Goal: Task Accomplishment & Management: Manage account settings

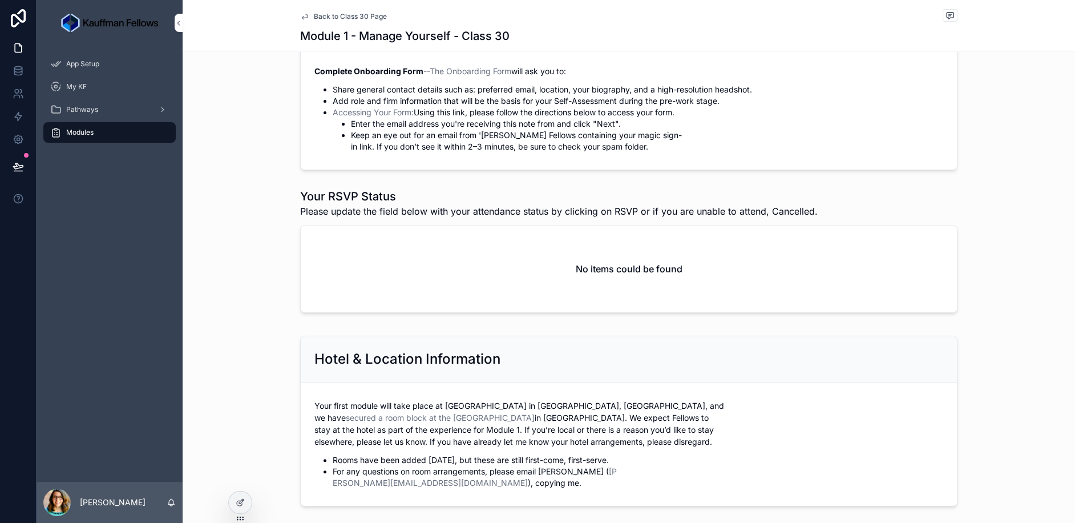
scroll to position [328, 0]
click at [244, 500] on div at bounding box center [240, 502] width 23 height 22
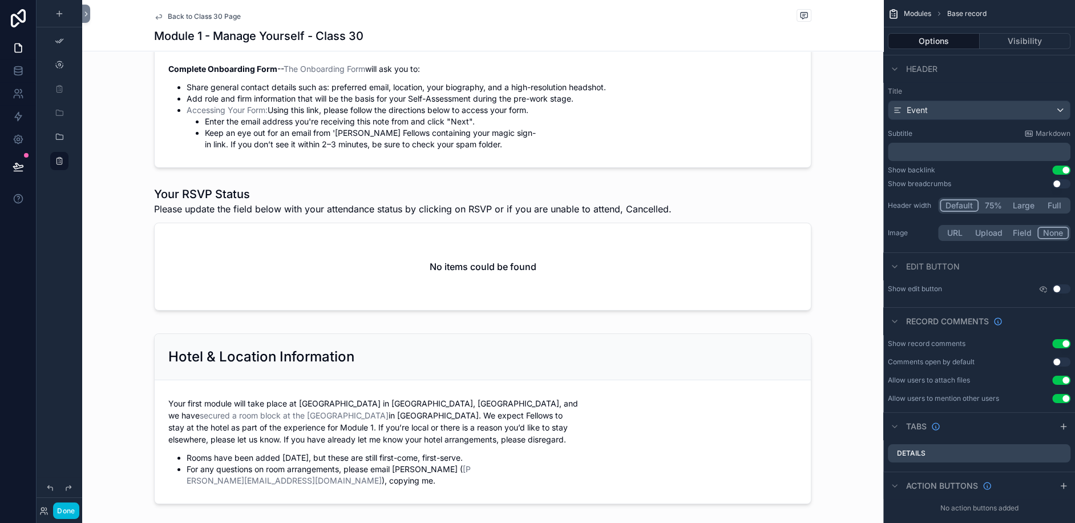
click at [77, 516] on button "Done" at bounding box center [66, 510] width 26 height 17
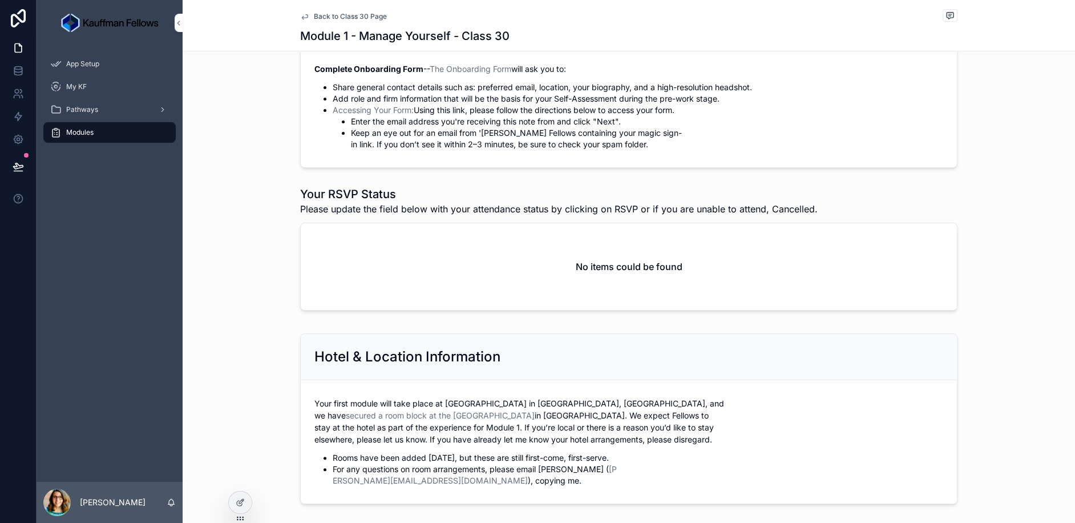
click at [0, 0] on icon at bounding box center [0, 0] width 0 height 0
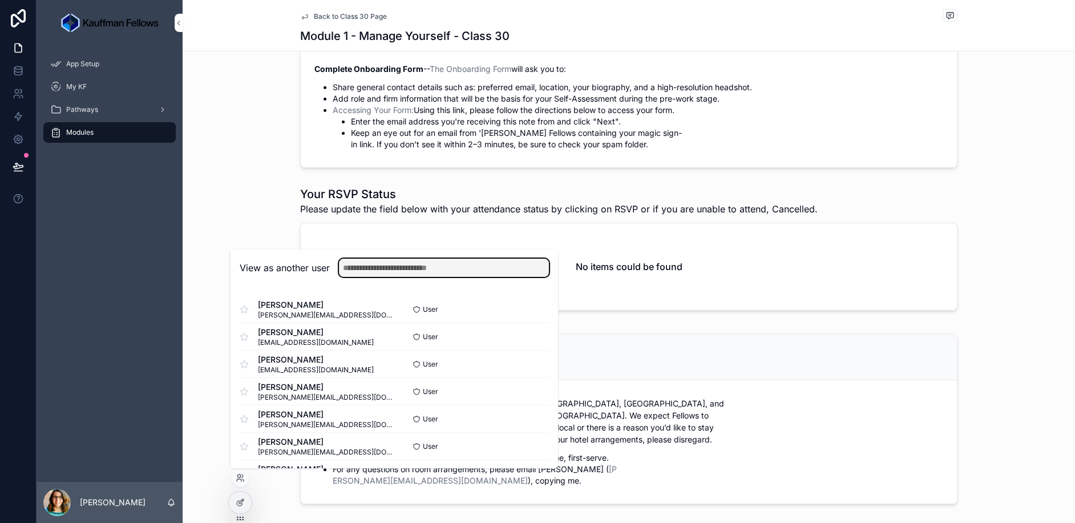
click at [409, 265] on input "text" at bounding box center [444, 267] width 210 height 18
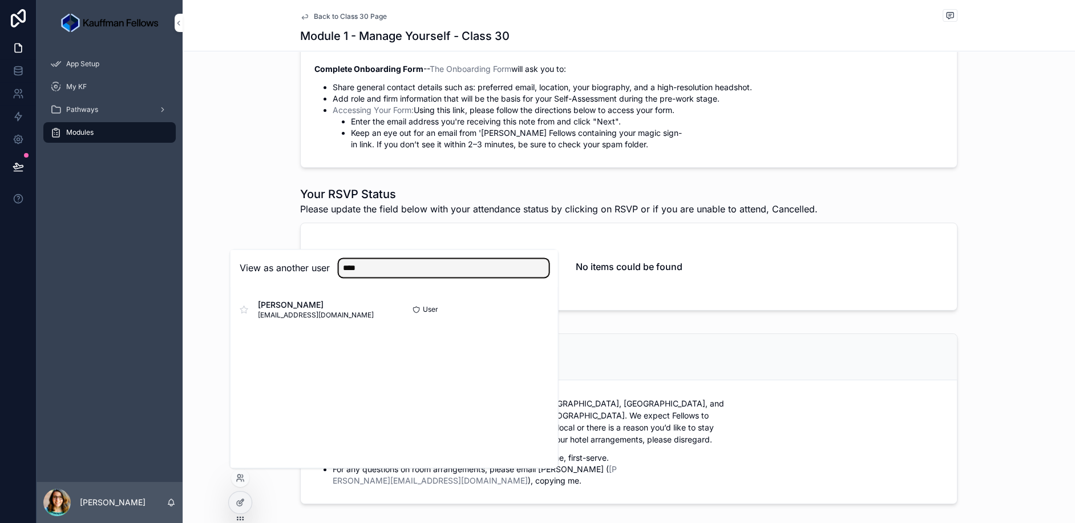
type input "****"
click at [0, 0] on button "Select" at bounding box center [0, 0] width 0 height 0
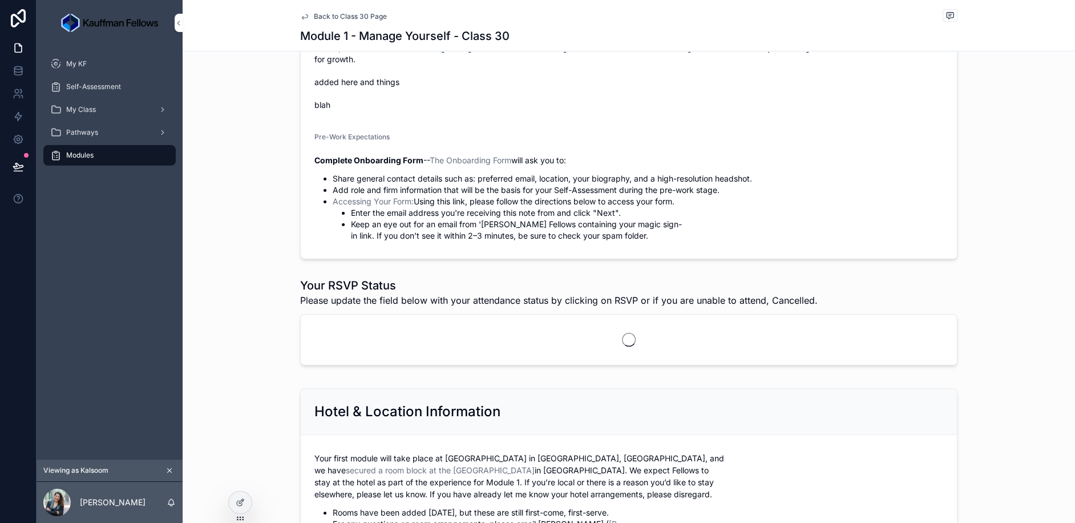
scroll to position [318, 0]
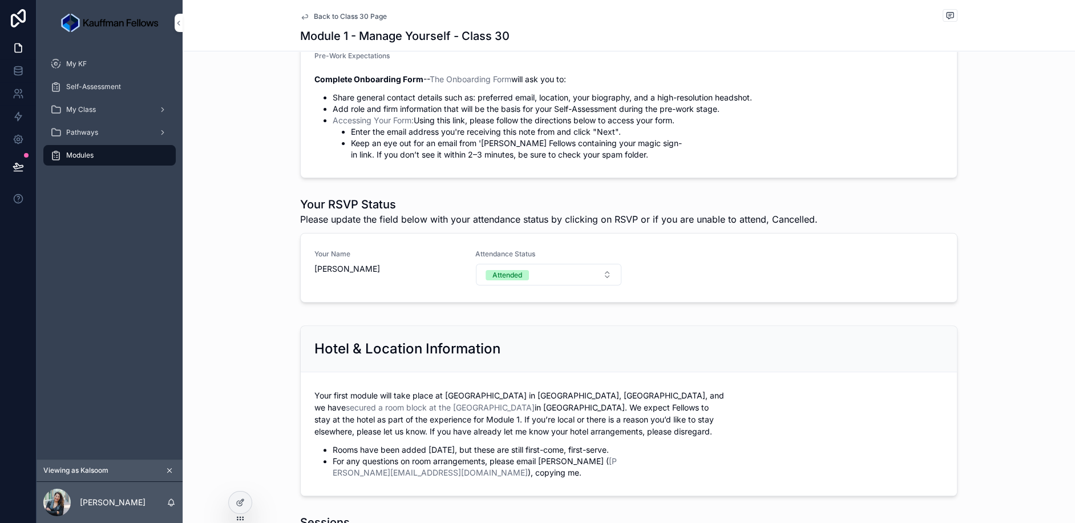
click at [598, 280] on button "Attended" at bounding box center [549, 275] width 146 height 22
click at [692, 286] on div "Your Name Kalsoom Lakhani Attendance Status Attended" at bounding box center [628, 267] width 629 height 37
click at [604, 285] on button "Attended" at bounding box center [549, 275] width 146 height 22
click at [536, 358] on div "Cancelled" at bounding box center [548, 359] width 159 height 17
click at [598, 270] on button "Attended Cancelled" at bounding box center [549, 275] width 146 height 22
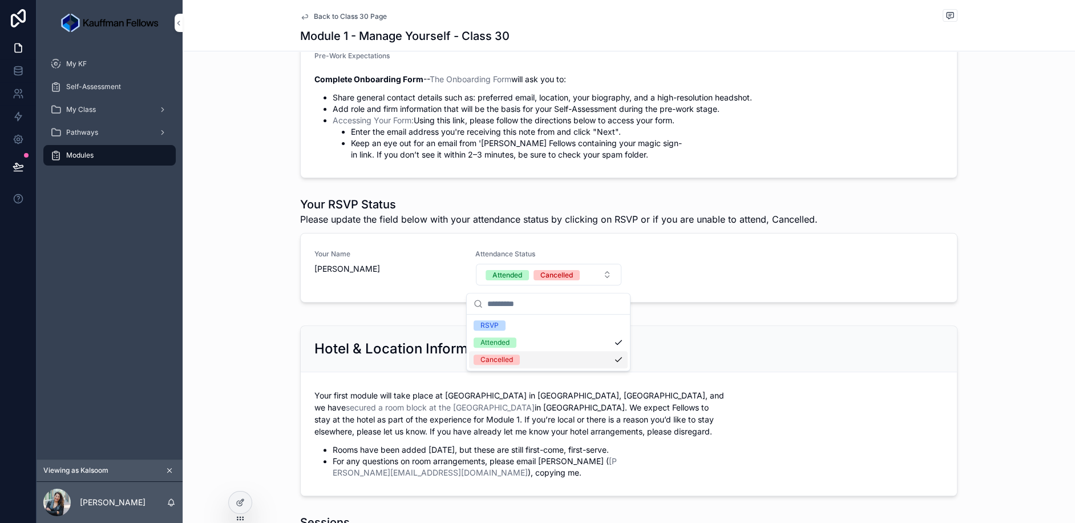
click at [543, 353] on div "Cancelled" at bounding box center [548, 359] width 159 height 17
click at [1016, 298] on div "Your RSVP Status Please update the field below with your attendance status by c…" at bounding box center [629, 252] width 892 height 120
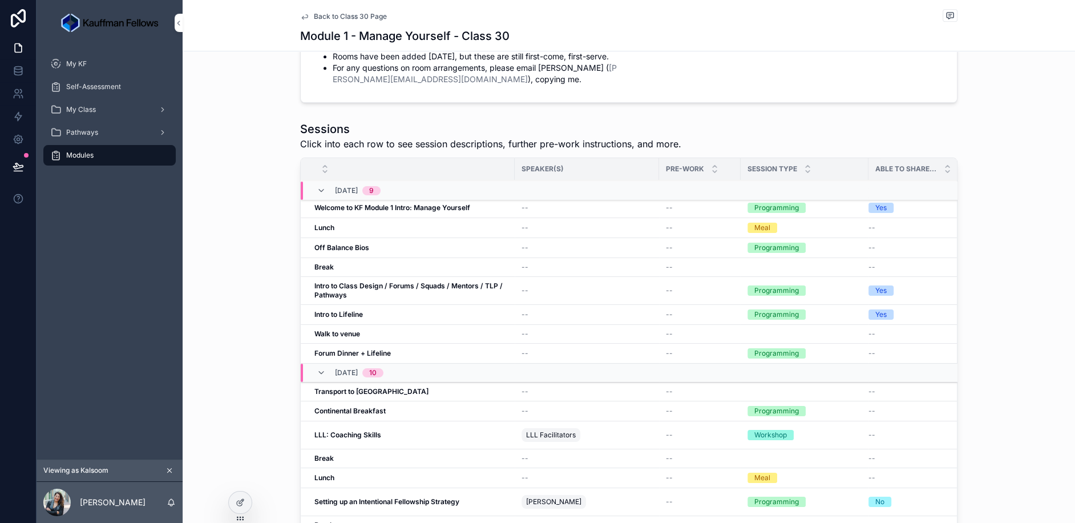
scroll to position [0, 0]
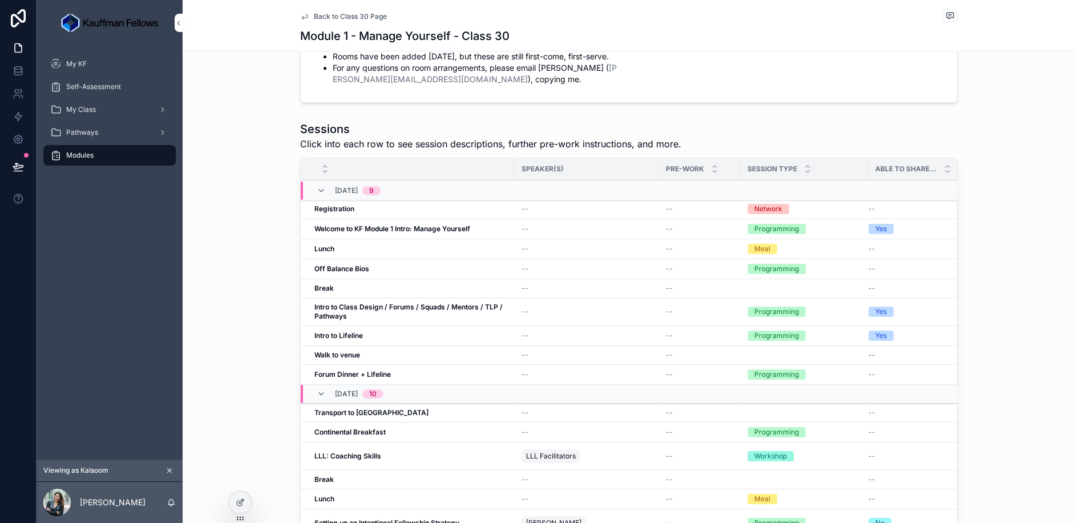
click at [376, 224] on strong "Welcome to KF Module 1 Intro: Manage Yourself" at bounding box center [392, 228] width 156 height 9
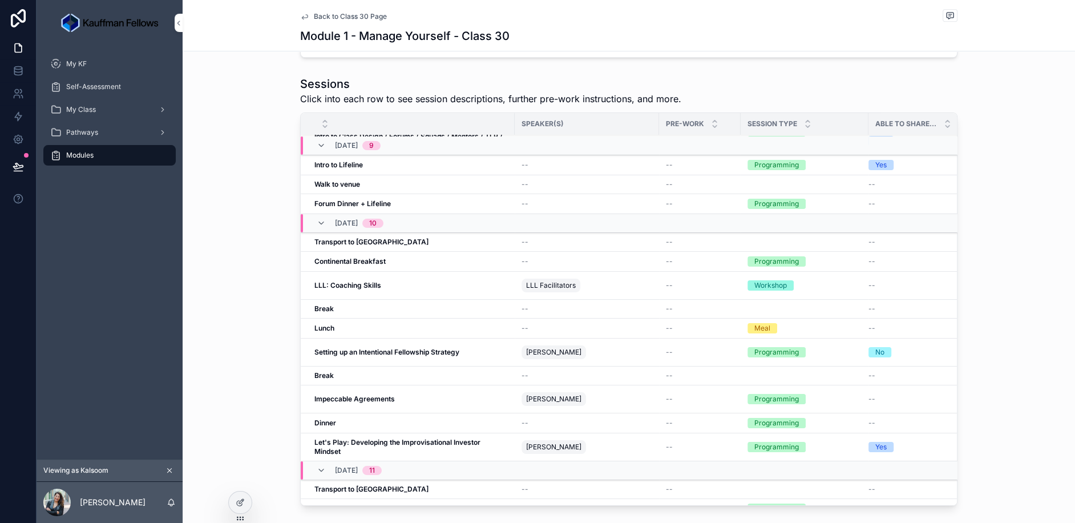
scroll to position [124, 0]
click at [381, 349] on strong "Setting up an Intentional Fellowship Strategy" at bounding box center [386, 353] width 145 height 9
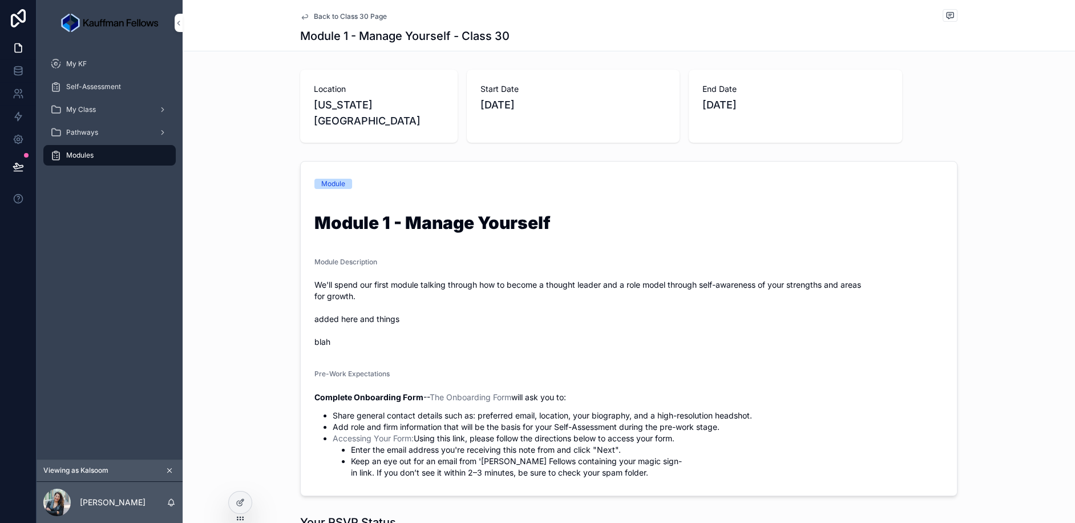
click at [339, 13] on span "Back to Class 30 Page" at bounding box center [350, 16] width 73 height 9
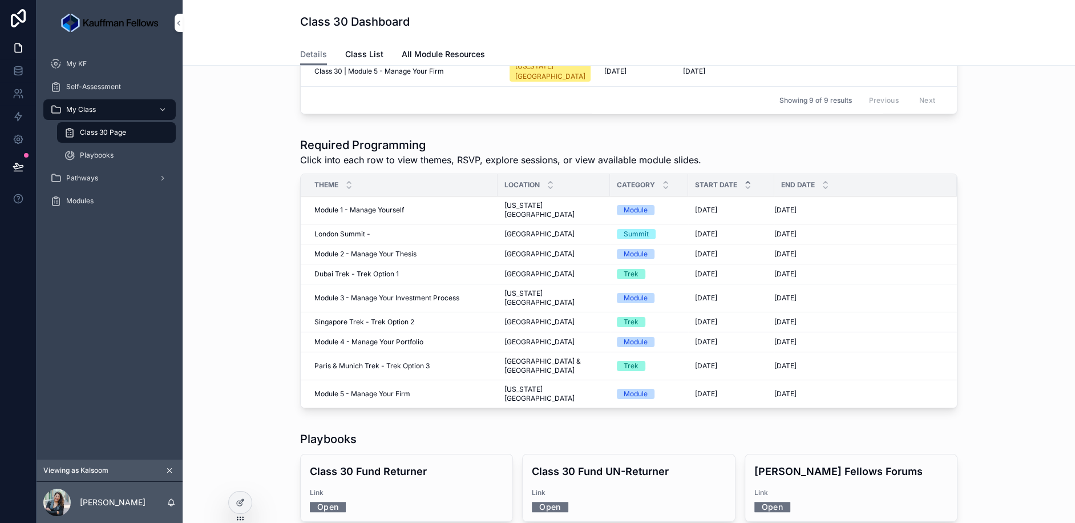
scroll to position [523, 0]
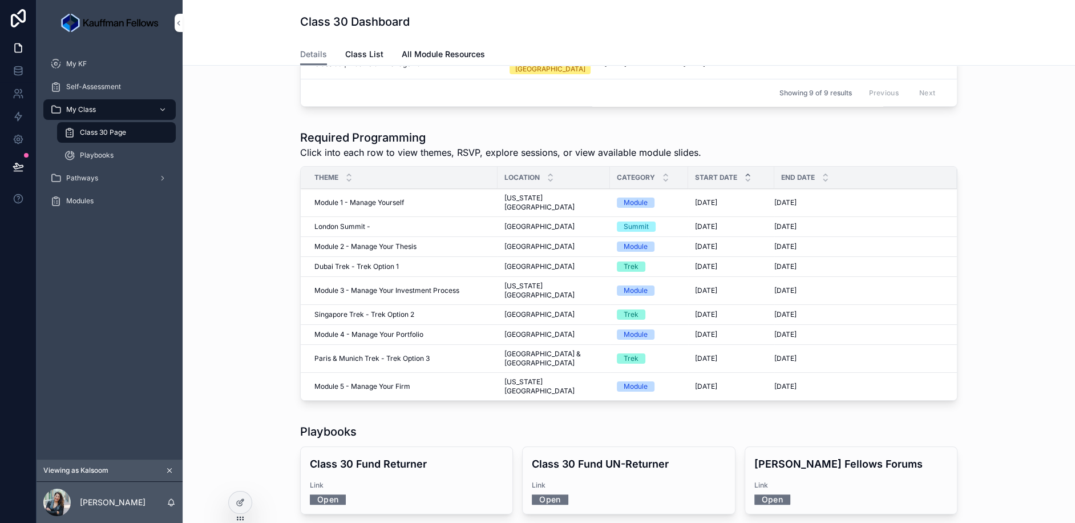
click at [386, 242] on span "Module 2 - Manage Your Thesis" at bounding box center [365, 246] width 102 height 9
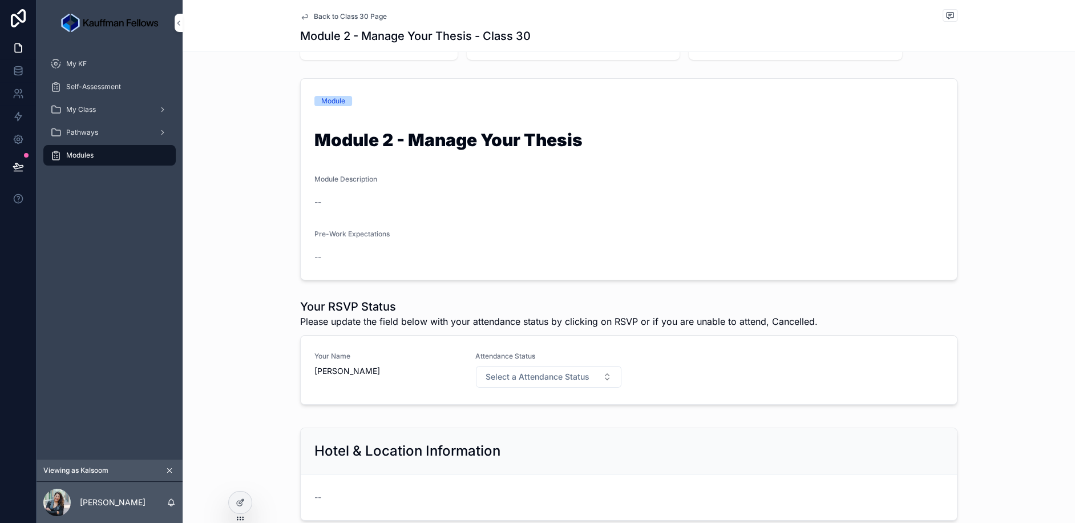
scroll to position [68, 0]
click at [576, 373] on span "Select a Attendance Status" at bounding box center [538, 374] width 104 height 11
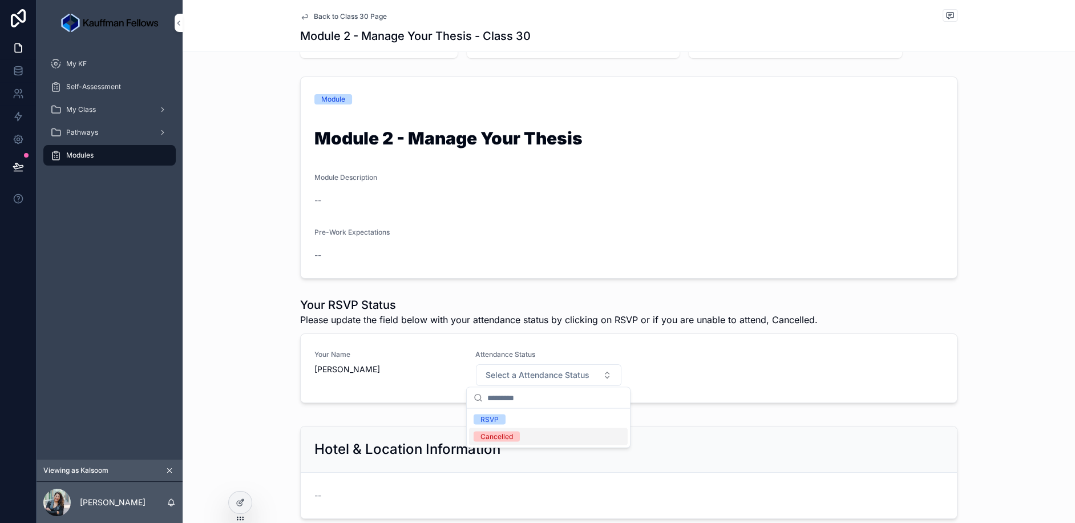
click at [503, 434] on div "Cancelled" at bounding box center [496, 436] width 33 height 10
click at [656, 374] on div "--" at bounding box center [709, 373] width 147 height 21
click at [725, 375] on div "--" at bounding box center [709, 373] width 147 height 21
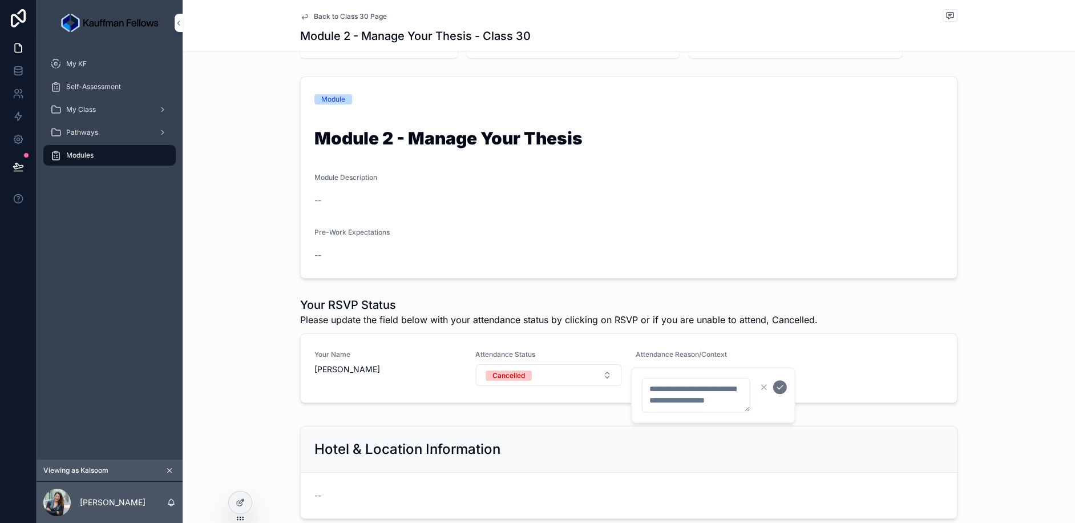
click at [849, 371] on div "Your Name Kalsoom Lakhani Attendance Status Cancelled Attendance Reason/Context…" at bounding box center [628, 368] width 629 height 37
click at [561, 374] on button "Cancelled" at bounding box center [549, 375] width 146 height 22
click at [508, 433] on div "Cancelled" at bounding box center [496, 436] width 33 height 10
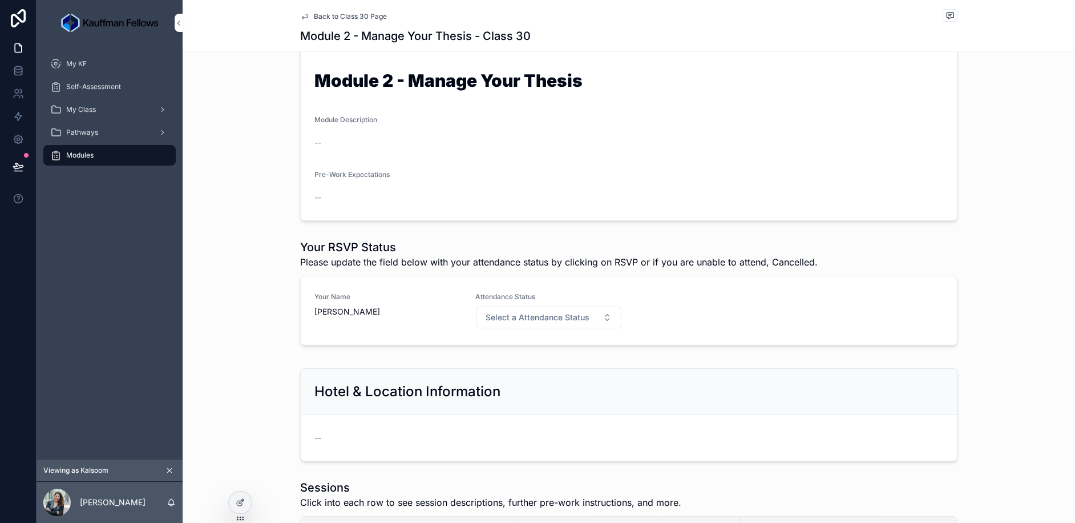
scroll to position [122, 0]
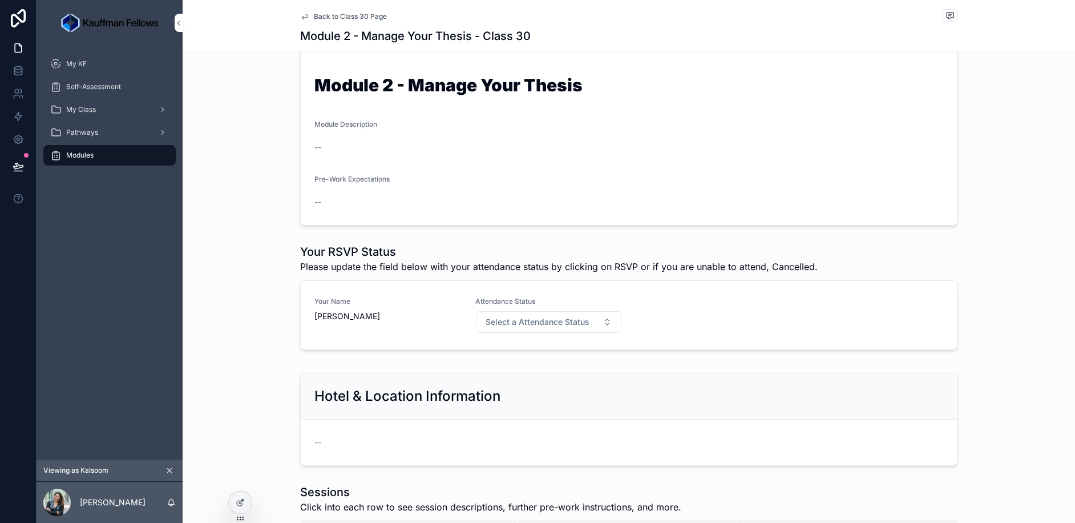
click at [237, 492] on div at bounding box center [240, 502] width 23 height 22
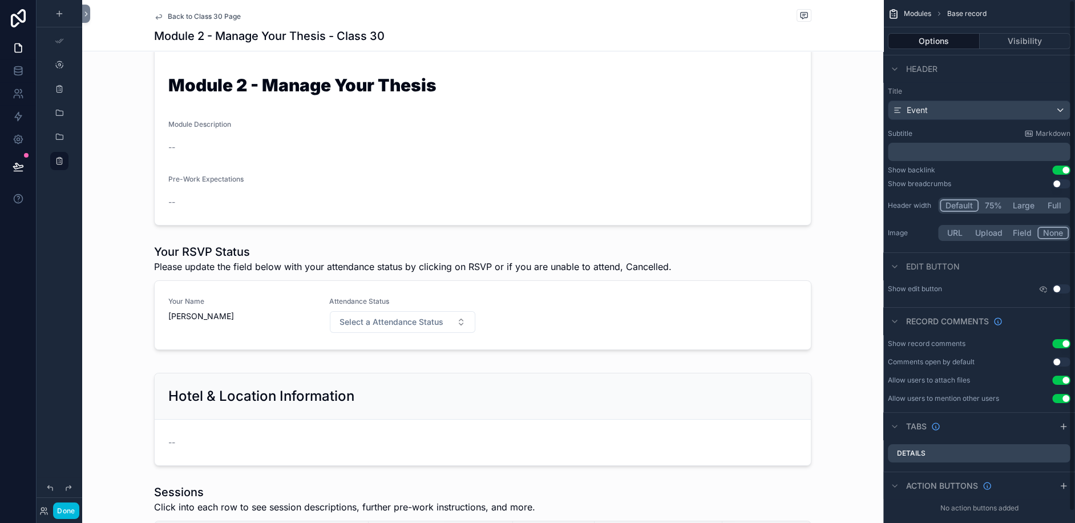
click at [521, 143] on div "scrollable content" at bounding box center [482, 124] width 801 height 211
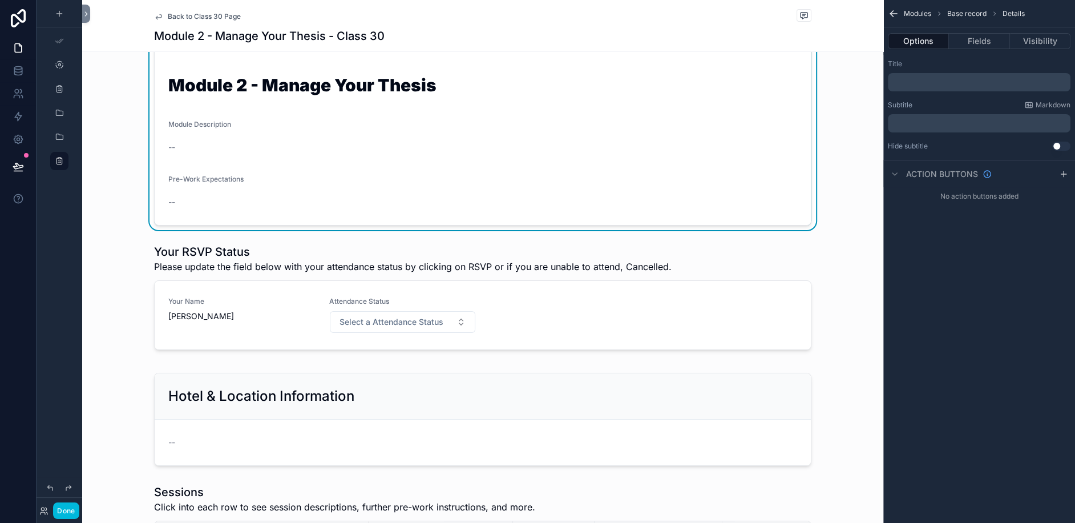
click at [1039, 35] on button "Visibility" at bounding box center [1040, 41] width 60 height 16
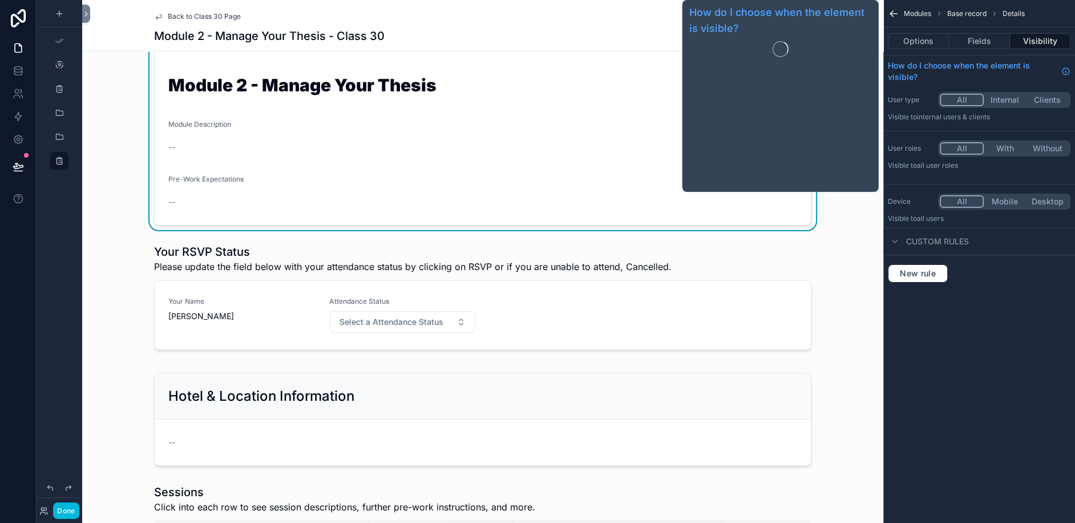
click at [972, 46] on button "Fields" at bounding box center [979, 41] width 60 height 16
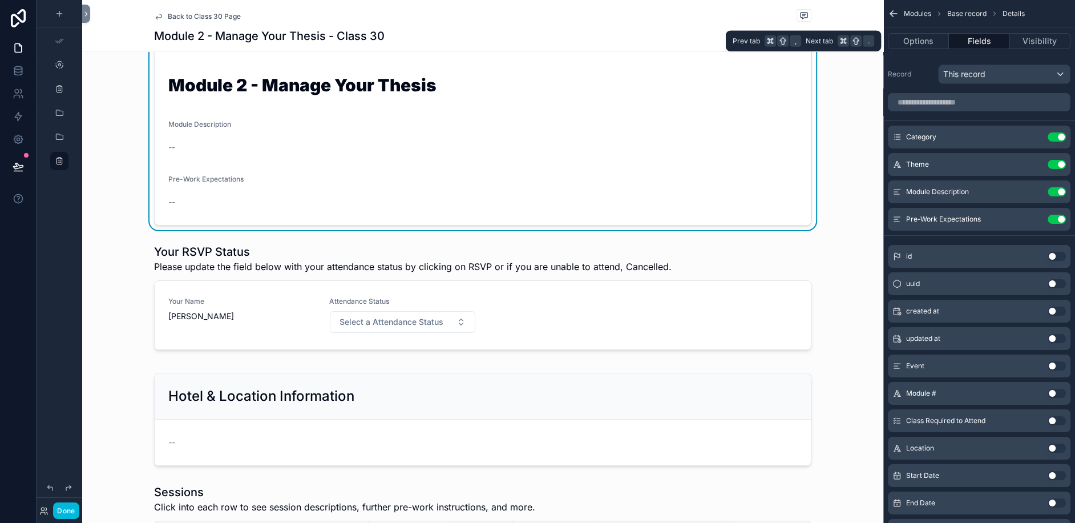
click at [920, 38] on button "Options" at bounding box center [918, 41] width 61 height 16
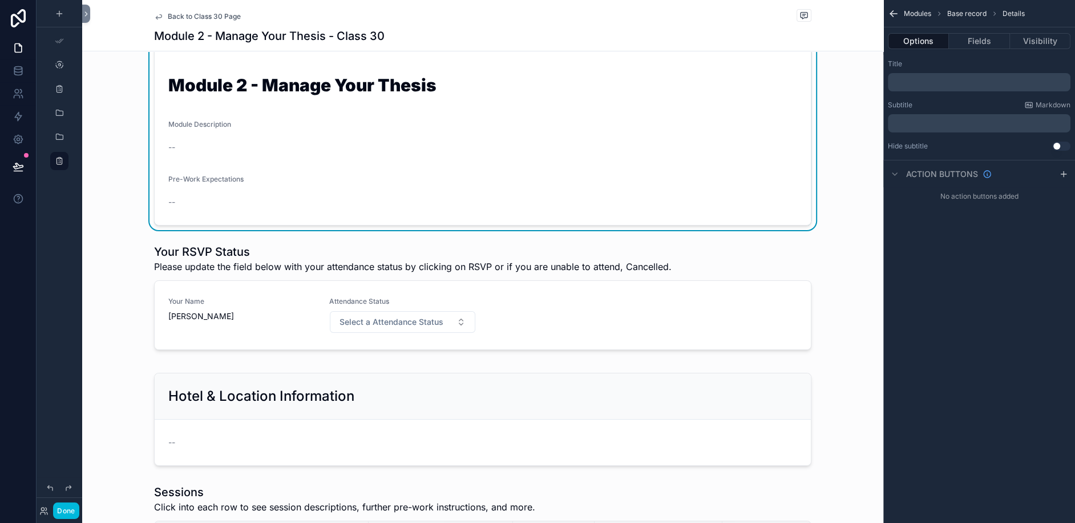
click at [965, 46] on button "Fields" at bounding box center [979, 41] width 60 height 16
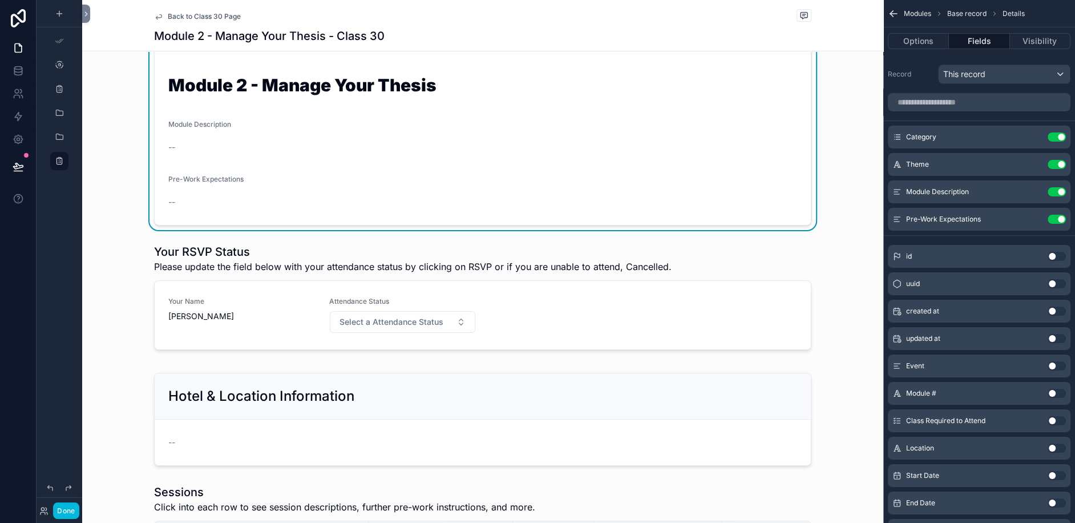
click at [0, 0] on icon "scrollable content" at bounding box center [0, 0] width 0 height 0
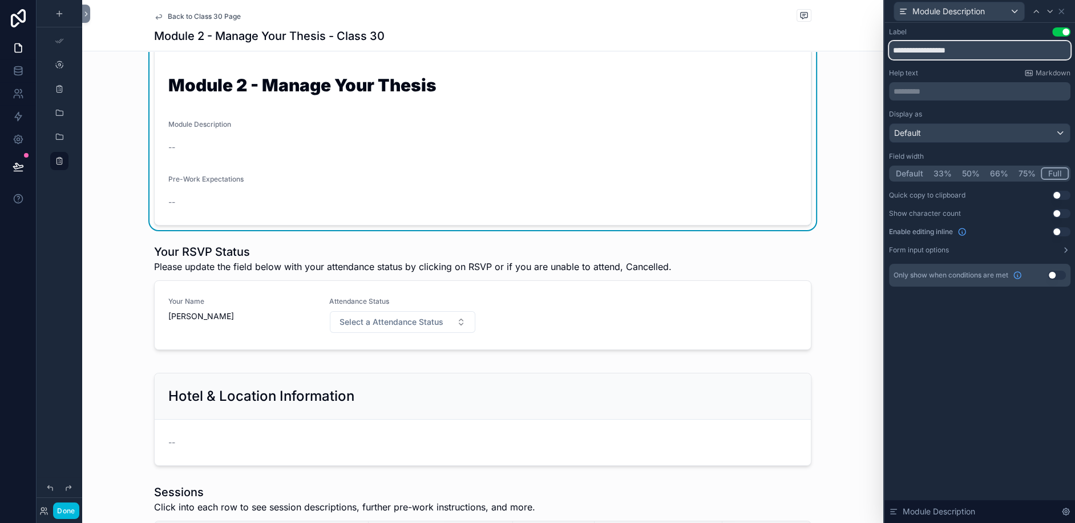
drag, startPoint x: 923, startPoint y: 48, endPoint x: 979, endPoint y: 48, distance: 55.9
click at [979, 48] on input "**********" at bounding box center [979, 50] width 181 height 18
type input "**********"
click at [962, 356] on div "**********" at bounding box center [979, 273] width 191 height 500
click at [1061, 11] on icon at bounding box center [1061, 11] width 5 height 5
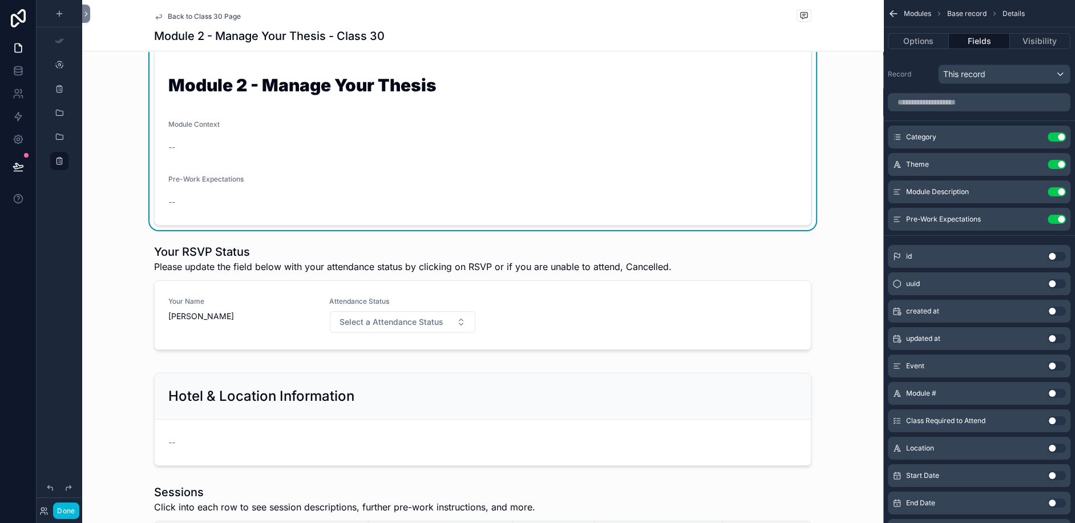
scroll to position [175, 0]
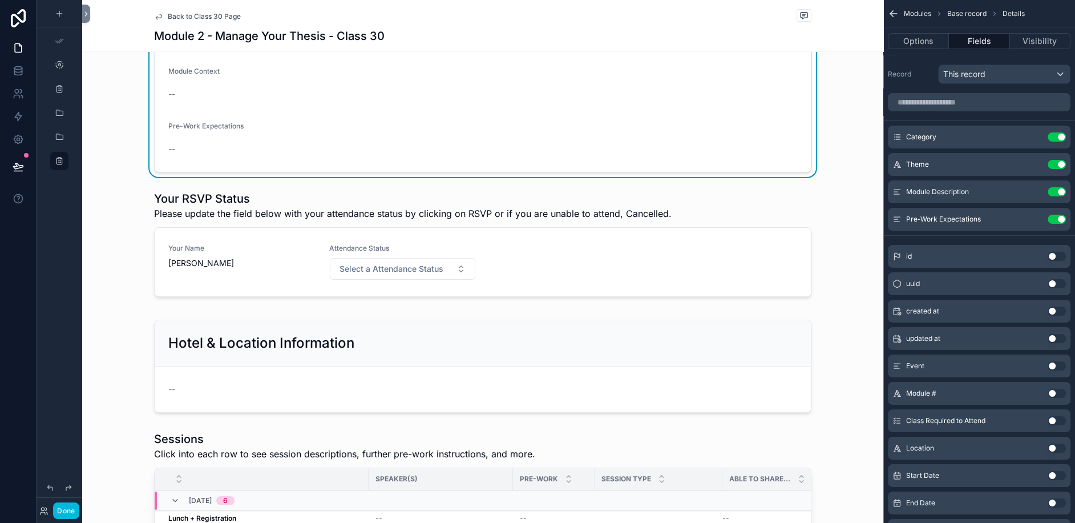
click at [399, 267] on div "scrollable content" at bounding box center [482, 246] width 801 height 120
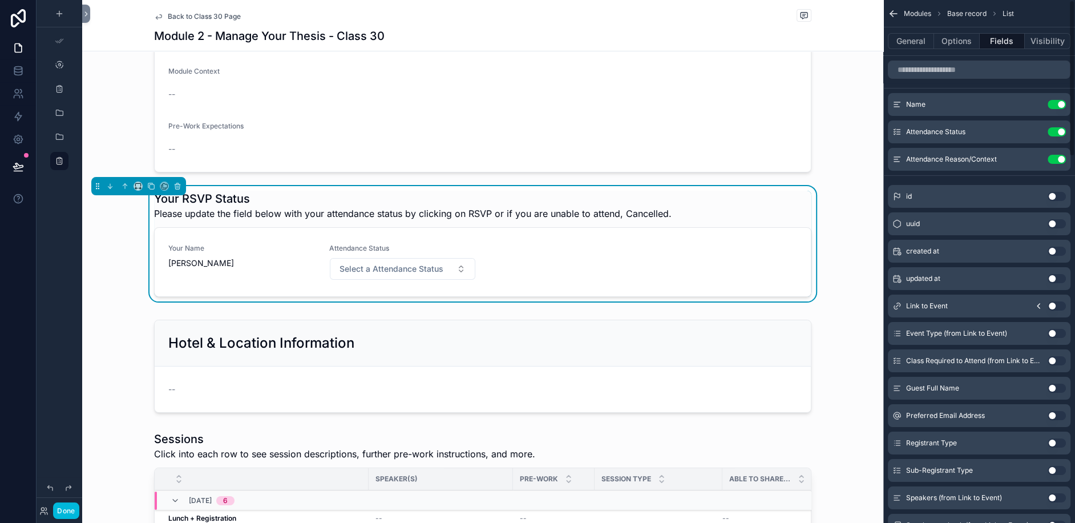
click at [1033, 126] on div "Attendance Status Use setting" at bounding box center [979, 131] width 183 height 23
click at [0, 0] on icon "scrollable content" at bounding box center [0, 0] width 0 height 0
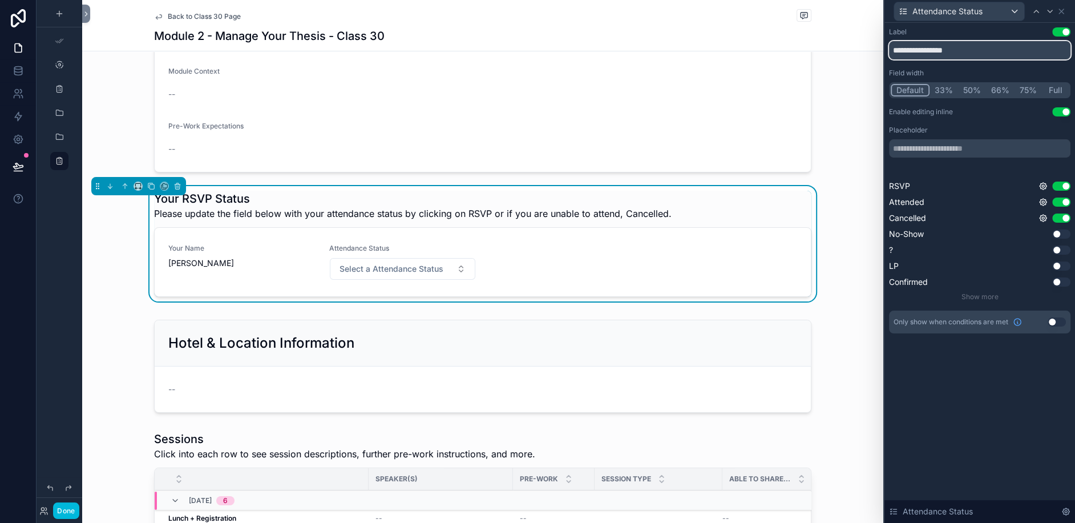
click at [946, 58] on input "**********" at bounding box center [979, 50] width 181 height 18
type input "**********"
click at [1012, 440] on div "**********" at bounding box center [979, 273] width 191 height 500
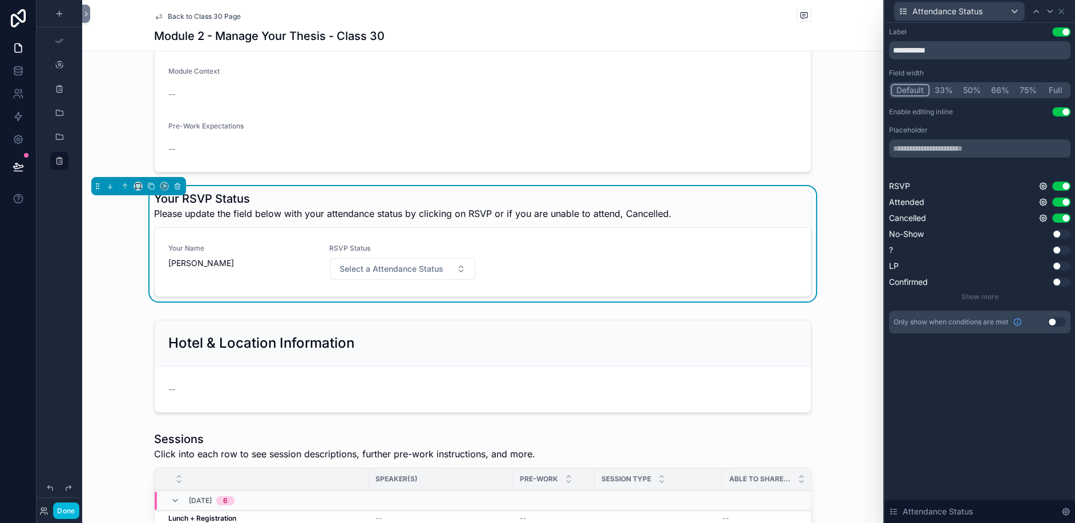
click at [849, 112] on div "scrollable content" at bounding box center [482, 71] width 801 height 211
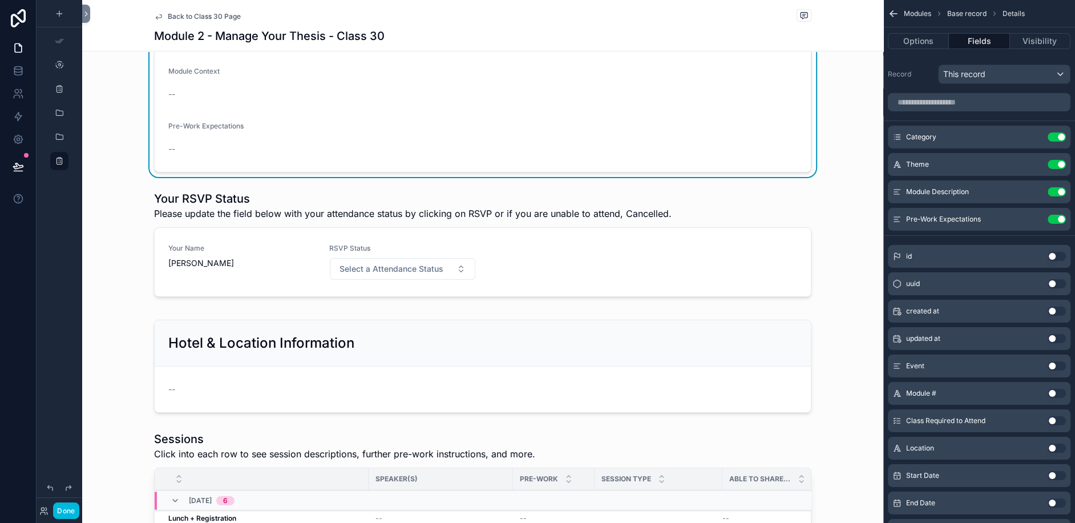
click at [690, 254] on div "scrollable content" at bounding box center [482, 246] width 801 height 120
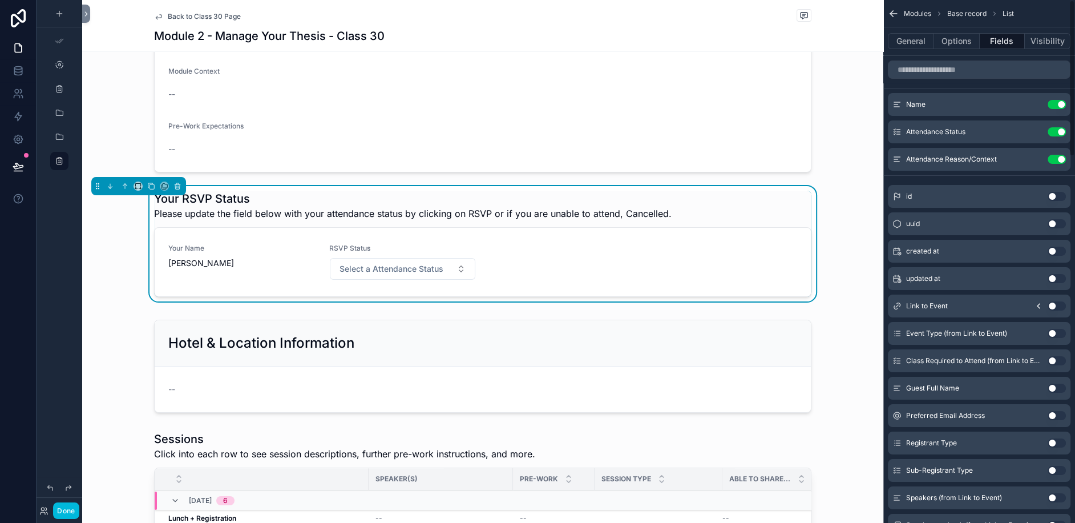
click at [0, 0] on icon "scrollable content" at bounding box center [0, 0] width 0 height 0
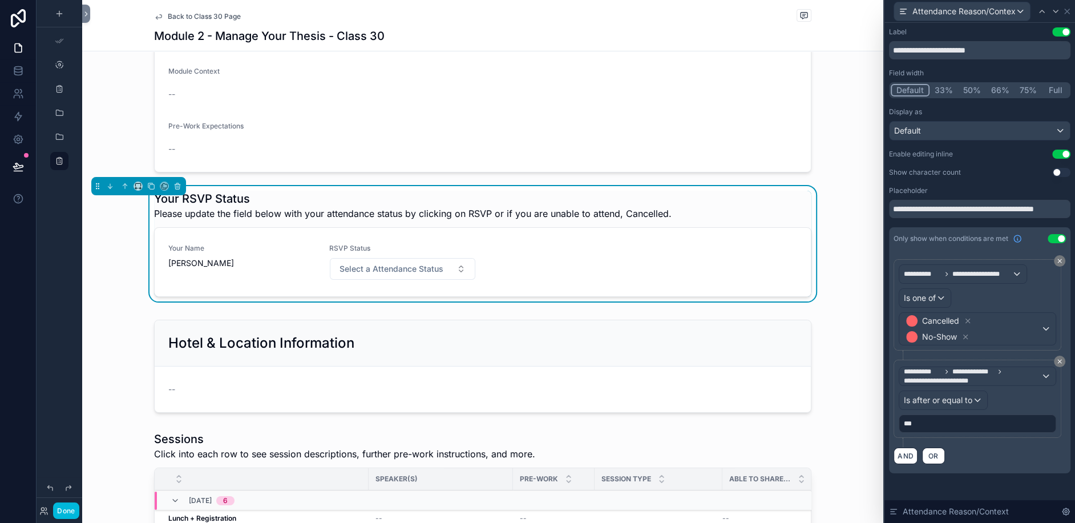
click at [1028, 91] on button "75%" at bounding box center [1027, 90] width 27 height 13
click at [1066, 13] on icon at bounding box center [1066, 11] width 9 height 9
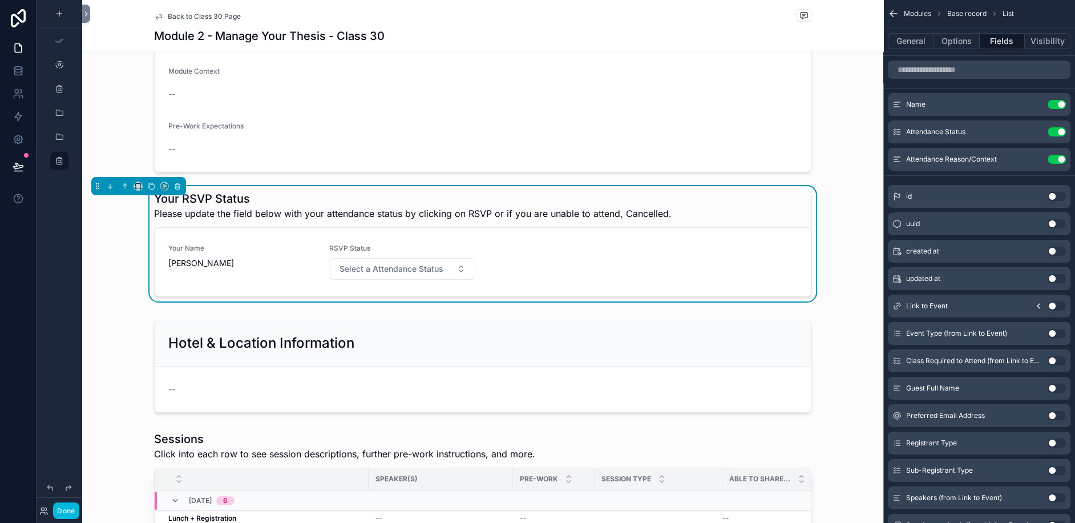
click at [227, 201] on h1 "Your RSVP Status" at bounding box center [412, 199] width 517 height 16
click at [907, 34] on button "General" at bounding box center [911, 41] width 46 height 16
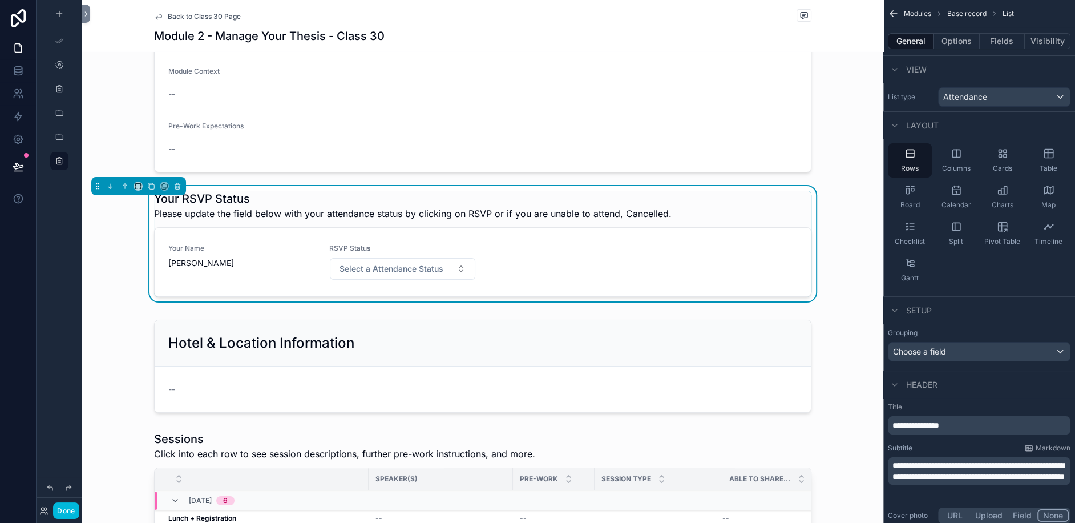
click at [952, 35] on button "Options" at bounding box center [957, 41] width 46 height 16
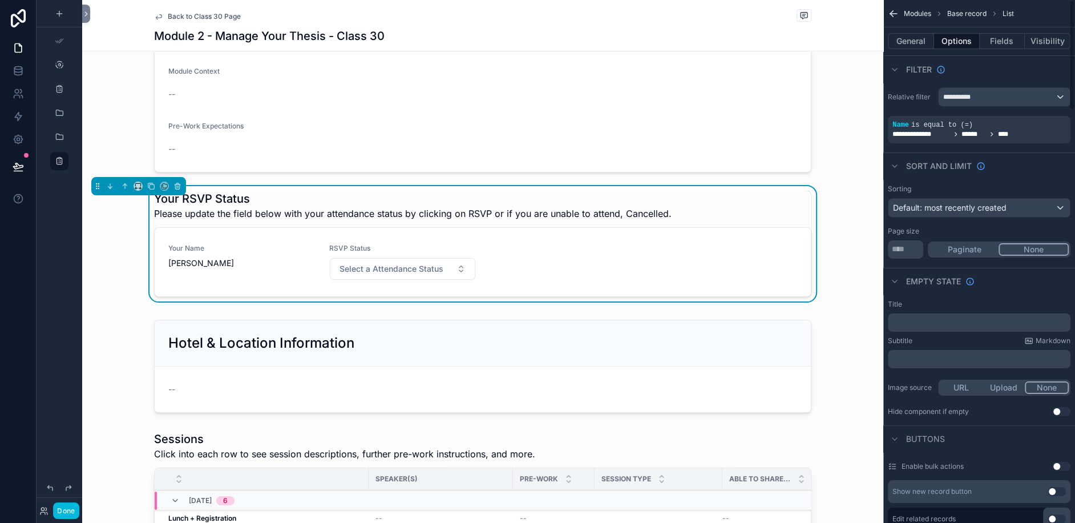
click at [919, 41] on button "General" at bounding box center [911, 41] width 46 height 16
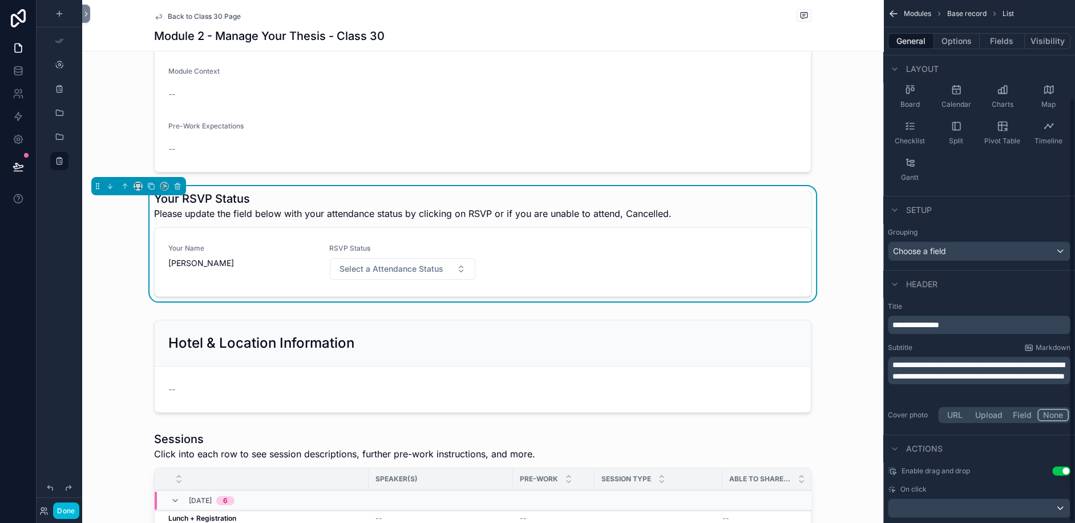
scroll to position [120, 0]
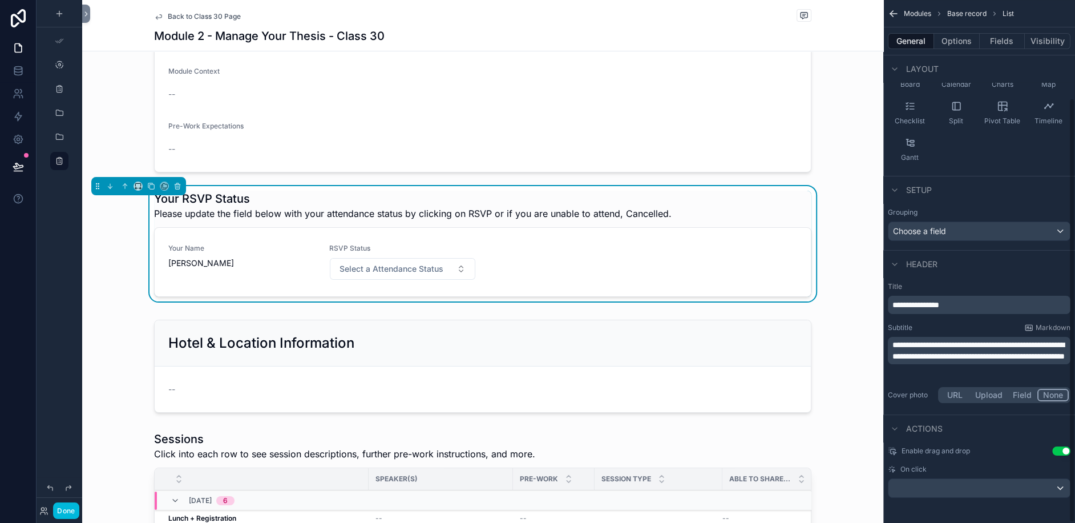
click at [937, 308] on p "**********" at bounding box center [980, 304] width 176 height 11
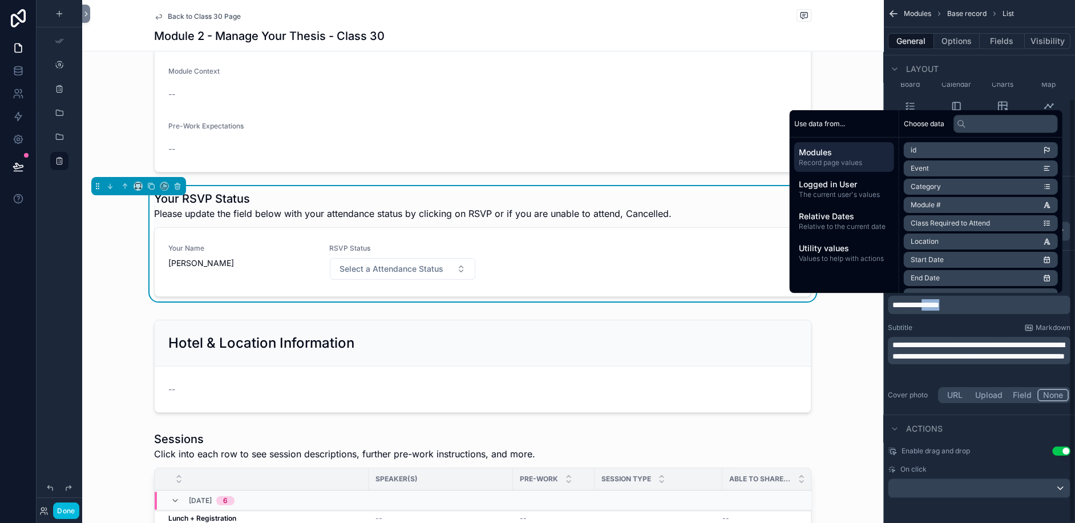
click at [937, 308] on p "**********" at bounding box center [980, 304] width 176 height 11
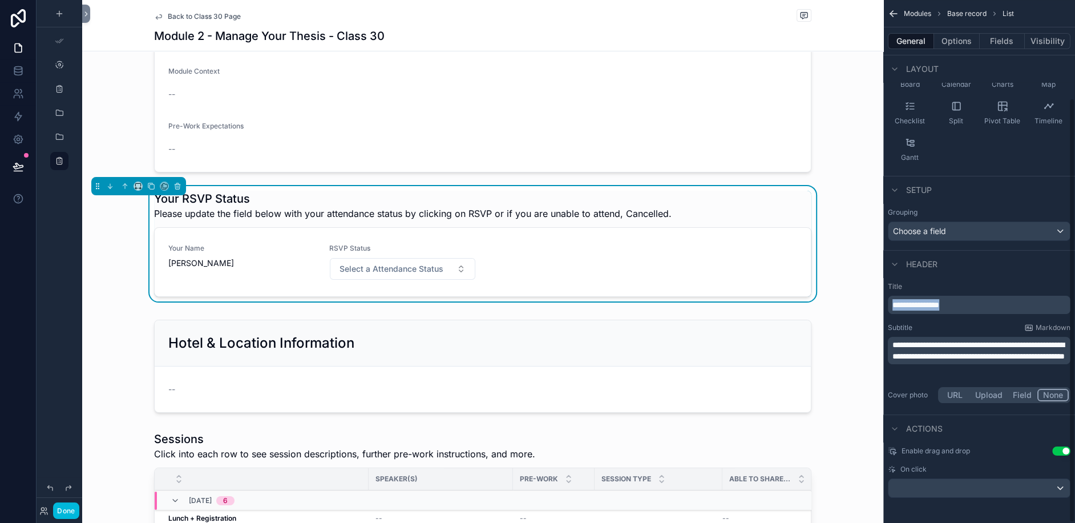
click at [937, 308] on p "**********" at bounding box center [980, 304] width 176 height 11
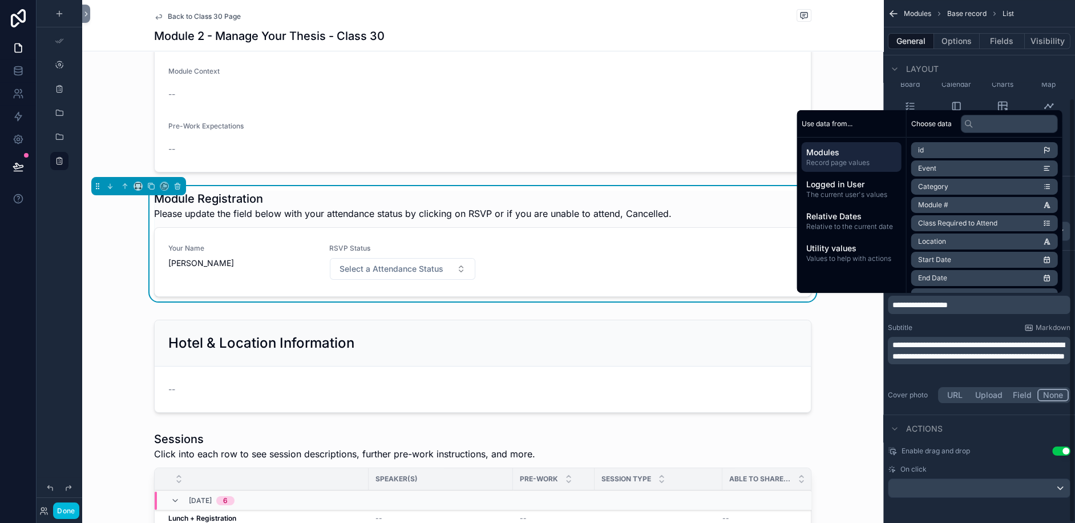
click at [894, 301] on span "**********" at bounding box center [919, 305] width 55 height 8
click at [840, 322] on div "scrollable content" at bounding box center [482, 366] width 801 height 102
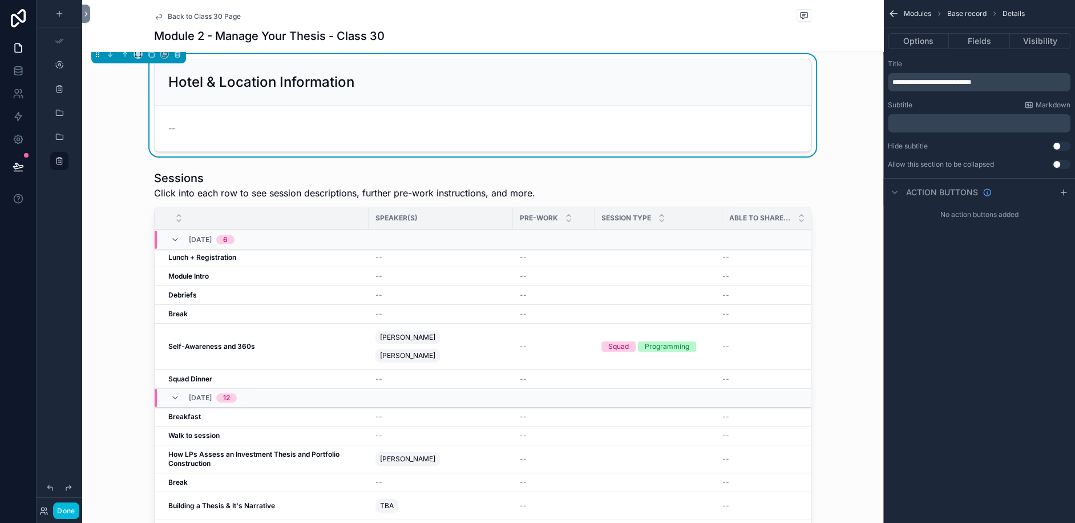
scroll to position [43, 0]
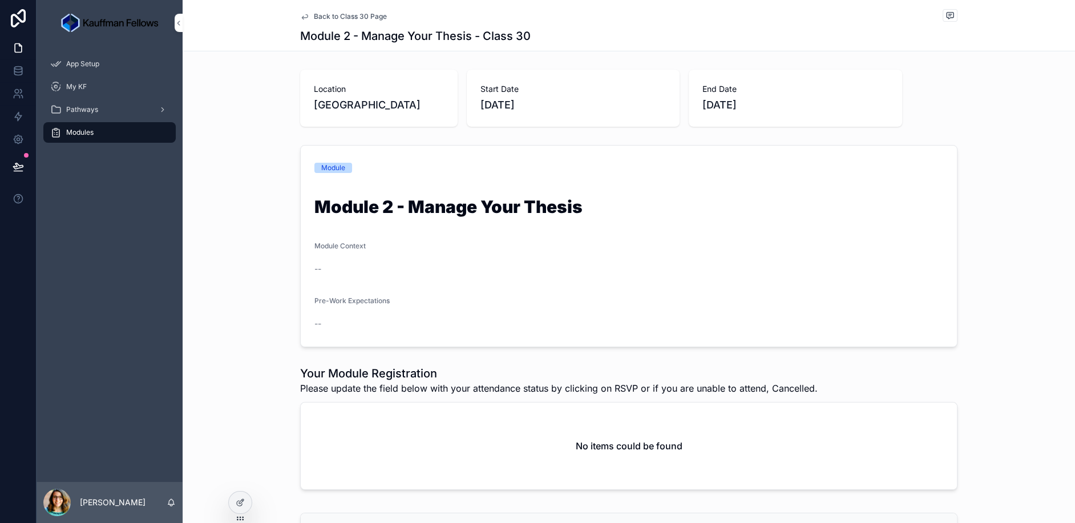
click at [342, 17] on span "Back to Class 30 Page" at bounding box center [350, 16] width 73 height 9
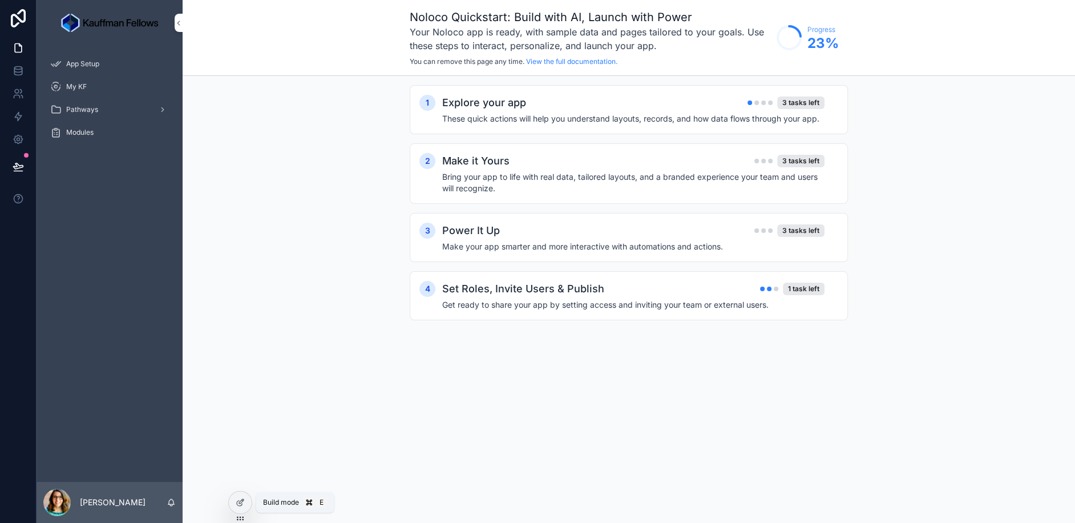
click at [236, 507] on div at bounding box center [240, 502] width 23 height 22
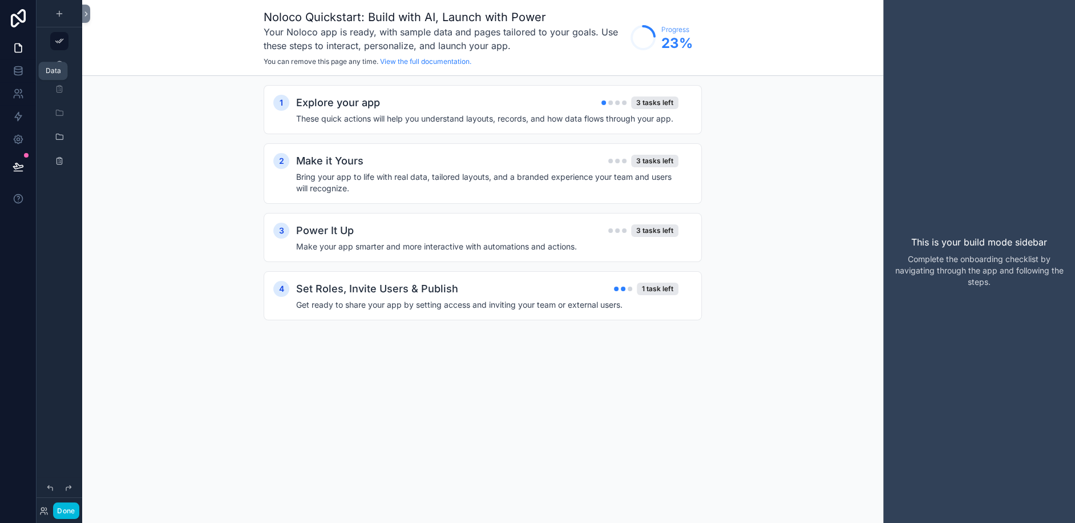
click at [19, 51] on icon at bounding box center [18, 47] width 11 height 11
click at [64, 94] on div "scrollable content" at bounding box center [59, 89] width 14 height 18
click at [60, 60] on icon "scrollable content" at bounding box center [59, 64] width 9 height 9
click at [66, 59] on div "scrollable content" at bounding box center [59, 65] width 14 height 18
click at [84, 8] on button at bounding box center [86, 14] width 8 height 18
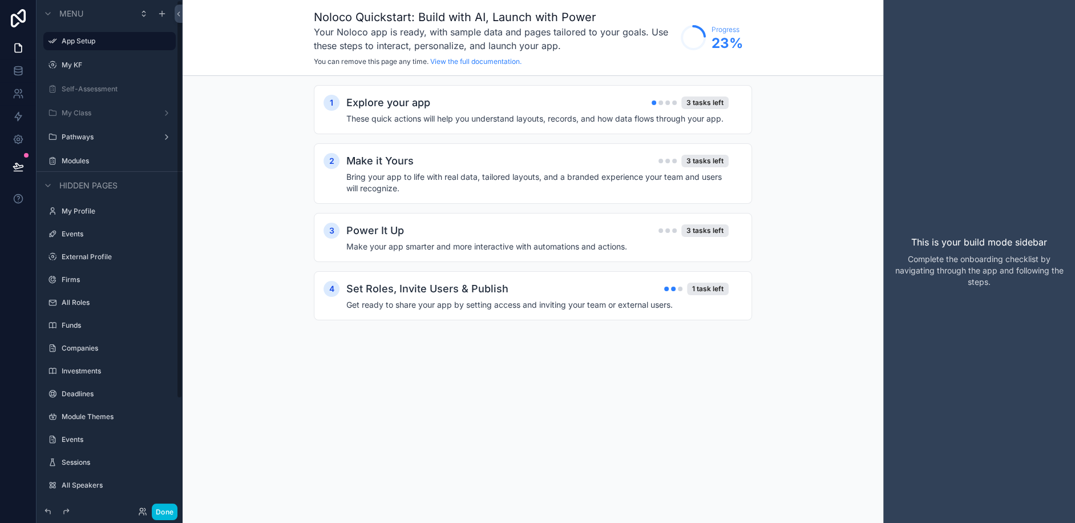
click at [80, 108] on label "My Class" at bounding box center [107, 112] width 91 height 9
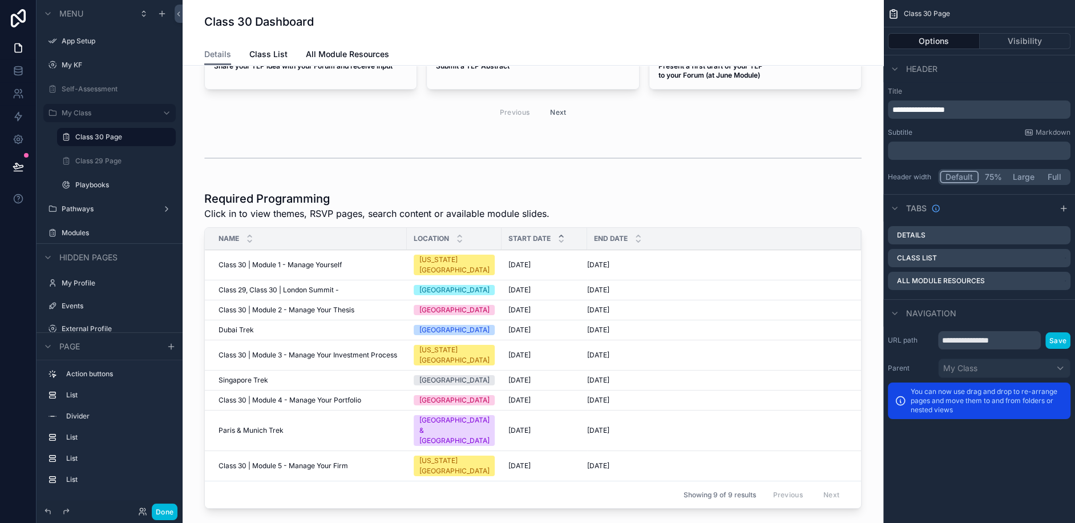
scroll to position [55, 0]
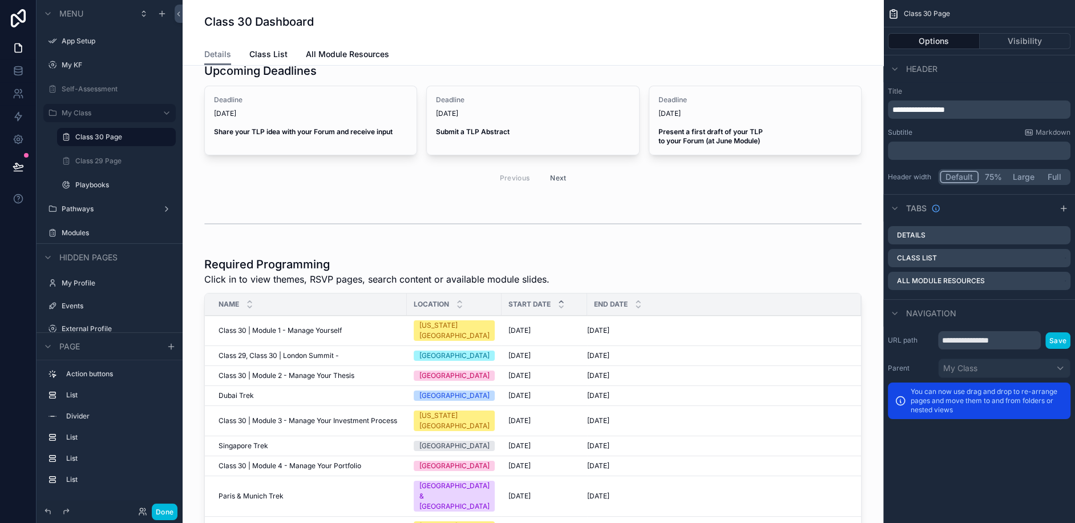
click at [551, 264] on div "scrollable content" at bounding box center [533, 417] width 682 height 331
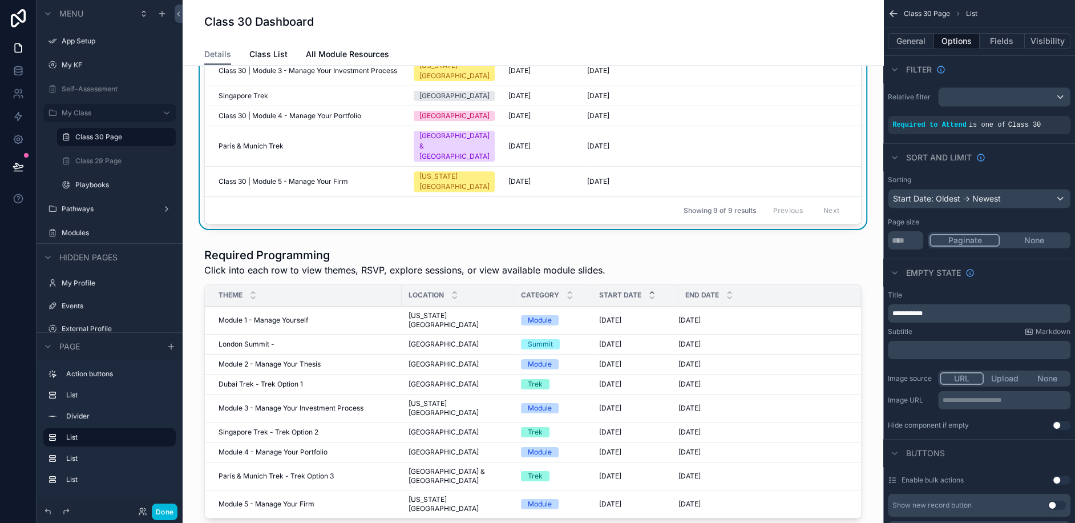
scroll to position [400, 0]
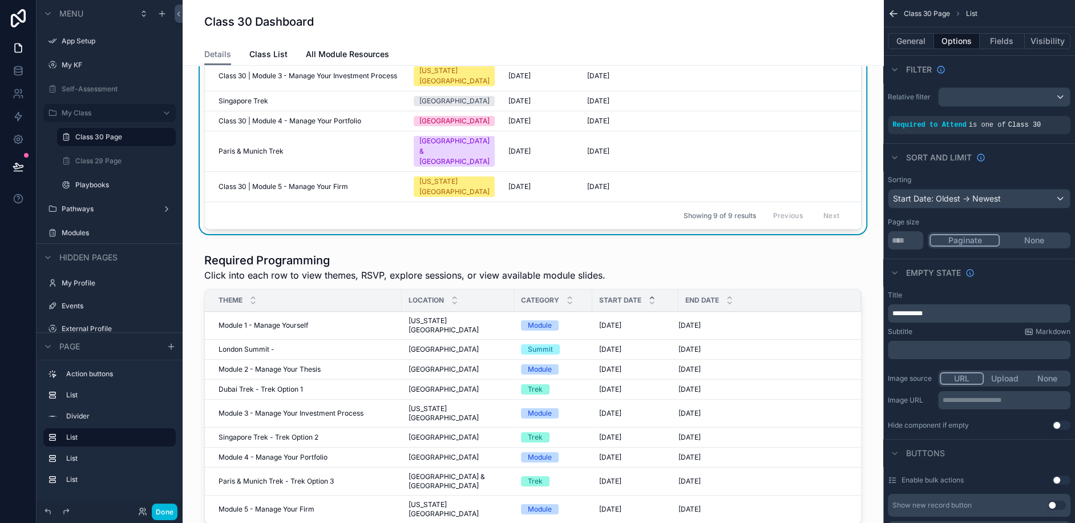
click at [315, 273] on div "scrollable content" at bounding box center [533, 390] width 682 height 285
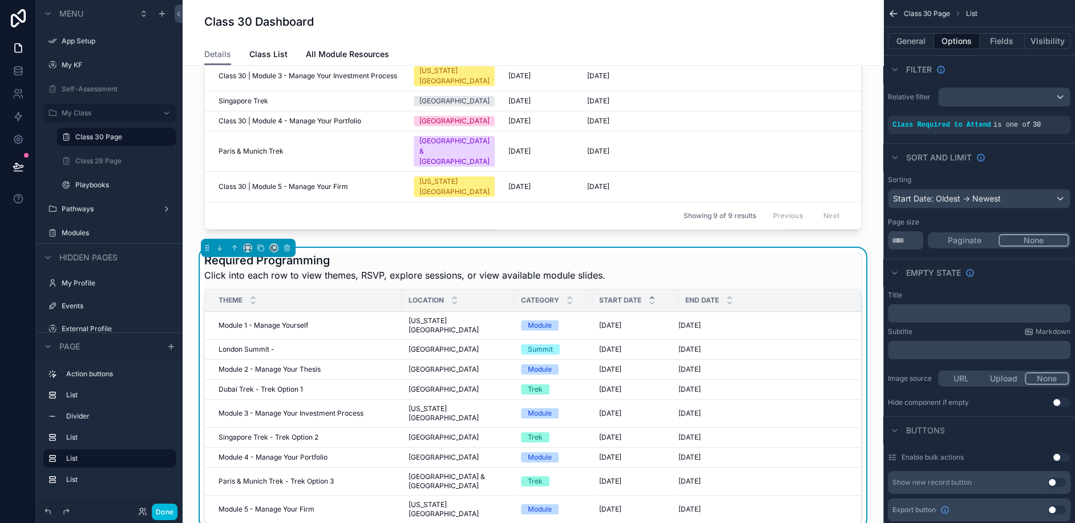
click at [309, 345] on div "London Summit - London Summit -" at bounding box center [307, 349] width 176 height 9
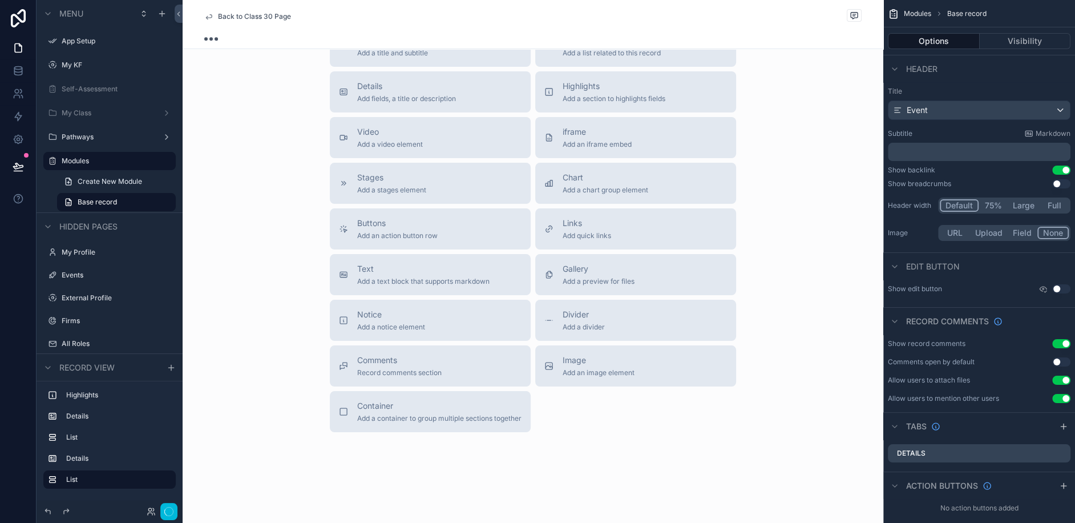
scroll to position [400, 0]
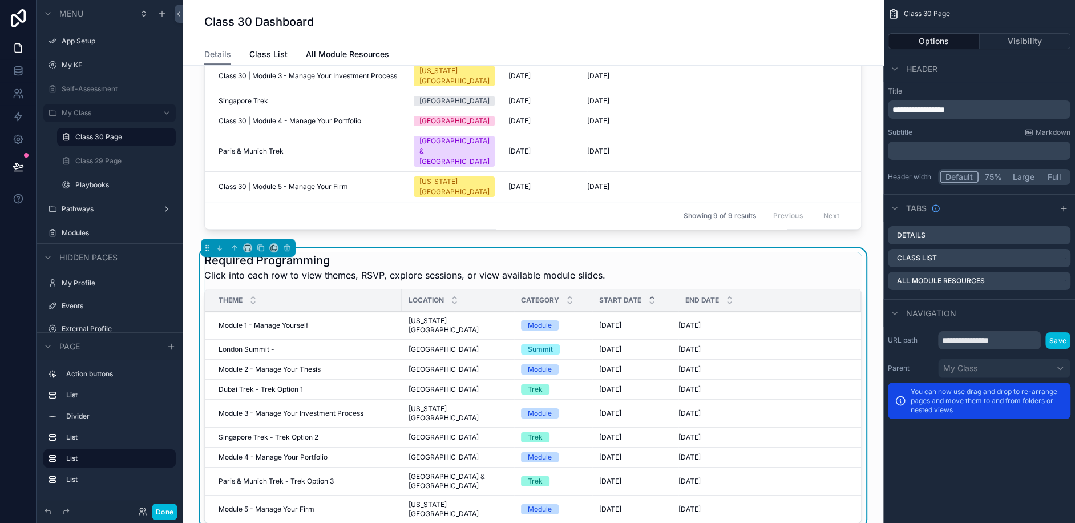
click at [280, 365] on span "Module 2 - Manage Your Thesis" at bounding box center [270, 369] width 102 height 9
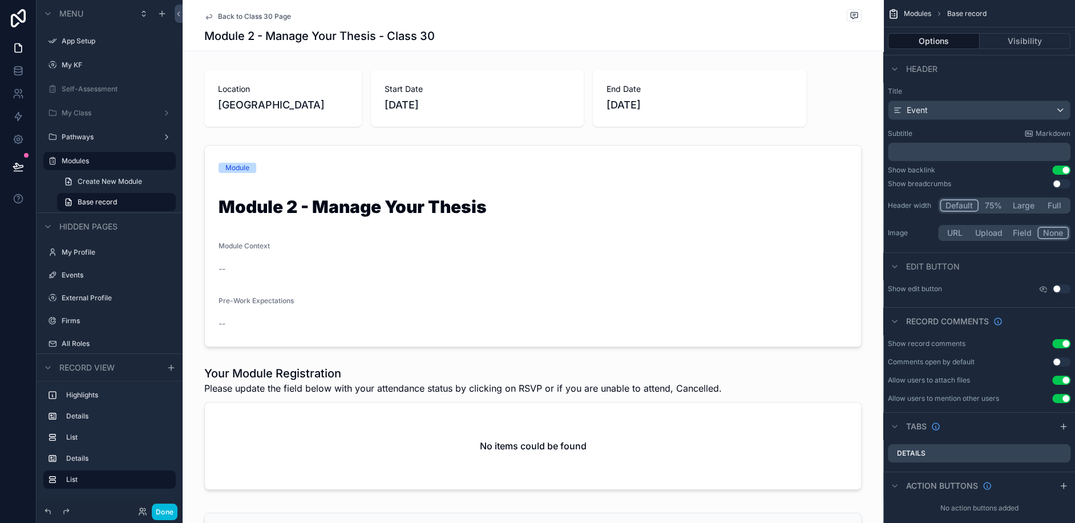
click at [345, 227] on div "scrollable content" at bounding box center [533, 245] width 701 height 211
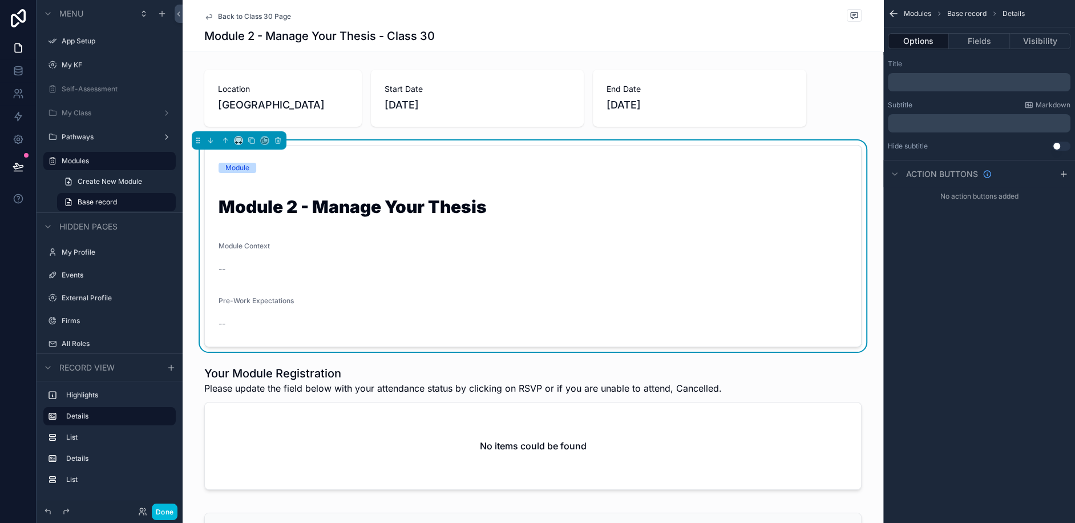
click at [978, 39] on button "Fields" at bounding box center [979, 41] width 60 height 16
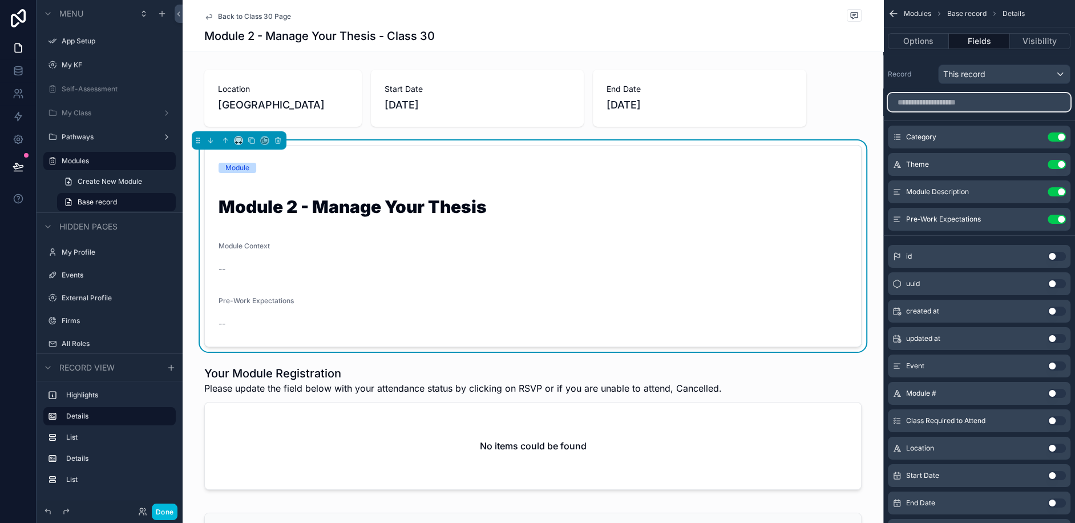
click at [946, 99] on input "scrollable content" at bounding box center [979, 102] width 183 height 18
type input "*"
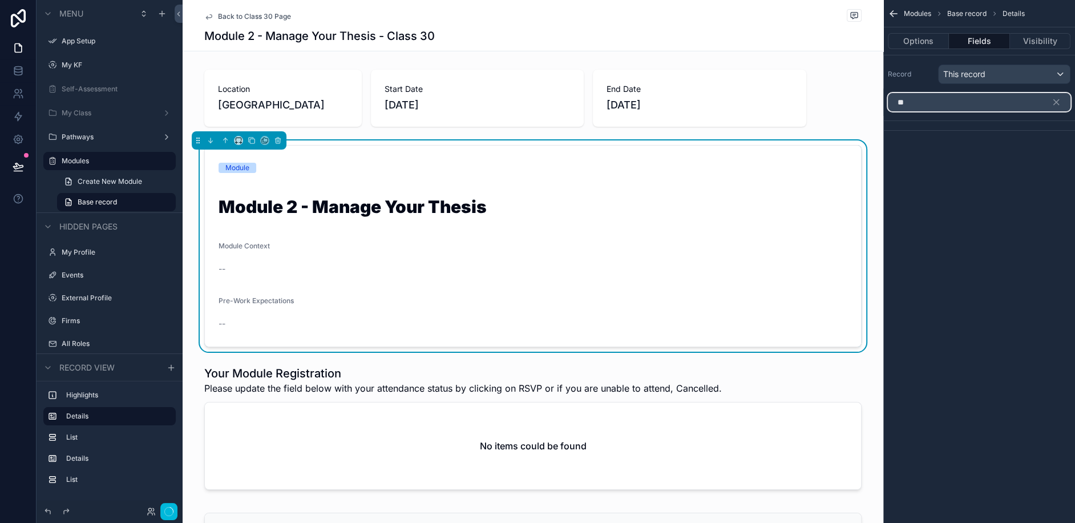
type input "***"
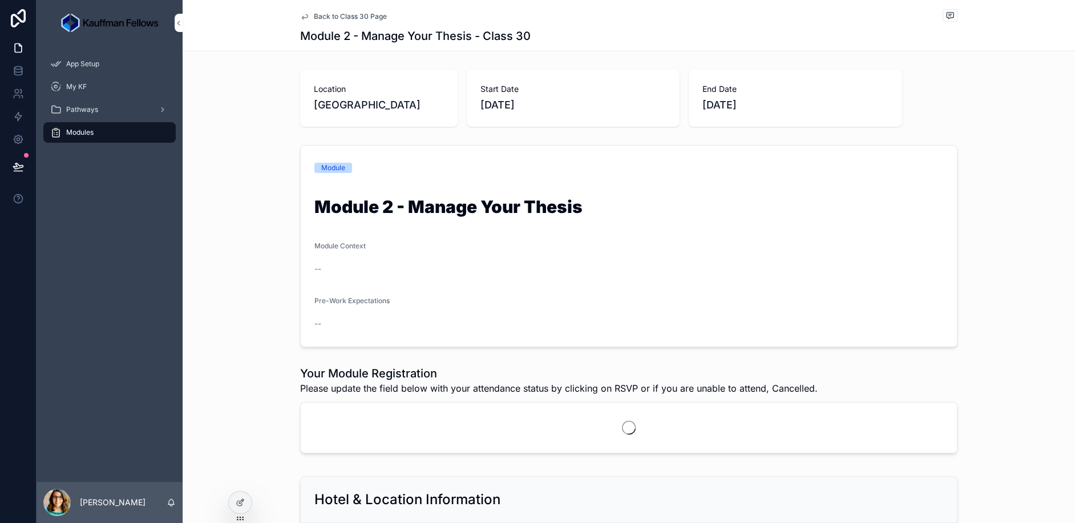
click at [670, 273] on div "--" at bounding box center [628, 268] width 629 height 11
click at [237, 498] on icon at bounding box center [240, 502] width 9 height 9
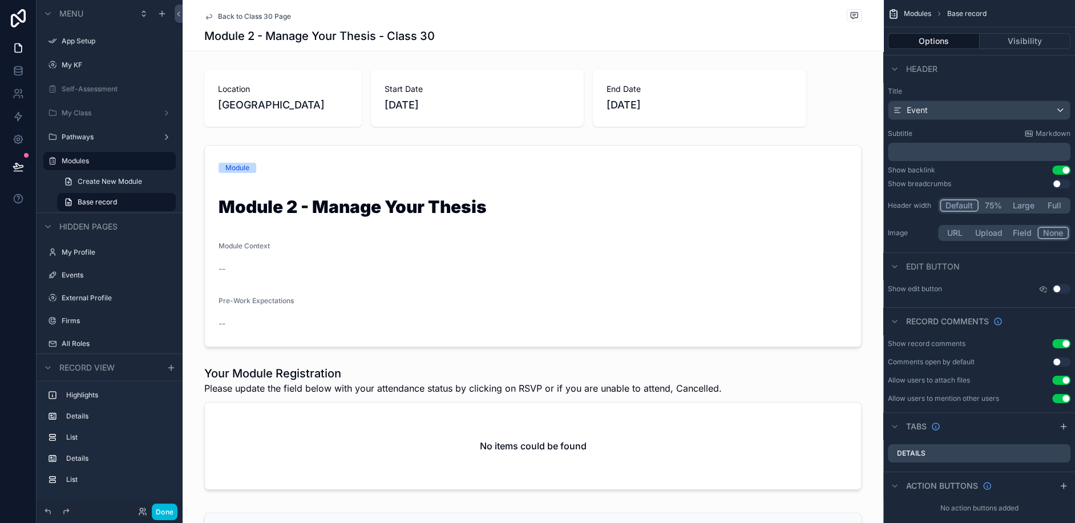
click at [102, 111] on label "My Class" at bounding box center [107, 112] width 91 height 9
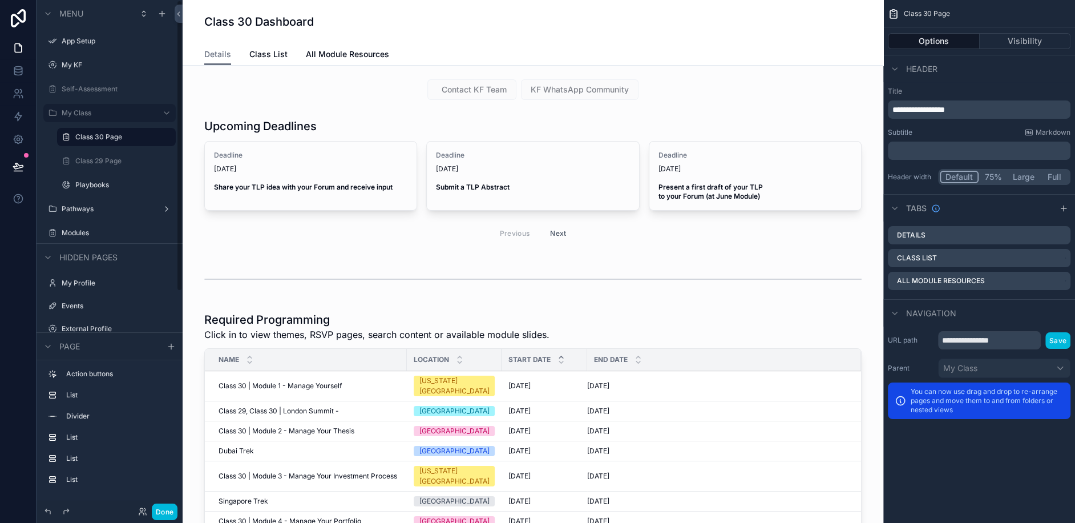
click at [106, 160] on label "Class 29 Page" at bounding box center [122, 160] width 94 height 9
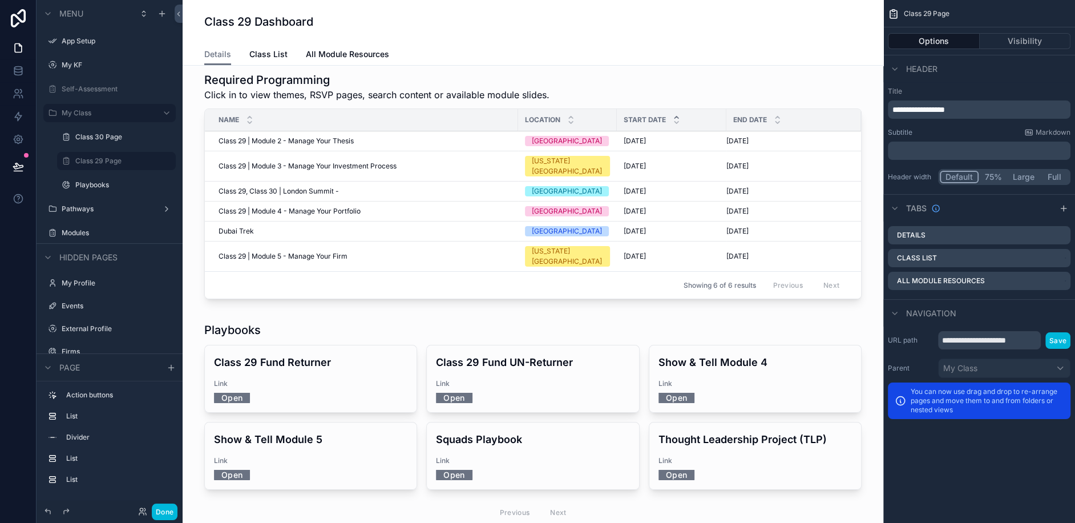
scroll to position [205, 0]
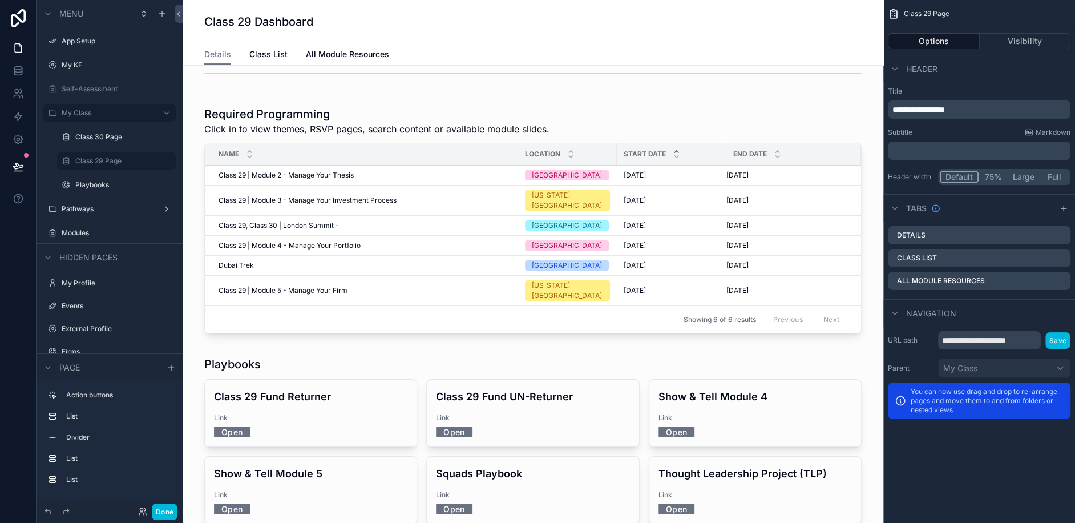
click at [300, 231] on div "scrollable content" at bounding box center [533, 222] width 682 height 241
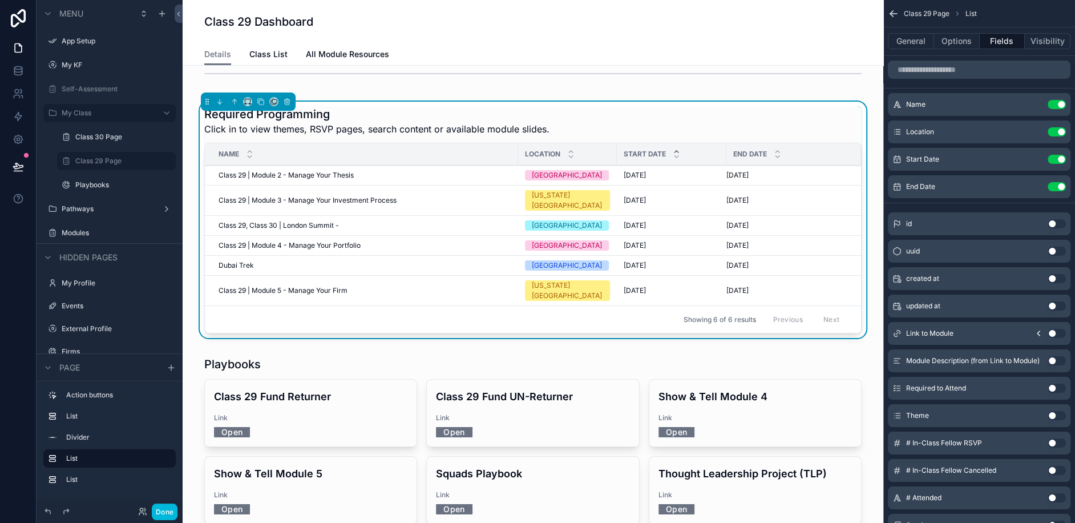
click at [300, 241] on span "Class 29 | Module 4 - Manage Your Portfolio" at bounding box center [290, 245] width 142 height 9
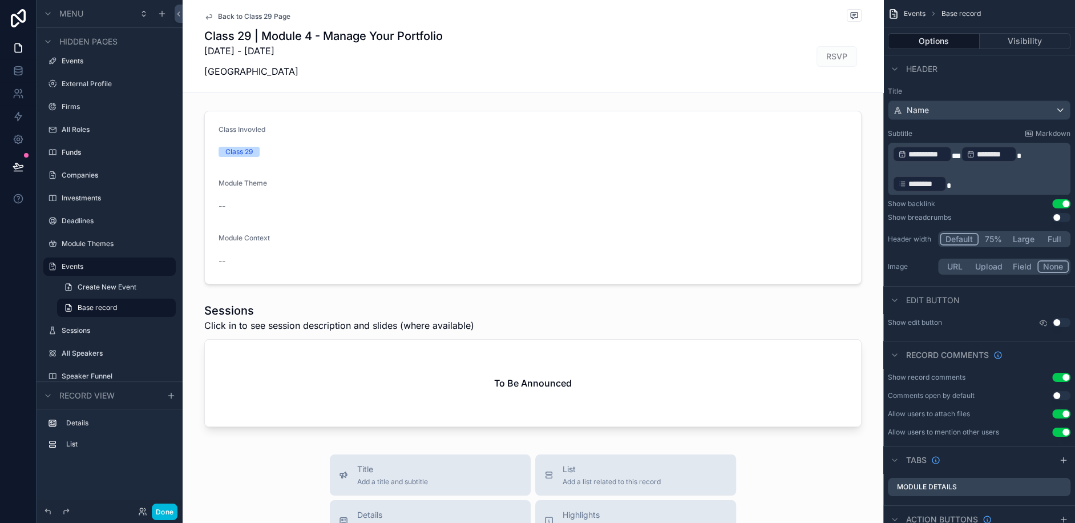
click at [487, 333] on div "scrollable content" at bounding box center [533, 367] width 701 height 138
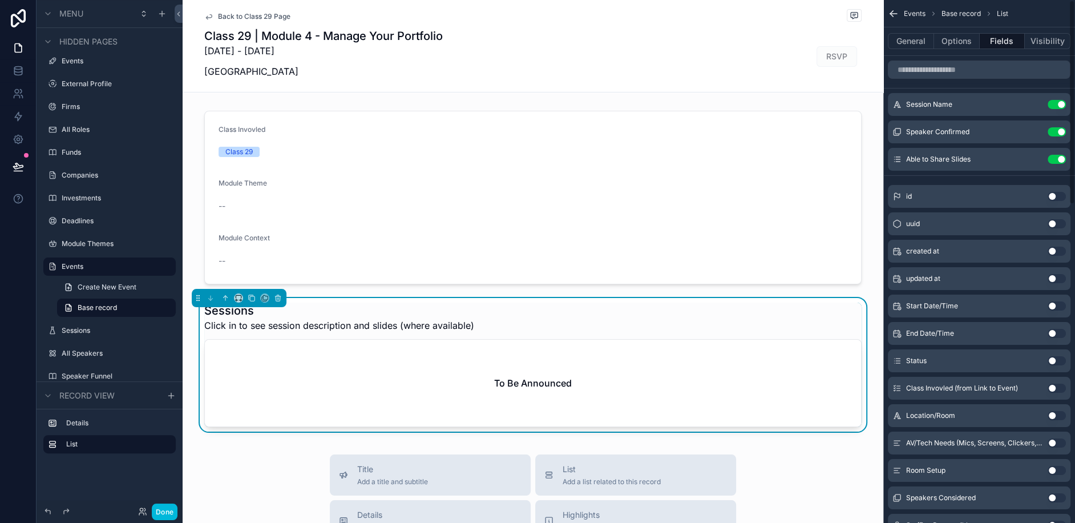
click at [439, 122] on div "scrollable content" at bounding box center [533, 197] width 701 height 183
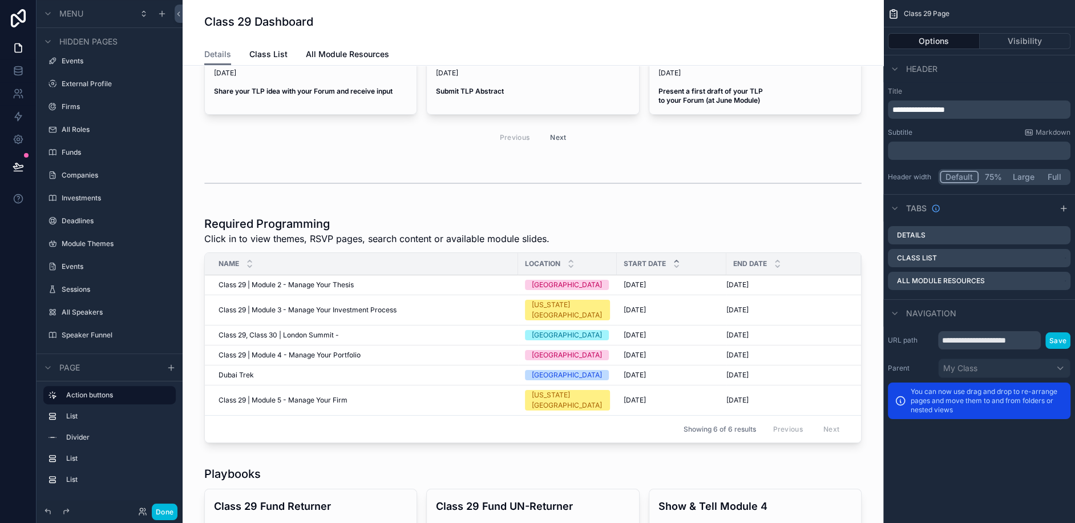
scroll to position [92, 0]
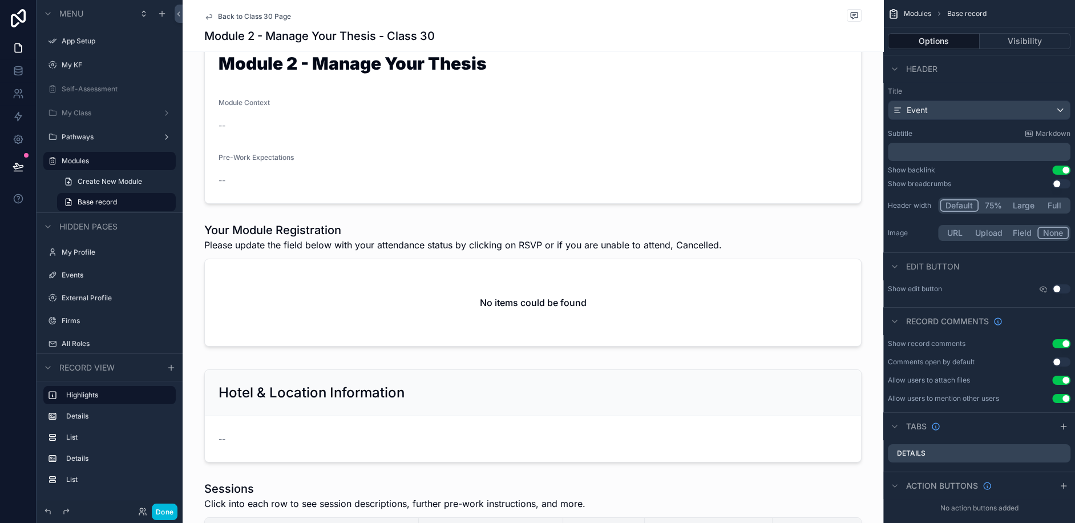
scroll to position [153, 0]
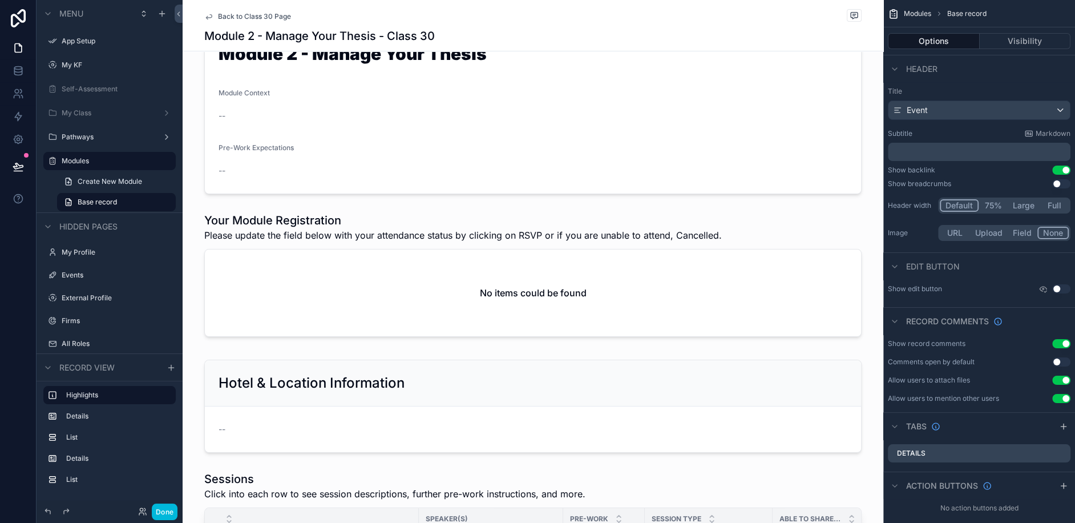
click at [531, 157] on div "scrollable content" at bounding box center [533, 92] width 701 height 211
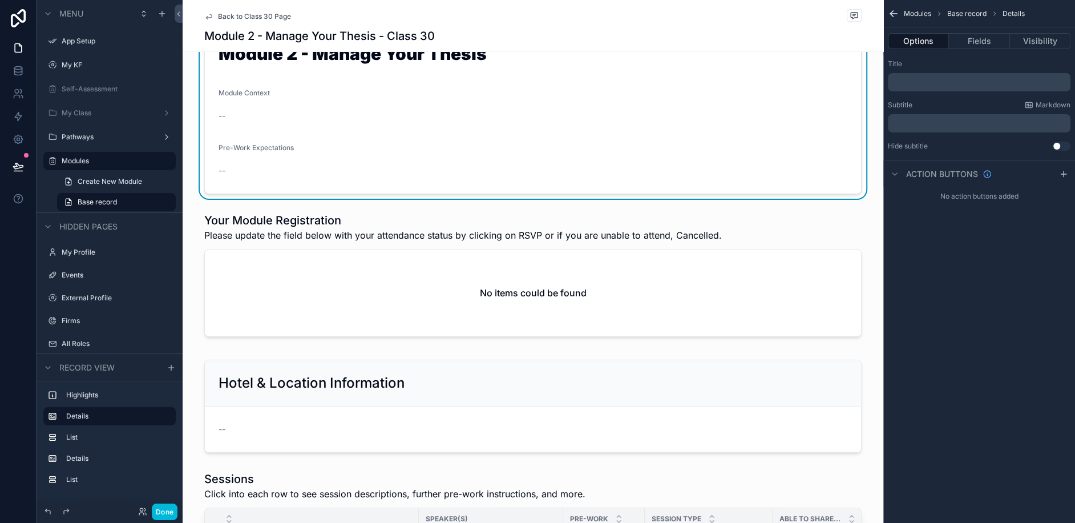
click at [985, 40] on button "Fields" at bounding box center [979, 41] width 60 height 16
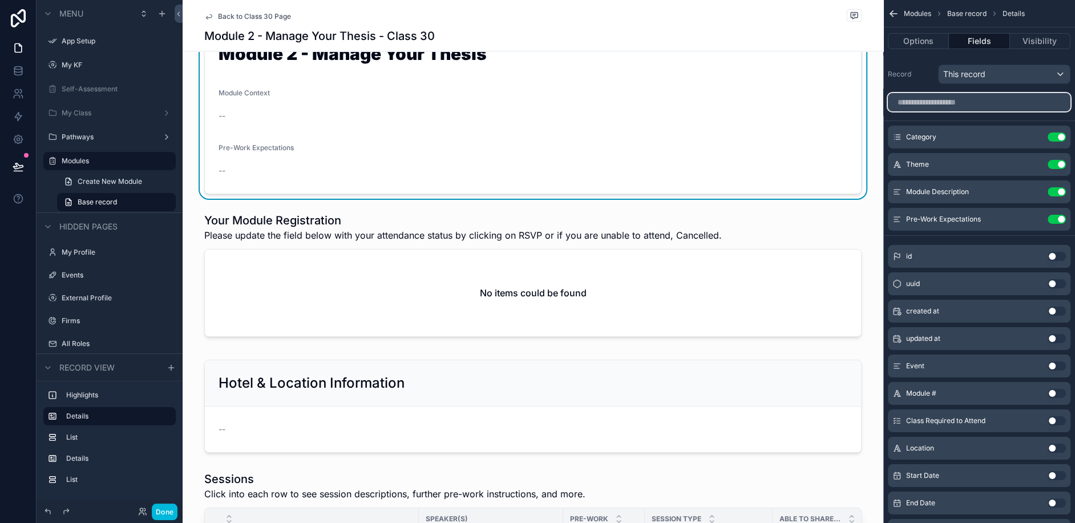
click at [943, 103] on input "scrollable content" at bounding box center [979, 102] width 183 height 18
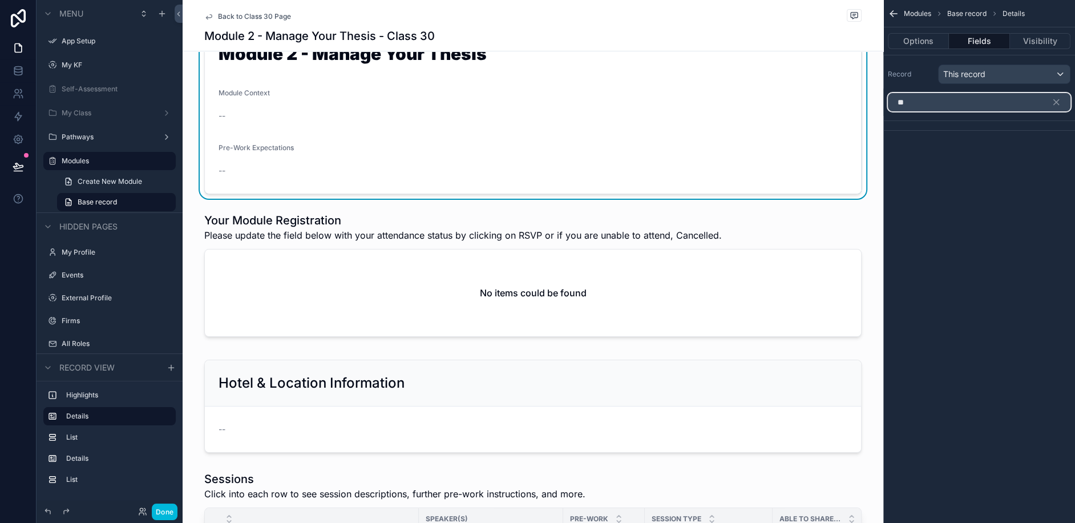
type input "*"
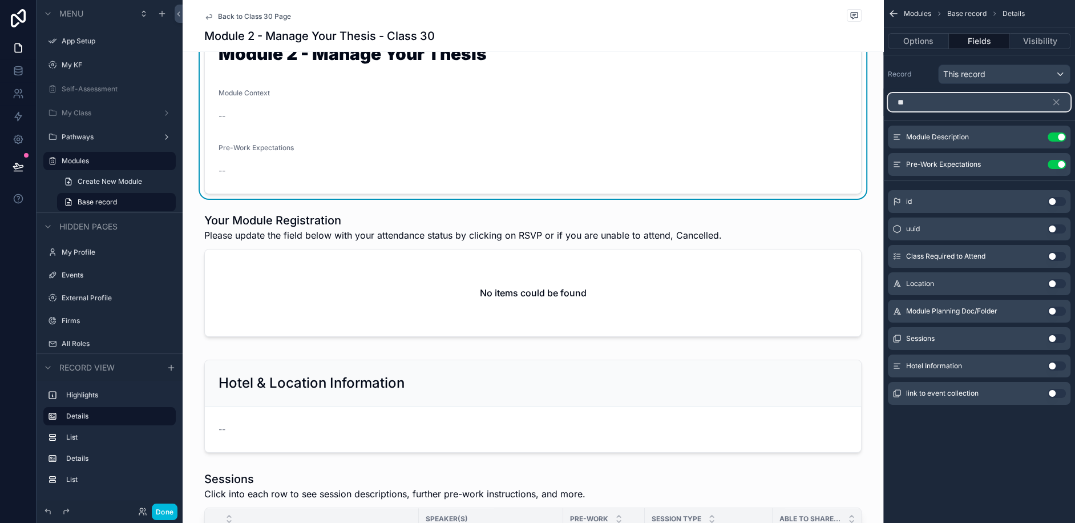
type input "***"
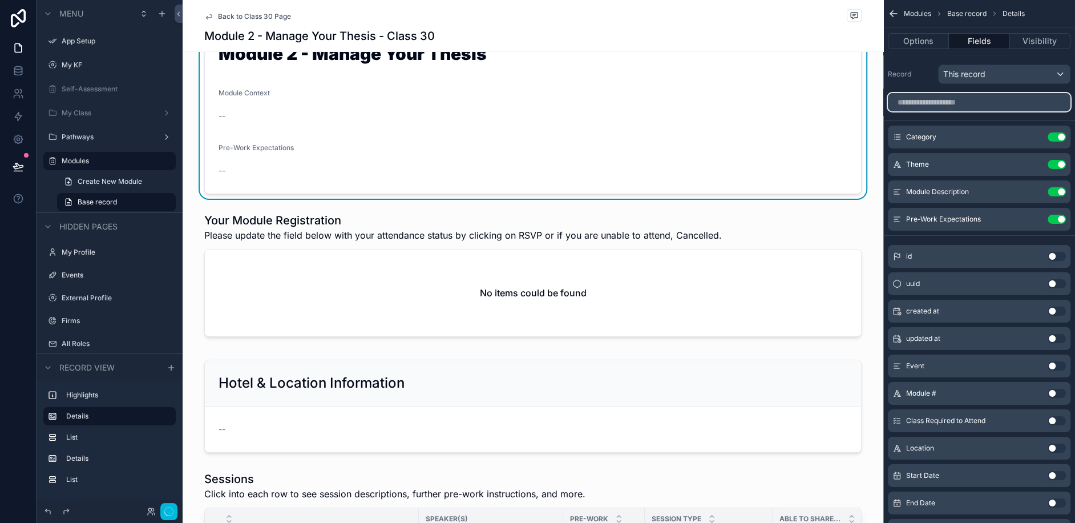
type input "*"
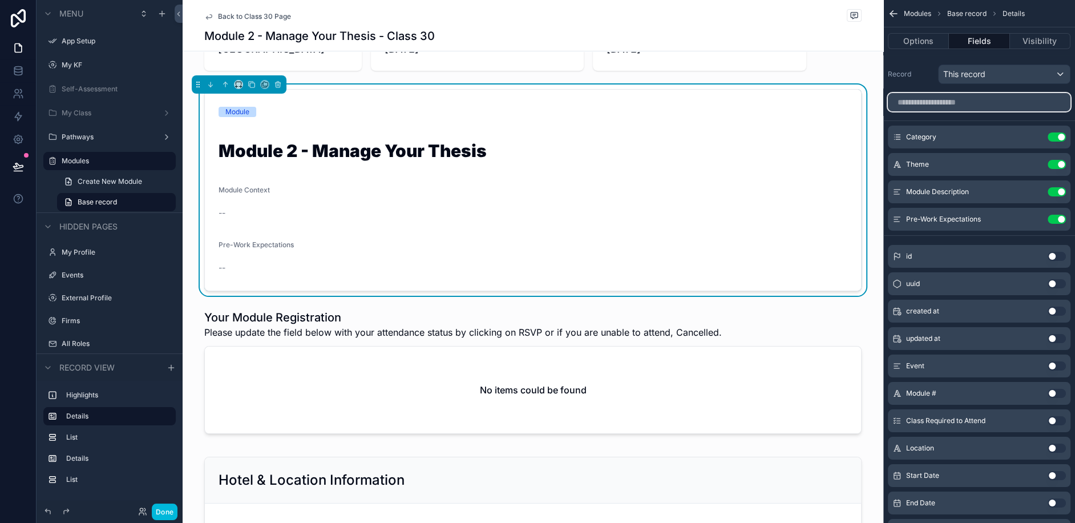
scroll to position [1, 0]
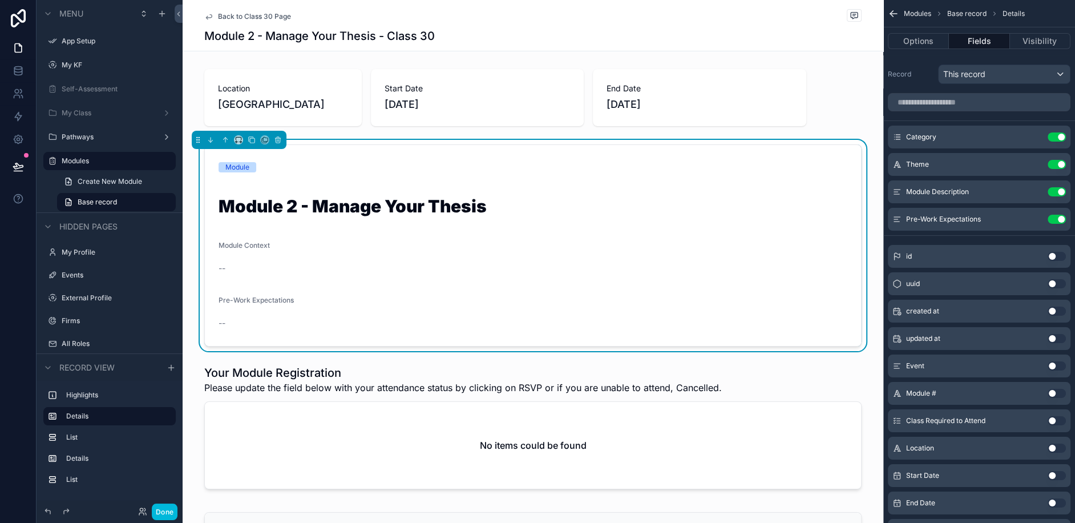
click at [343, 211] on h1 "Module 2 - Manage Your Thesis" at bounding box center [533, 208] width 629 height 22
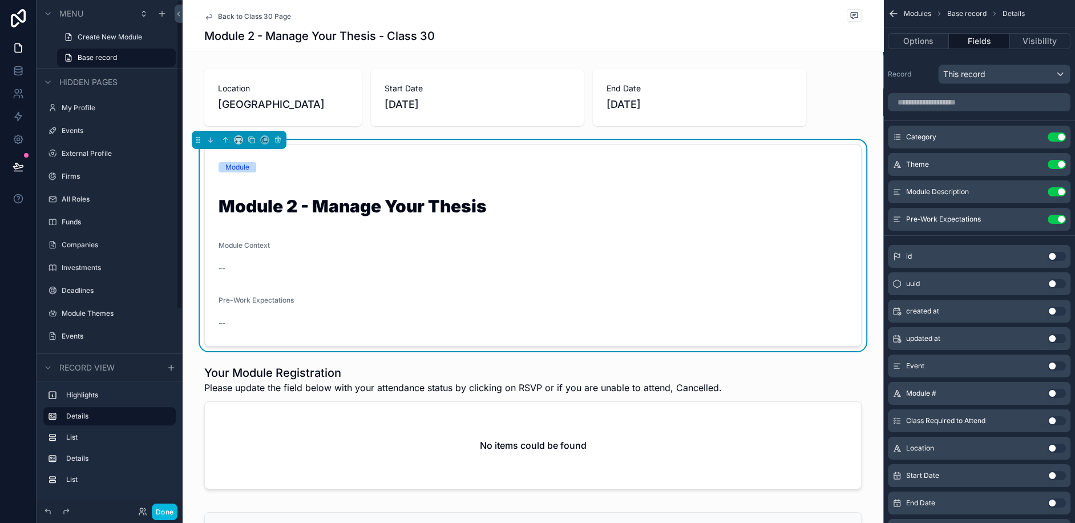
scroll to position [0, 0]
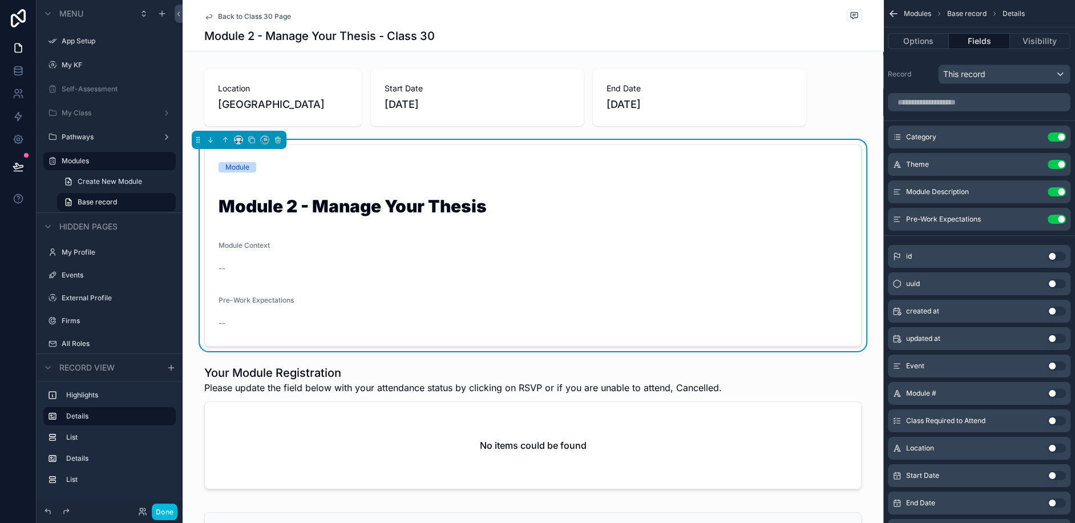
click at [480, 253] on div "Module Context" at bounding box center [533, 248] width 629 height 14
click at [878, 233] on div "Module Module 2 - Manage Your Thesis Module Context -- Pre-Work Expectations --" at bounding box center [533, 245] width 701 height 211
click at [743, 244] on div "Module Context" at bounding box center [533, 248] width 629 height 14
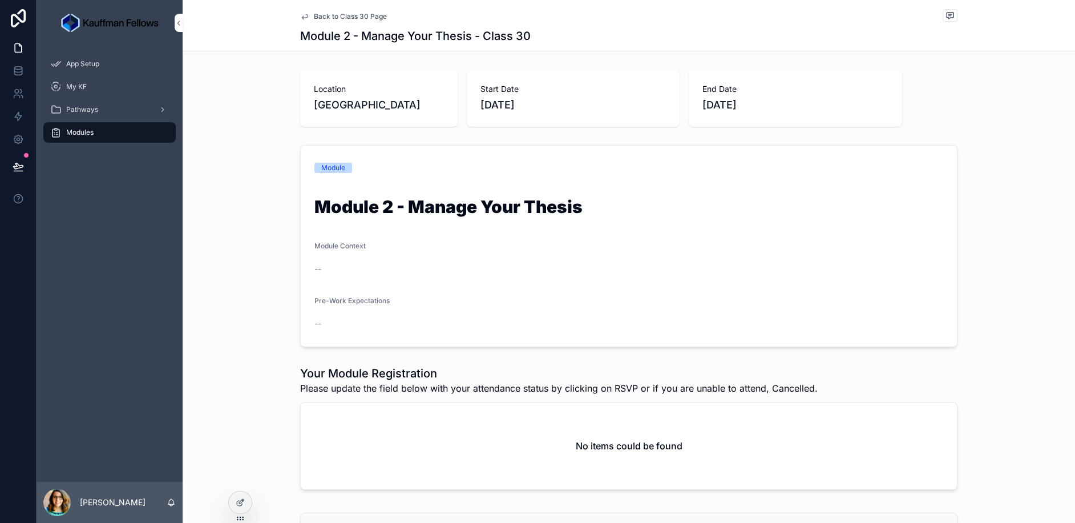
click at [241, 502] on icon at bounding box center [241, 501] width 5 height 5
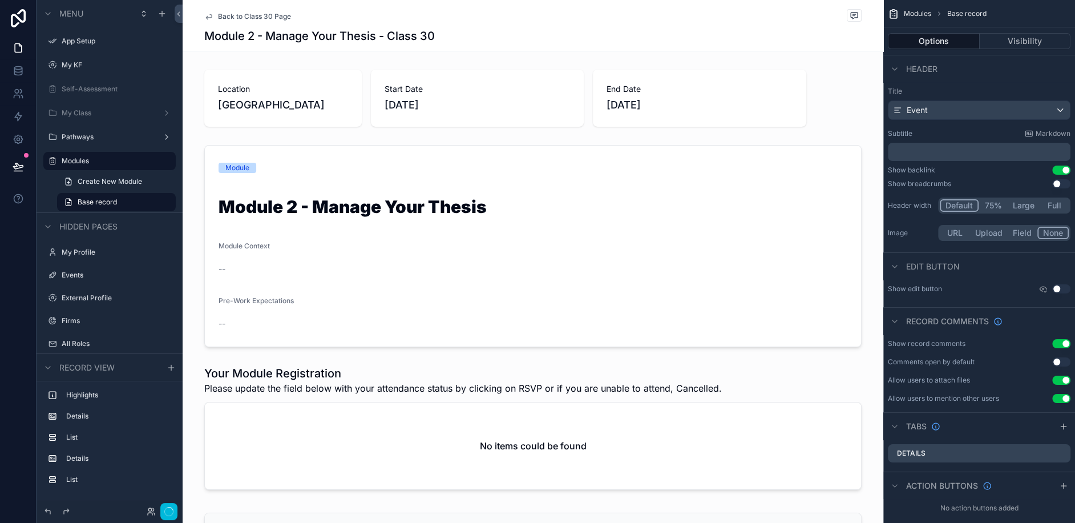
click at [543, 234] on div "scrollable content" at bounding box center [533, 245] width 701 height 211
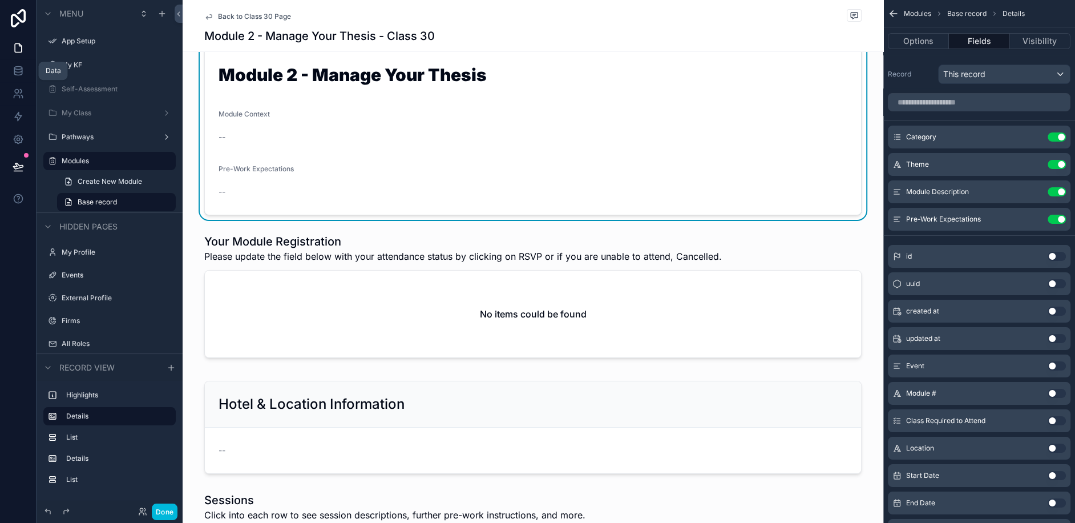
click at [17, 68] on icon at bounding box center [18, 70] width 11 height 11
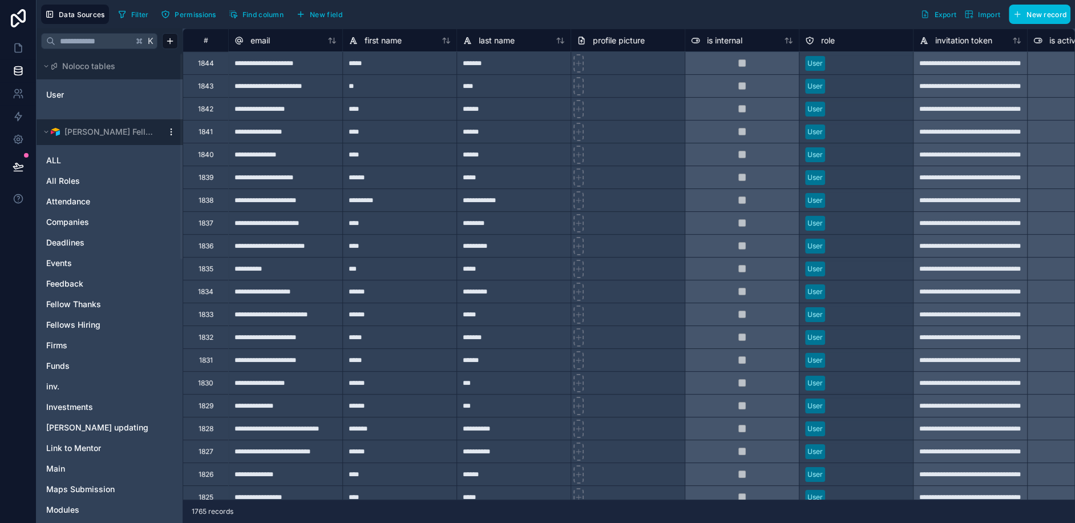
click at [80, 19] on button "Data Sources" at bounding box center [75, 14] width 68 height 19
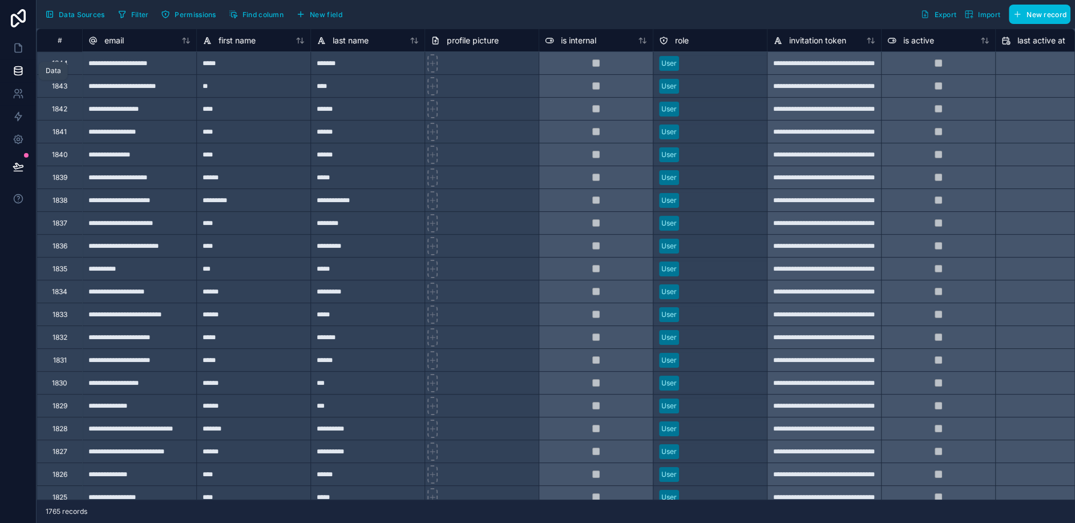
click at [13, 69] on icon at bounding box center [18, 70] width 11 height 11
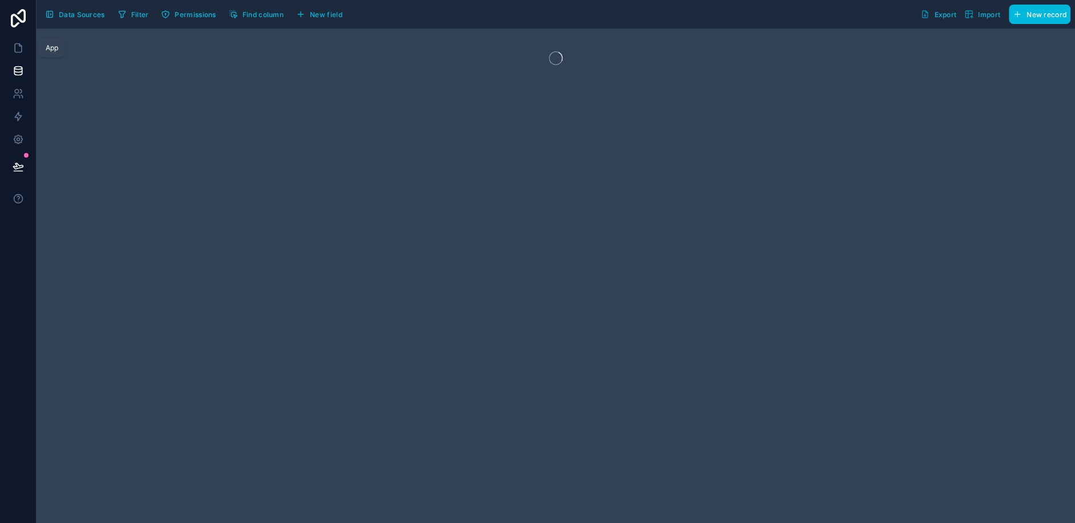
click at [20, 43] on icon at bounding box center [18, 47] width 11 height 11
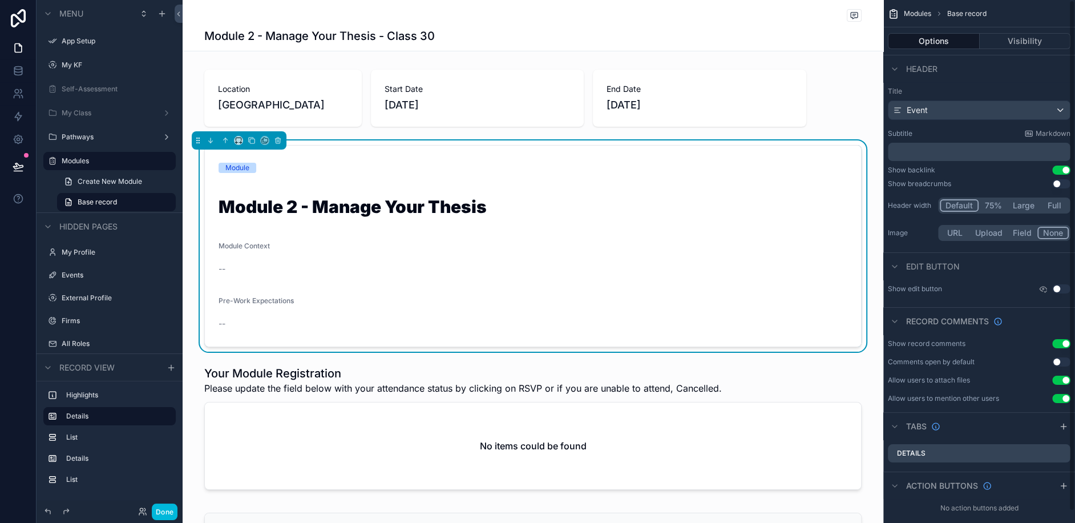
click at [753, 260] on div "--" at bounding box center [533, 269] width 629 height 18
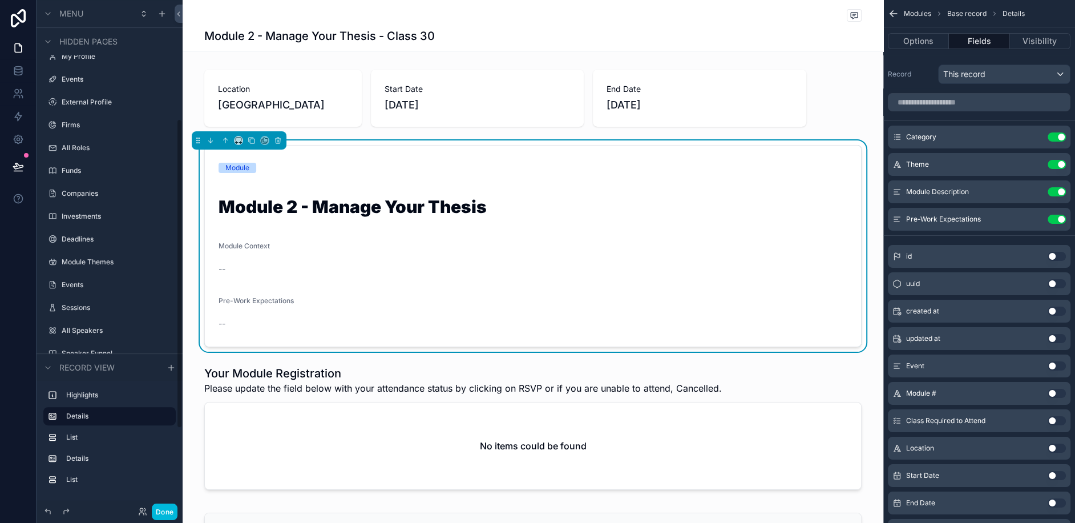
scroll to position [328, 0]
click at [18, 67] on icon at bounding box center [18, 70] width 11 height 11
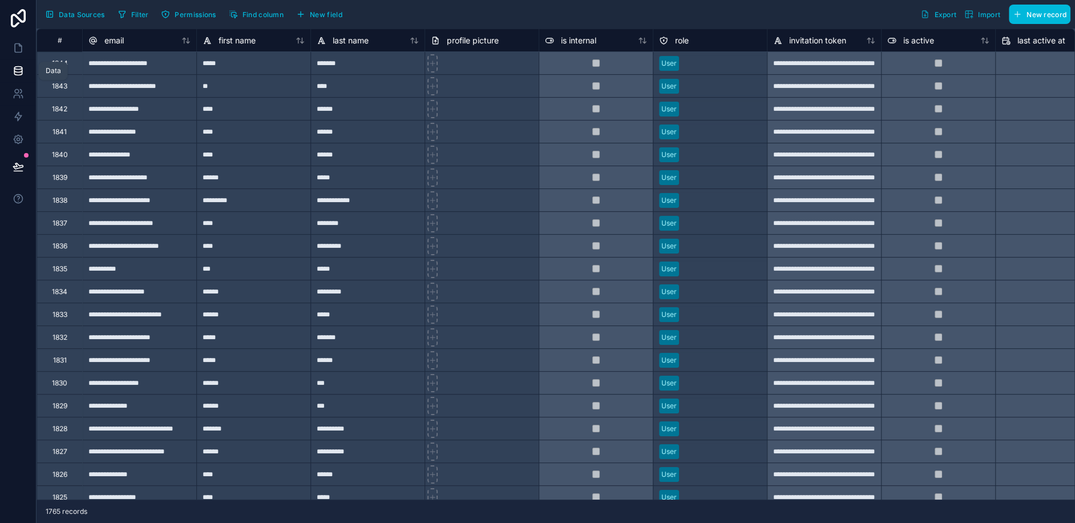
click at [21, 72] on icon at bounding box center [17, 70] width 7 height 5
click at [61, 13] on span "Data Sources" at bounding box center [82, 14] width 46 height 9
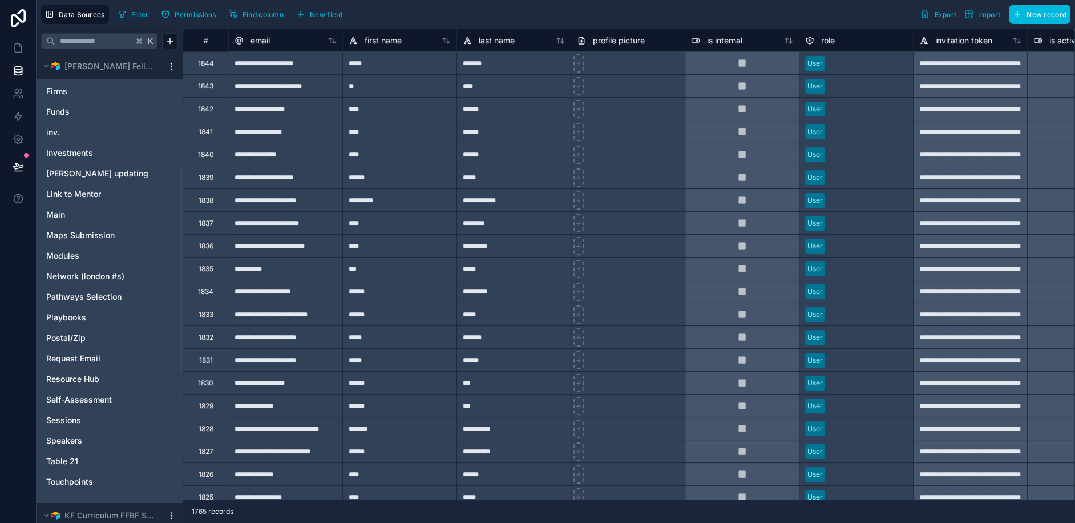
scroll to position [258, 0]
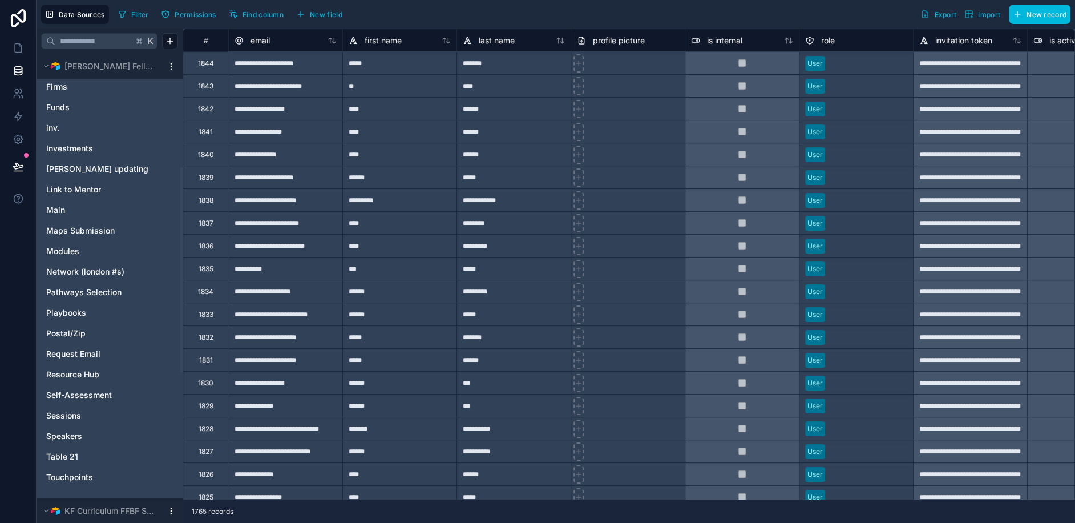
click at [69, 252] on span "Modules" at bounding box center [62, 250] width 33 height 11
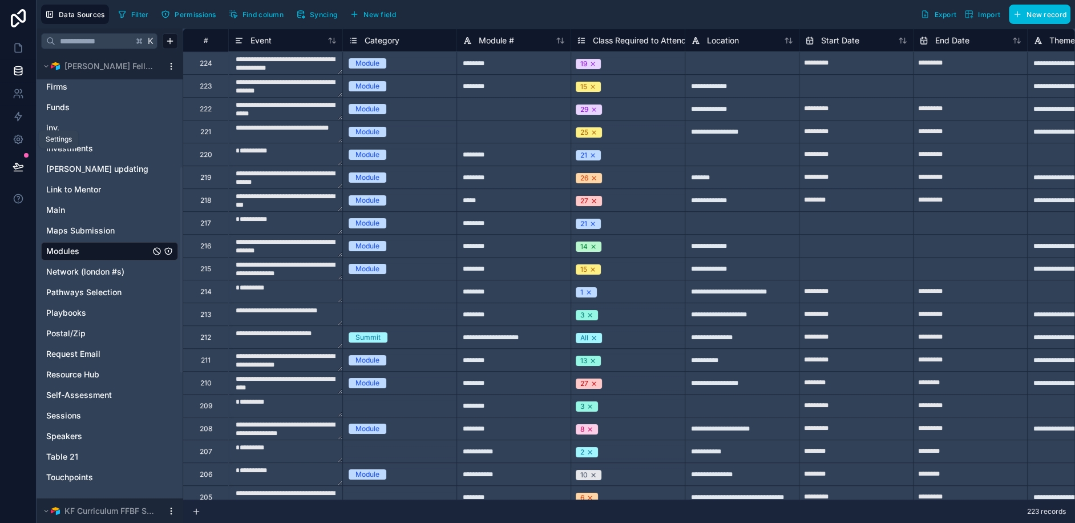
click at [19, 139] on icon at bounding box center [18, 139] width 3 height 3
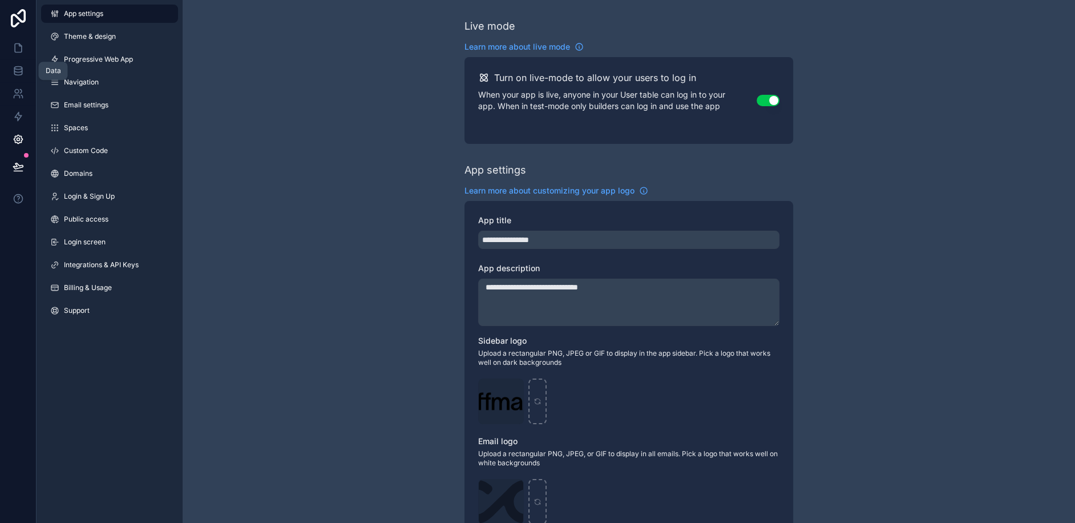
click at [13, 63] on link at bounding box center [18, 70] width 36 height 23
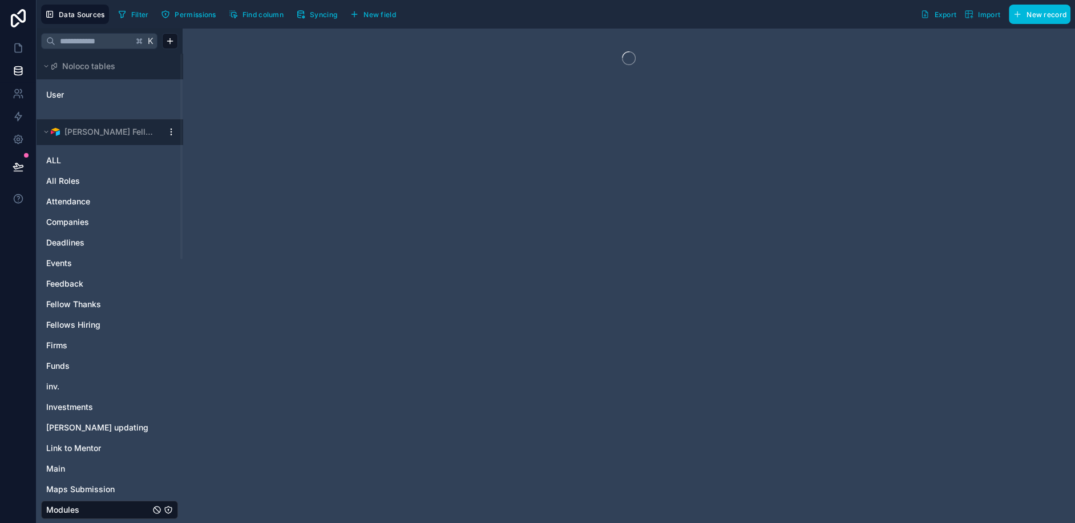
click at [75, 46] on input "text" at bounding box center [94, 41] width 78 height 21
type input "*"
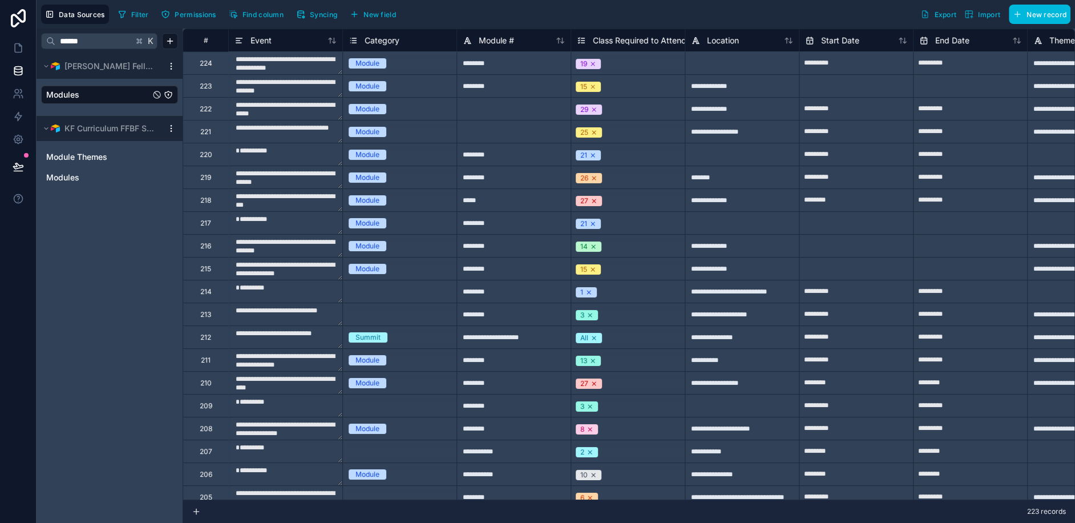
type input "******"
click at [107, 89] on link "Modules" at bounding box center [98, 94] width 104 height 11
click at [319, 17] on span "Syncing" at bounding box center [323, 14] width 27 height 9
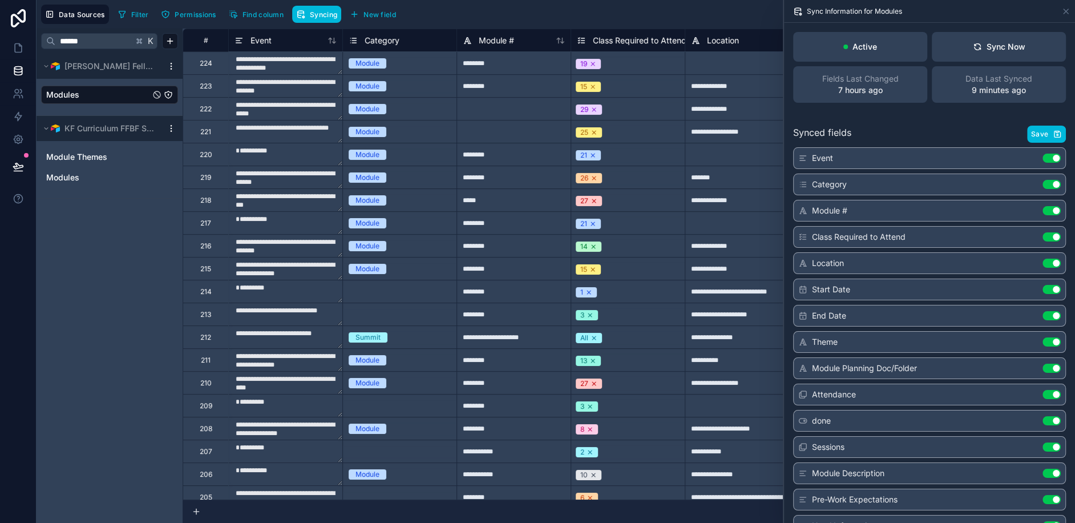
scroll to position [15, 0]
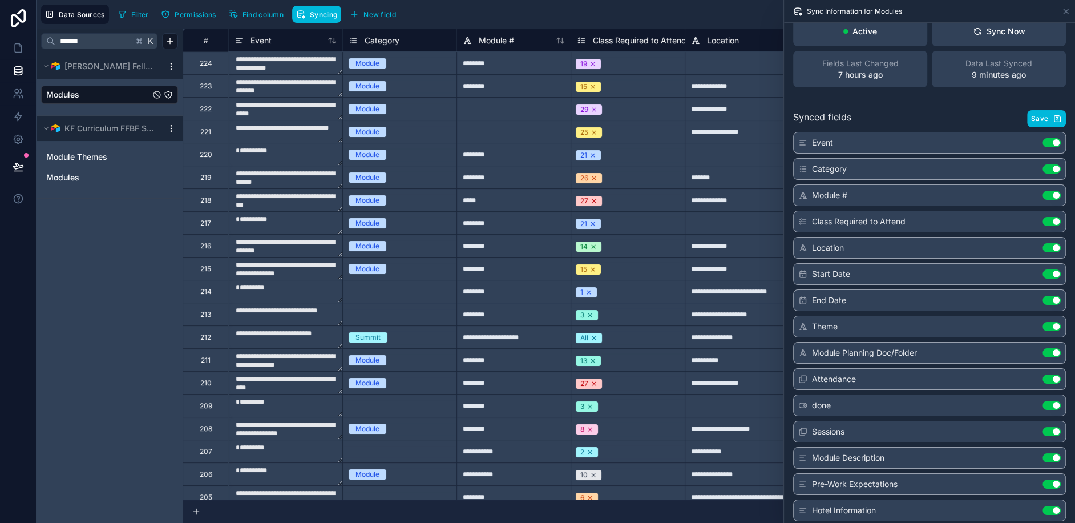
click at [88, 96] on link "Modules" at bounding box center [98, 94] width 104 height 11
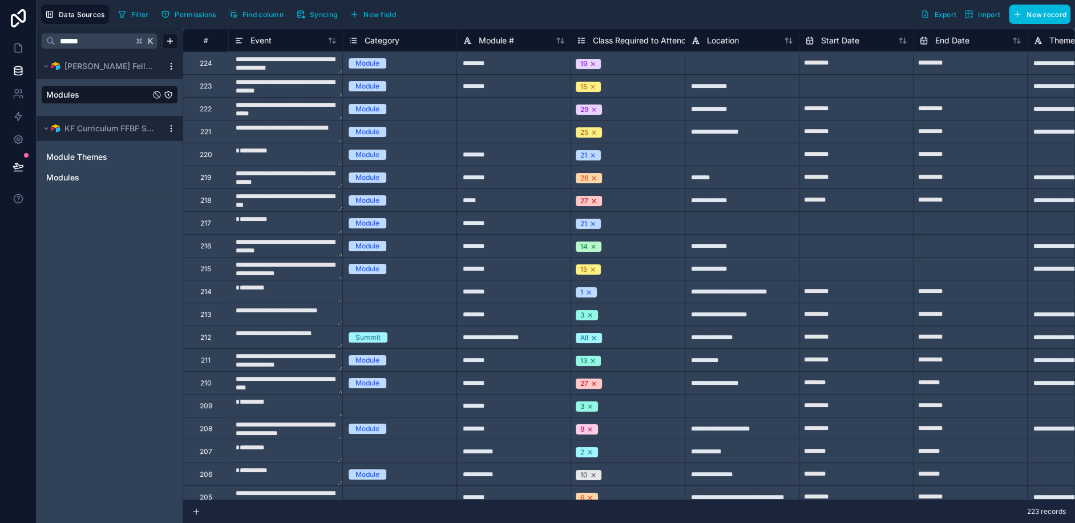
click at [98, 201] on div "****** K [PERSON_NAME] Fellows Modules KF Curriculum FFBF SANDBOX Module Themes…" at bounding box center [110, 276] width 146 height 494
click at [18, 48] on icon at bounding box center [18, 47] width 11 height 11
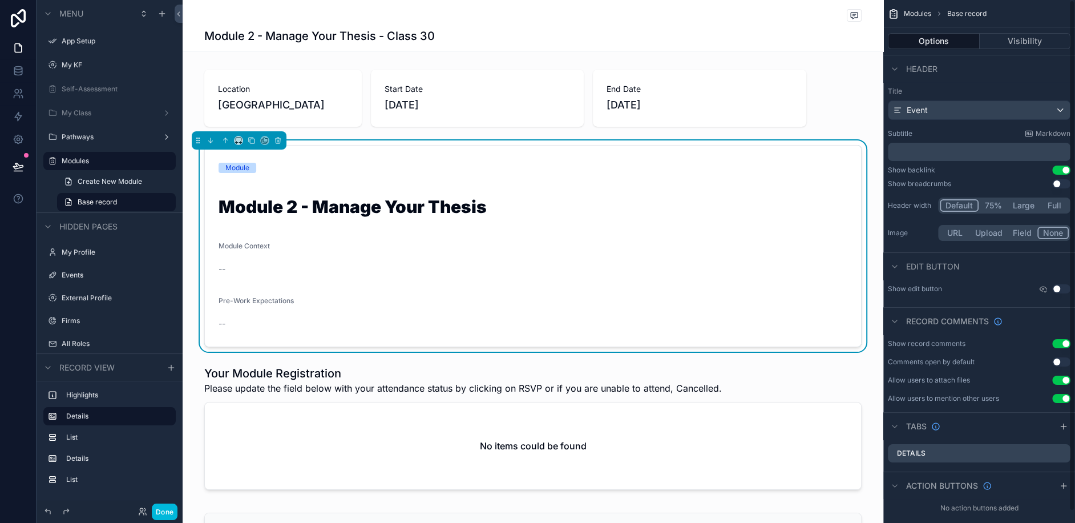
click at [527, 249] on div "Module Context" at bounding box center [533, 248] width 629 height 14
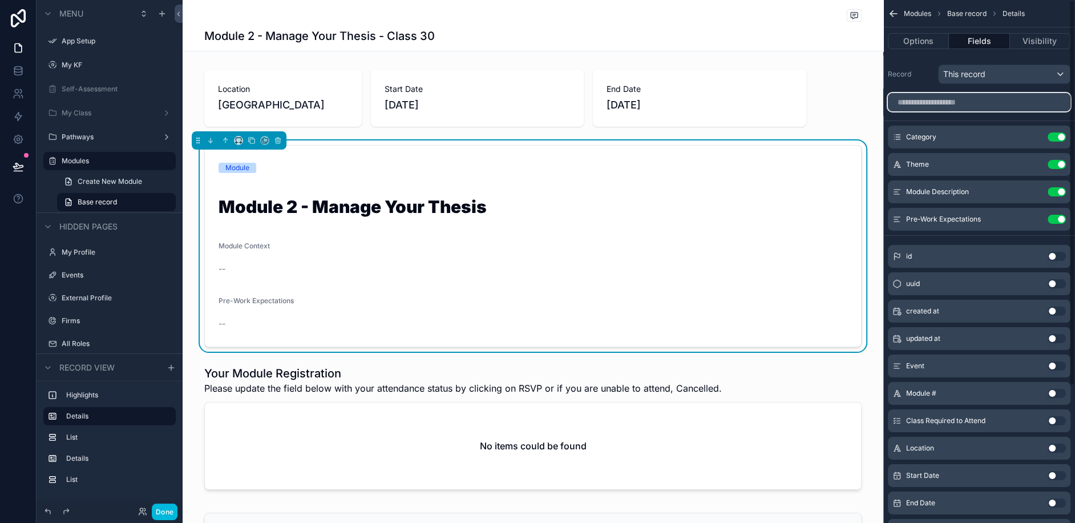
click at [973, 102] on input "scrollable content" at bounding box center [979, 102] width 183 height 18
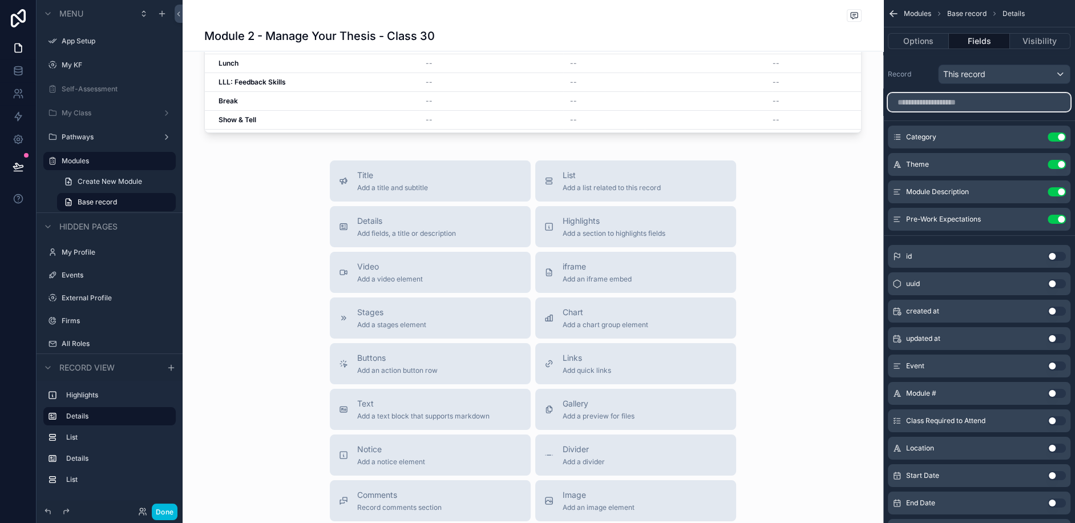
scroll to position [943, 0]
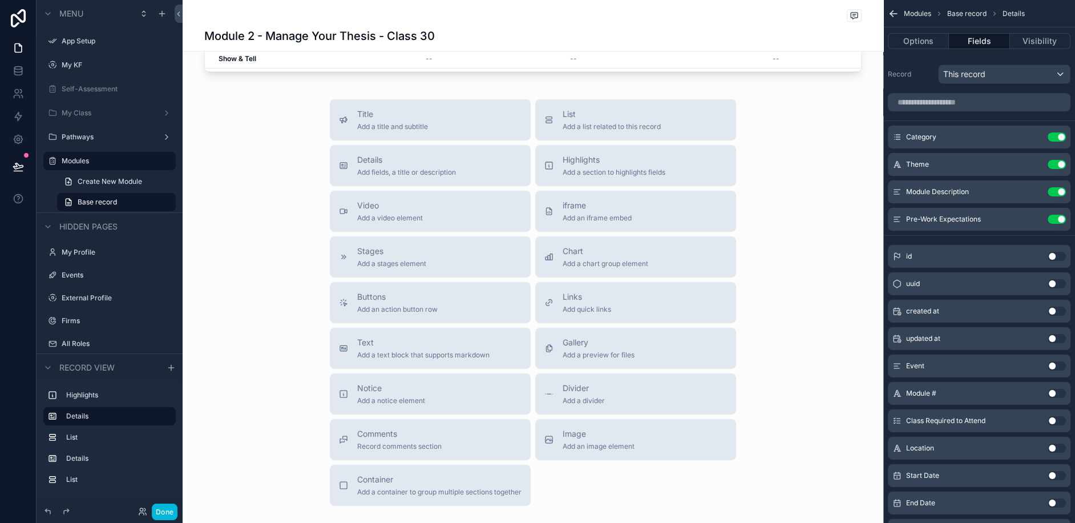
click at [458, 489] on span "Add a container to group multiple sections together" at bounding box center [439, 491] width 164 height 9
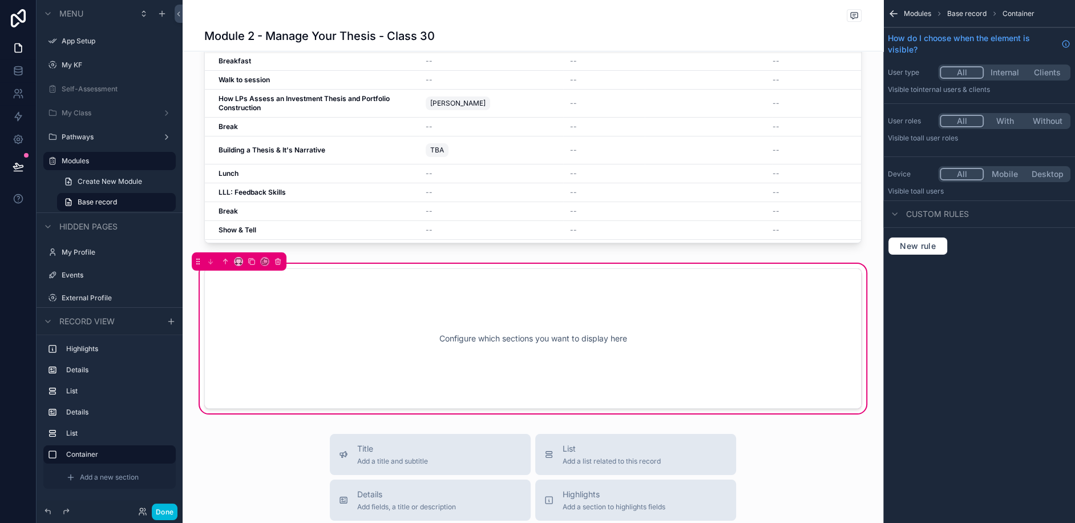
scroll to position [812, 0]
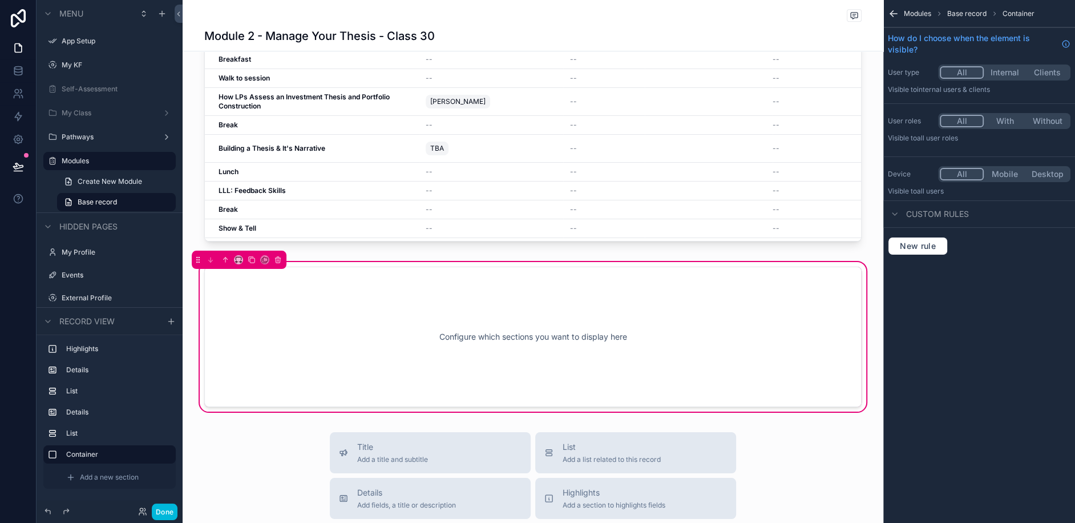
click at [410, 339] on div "Configure which sections you want to display here" at bounding box center [533, 336] width 620 height 103
click at [610, 342] on div "Configure which sections you want to display here" at bounding box center [533, 336] width 620 height 103
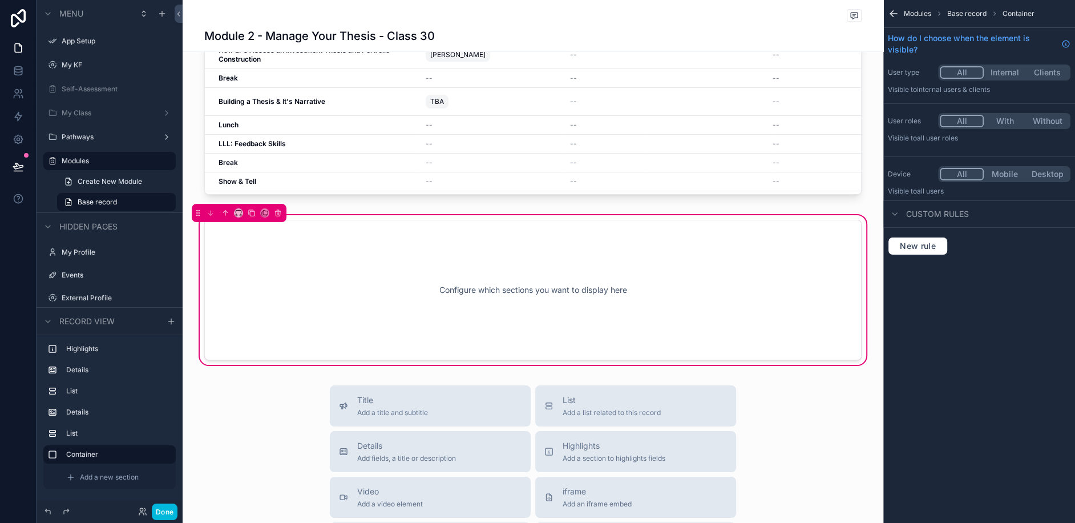
scroll to position [856, 0]
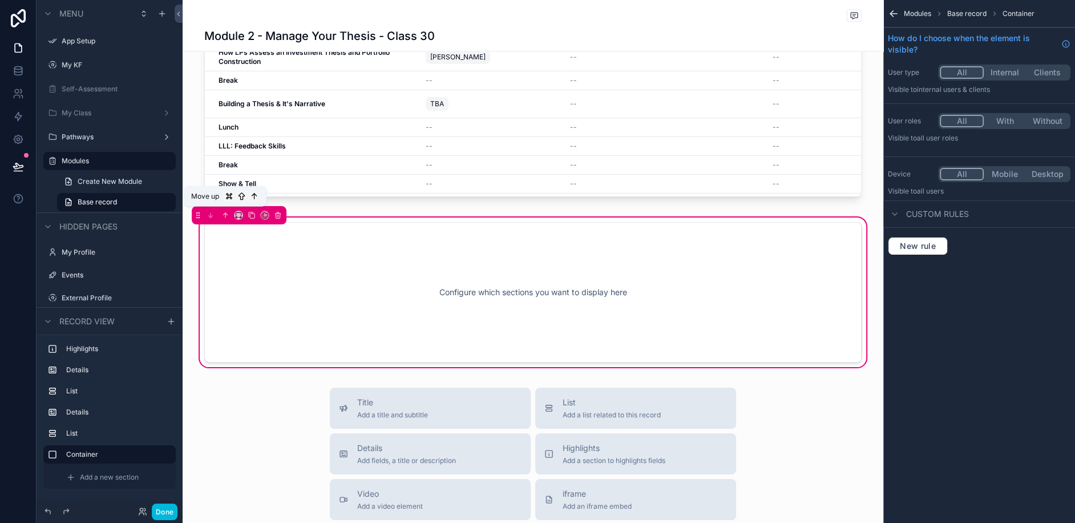
click at [224, 212] on icon "scrollable content" at bounding box center [225, 215] width 8 height 8
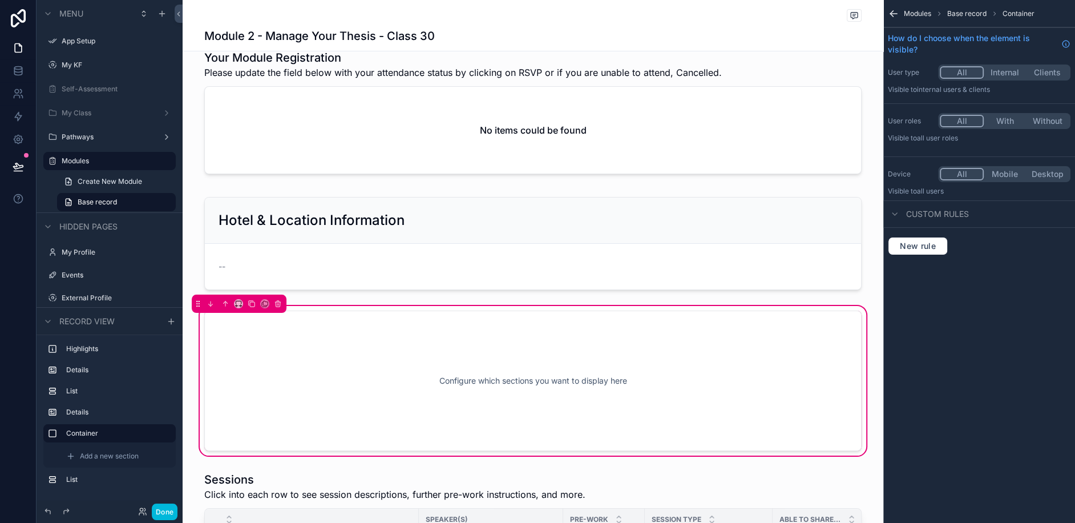
scroll to position [347, 0]
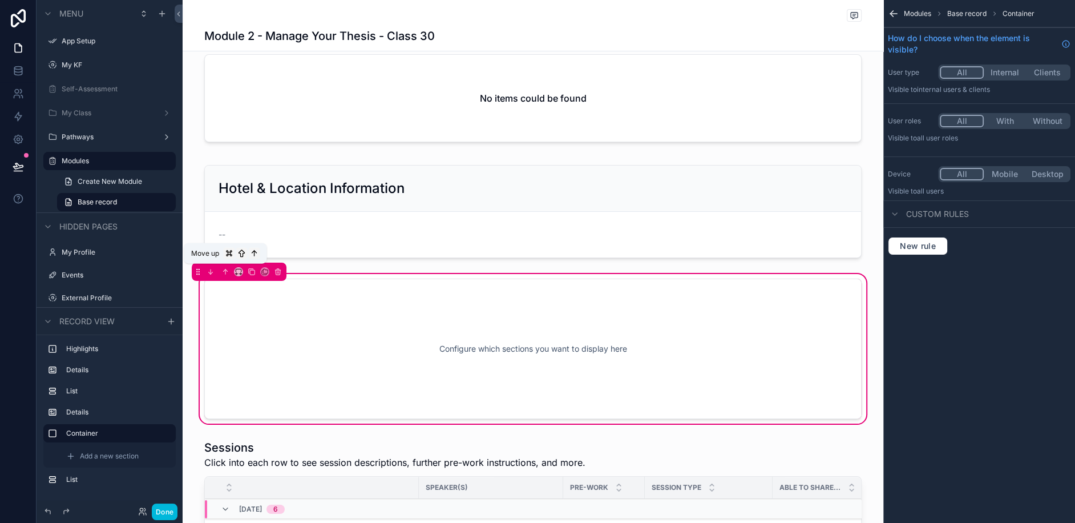
click at [224, 269] on icon "scrollable content" at bounding box center [225, 270] width 2 height 2
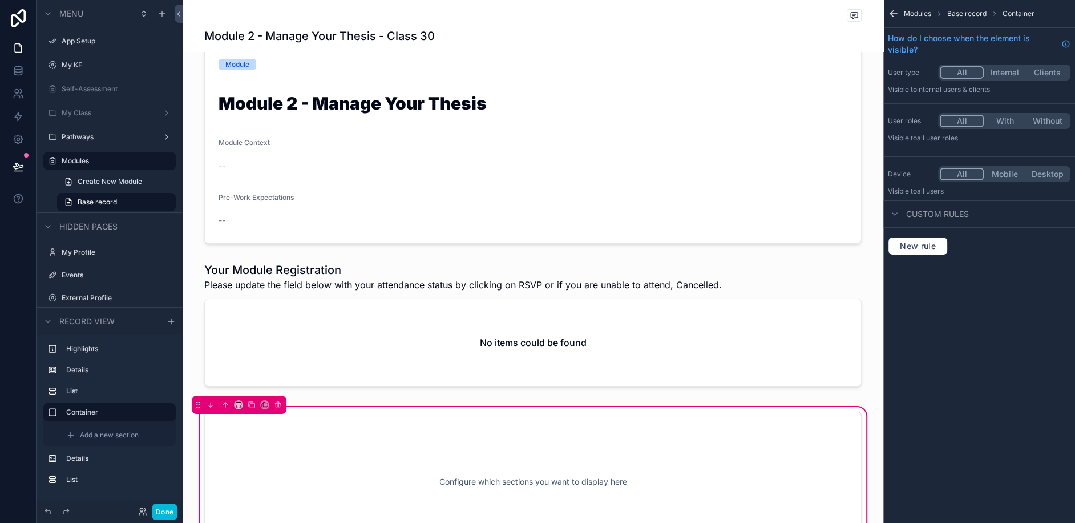
scroll to position [118, 0]
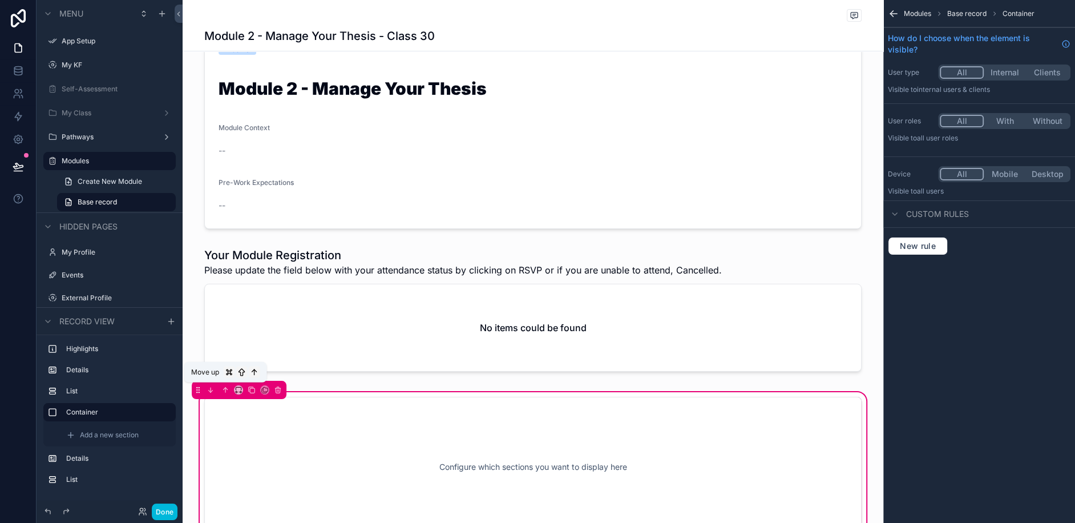
click at [225, 389] on icon "scrollable content" at bounding box center [225, 390] width 8 height 8
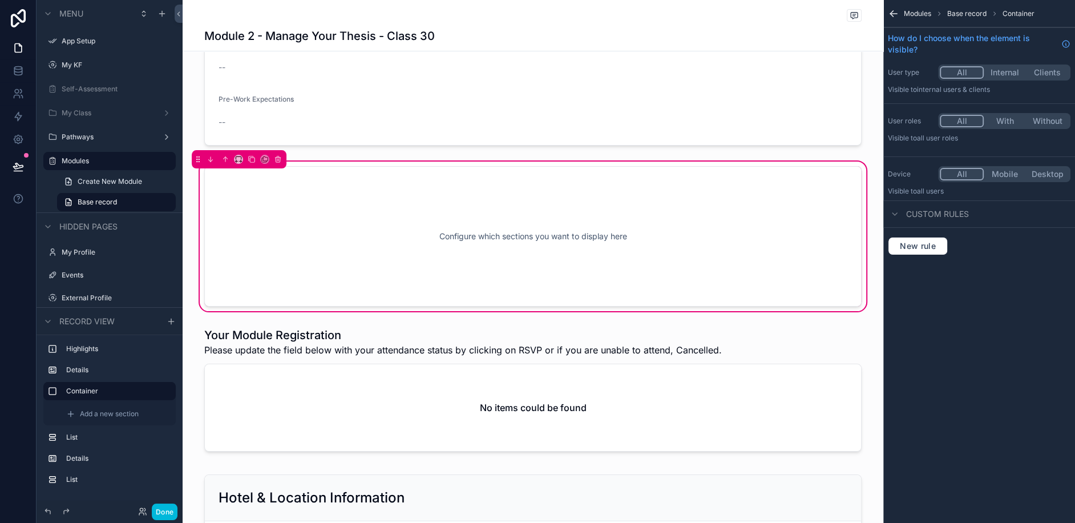
scroll to position [197, 0]
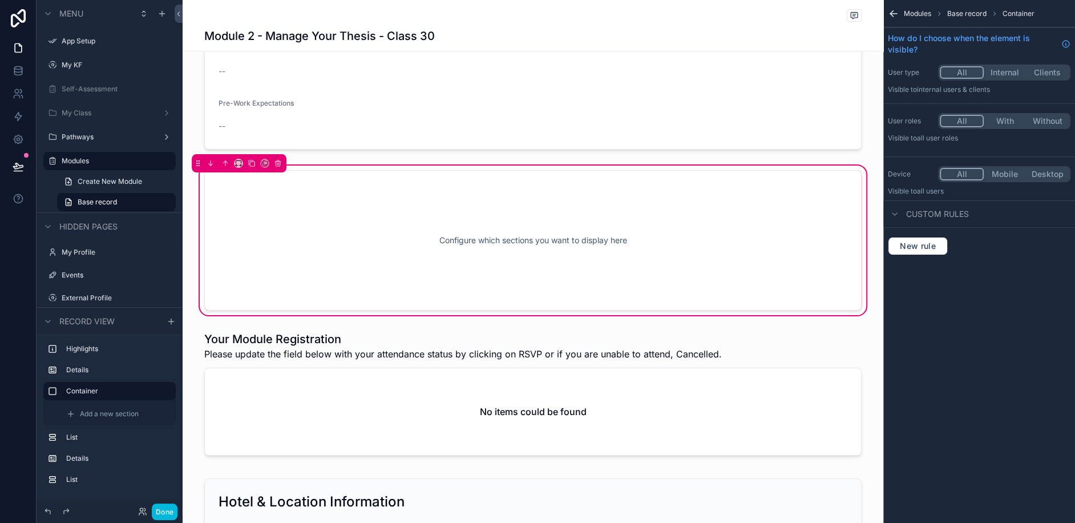
click at [335, 370] on div "scrollable content" at bounding box center [533, 395] width 701 height 138
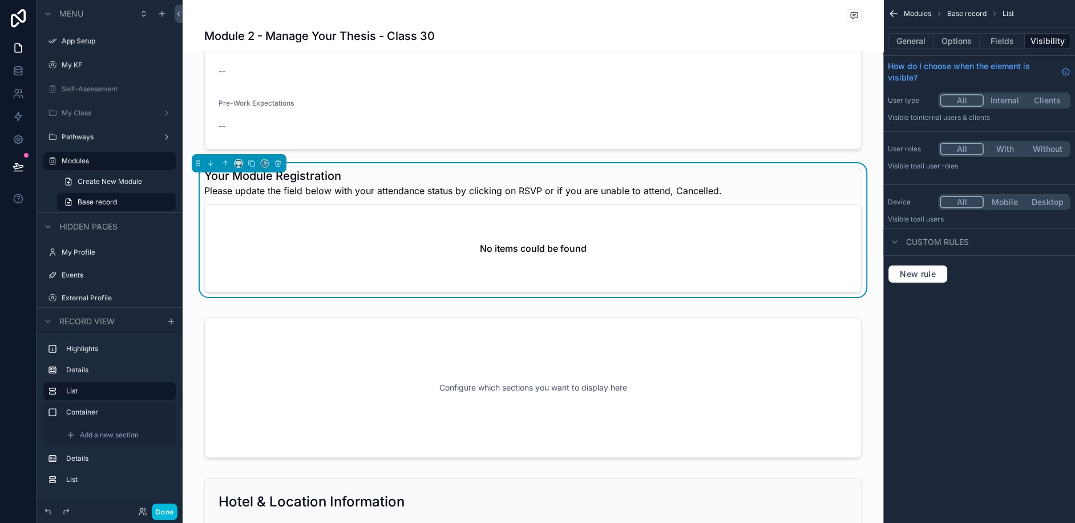
click at [393, 414] on div "scrollable content" at bounding box center [533, 387] width 701 height 154
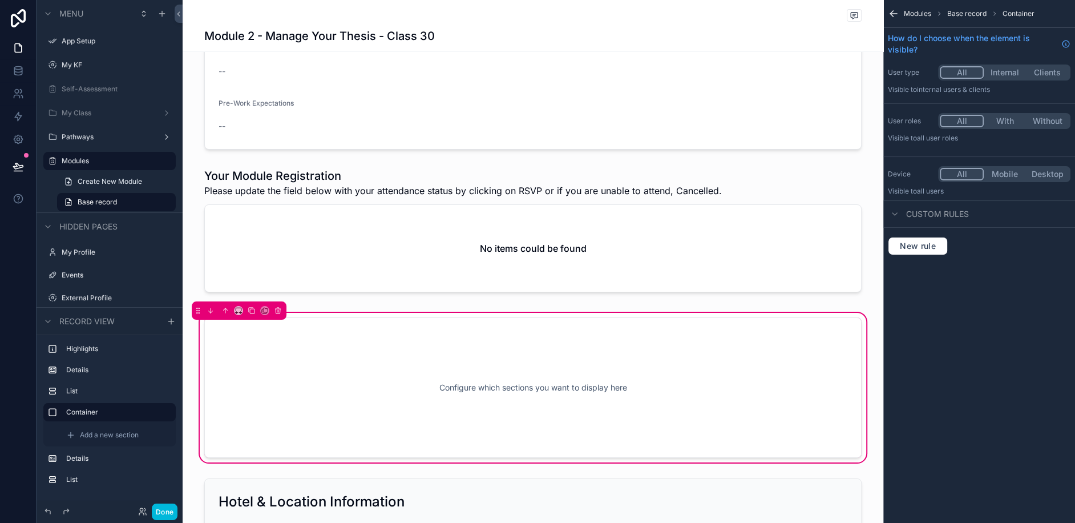
click at [528, 410] on div "Configure which sections you want to display here" at bounding box center [533, 387] width 620 height 103
click at [528, 390] on div "Configure which sections you want to display here" at bounding box center [533, 387] width 620 height 103
click at [928, 217] on span "Custom rules" at bounding box center [937, 213] width 63 height 11
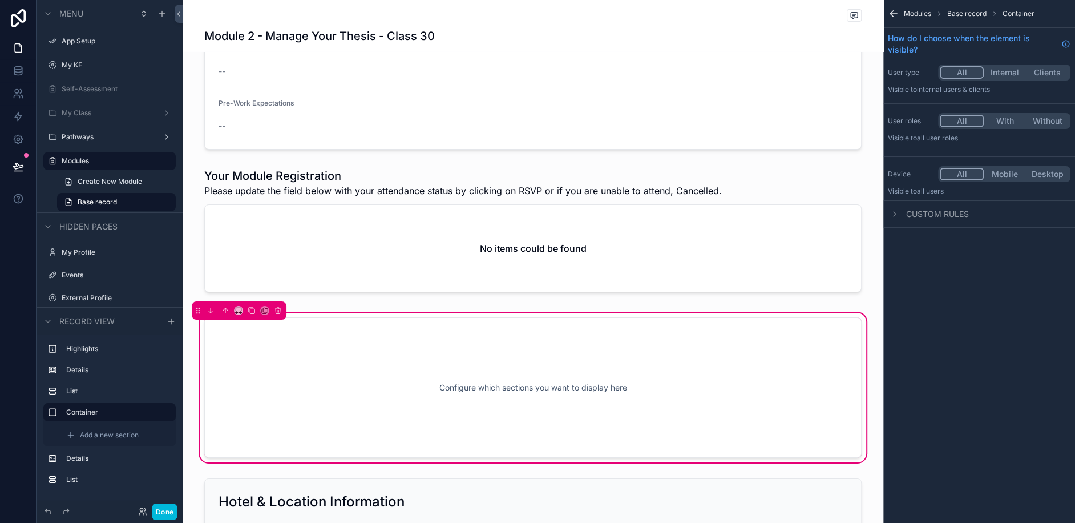
click at [895, 218] on div "scrollable content" at bounding box center [895, 214] width 14 height 14
click at [300, 212] on div "scrollable content" at bounding box center [533, 232] width 701 height 138
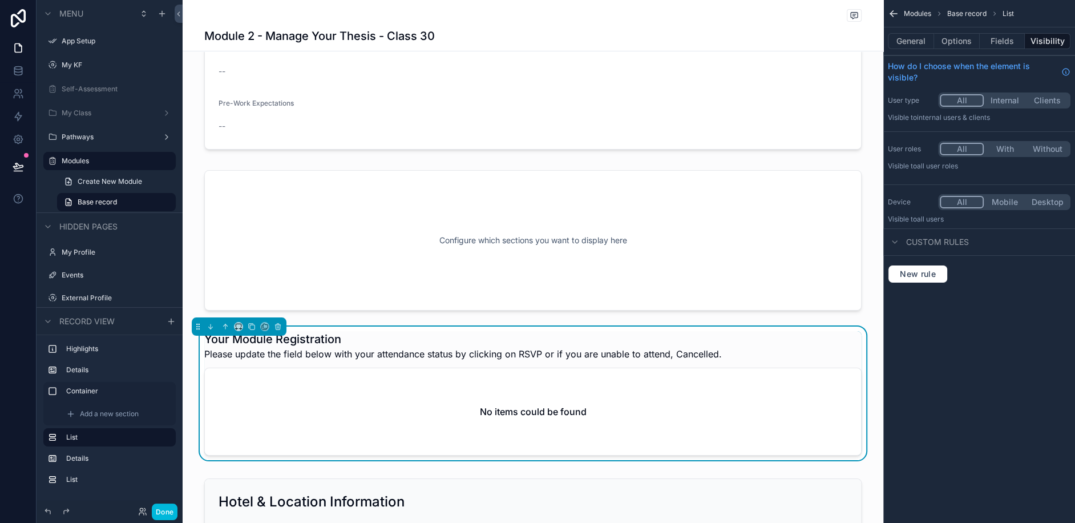
click at [436, 298] on div "scrollable content" at bounding box center [533, 240] width 701 height 154
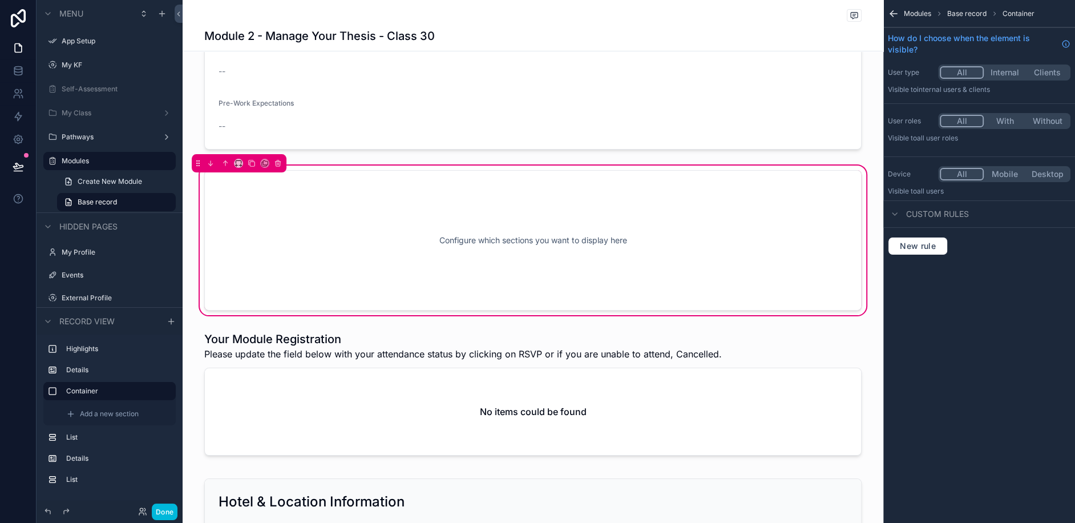
click at [436, 298] on div "Configure which sections you want to display here" at bounding box center [532, 240] width 657 height 140
click at [402, 253] on div "Configure which sections you want to display here" at bounding box center [533, 240] width 620 height 103
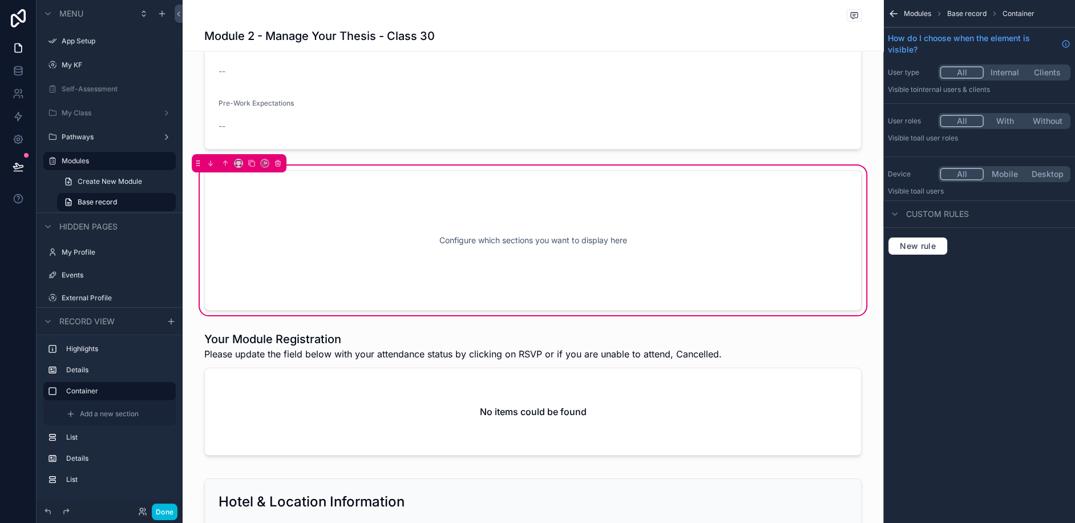
click at [230, 353] on div "scrollable content" at bounding box center [533, 395] width 701 height 138
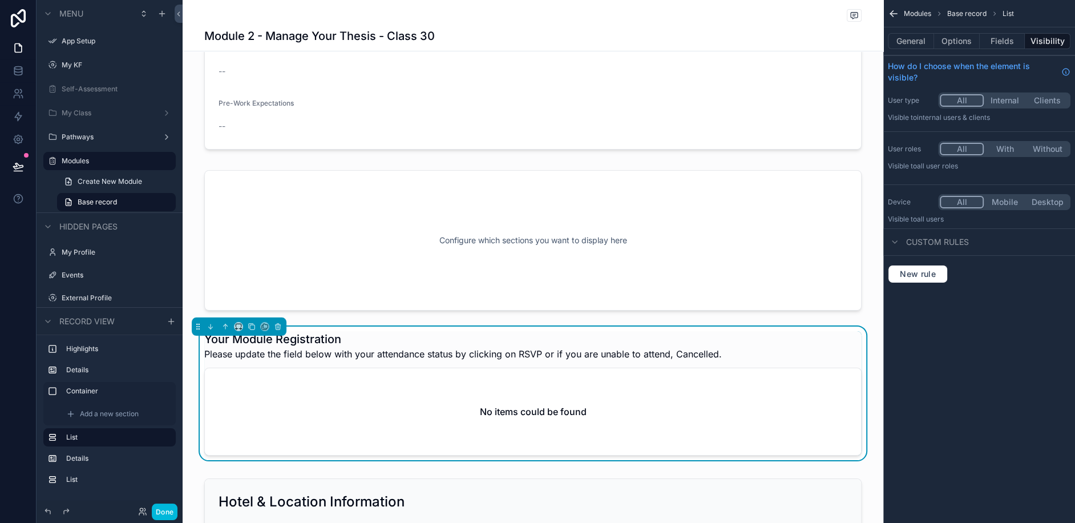
click at [193, 322] on div "scrollable content" at bounding box center [239, 326] width 95 height 18
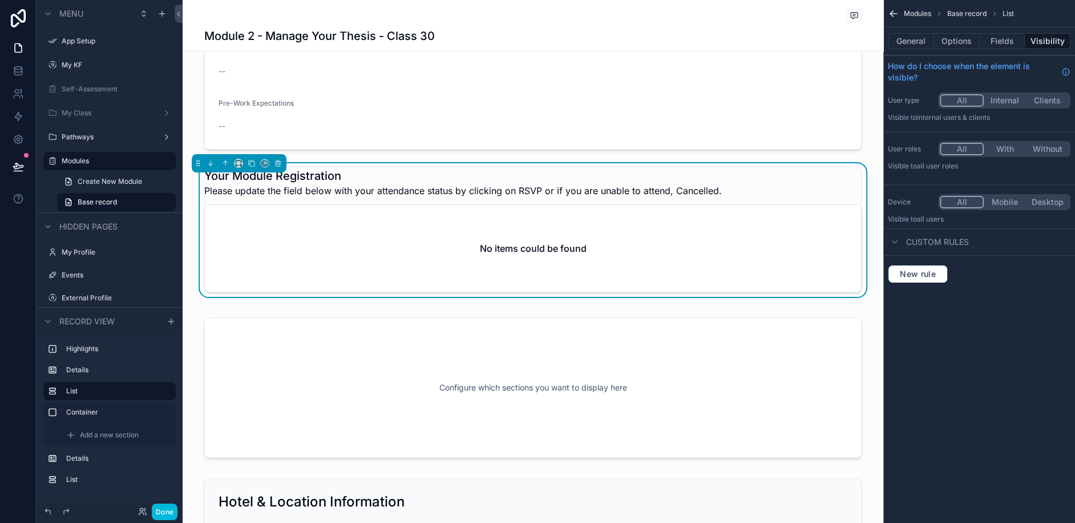
click at [446, 357] on div "scrollable content" at bounding box center [533, 387] width 701 height 154
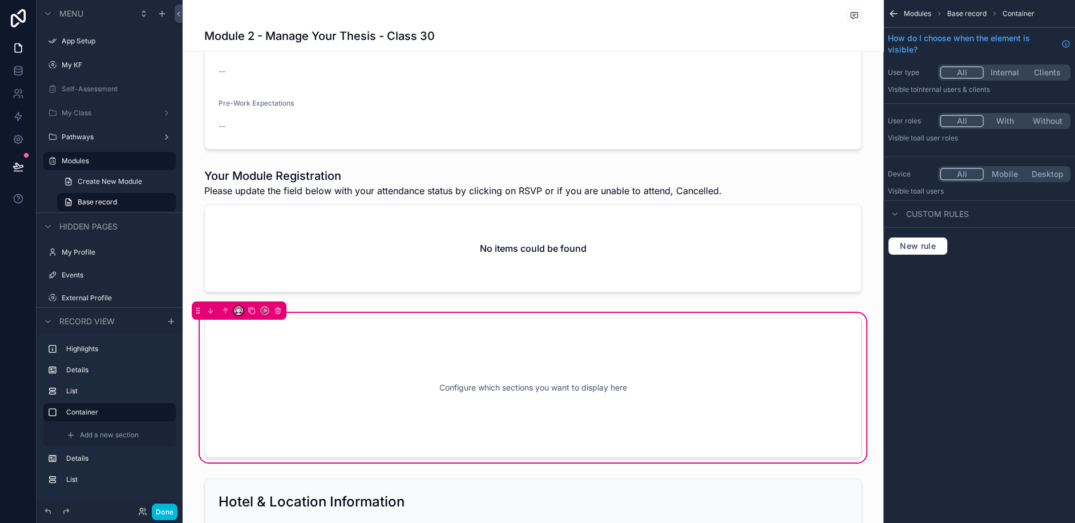
click at [240, 313] on button "scrollable content" at bounding box center [238, 310] width 9 height 9
click at [257, 422] on span "66%" at bounding box center [253, 417] width 18 height 14
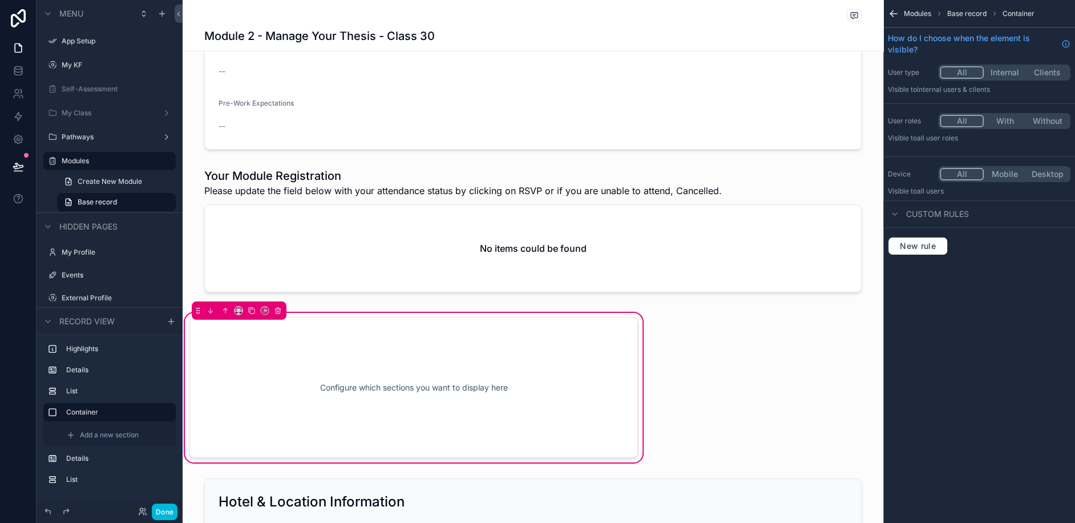
click at [314, 192] on div "scrollable content" at bounding box center [533, 232] width 701 height 138
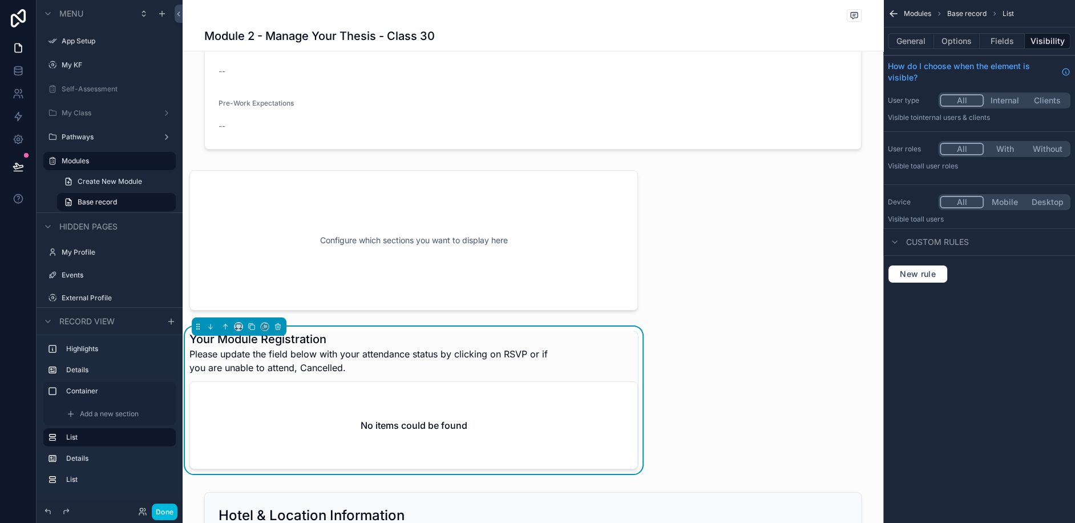
click at [339, 261] on div "scrollable content" at bounding box center [414, 240] width 462 height 154
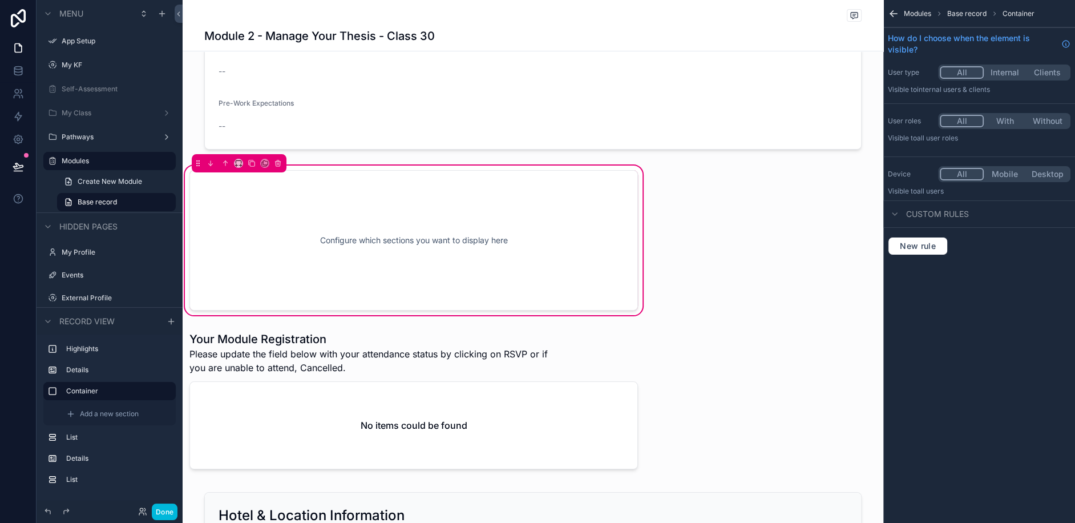
click at [733, 305] on div "Location San Francisco Start Date 2/10/2026 End Date 2/13/2026 Module Module 2 …" at bounding box center [533, 455] width 701 height 1174
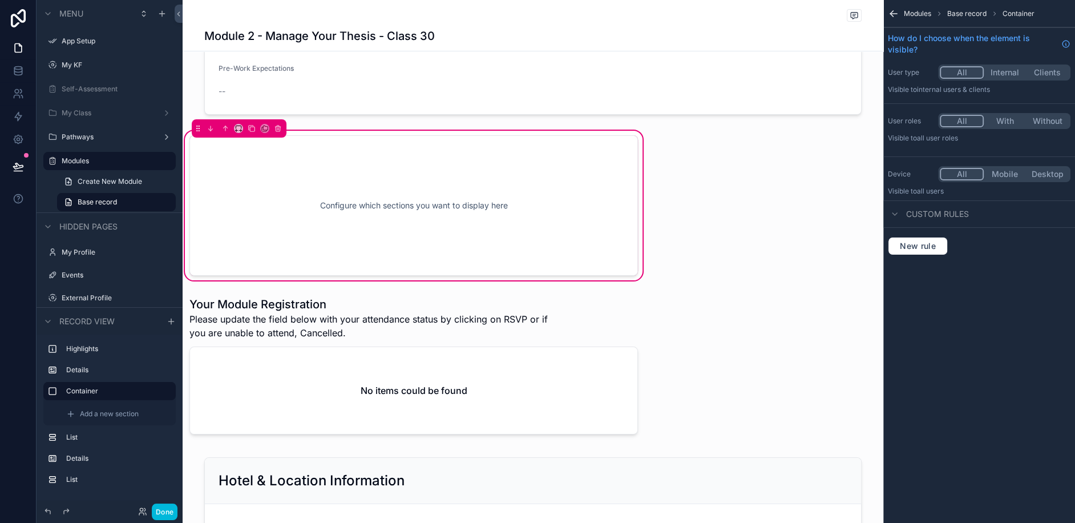
scroll to position [238, 0]
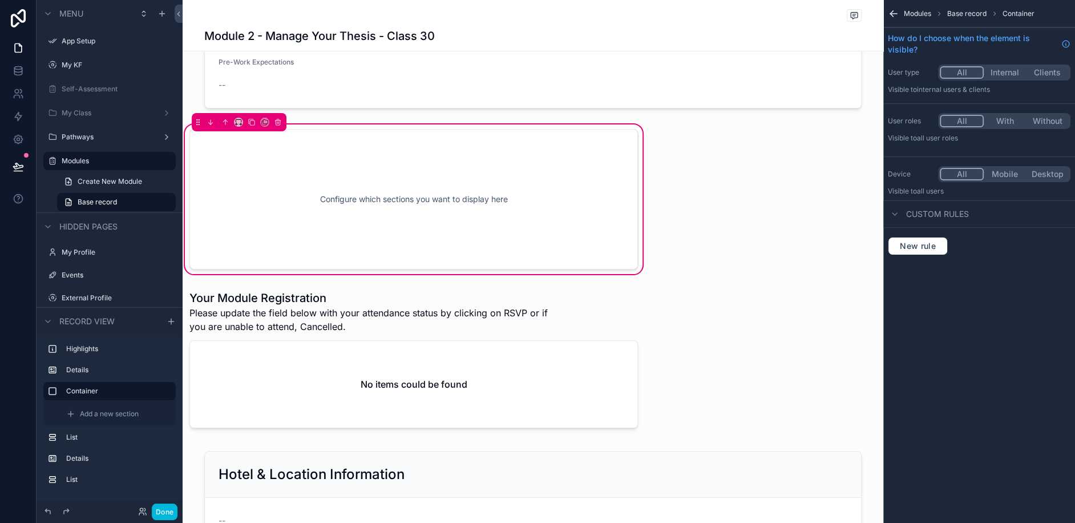
click at [171, 507] on button "Done" at bounding box center [165, 511] width 26 height 17
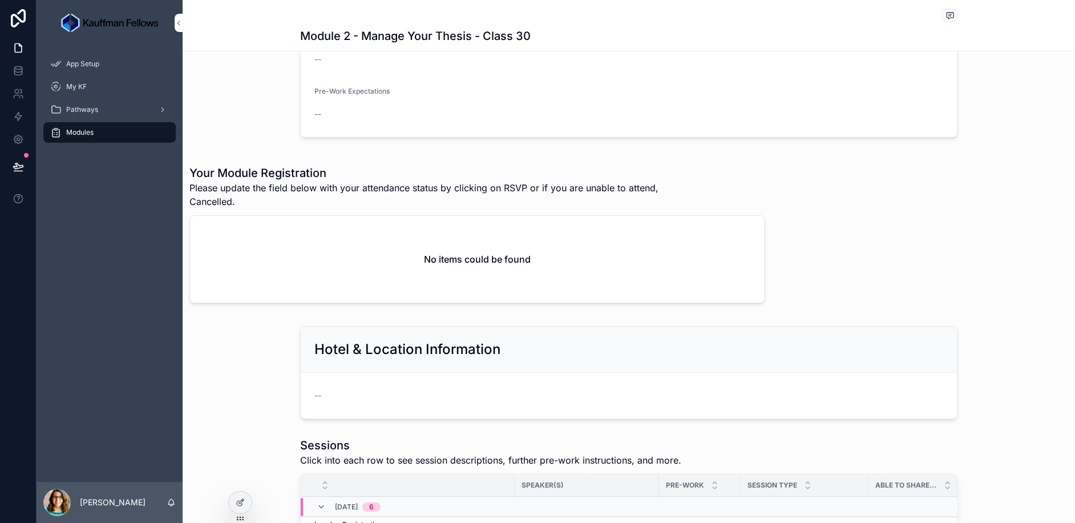
scroll to position [214, 0]
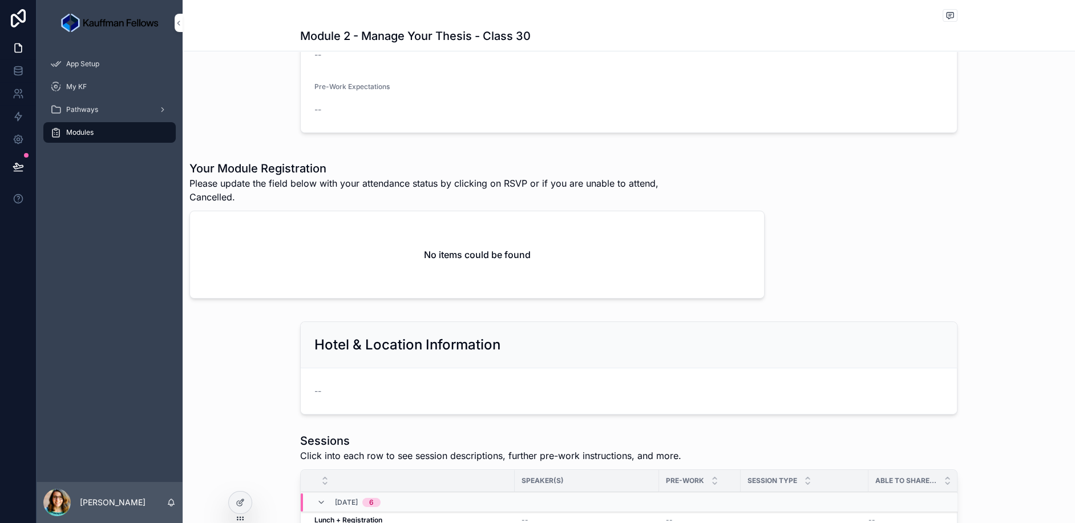
click at [238, 500] on icon at bounding box center [239, 502] width 5 height 5
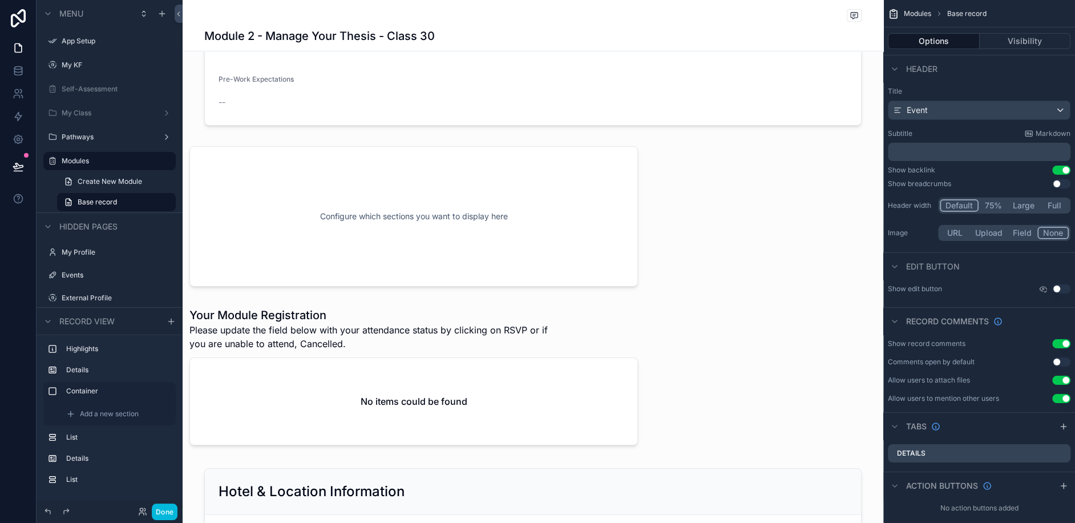
scroll to position [223, 0]
click at [219, 327] on div "scrollable content" at bounding box center [414, 377] width 462 height 152
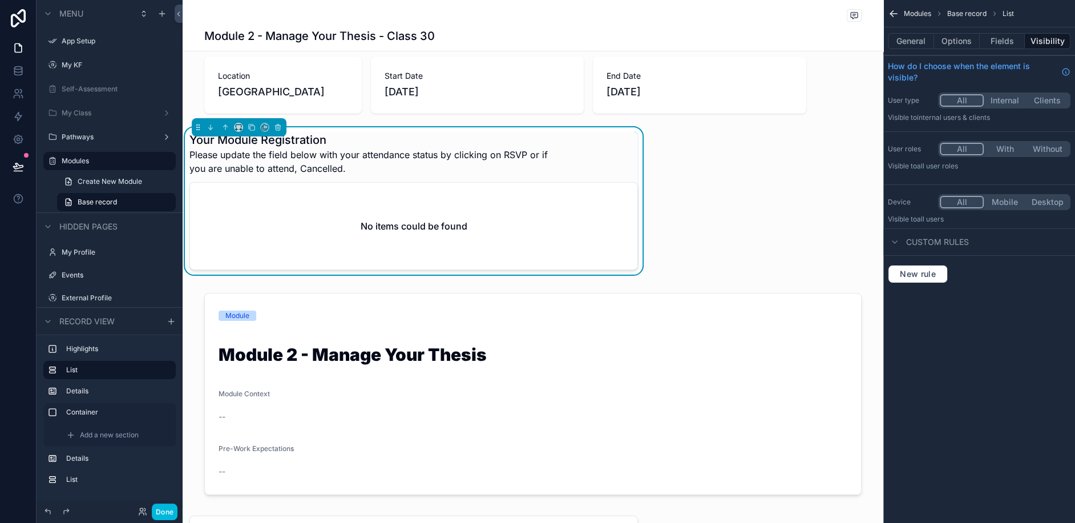
scroll to position [0, 0]
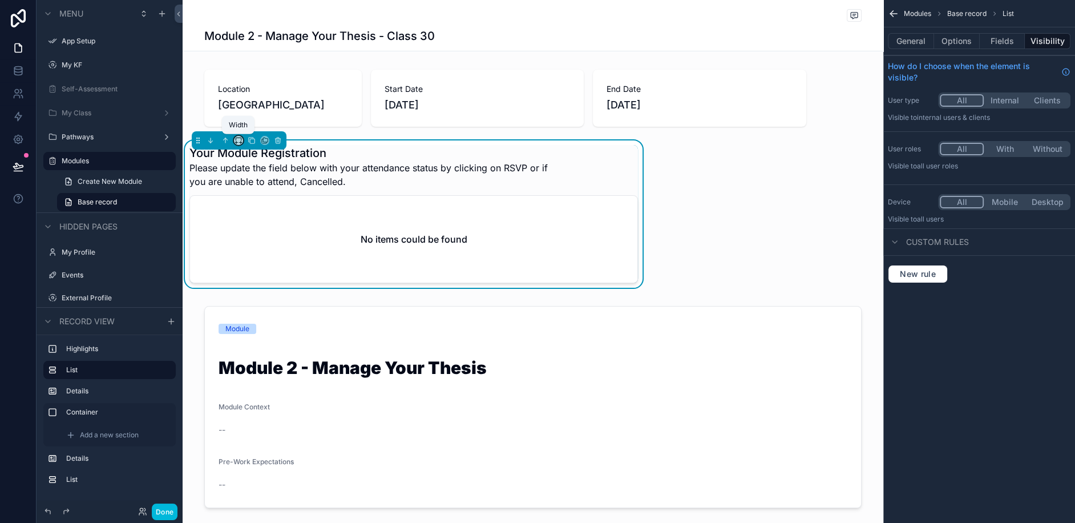
click at [239, 141] on icon "scrollable content" at bounding box center [238, 140] width 8 height 8
click at [258, 168] on div "Default" at bounding box center [261, 161] width 49 height 21
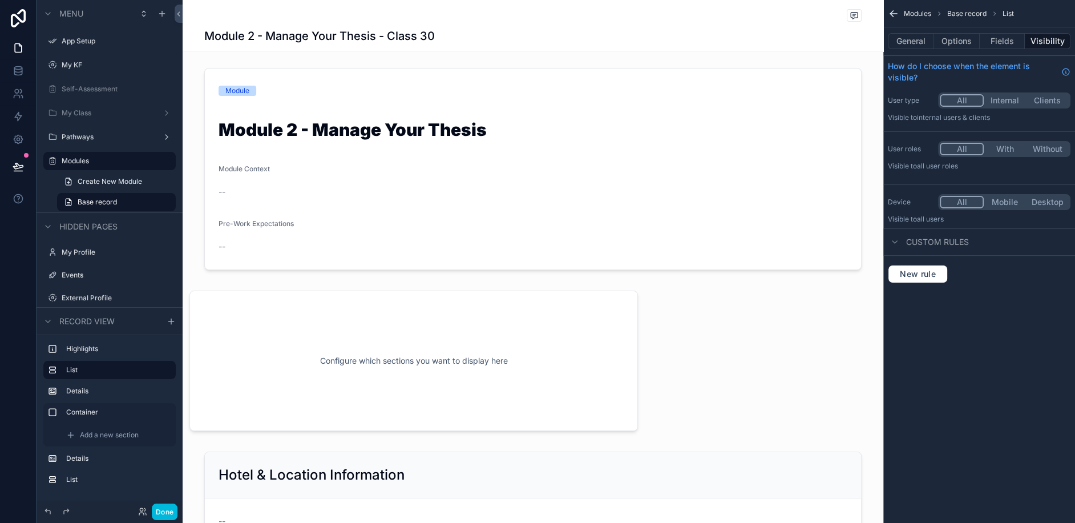
scroll to position [250, 0]
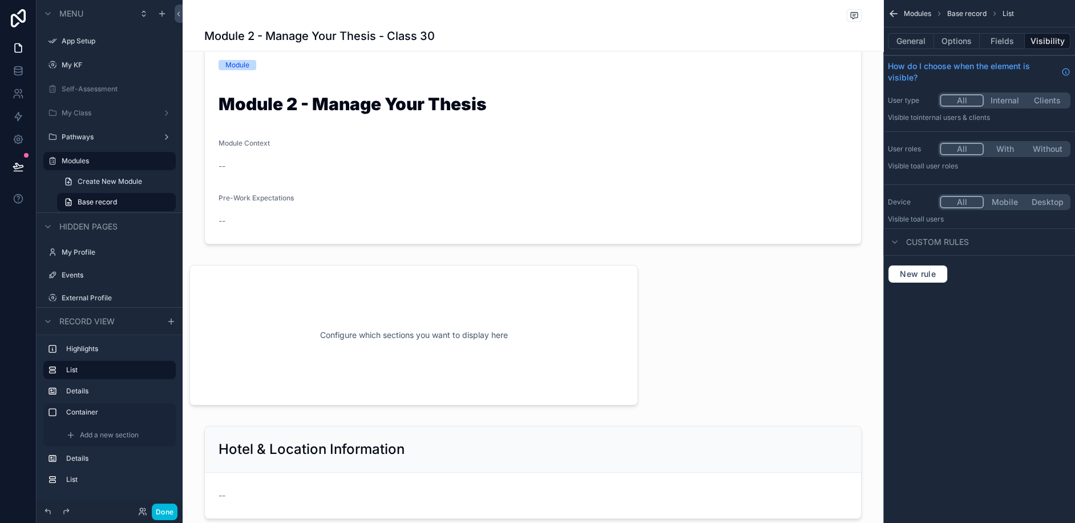
click at [266, 291] on div "scrollable content" at bounding box center [414, 335] width 462 height 154
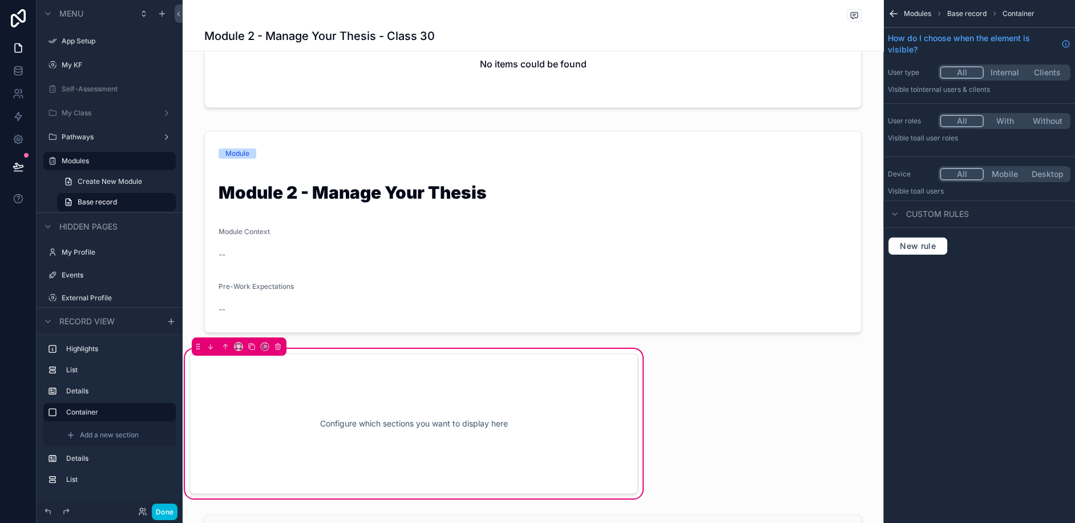
scroll to position [195, 0]
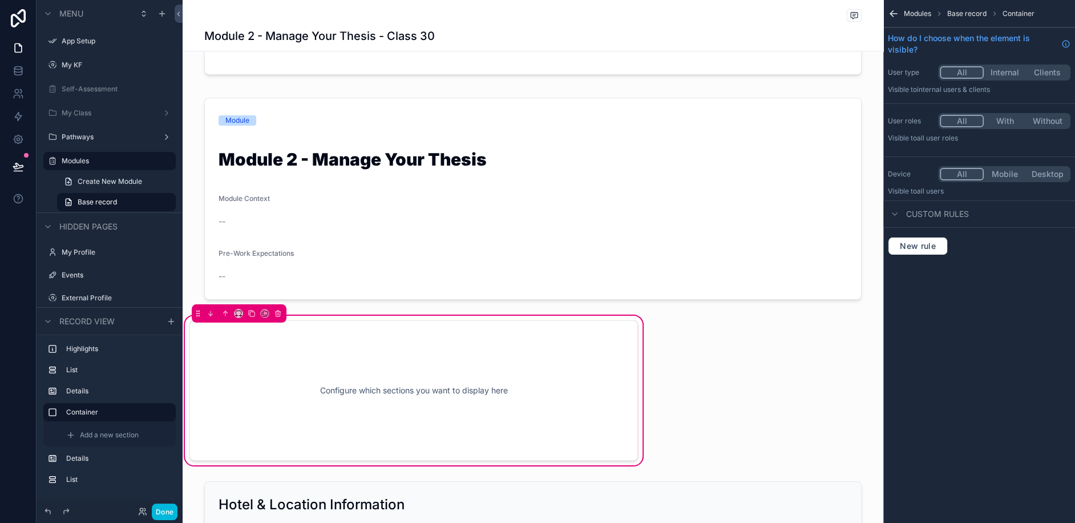
click at [341, 213] on div "scrollable content" at bounding box center [533, 198] width 701 height 211
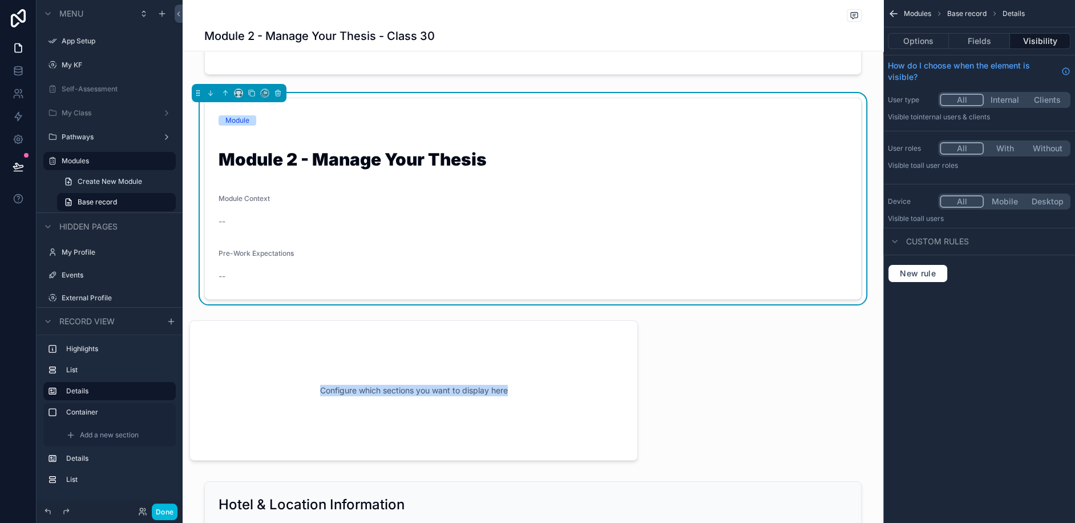
drag, startPoint x: 456, startPoint y: 359, endPoint x: 860, endPoint y: 227, distance: 425.1
click at [860, 227] on div "Location San Francisco Start Date 2/10/2026 End Date 2/13/2026 Your Module Regi…" at bounding box center [533, 450] width 701 height 1160
click at [257, 337] on div "scrollable content" at bounding box center [414, 390] width 462 height 154
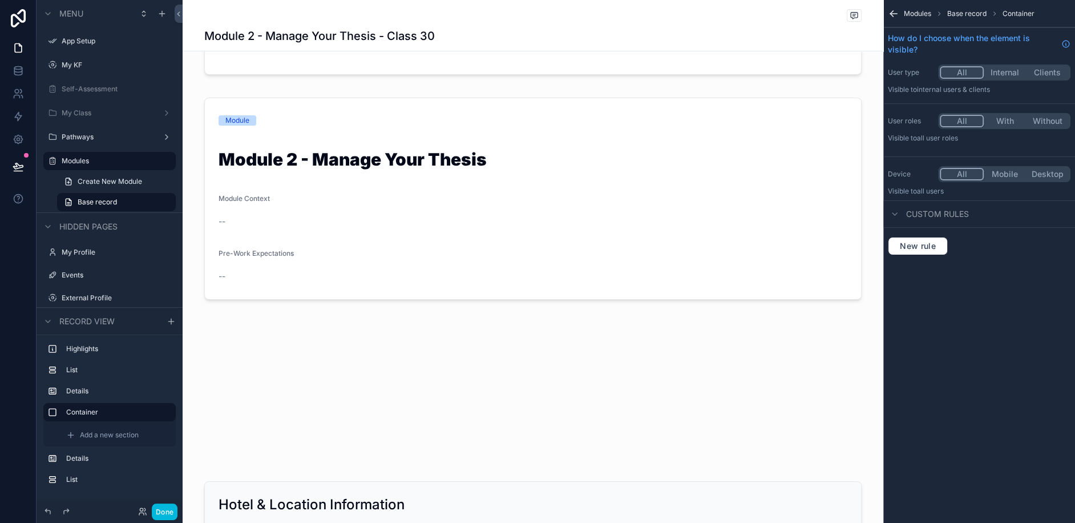
click at [464, 234] on div "scrollable content" at bounding box center [533, 198] width 701 height 211
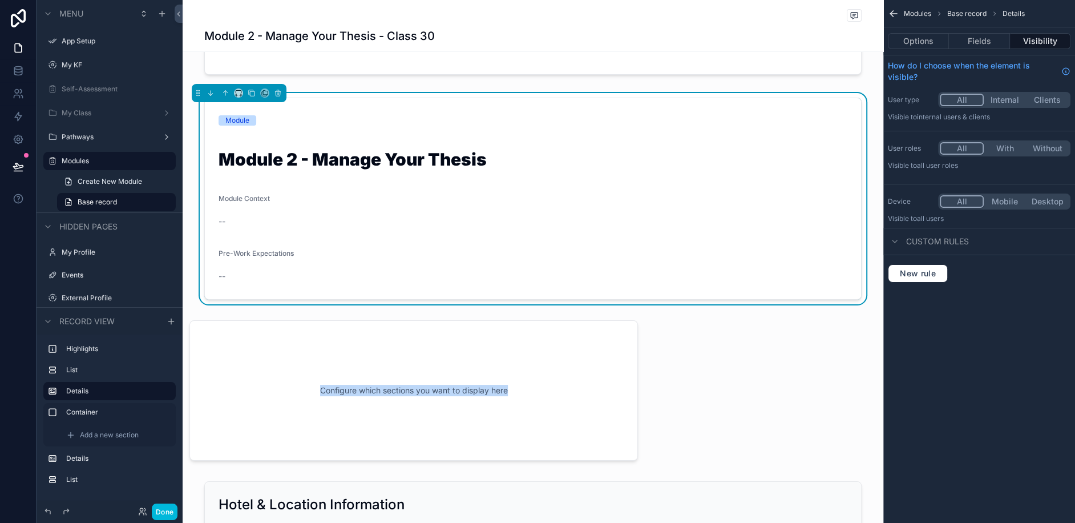
click at [479, 164] on h1 "Module 2 - Manage Your Thesis" at bounding box center [533, 162] width 629 height 22
click at [470, 406] on div "scrollable content" at bounding box center [414, 390] width 462 height 154
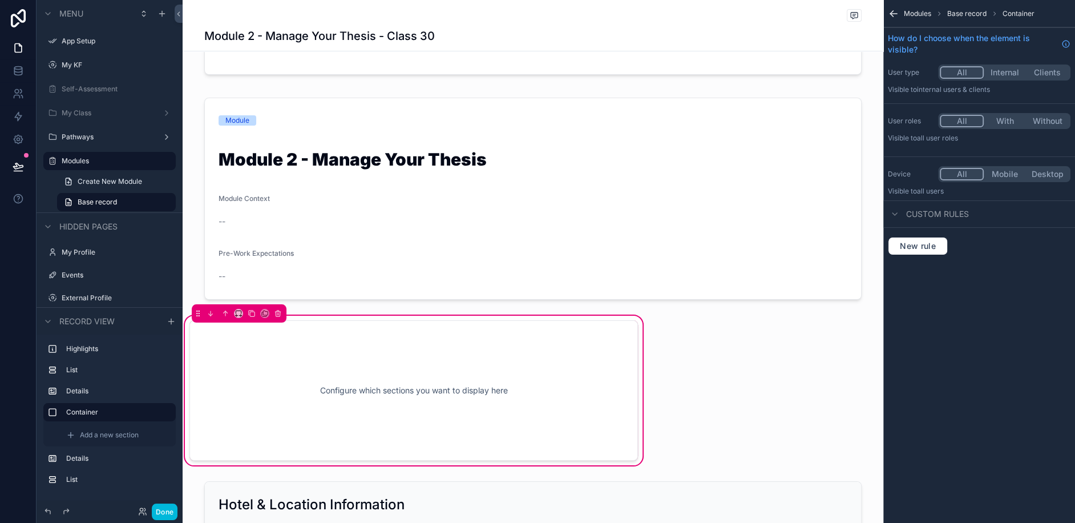
click at [401, 229] on div "scrollable content" at bounding box center [533, 198] width 701 height 211
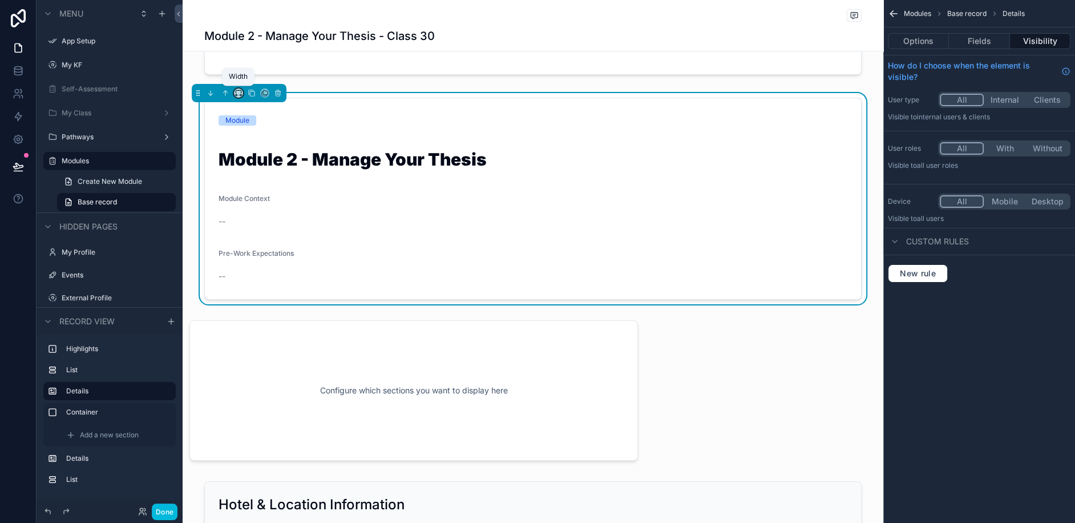
click at [234, 94] on icon "scrollable content" at bounding box center [238, 93] width 8 height 8
click at [274, 201] on div "66%" at bounding box center [261, 200] width 35 height 14
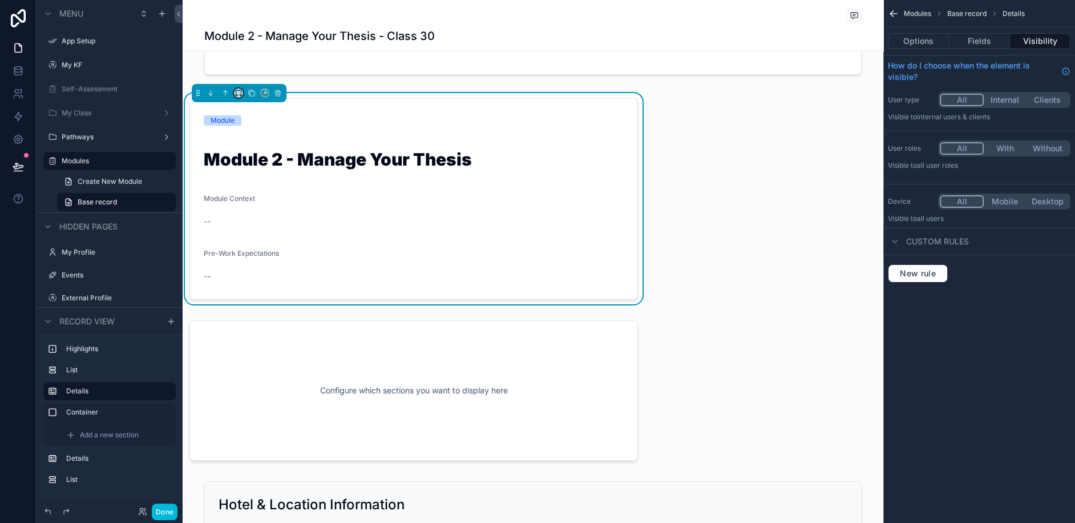
click at [238, 94] on icon "scrollable content" at bounding box center [238, 93] width 8 height 8
click at [719, 224] on div "scrollable content" at bounding box center [537, 261] width 1075 height 523
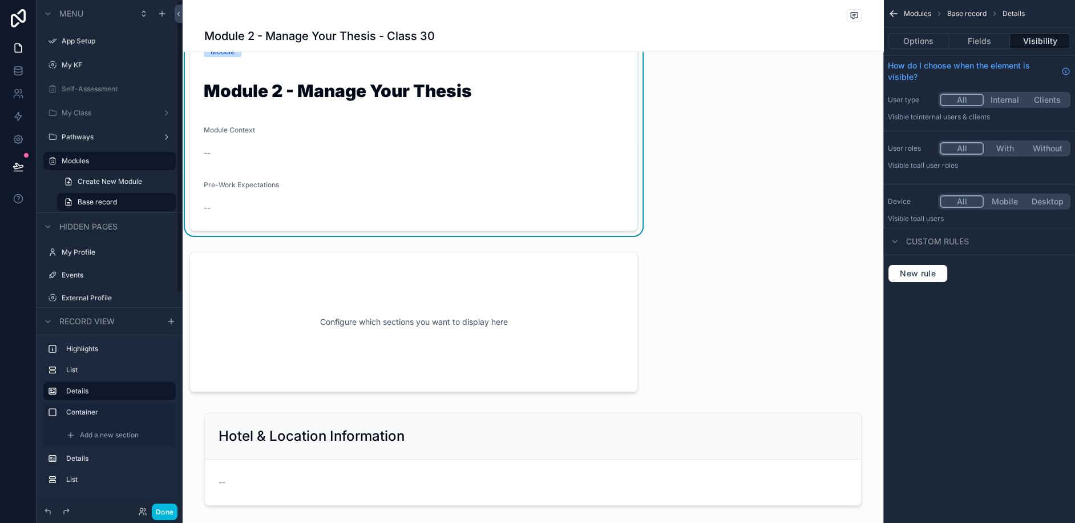
scroll to position [43, 0]
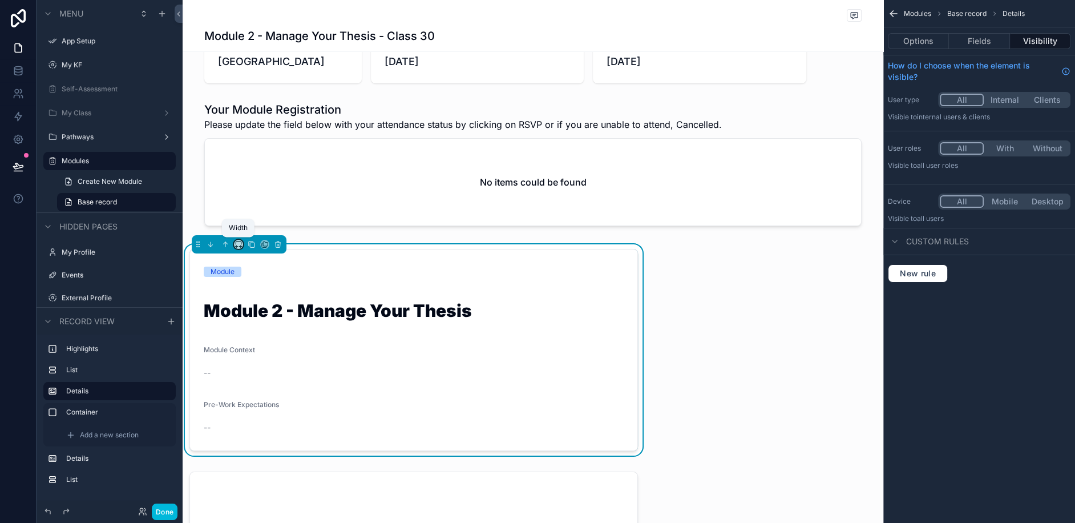
click at [238, 246] on icon "scrollable content" at bounding box center [238, 244] width 8 height 8
click at [251, 264] on span "Default" at bounding box center [257, 264] width 27 height 14
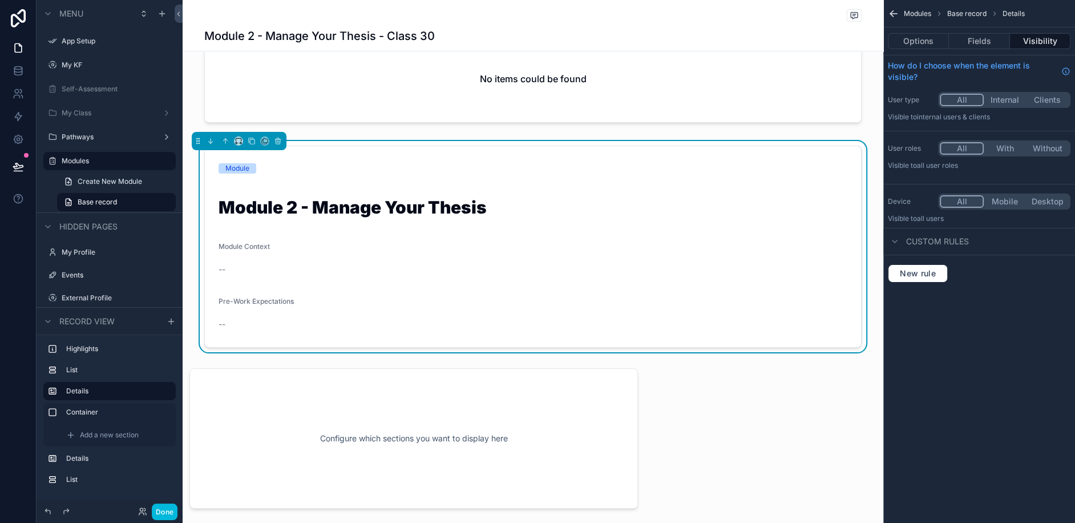
scroll to position [242, 0]
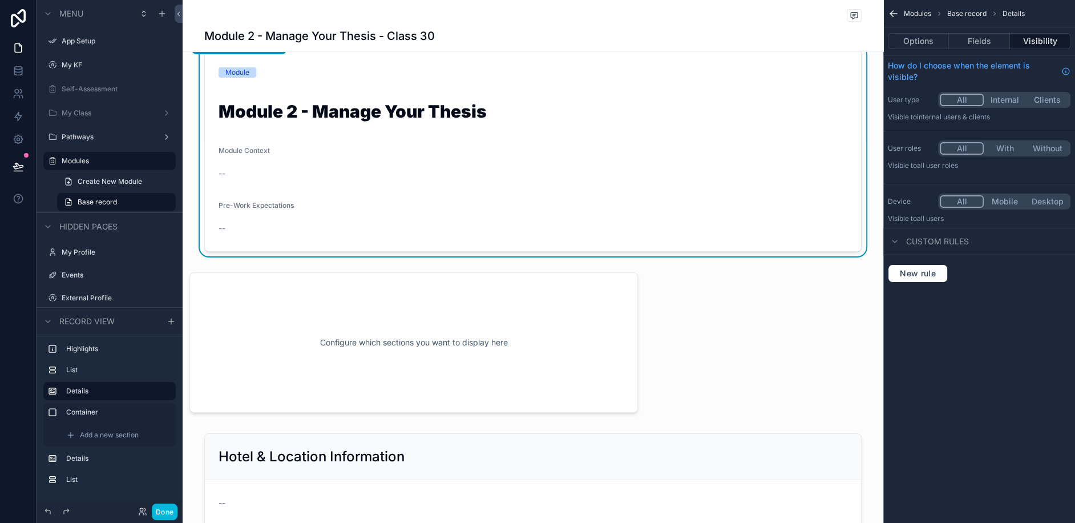
click at [499, 345] on div "scrollable content" at bounding box center [414, 342] width 462 height 154
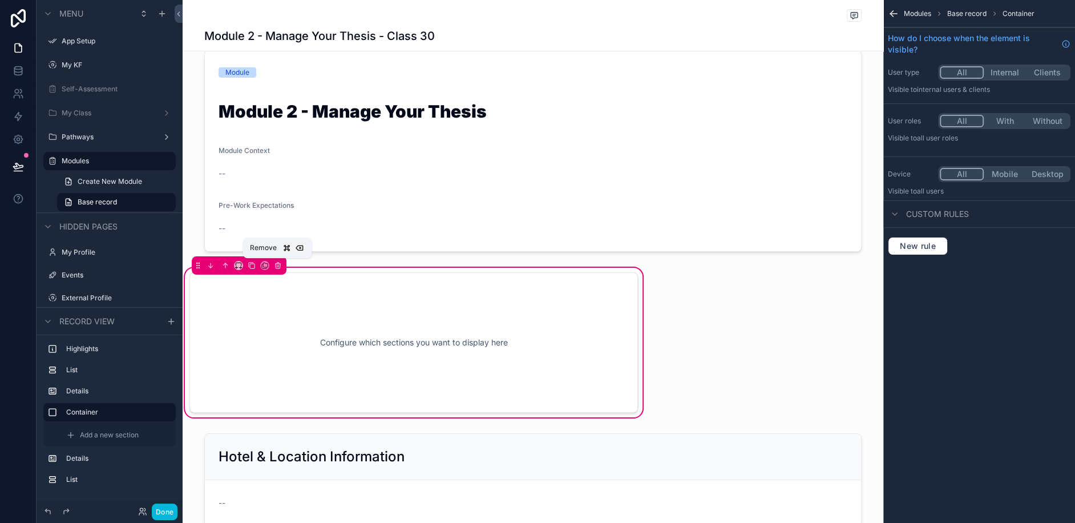
click at [278, 265] on icon "scrollable content" at bounding box center [278, 266] width 5 height 5
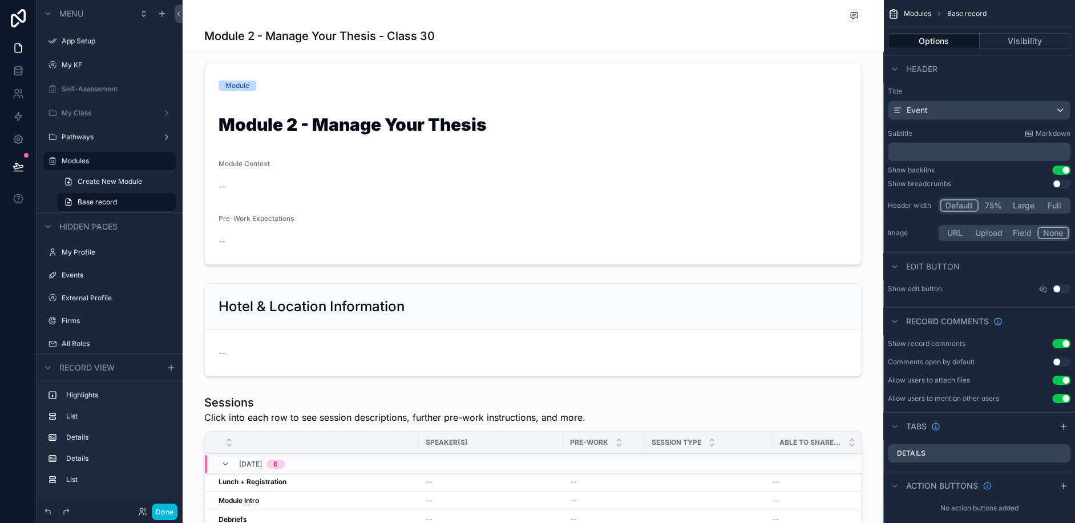
scroll to position [155, 0]
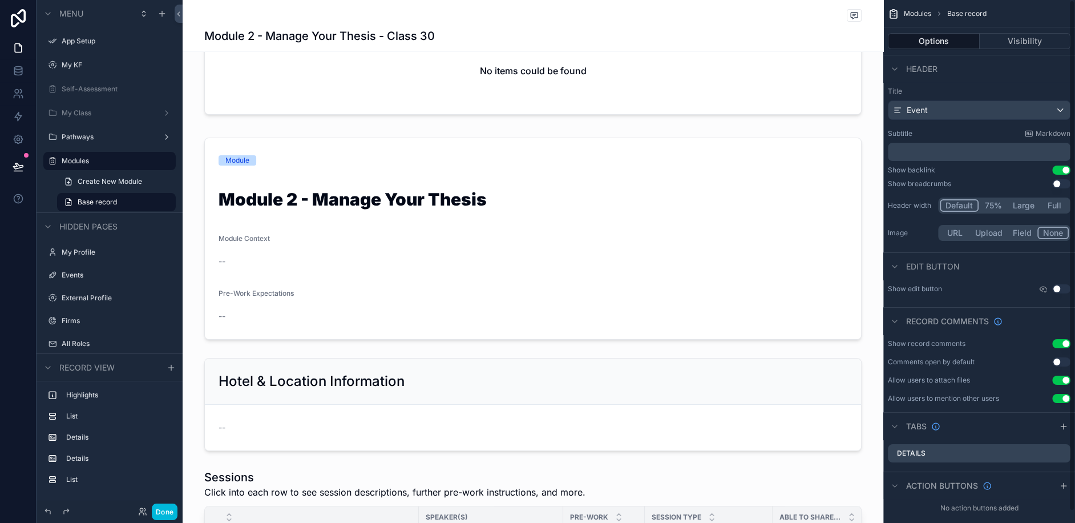
click at [667, 206] on div "scrollable content" at bounding box center [533, 238] width 701 height 211
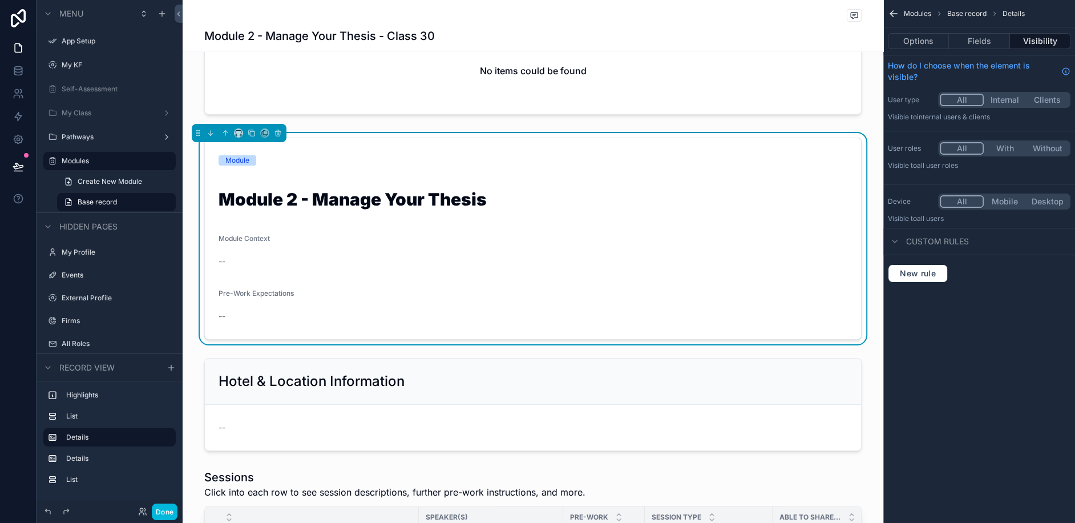
click at [970, 51] on div "Options Fields Visibility" at bounding box center [979, 40] width 192 height 27
click at [973, 40] on button "Fields" at bounding box center [979, 41] width 60 height 16
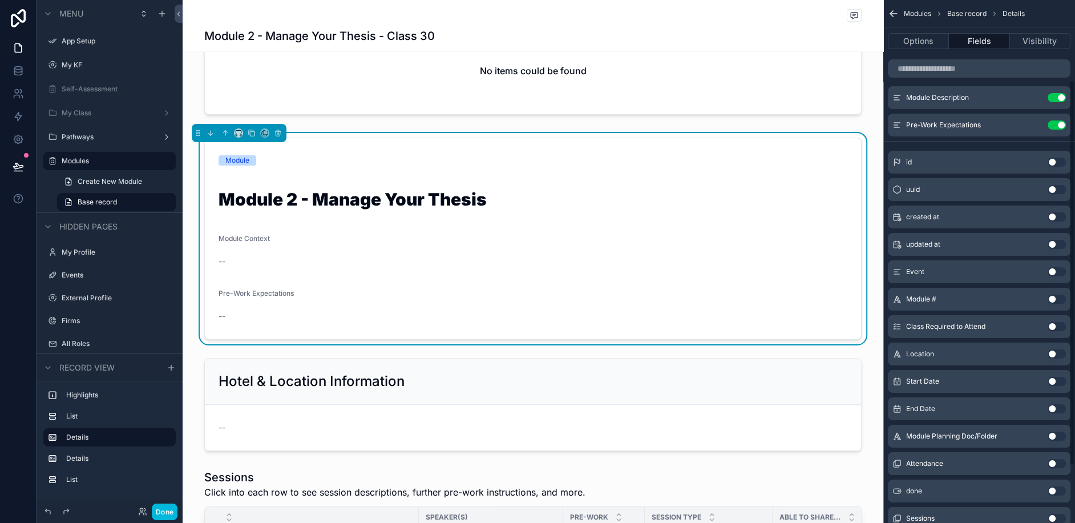
scroll to position [0, 0]
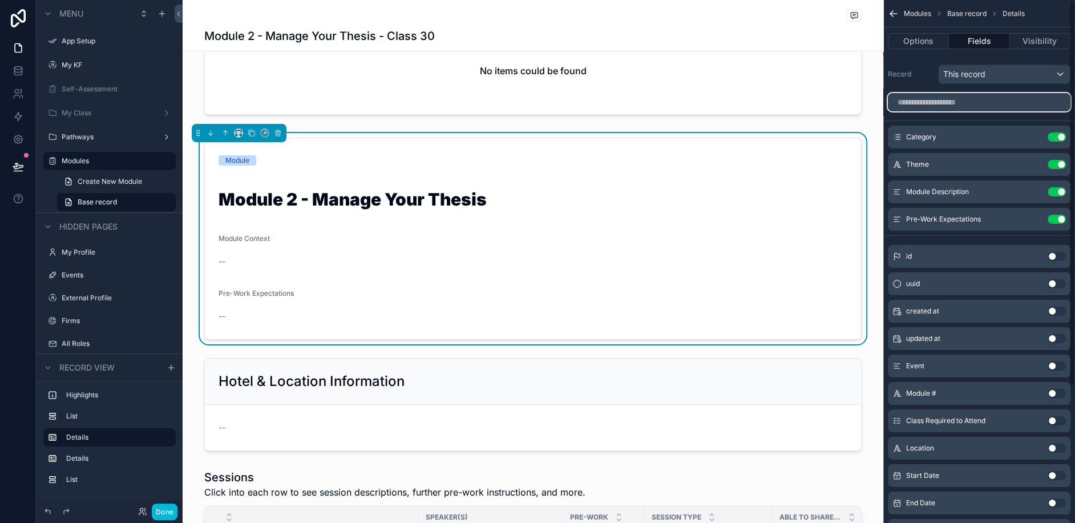
click at [914, 98] on input "scrollable content" at bounding box center [979, 102] width 183 height 18
type input "**"
click at [18, 67] on icon at bounding box center [17, 68] width 7 height 3
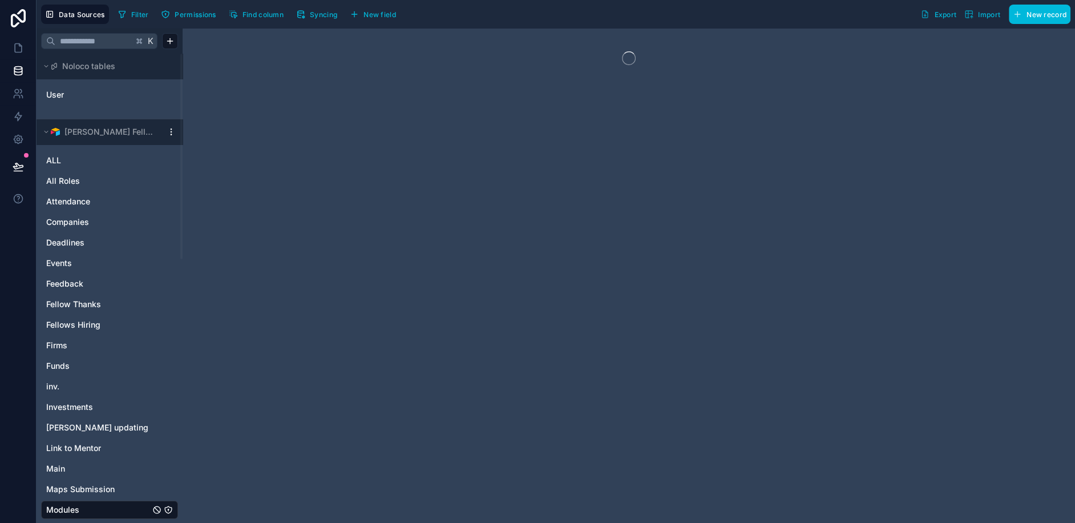
click at [330, 14] on span "Syncing" at bounding box center [323, 14] width 27 height 9
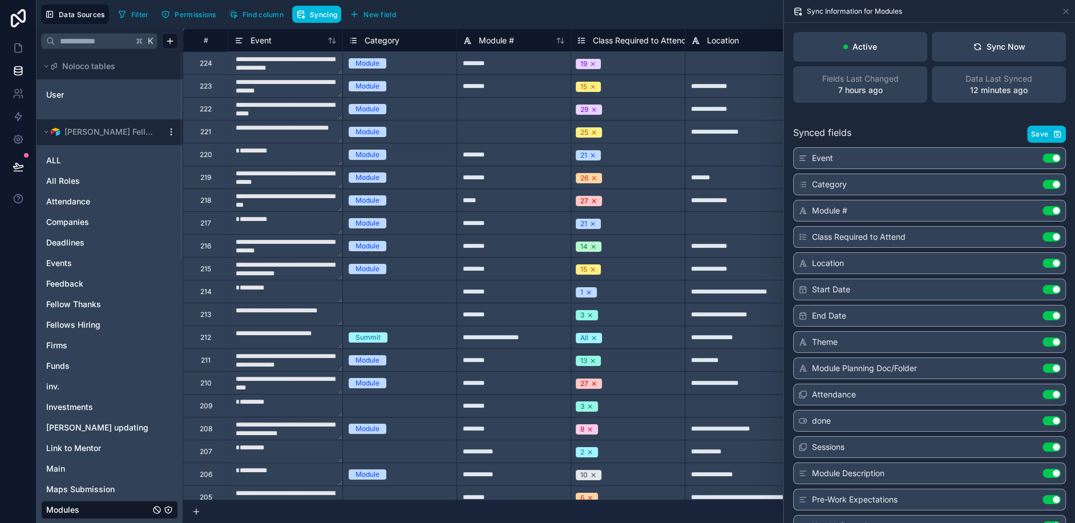
click at [307, 14] on button "Syncing" at bounding box center [316, 14] width 49 height 17
click at [1001, 42] on div "Sync Now" at bounding box center [999, 46] width 52 height 11
click at [1017, 44] on div "Sync Now" at bounding box center [999, 46] width 52 height 11
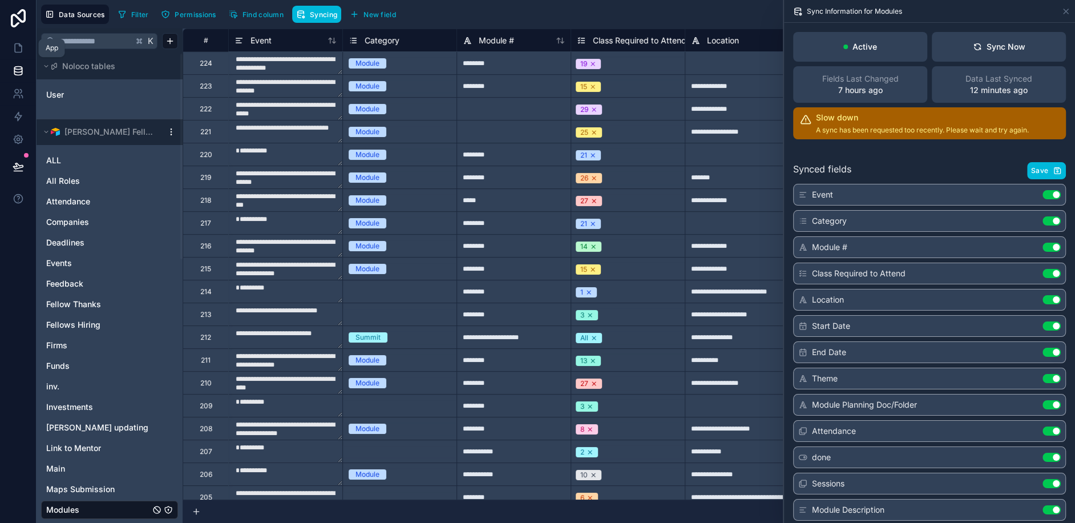
click at [15, 44] on icon at bounding box center [18, 48] width 7 height 9
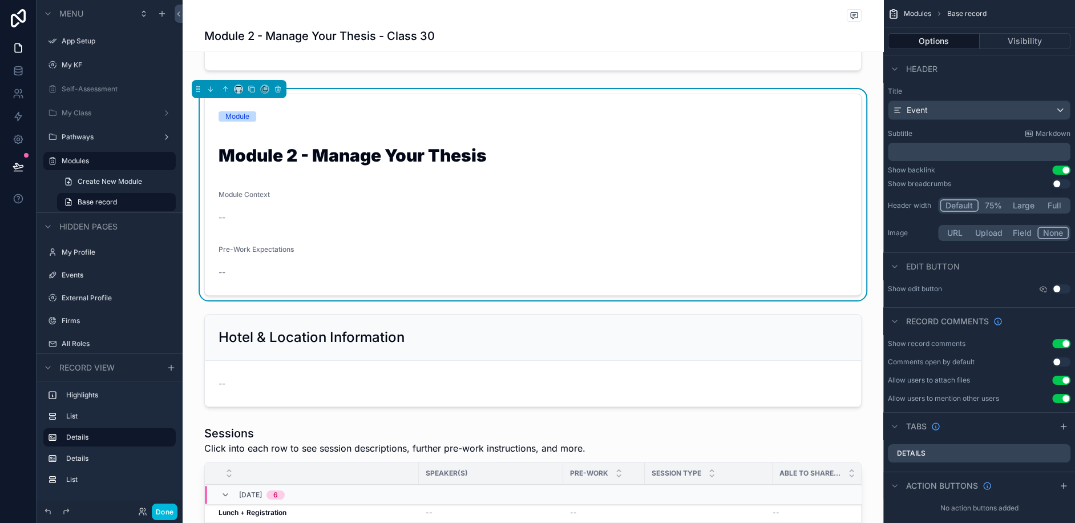
scroll to position [195, 0]
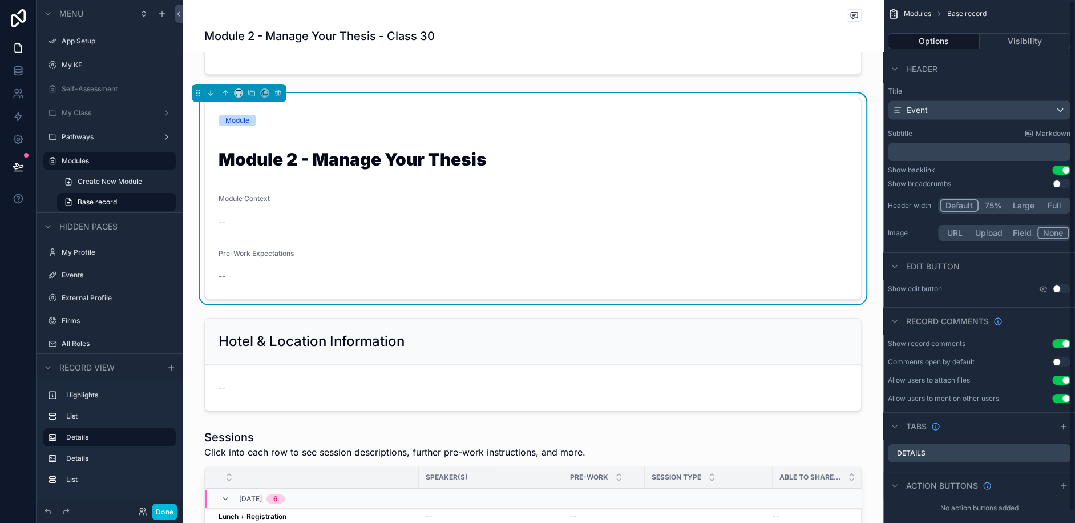
click at [621, 196] on div "Module Context" at bounding box center [533, 201] width 629 height 14
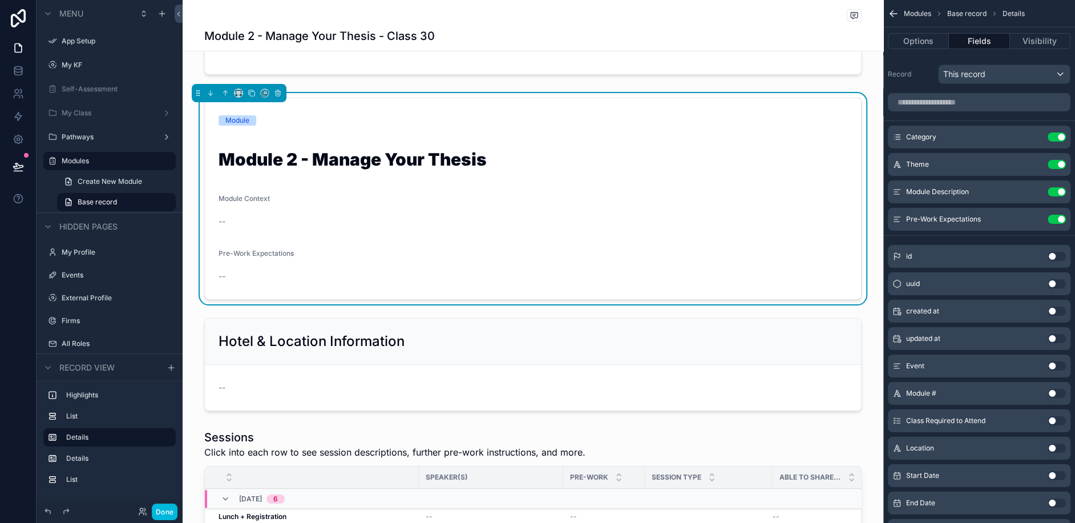
click at [876, 319] on div "scrollable content" at bounding box center [533, 364] width 701 height 102
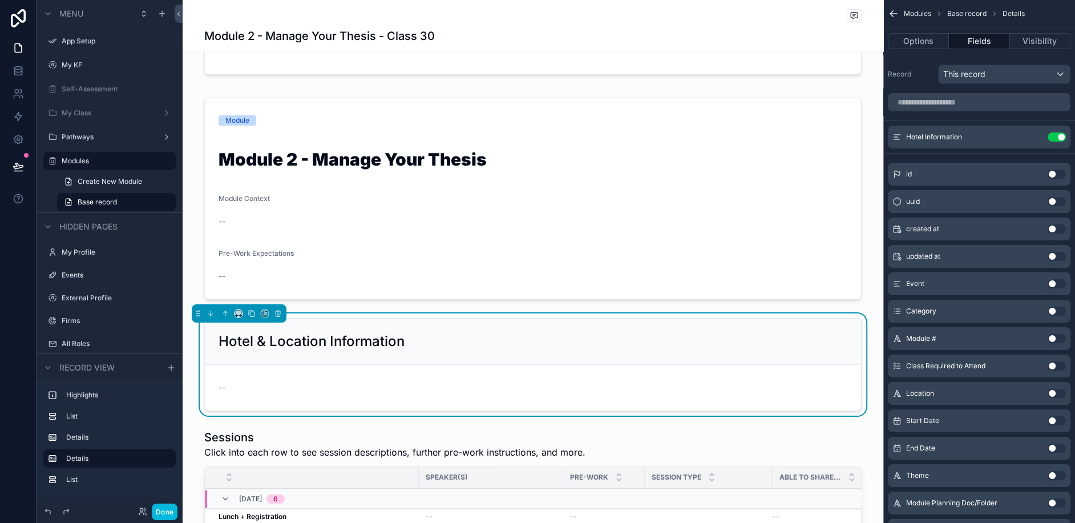
click at [718, 236] on div "scrollable content" at bounding box center [533, 198] width 701 height 211
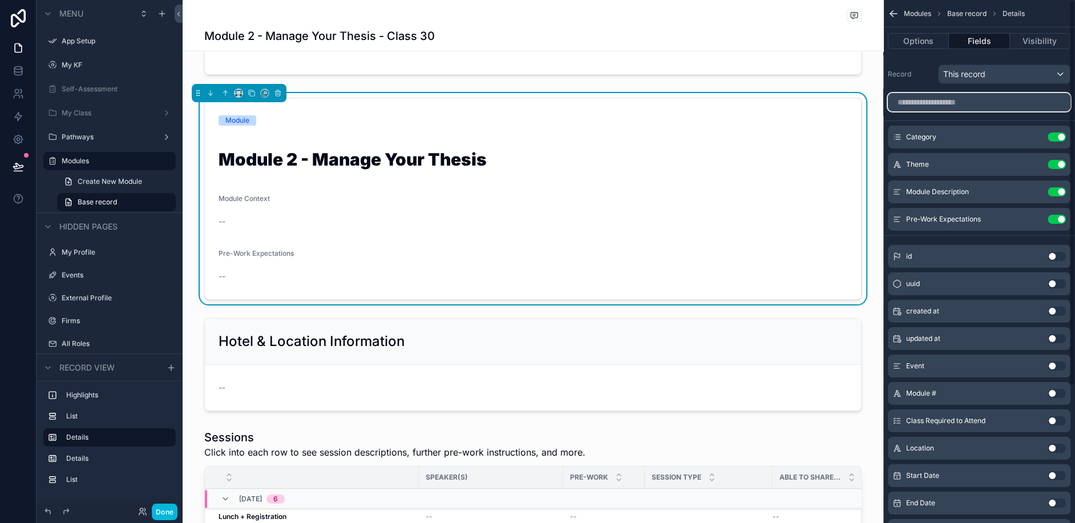
click at [997, 100] on input "scrollable content" at bounding box center [979, 102] width 183 height 18
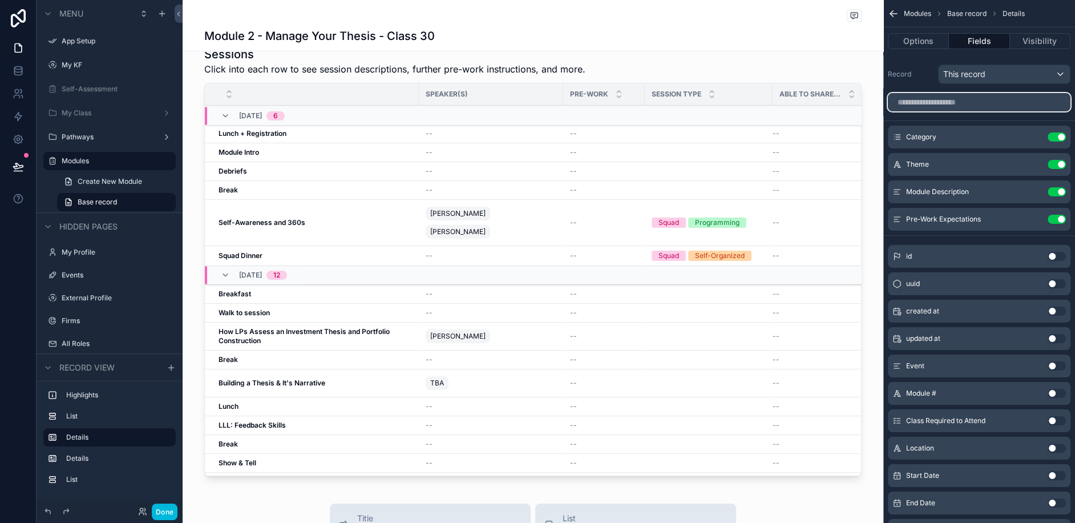
scroll to position [0, 0]
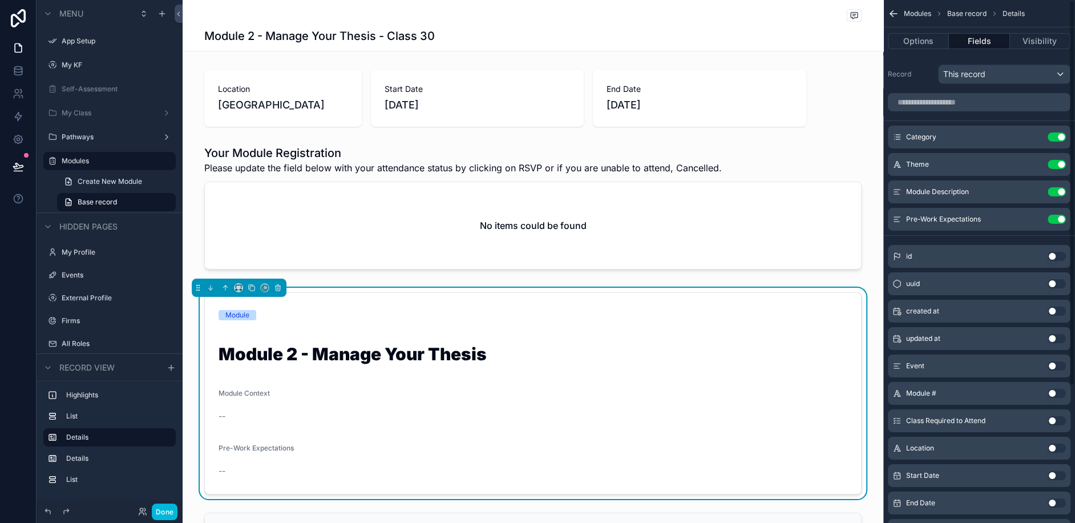
click at [927, 37] on button "Options" at bounding box center [918, 41] width 61 height 16
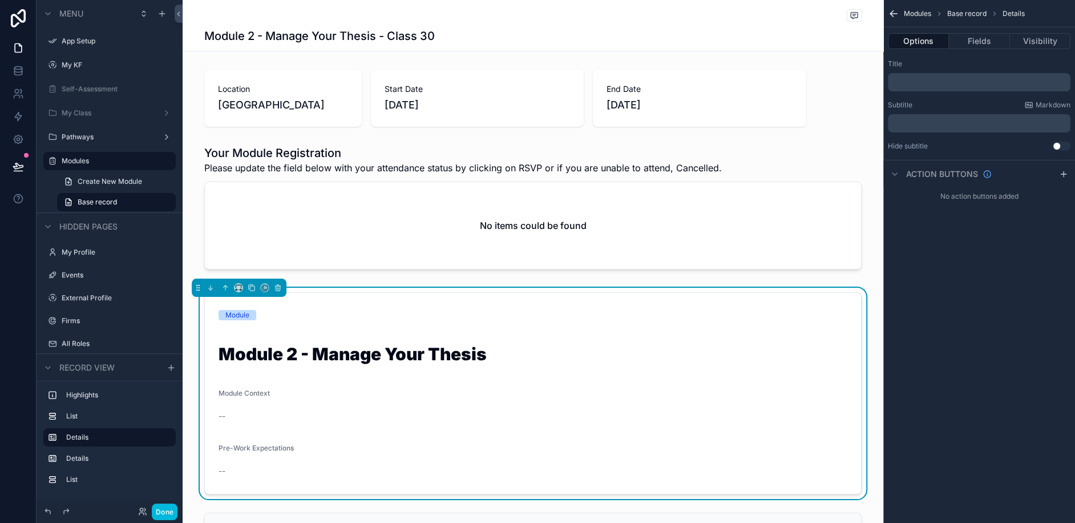
click at [246, 18] on div "scrollable content" at bounding box center [532, 16] width 657 height 14
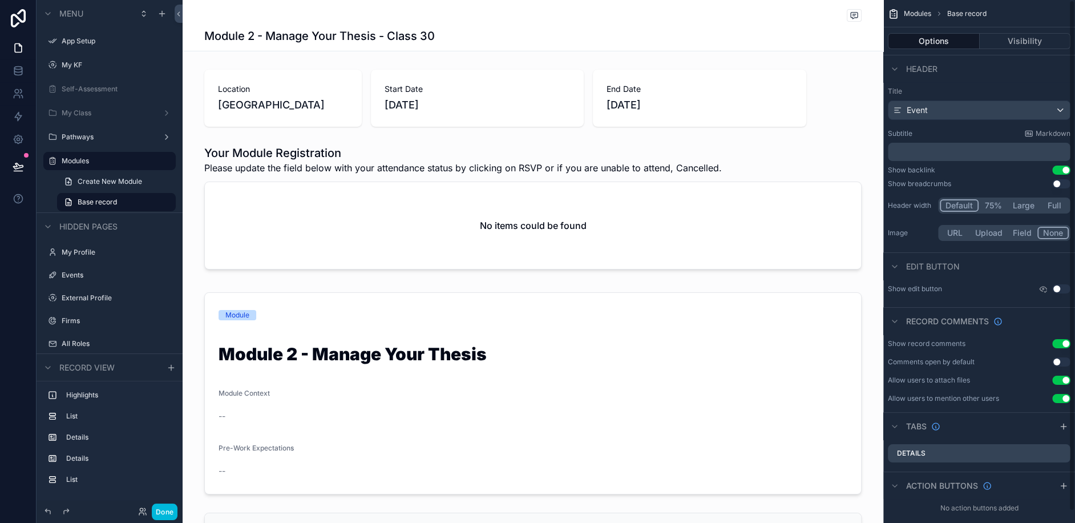
click at [875, 99] on div "scrollable content" at bounding box center [533, 98] width 701 height 66
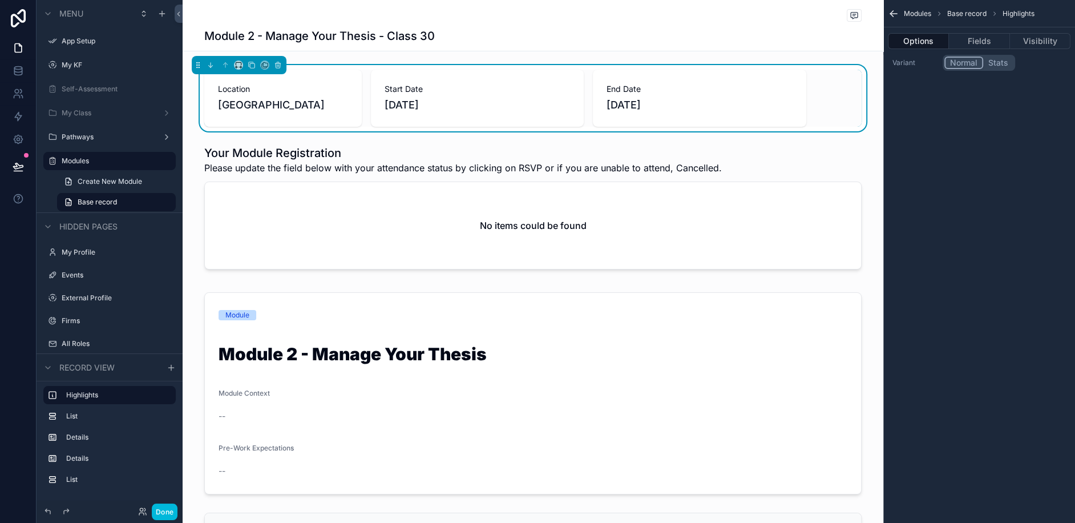
click at [893, 14] on icon "scrollable content" at bounding box center [893, 14] width 7 height 0
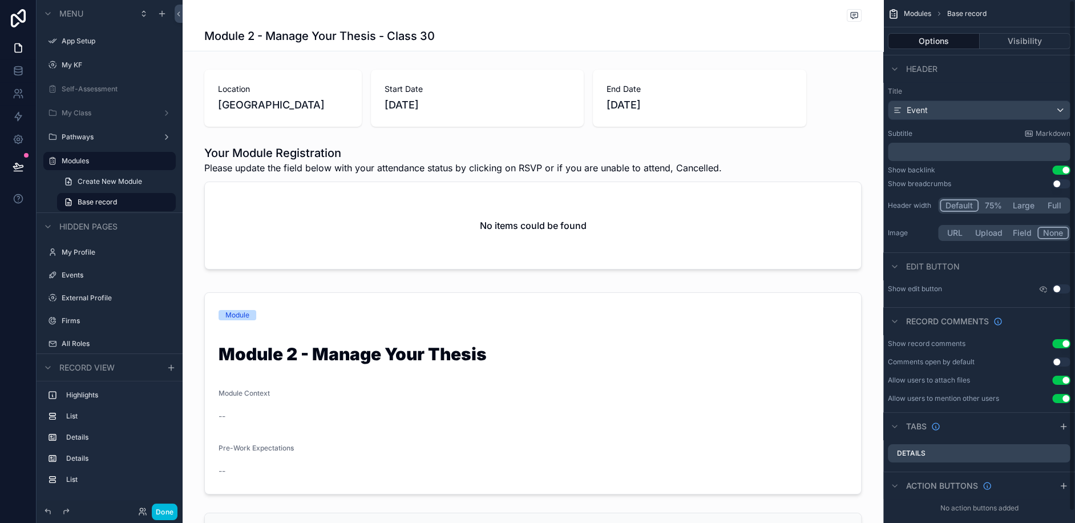
click at [1063, 343] on button "Use setting" at bounding box center [1061, 343] width 18 height 9
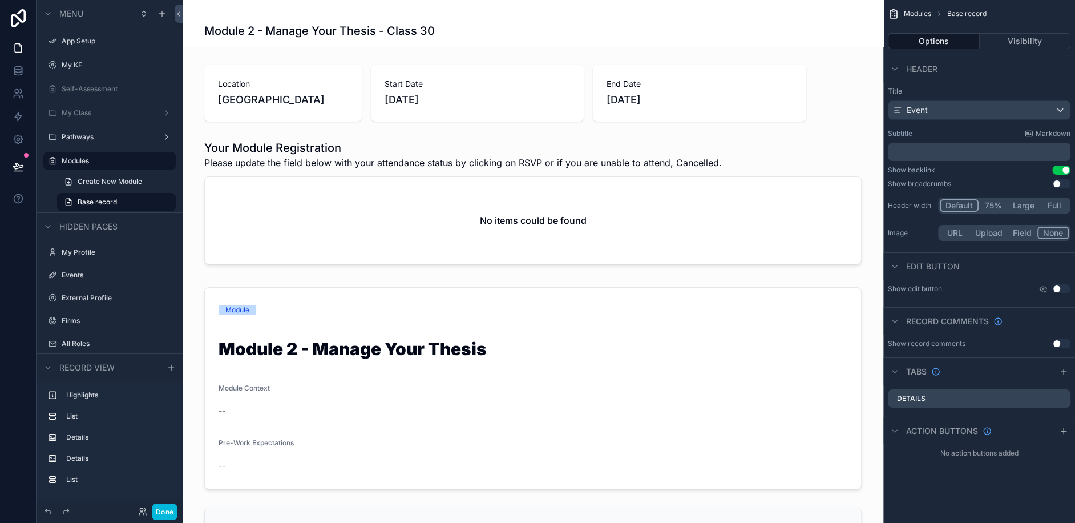
click at [732, 14] on div "scrollable content" at bounding box center [532, 13] width 657 height 9
click at [909, 14] on span "Modules" at bounding box center [917, 13] width 27 height 9
click at [920, 14] on span "Modules" at bounding box center [917, 13] width 27 height 9
click at [88, 119] on div "My Class" at bounding box center [110, 113] width 128 height 18
click at [84, 120] on div "My Class" at bounding box center [110, 113] width 128 height 18
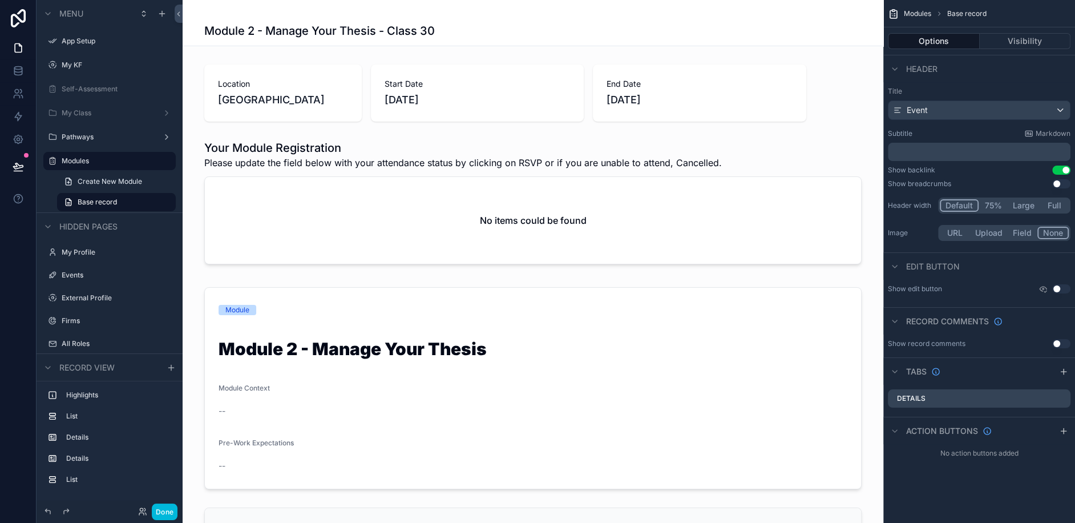
click at [79, 118] on div "My Class" at bounding box center [110, 112] width 96 height 9
click at [168, 516] on button "Done" at bounding box center [165, 511] width 26 height 17
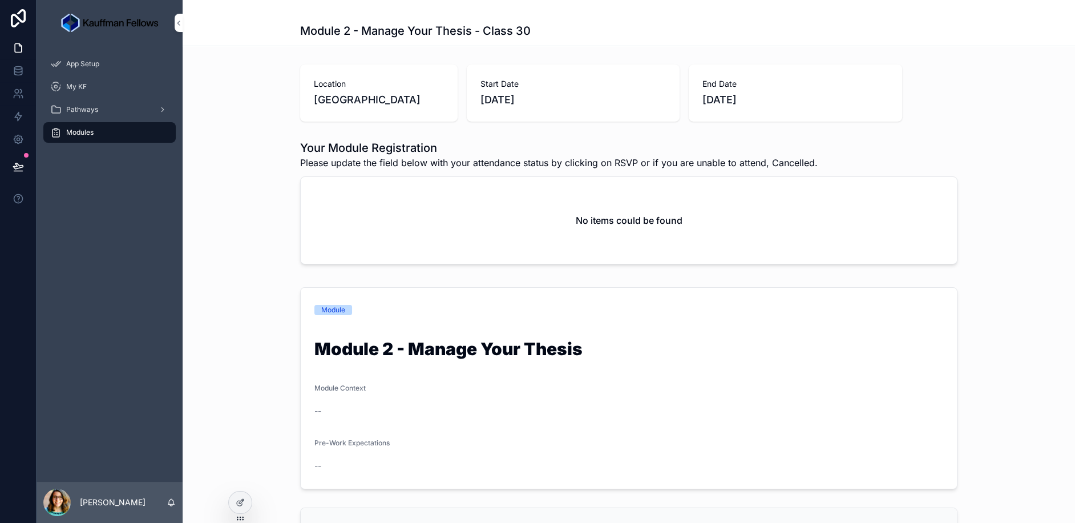
click at [236, 502] on icon at bounding box center [240, 502] width 9 height 9
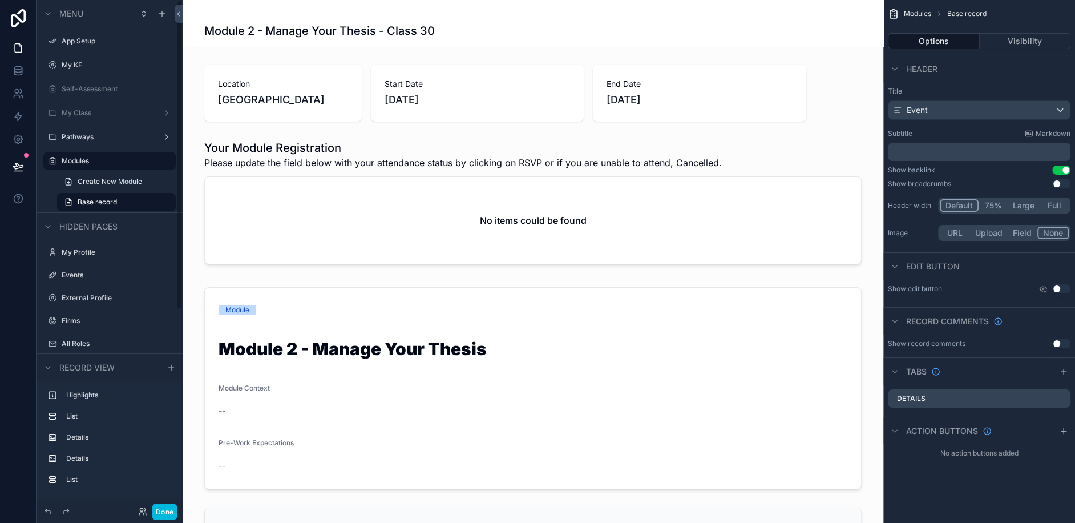
click at [95, 92] on label "Self-Assessment" at bounding box center [115, 88] width 107 height 9
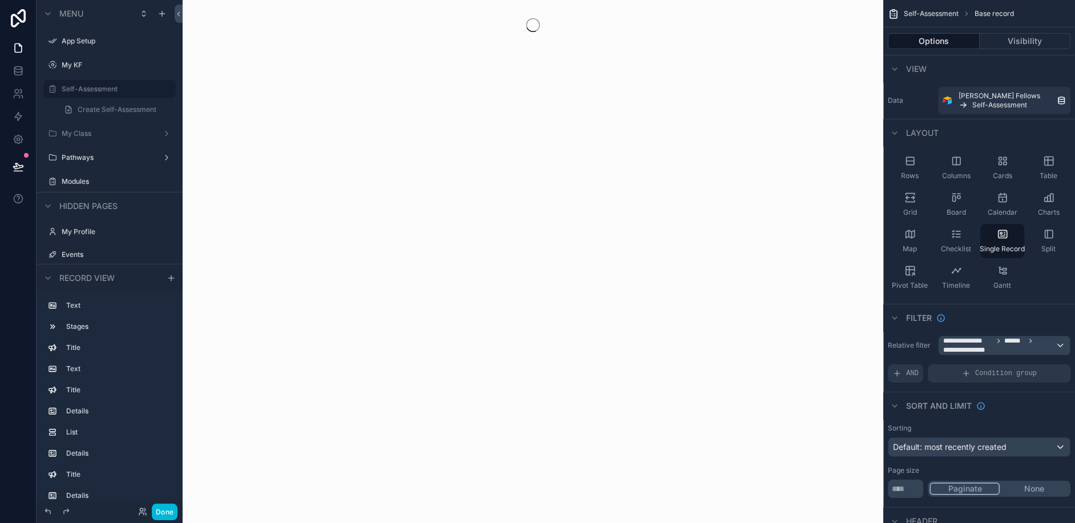
click at [80, 138] on div "My Class" at bounding box center [110, 133] width 96 height 9
click at [74, 130] on label "My Class" at bounding box center [107, 133] width 91 height 9
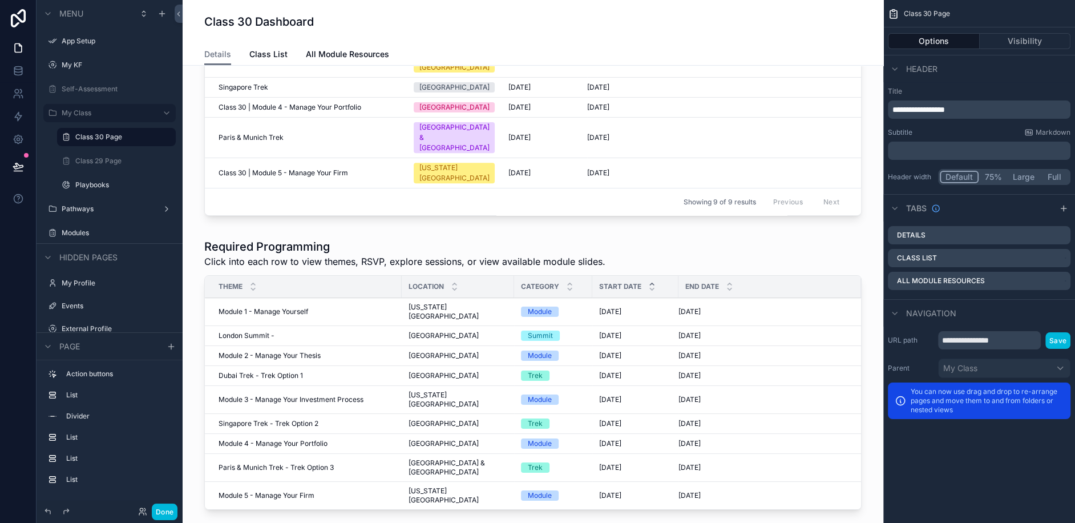
scroll to position [474, 0]
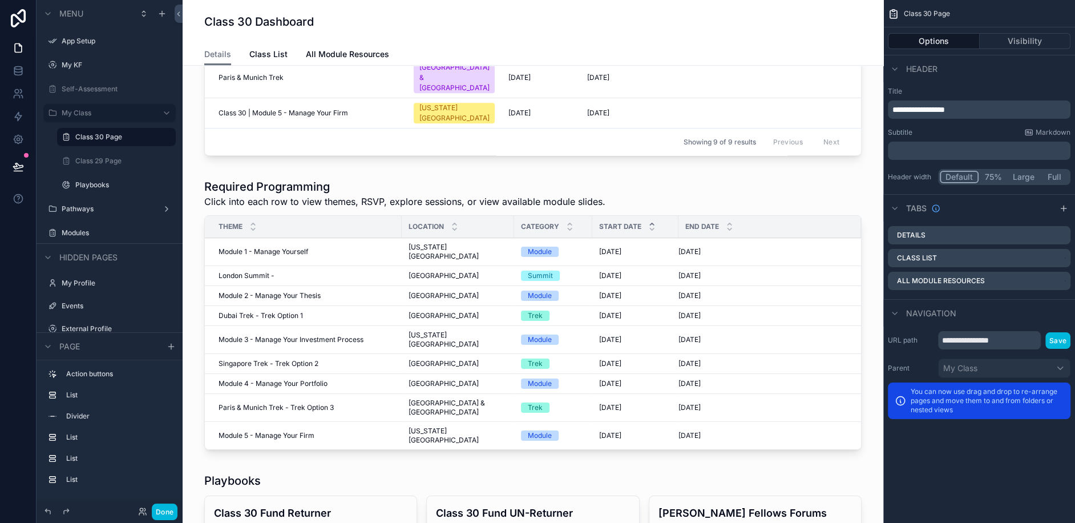
click at [296, 231] on div "scrollable content" at bounding box center [533, 316] width 682 height 285
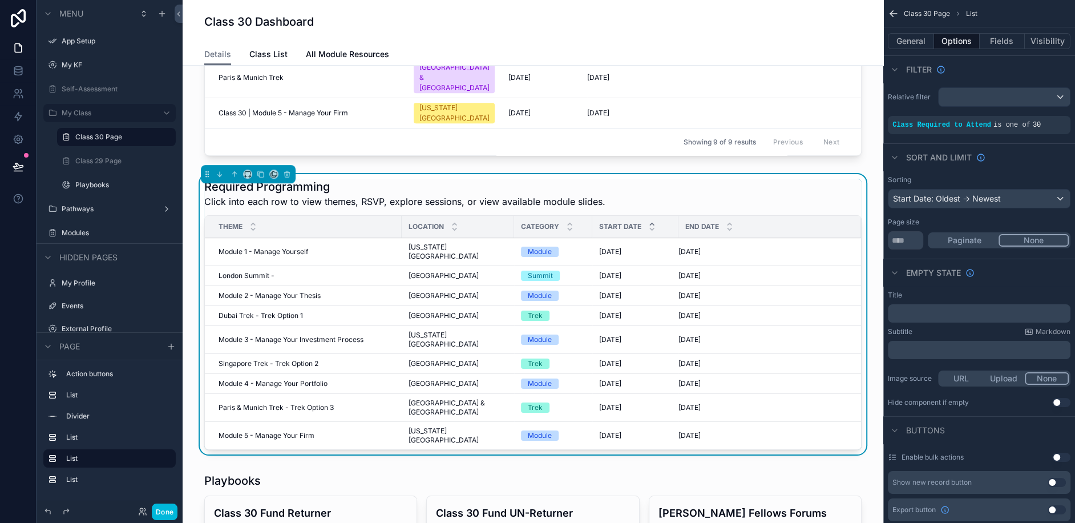
click at [308, 291] on span "Module 2 - Manage Your Thesis" at bounding box center [270, 295] width 102 height 9
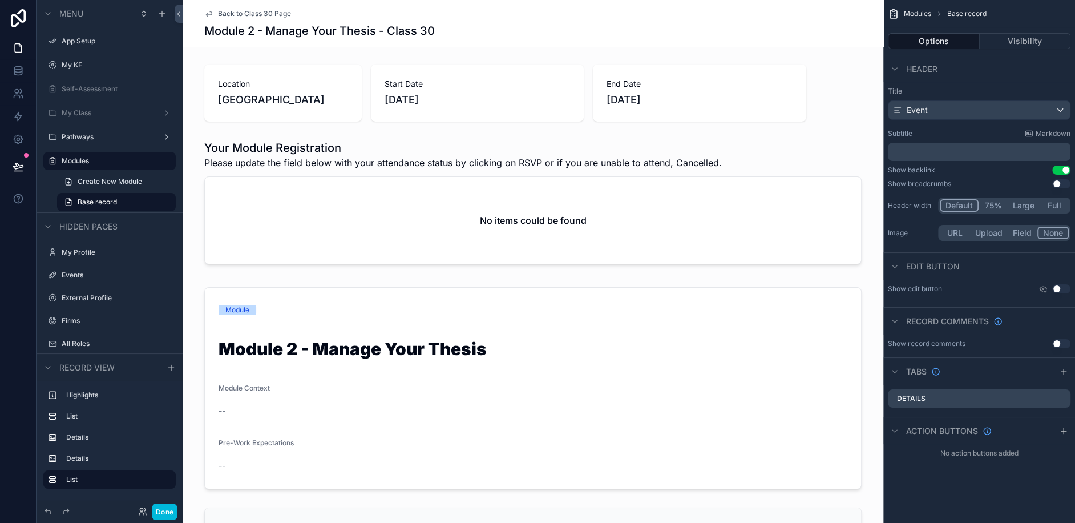
click at [1057, 169] on button "Use setting" at bounding box center [1061, 169] width 18 height 9
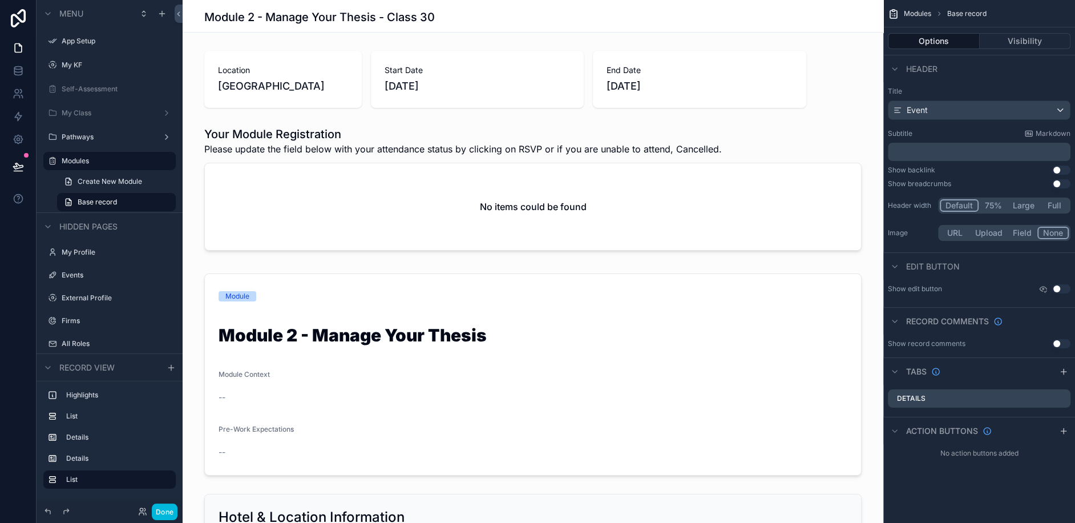
click at [1057, 169] on button "Use setting" at bounding box center [1061, 169] width 18 height 9
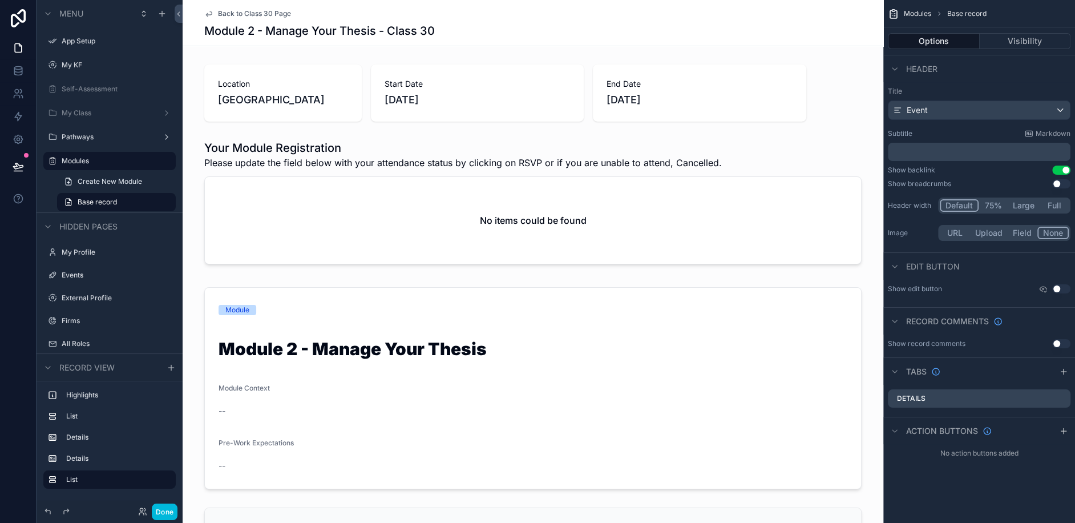
click at [895, 269] on icon "scrollable content" at bounding box center [894, 266] width 9 height 9
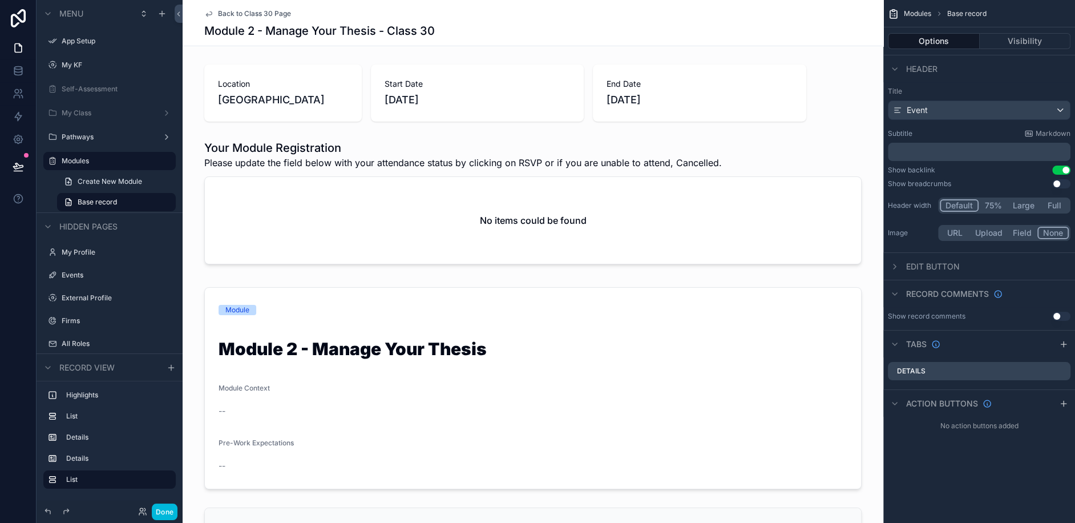
click at [895, 269] on icon "scrollable content" at bounding box center [894, 266] width 9 height 9
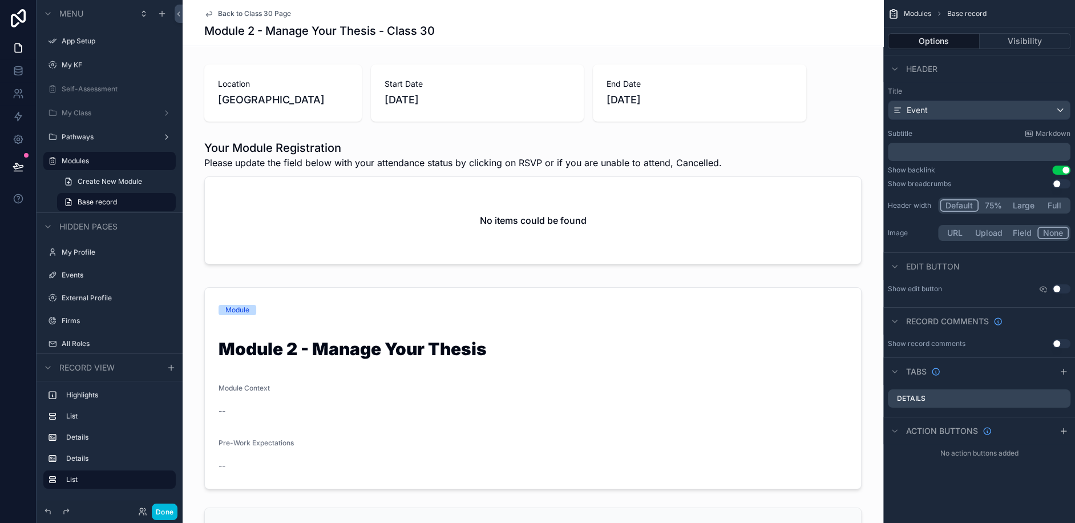
click at [893, 321] on icon "scrollable content" at bounding box center [894, 321] width 9 height 9
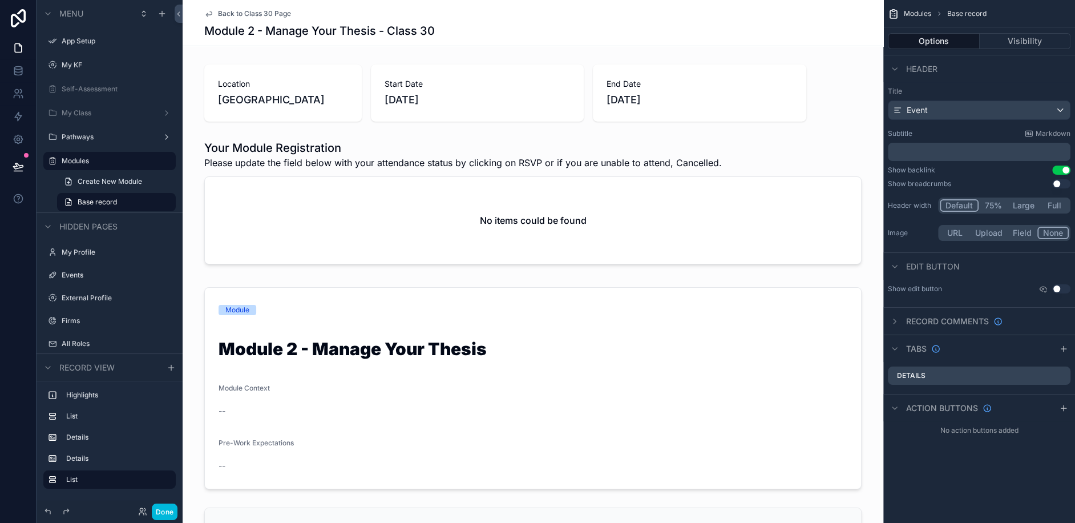
click at [893, 321] on icon "scrollable content" at bounding box center [894, 321] width 9 height 9
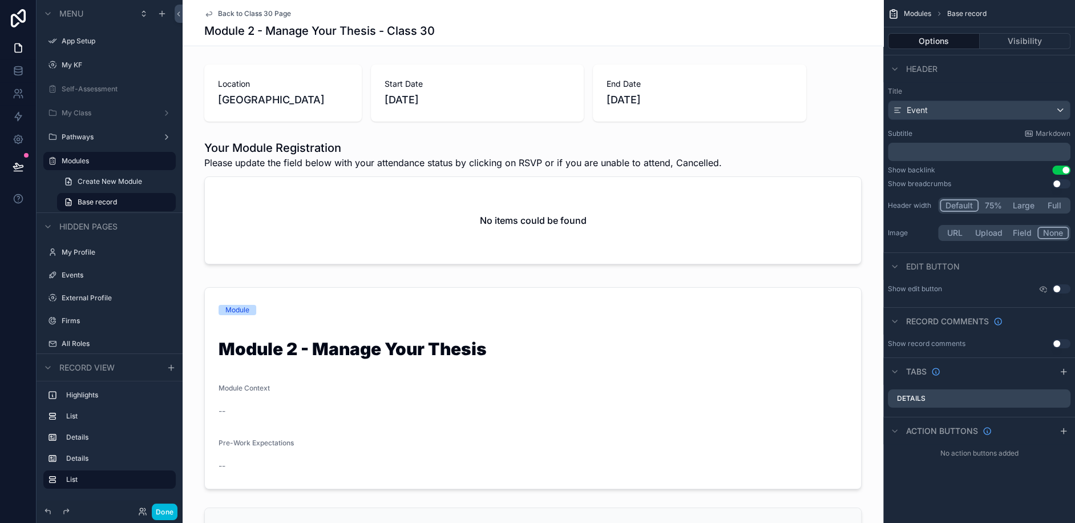
click at [893, 368] on icon "scrollable content" at bounding box center [894, 371] width 9 height 9
click at [893, 369] on icon "scrollable content" at bounding box center [894, 371] width 2 height 5
click at [472, 147] on div "scrollable content" at bounding box center [533, 204] width 701 height 138
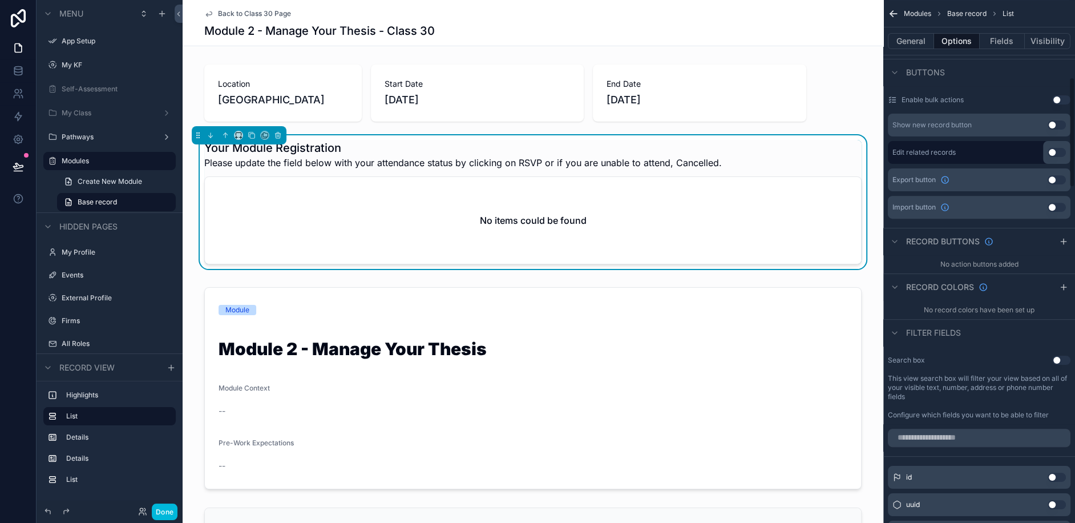
scroll to position [389, 0]
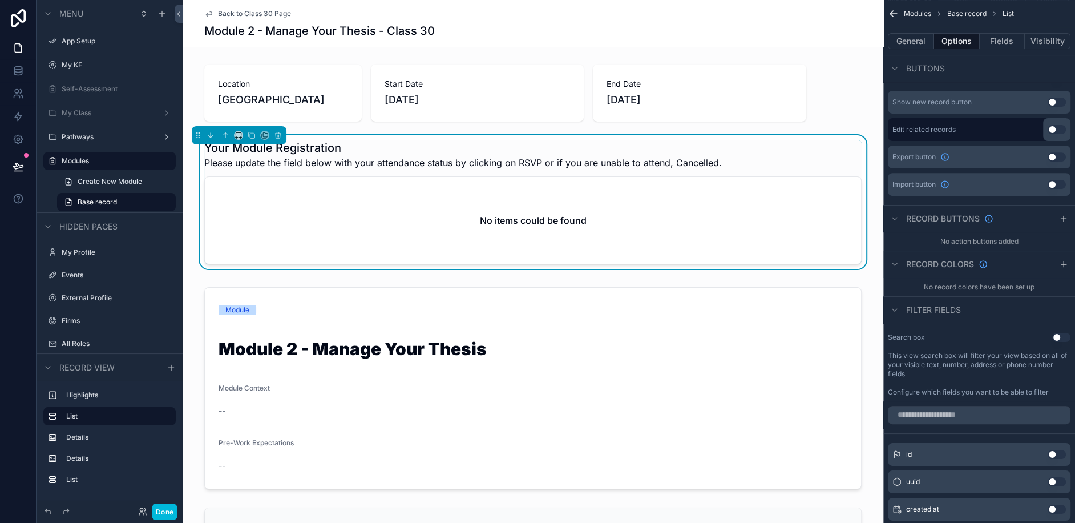
click at [1064, 264] on icon "scrollable content" at bounding box center [1063, 264] width 9 height 9
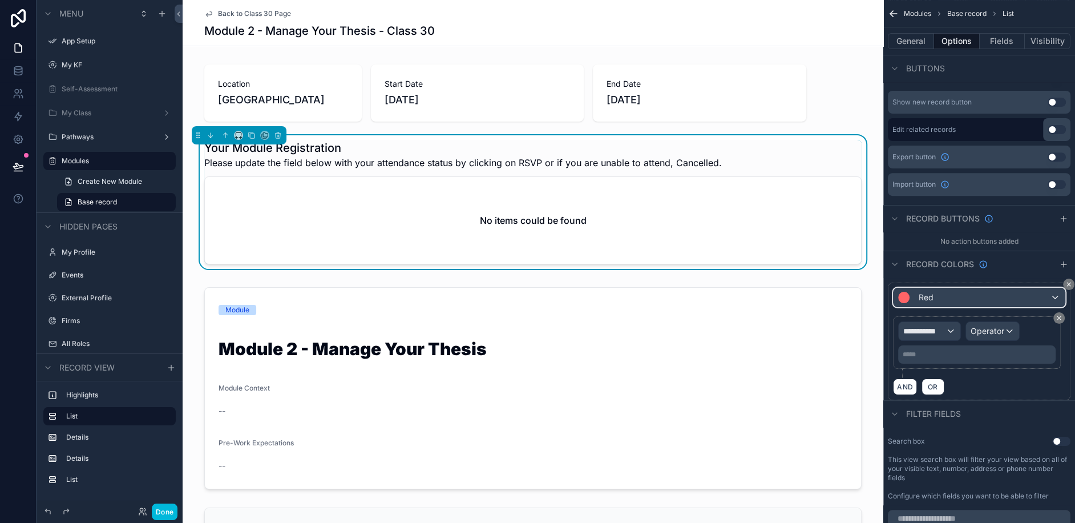
click at [959, 300] on div "Red" at bounding box center [978, 297] width 171 height 18
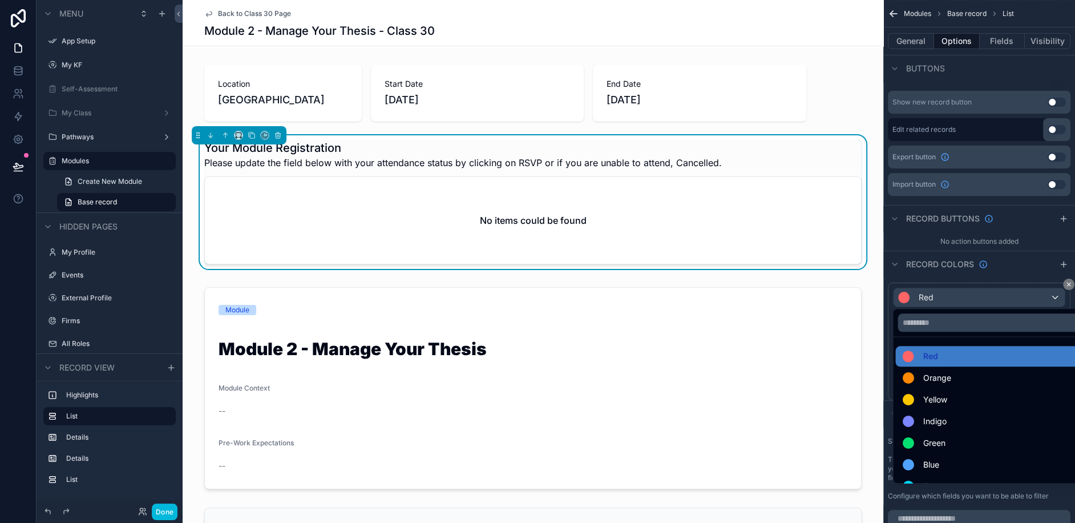
click at [959, 300] on div "scrollable content" at bounding box center [537, 261] width 1075 height 523
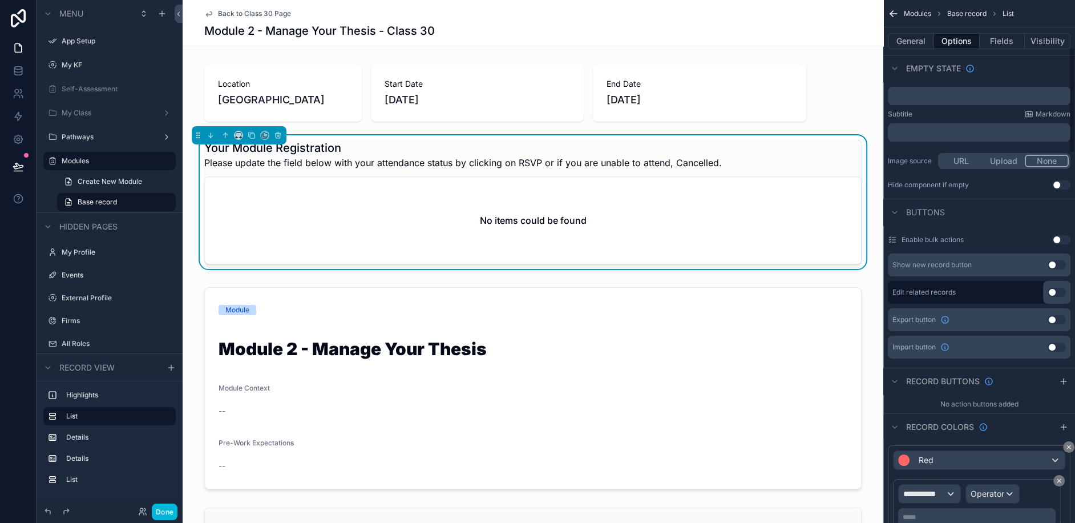
scroll to position [274, 0]
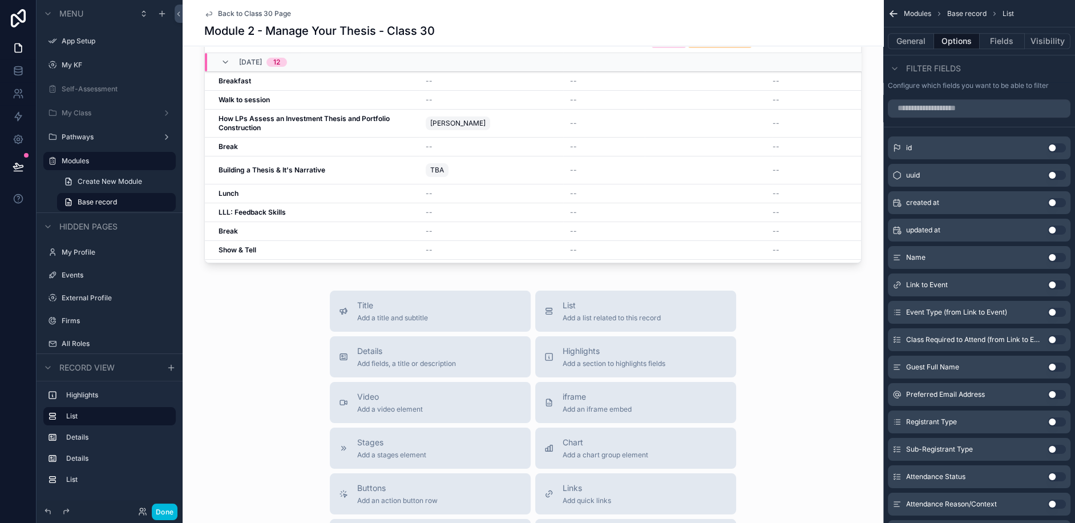
scroll to position [784, 0]
click at [76, 115] on label "My Class" at bounding box center [107, 112] width 91 height 9
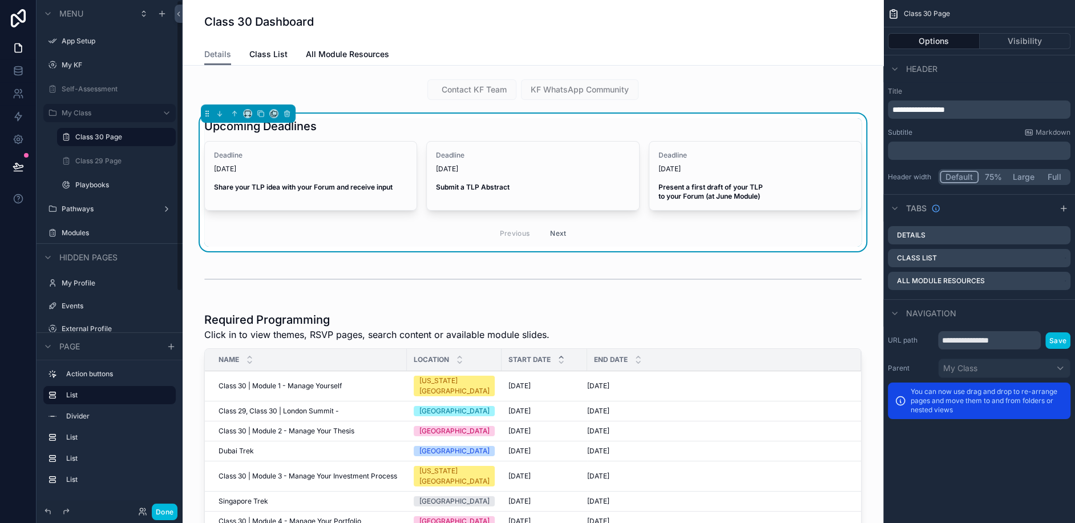
click at [90, 141] on label "Class 30 Page" at bounding box center [122, 136] width 94 height 9
click at [377, 276] on div "scrollable content" at bounding box center [533, 279] width 682 height 38
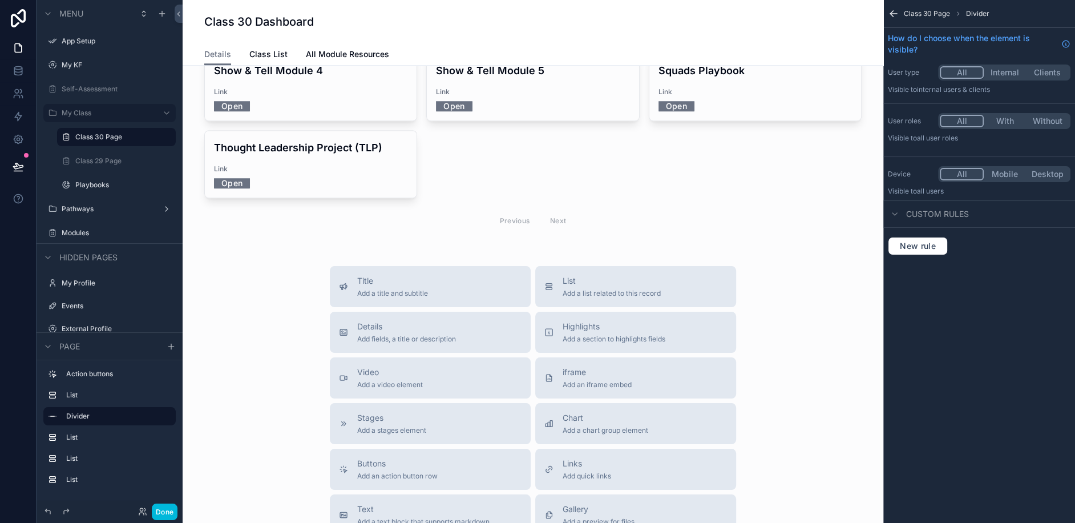
scroll to position [1078, 0]
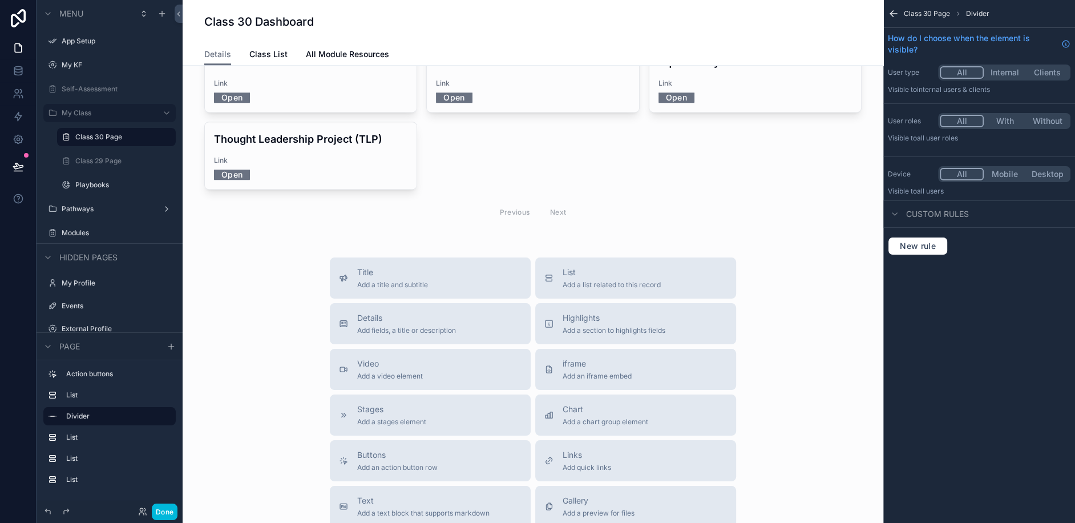
click at [614, 312] on div "Highlights Add a section to highlights fields" at bounding box center [614, 323] width 103 height 23
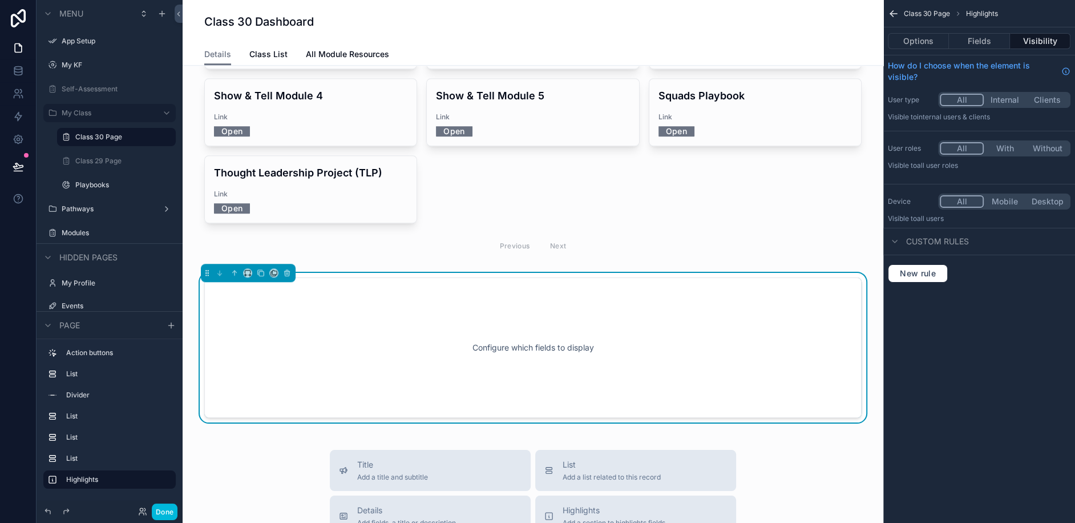
scroll to position [1038, 0]
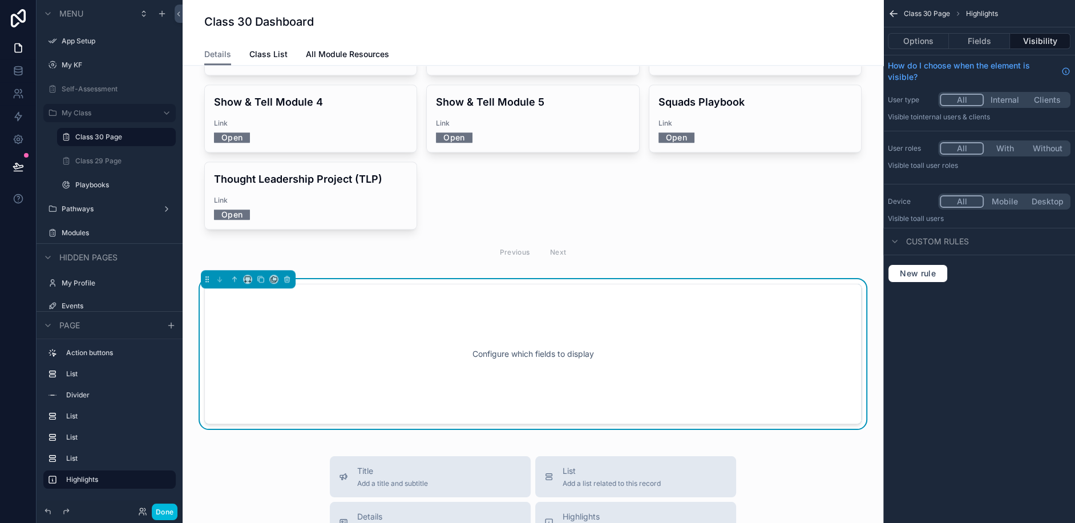
click at [661, 302] on div "Configure which fields to display" at bounding box center [533, 353] width 620 height 103
click at [933, 46] on button "Options" at bounding box center [918, 41] width 61 height 16
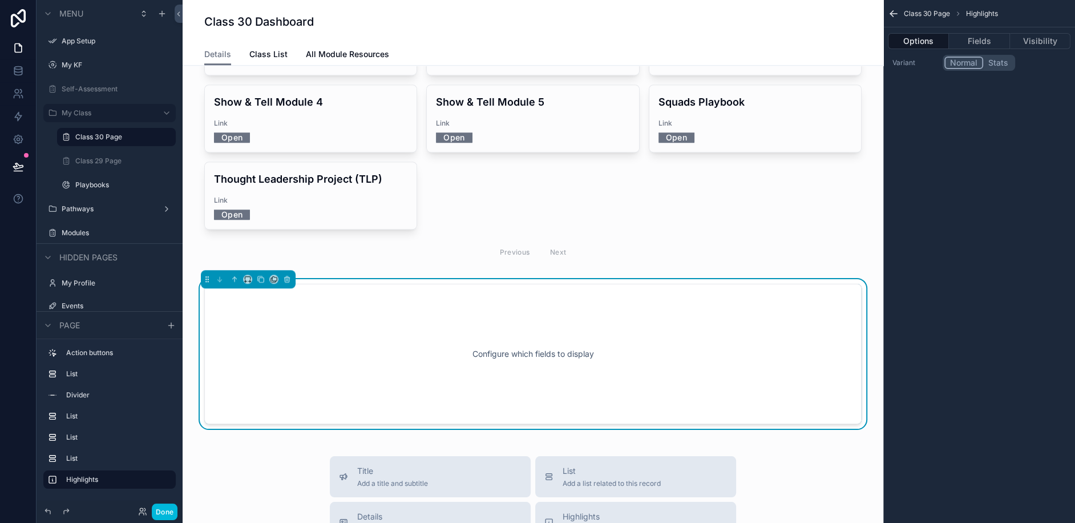
click at [989, 39] on button "Fields" at bounding box center [979, 41] width 60 height 16
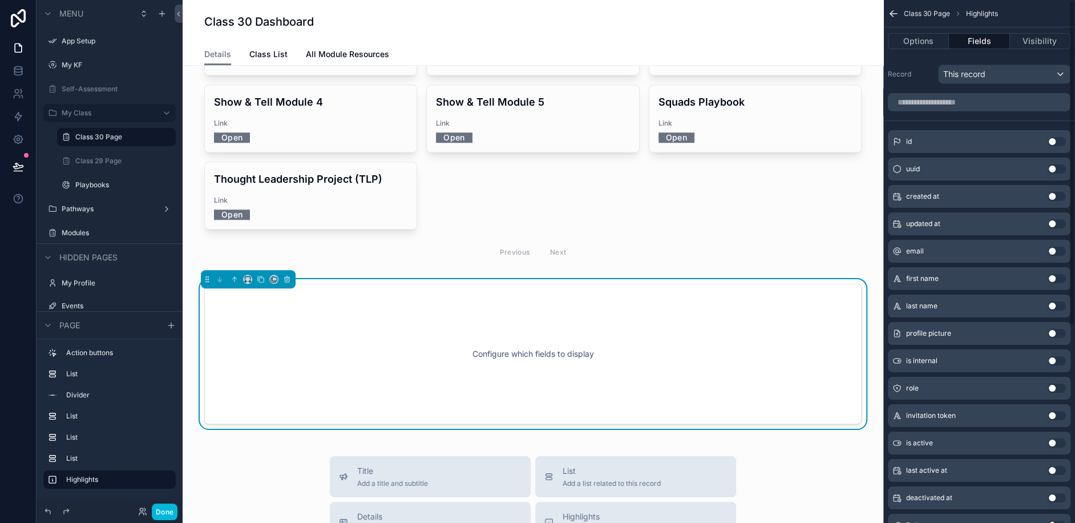
click at [971, 112] on div "scrollable content" at bounding box center [979, 101] width 192 height 27
click at [969, 104] on input "scrollable content" at bounding box center [979, 102] width 183 height 18
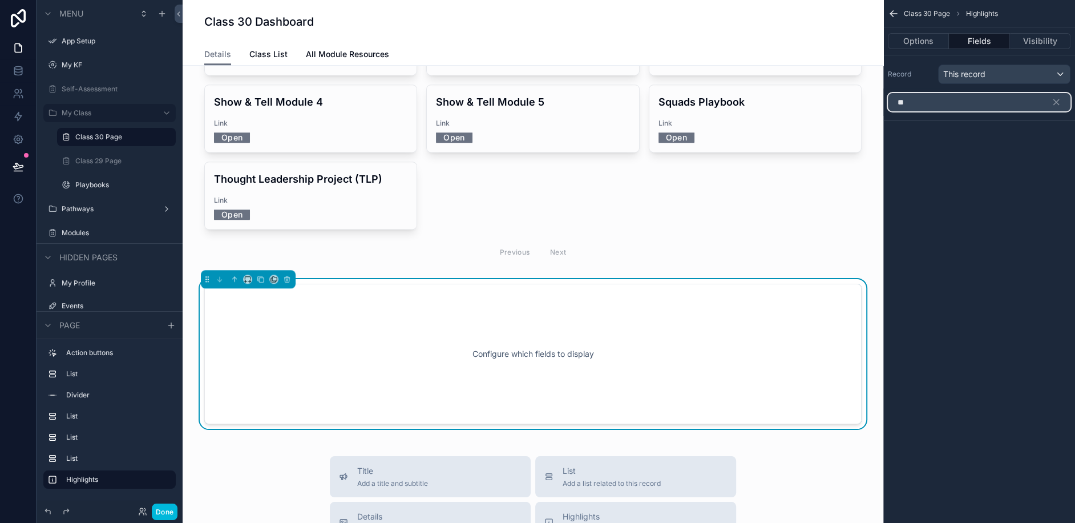
type input "*"
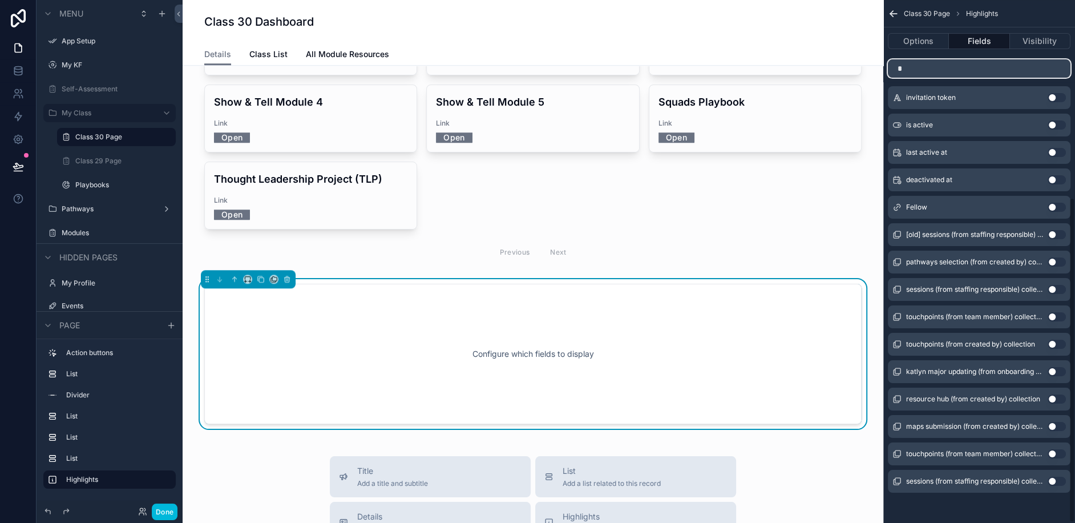
scroll to position [0, 0]
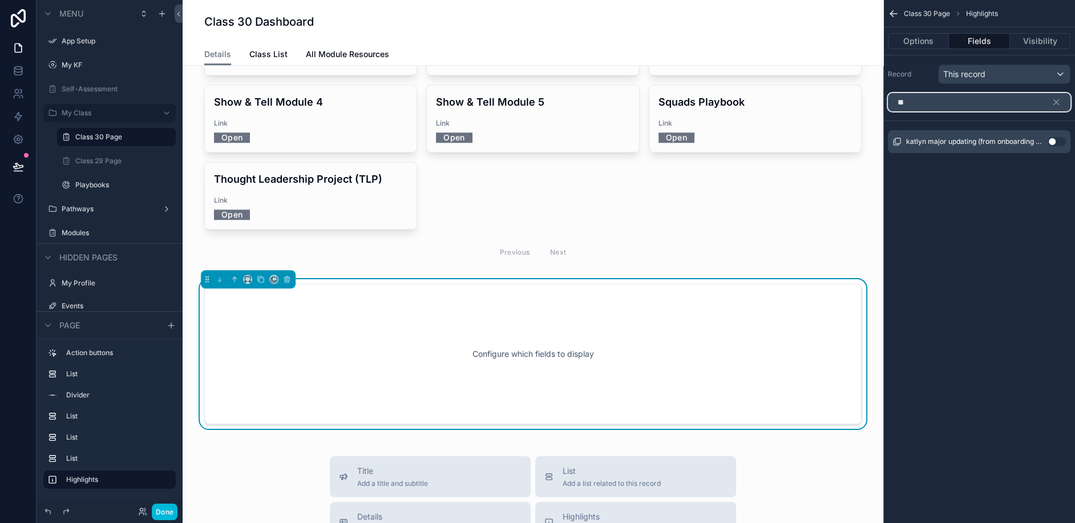
type input "***"
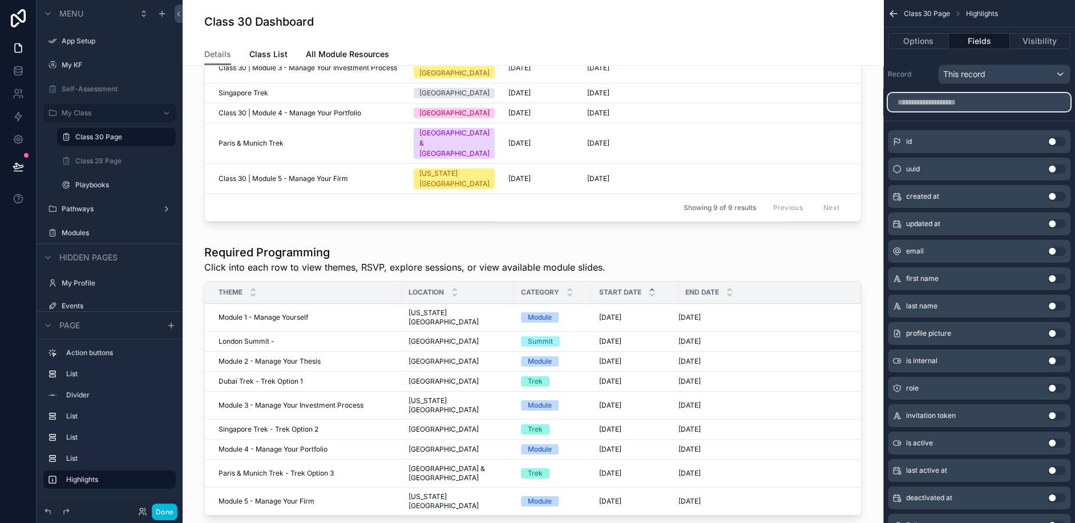
scroll to position [515, 0]
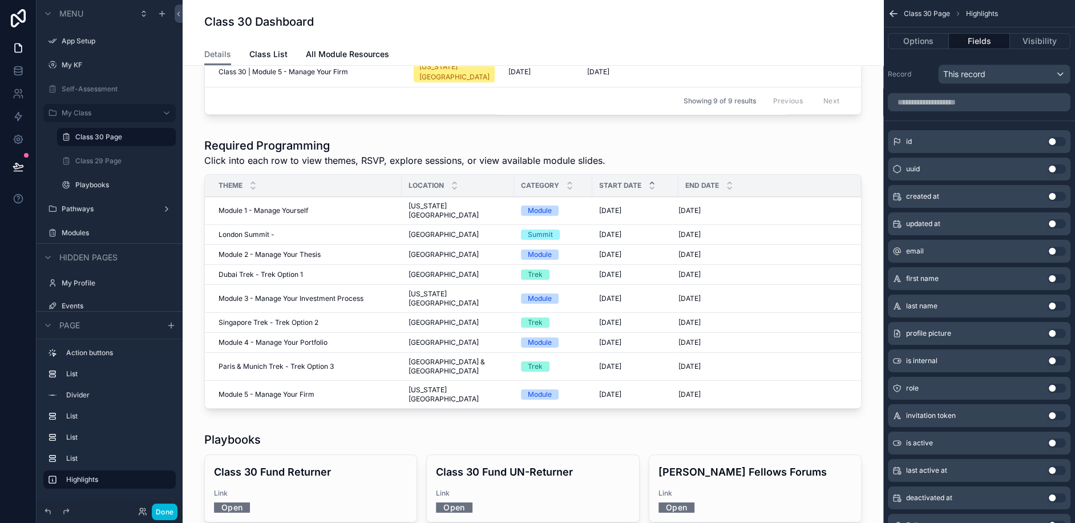
click at [325, 191] on div "scrollable content" at bounding box center [533, 275] width 682 height 285
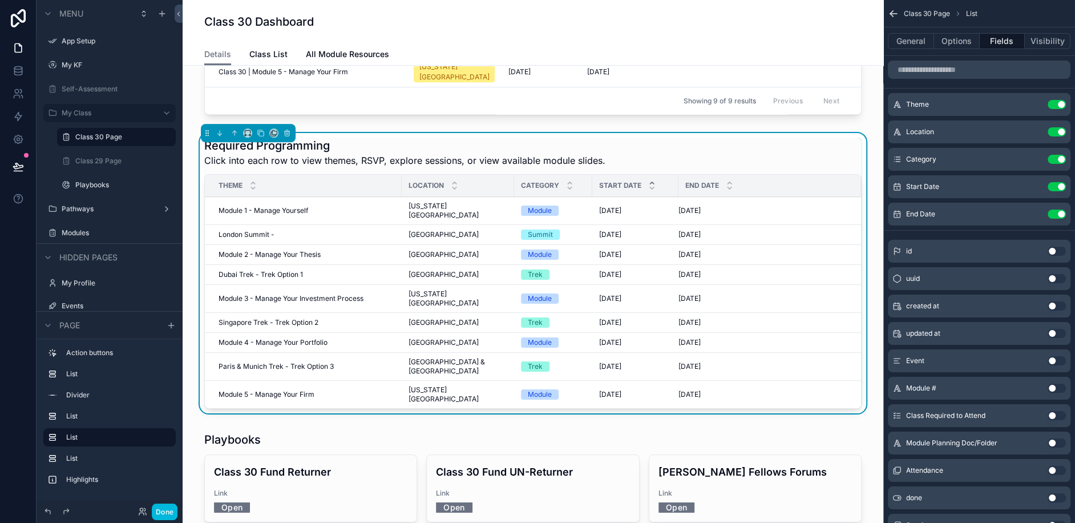
click at [314, 250] on span "Module 2 - Manage Your Thesis" at bounding box center [270, 254] width 102 height 9
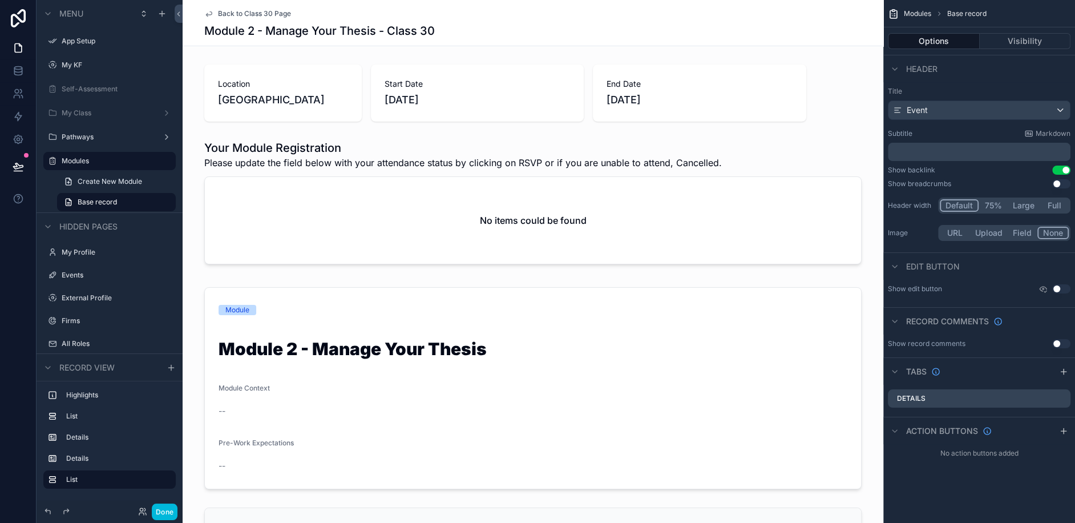
click at [600, 179] on div "scrollable content" at bounding box center [533, 204] width 701 height 138
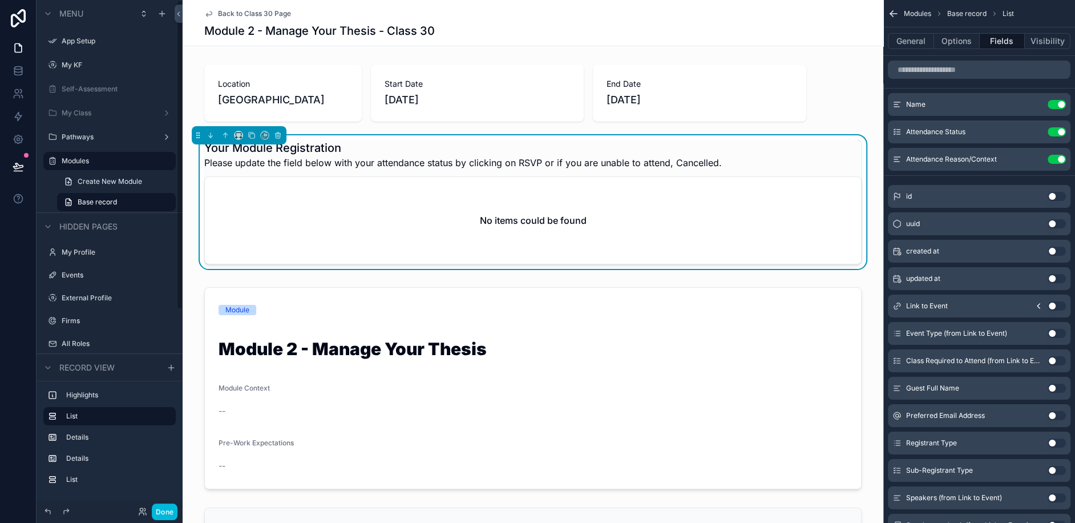
click at [212, 15] on icon "scrollable content" at bounding box center [208, 13] width 9 height 9
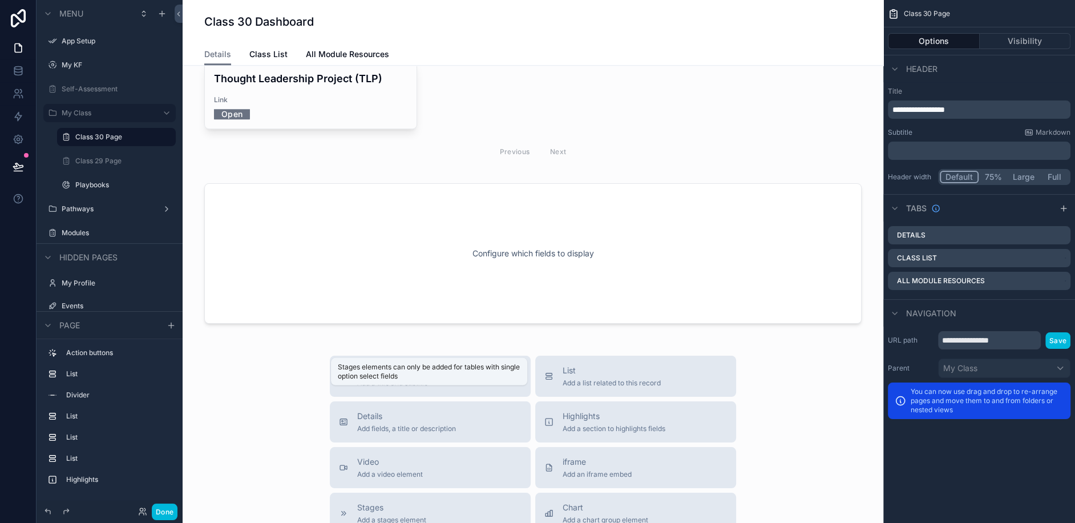
scroll to position [1133, 0]
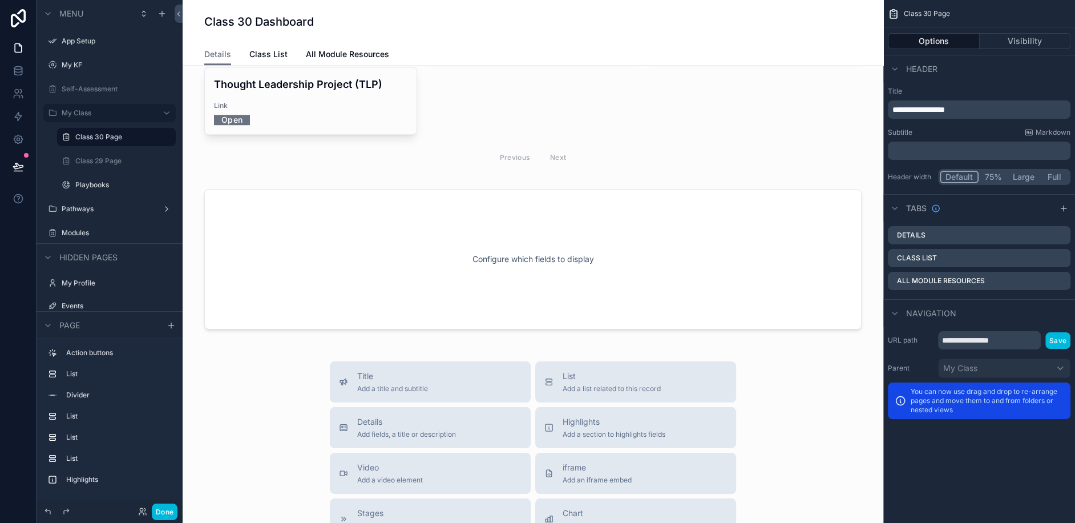
click at [450, 211] on div "scrollable content" at bounding box center [533, 258] width 682 height 149
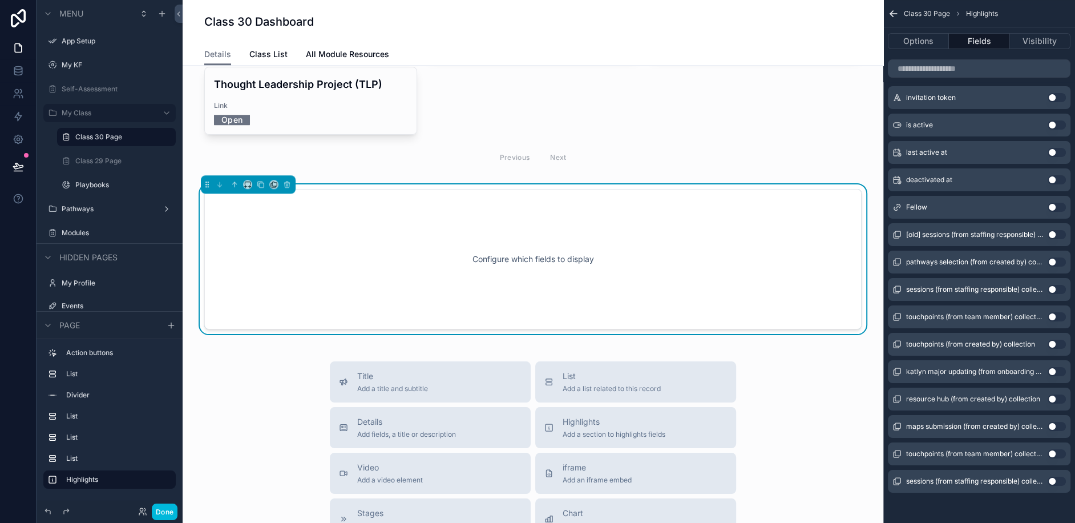
scroll to position [317, 0]
click at [286, 180] on icon "scrollable content" at bounding box center [287, 184] width 8 height 8
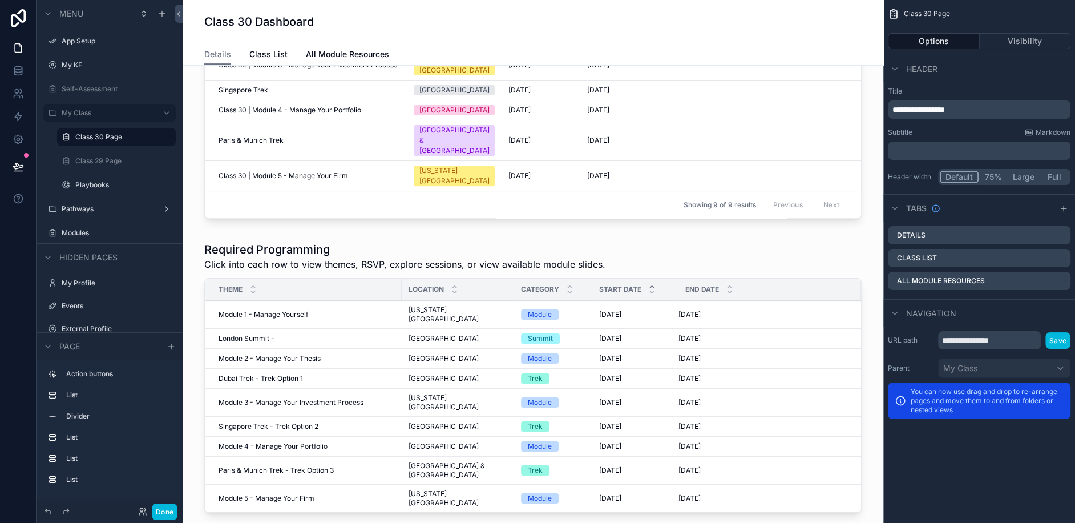
scroll to position [466, 0]
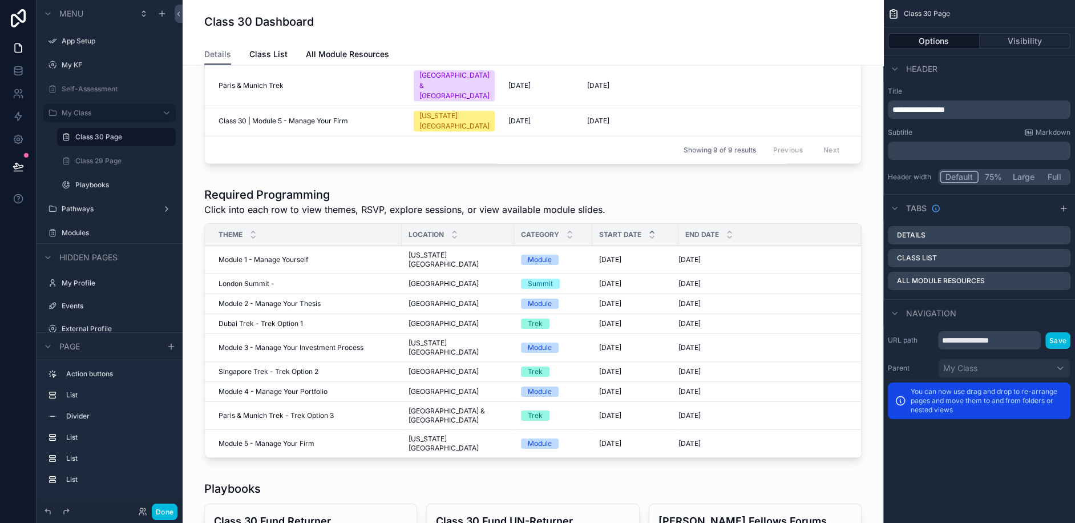
click at [319, 235] on div "scrollable content" at bounding box center [533, 324] width 682 height 285
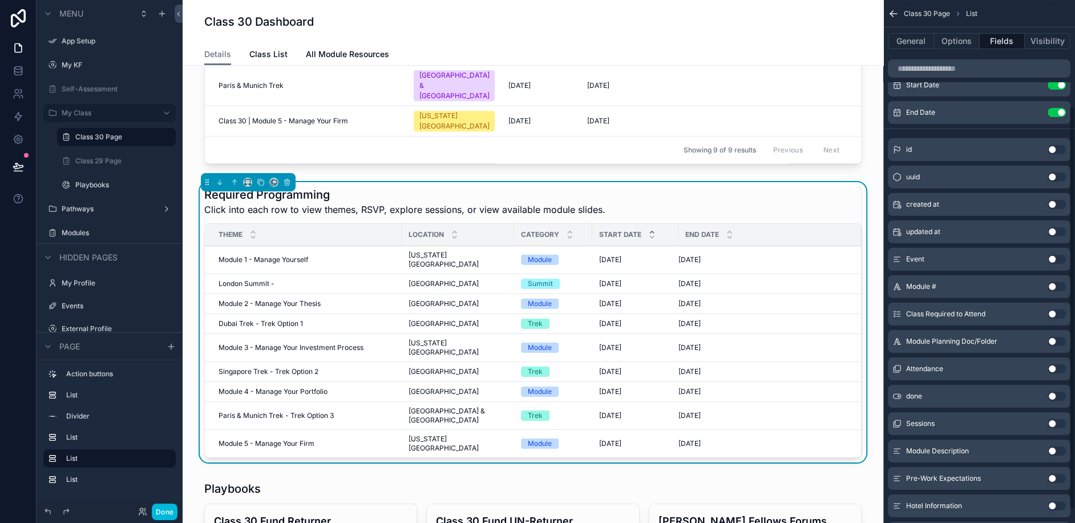
scroll to position [154, 0]
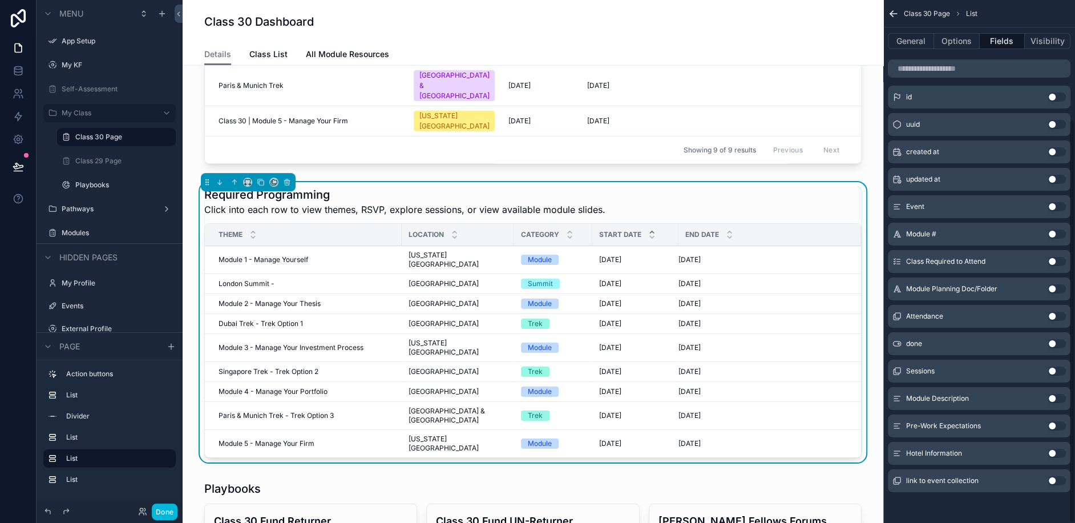
click at [957, 35] on button "Options" at bounding box center [957, 41] width 46 height 16
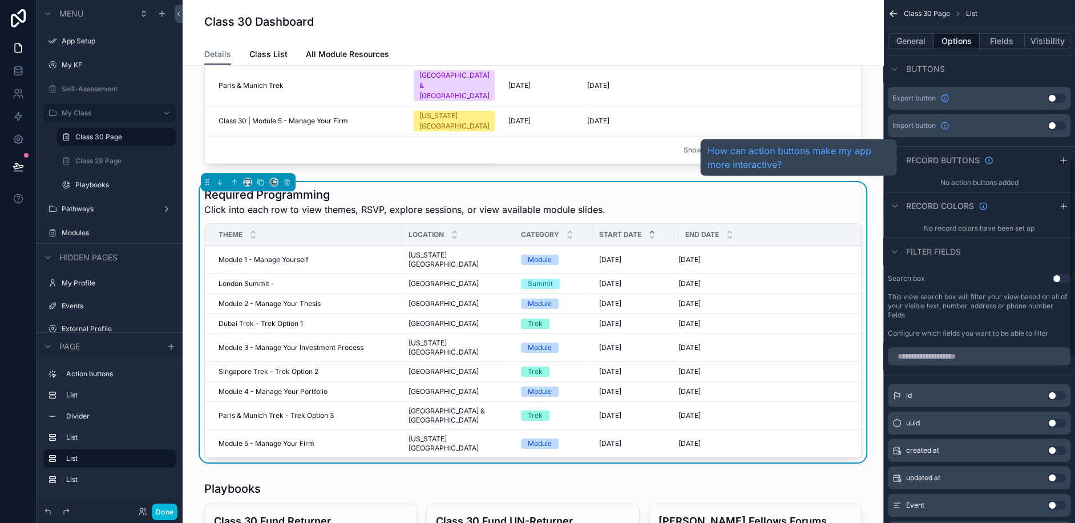
scroll to position [412, 0]
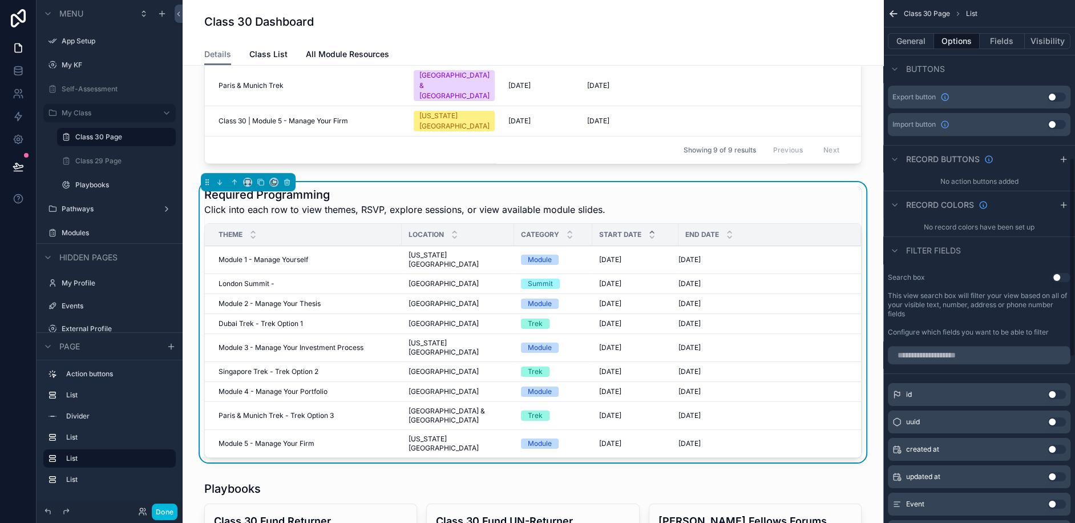
click at [1059, 205] on icon "scrollable content" at bounding box center [1063, 204] width 9 height 9
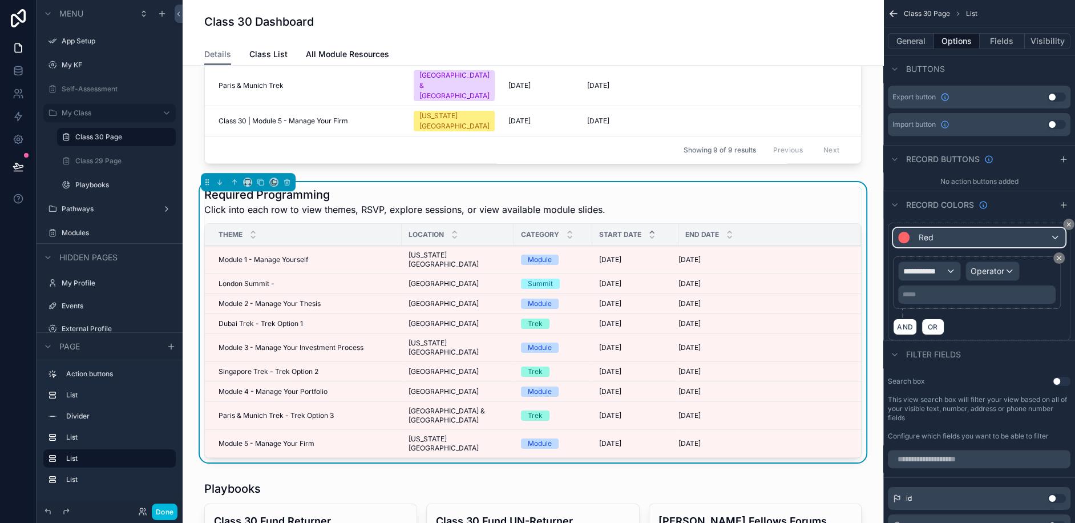
click at [951, 238] on div "Red" at bounding box center [978, 237] width 171 height 18
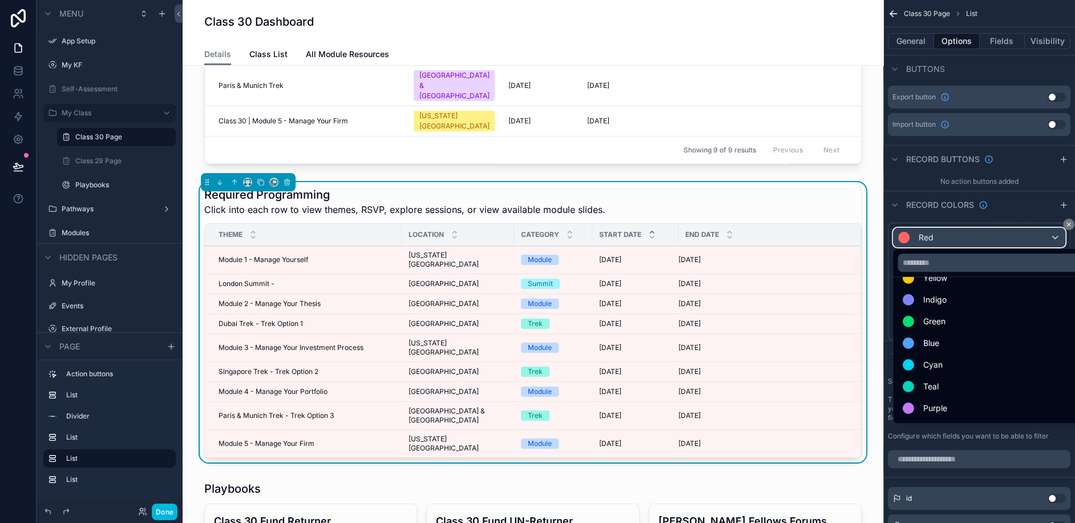
scroll to position [60, 0]
click at [937, 345] on span "Blue" at bounding box center [931, 345] width 16 height 14
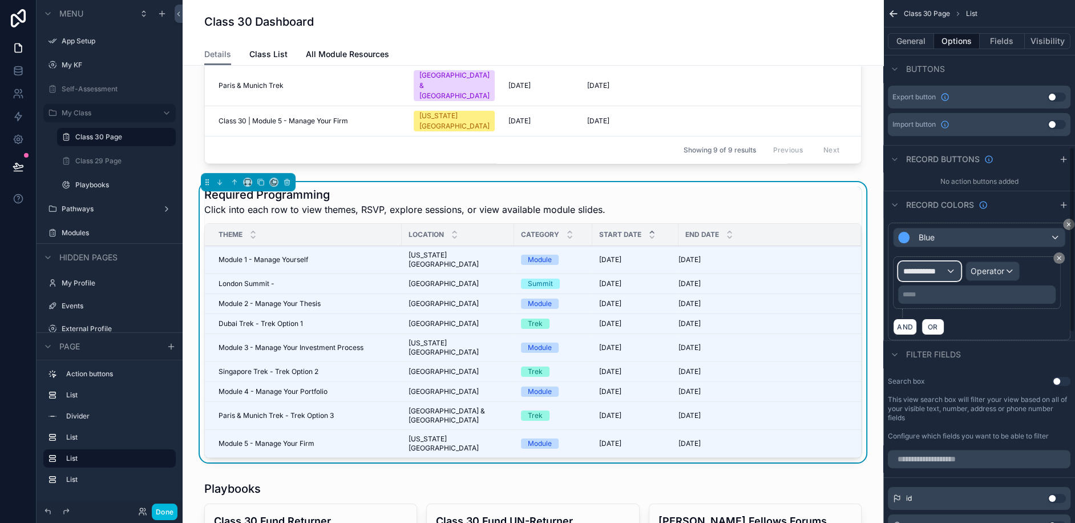
click at [938, 269] on span "**********" at bounding box center [924, 270] width 42 height 11
click at [928, 293] on input "text" at bounding box center [950, 295] width 94 height 18
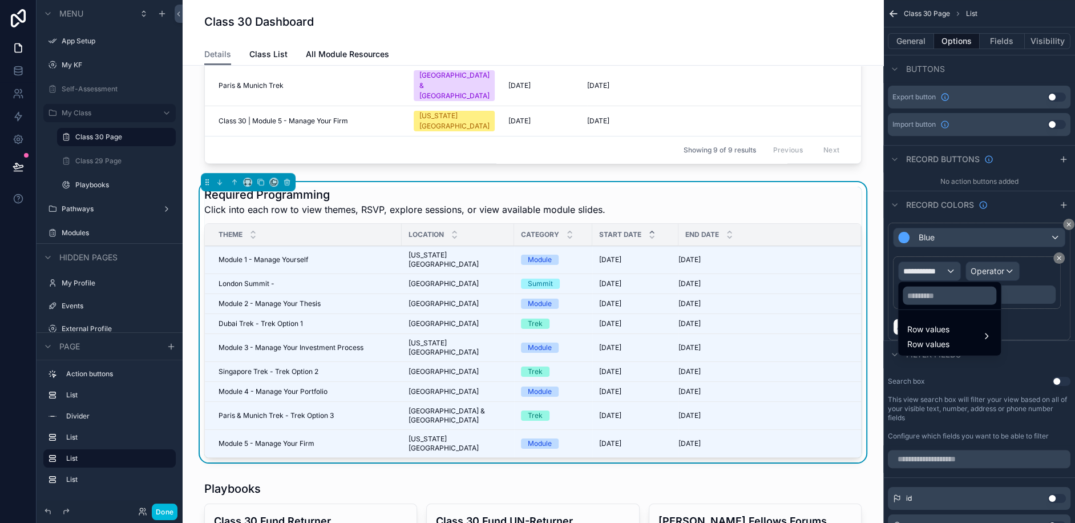
click at [978, 329] on div "Row values Row values" at bounding box center [949, 335] width 84 height 27
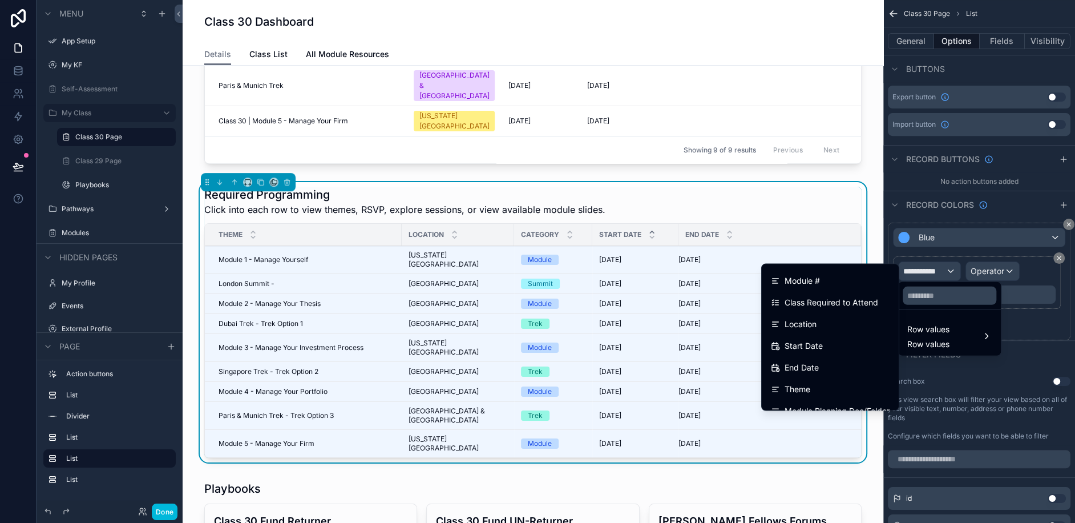
scroll to position [66, 0]
click at [827, 339] on div "Start Date" at bounding box center [830, 341] width 119 height 14
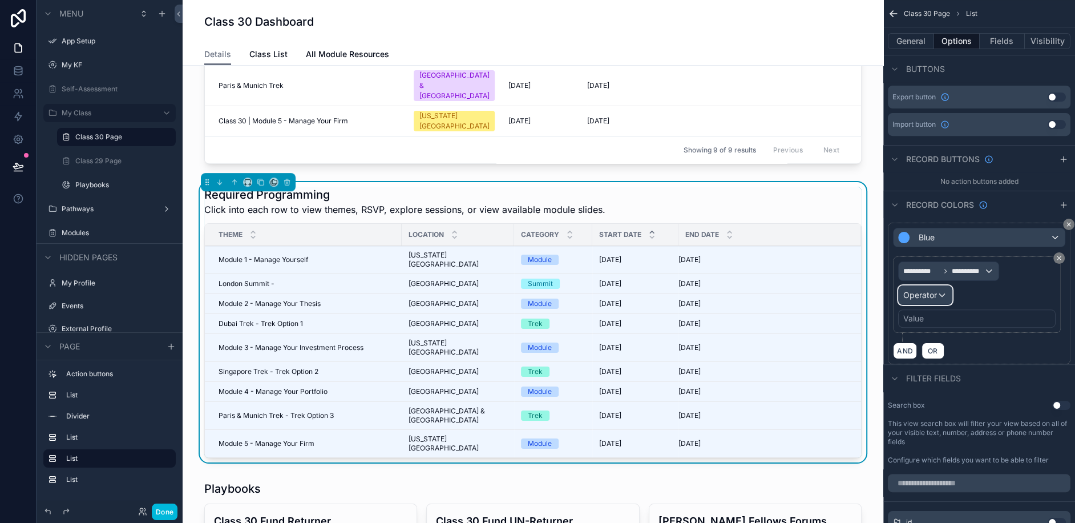
click at [941, 292] on div "Operator" at bounding box center [925, 295] width 53 height 18
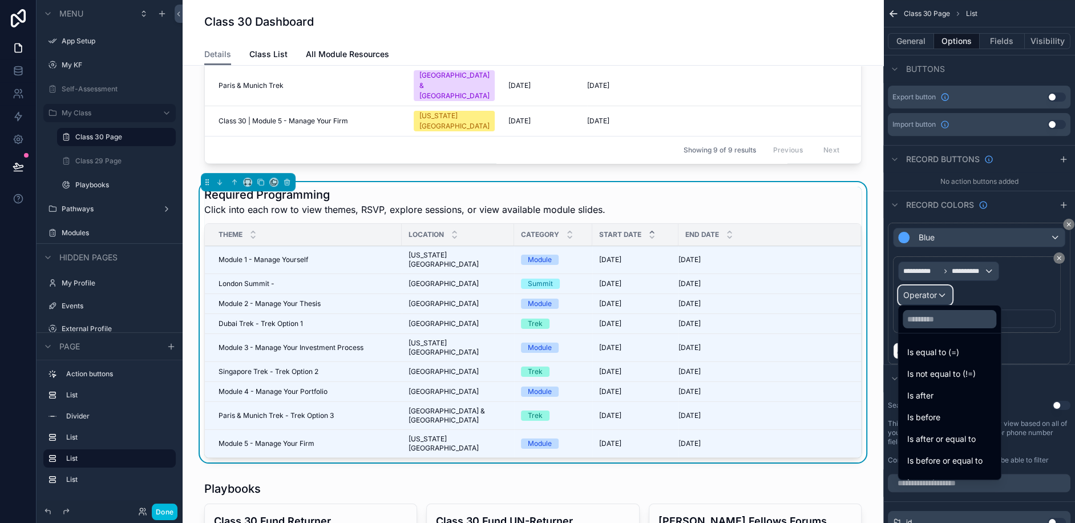
scroll to position [0, 0]
click at [935, 347] on span "Is equal to (=)" at bounding box center [933, 353] width 52 height 14
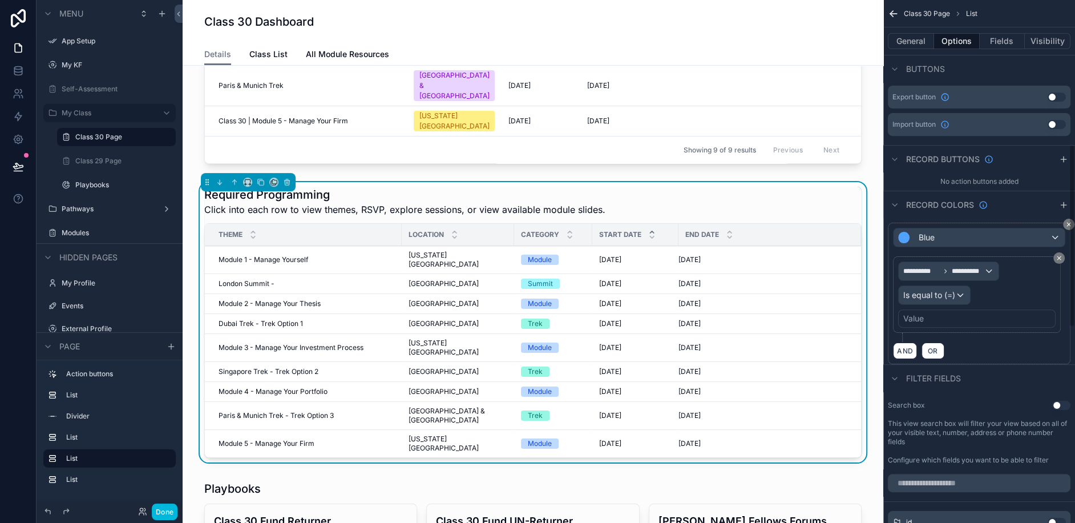
click at [937, 310] on div "Value" at bounding box center [976, 318] width 157 height 18
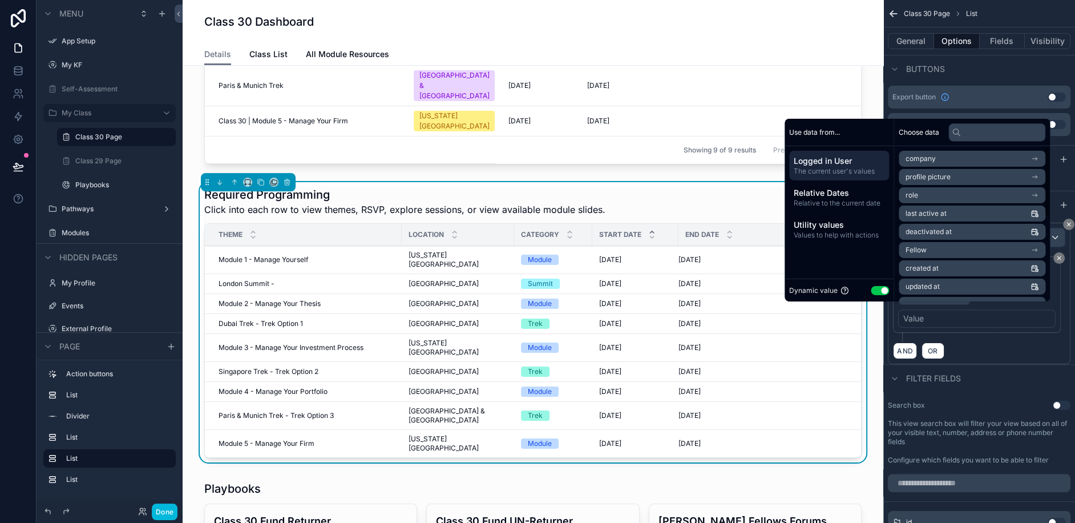
click at [799, 195] on span "Relative Dates" at bounding box center [839, 192] width 91 height 11
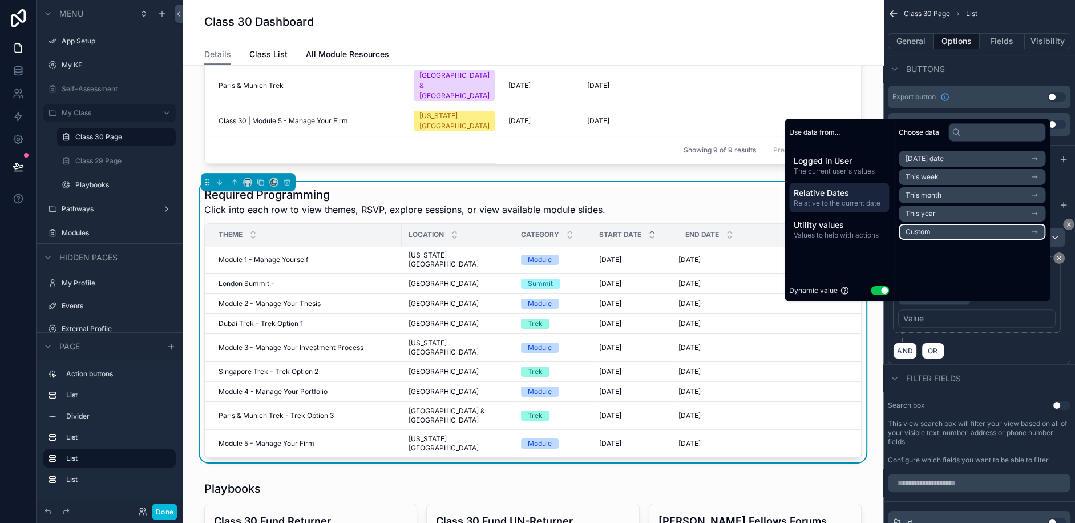
click at [924, 230] on li "Custom" at bounding box center [972, 232] width 147 height 16
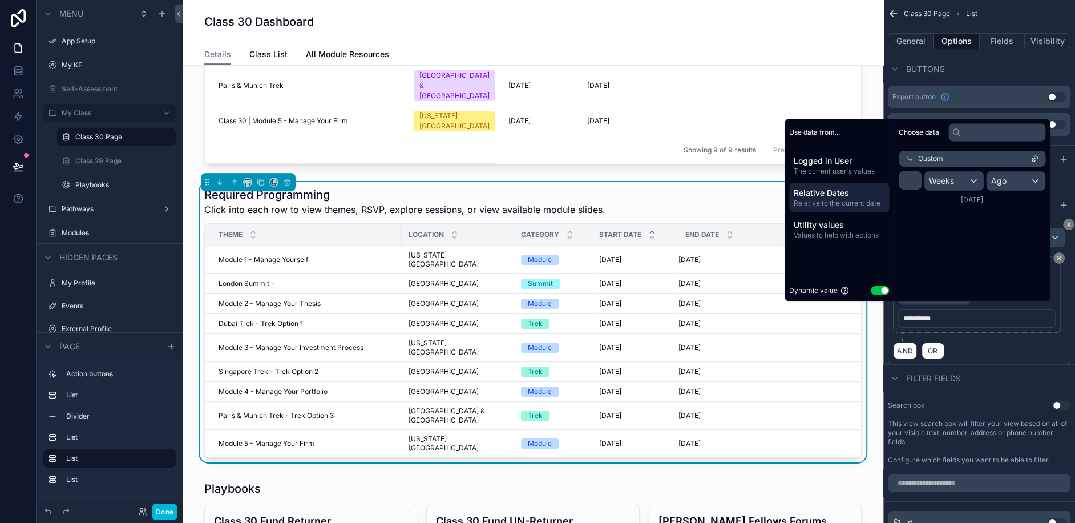
click at [819, 165] on span "Logged in User" at bounding box center [839, 160] width 91 height 11
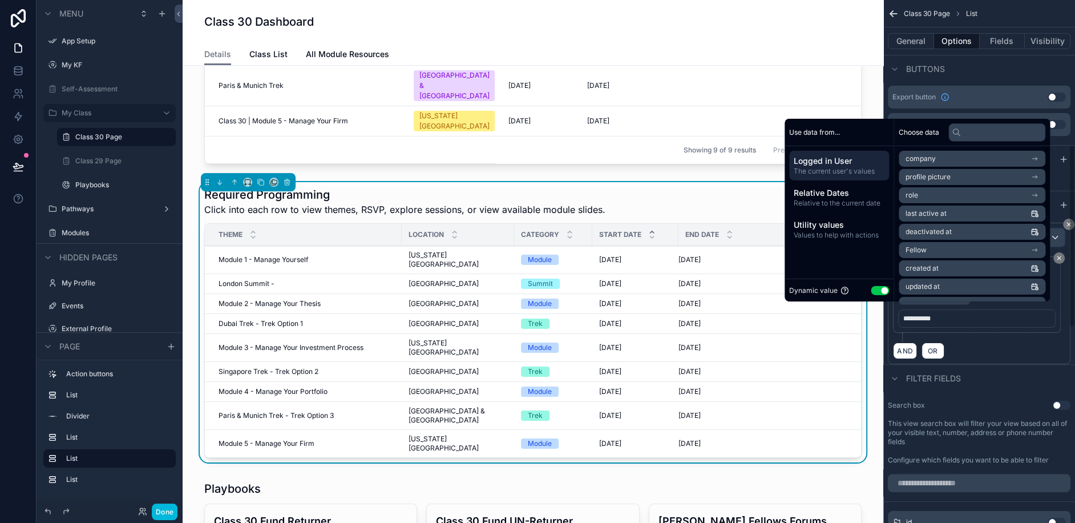
click at [871, 292] on button "Use setting" at bounding box center [880, 289] width 18 height 9
select select "****"
select select "*"
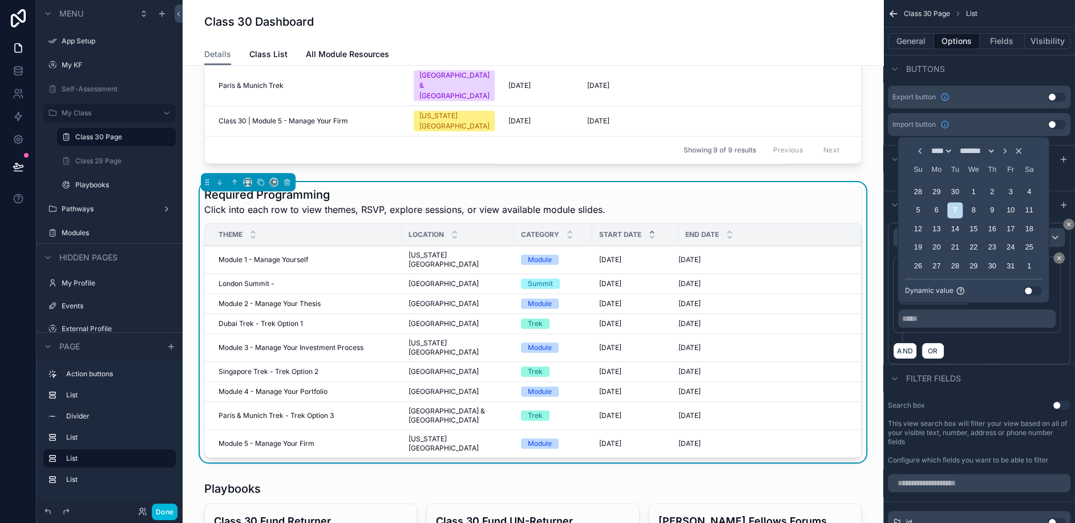
click at [944, 149] on select "**** **** **** **** **** **** **** **** **** **** **** **** **** **** **** ****…" at bounding box center [941, 151] width 24 height 9
select select "****"
click at [929, 147] on select "**** **** **** **** **** **** **** **** **** **** **** **** **** **** **** ****…" at bounding box center [941, 151] width 24 height 9
click at [996, 153] on select "******* ******** ***** ***** *** **** **** ****** ********* ******* ******** **…" at bounding box center [976, 151] width 38 height 9
select select "*"
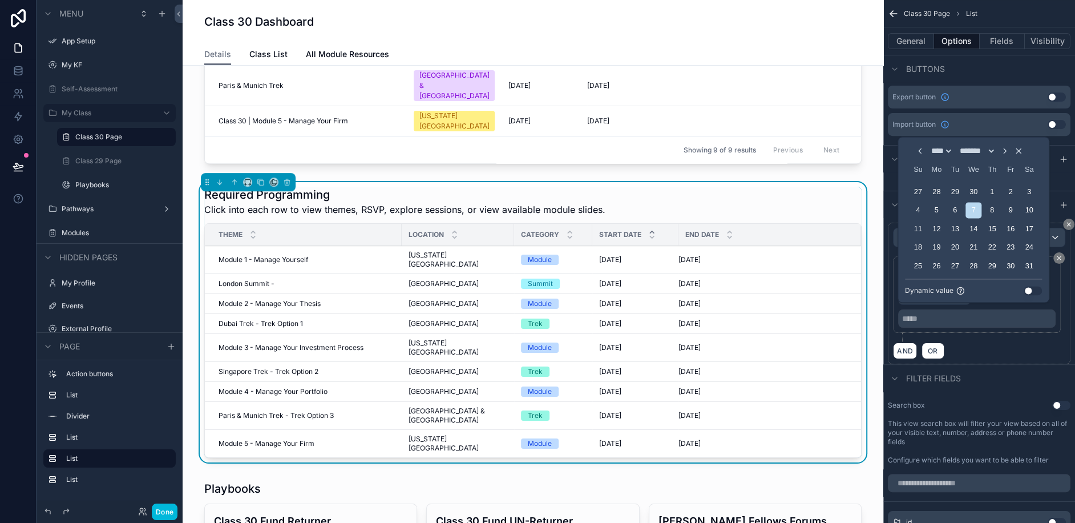
click at [957, 156] on select "******* ******** ***** ***** *** **** **** ****** ********* ******* ******** **…" at bounding box center [976, 151] width 38 height 9
click at [958, 230] on div "10" at bounding box center [954, 228] width 15 height 15
type input "*********"
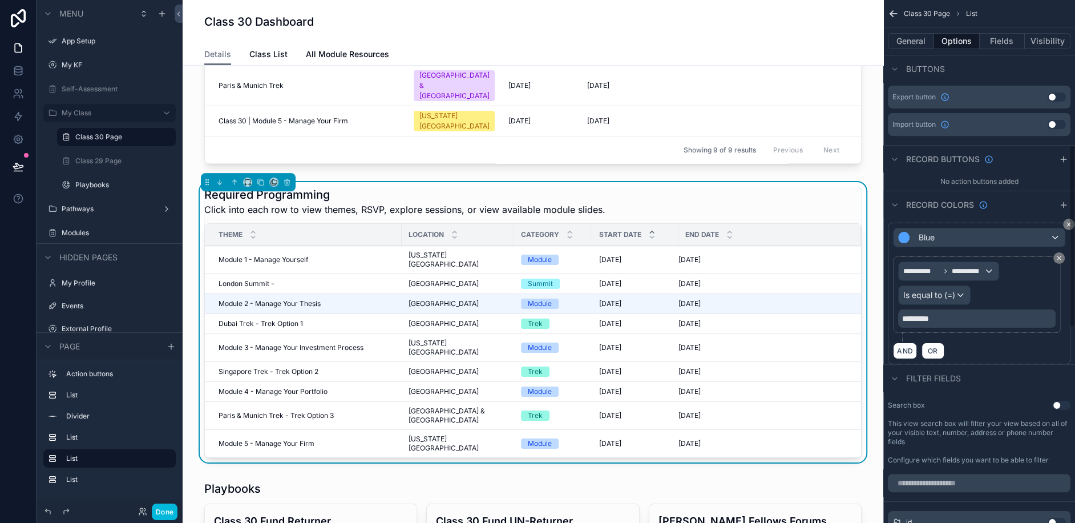
click at [1016, 355] on div "**********" at bounding box center [979, 293] width 183 height 141
click at [982, 236] on div "Blue" at bounding box center [978, 237] width 171 height 18
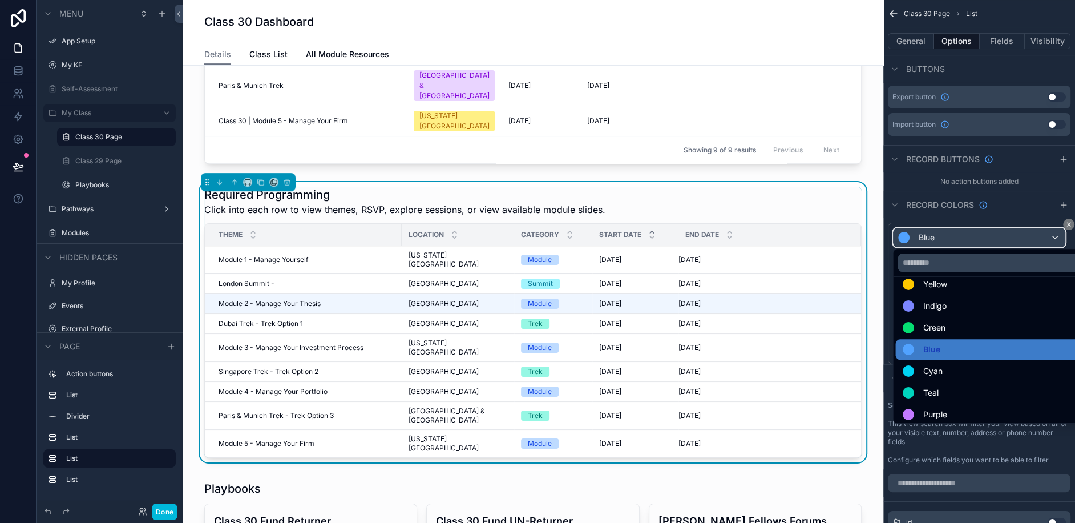
scroll to position [67, 0]
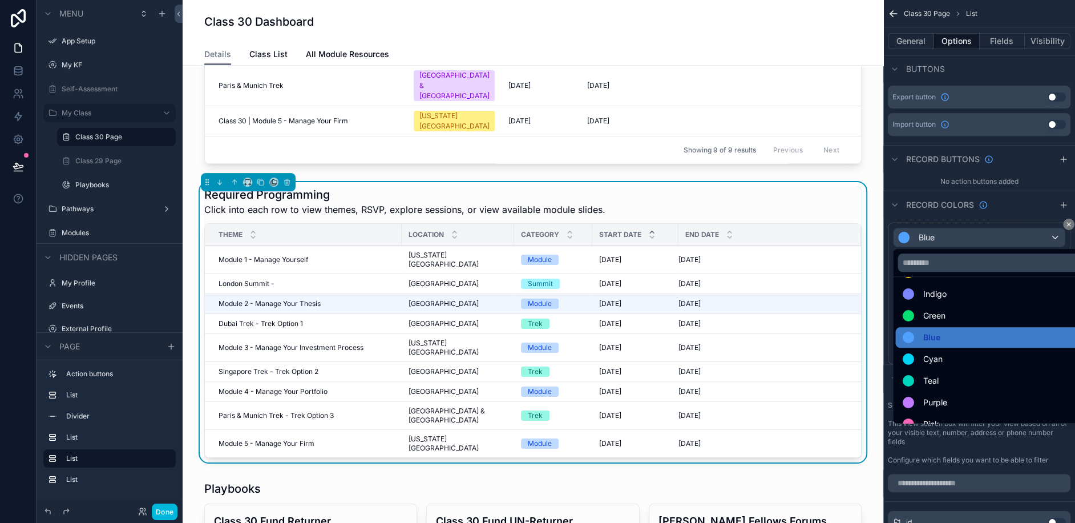
click at [935, 359] on span "Cyan" at bounding box center [932, 359] width 19 height 14
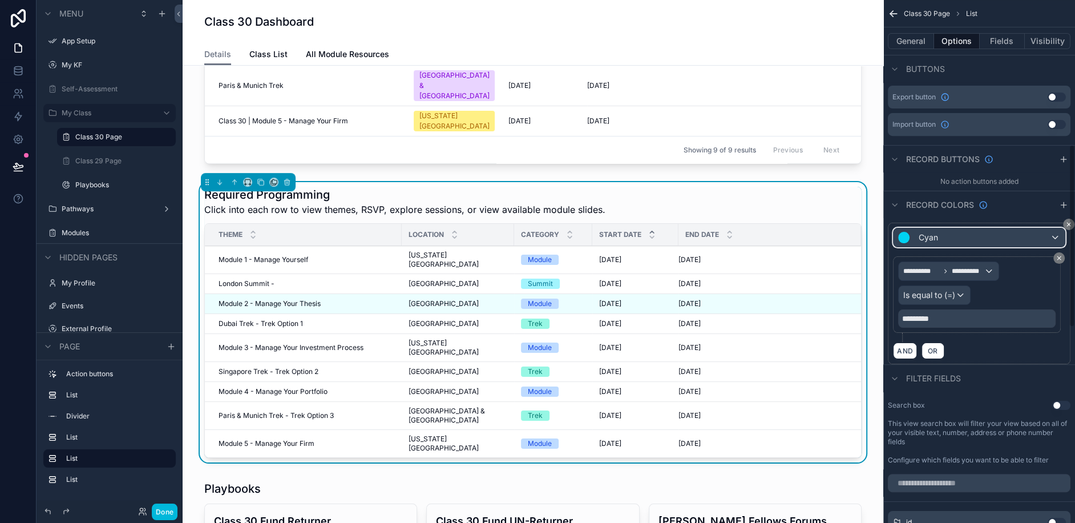
click at [950, 234] on div "Cyan" at bounding box center [978, 237] width 171 height 18
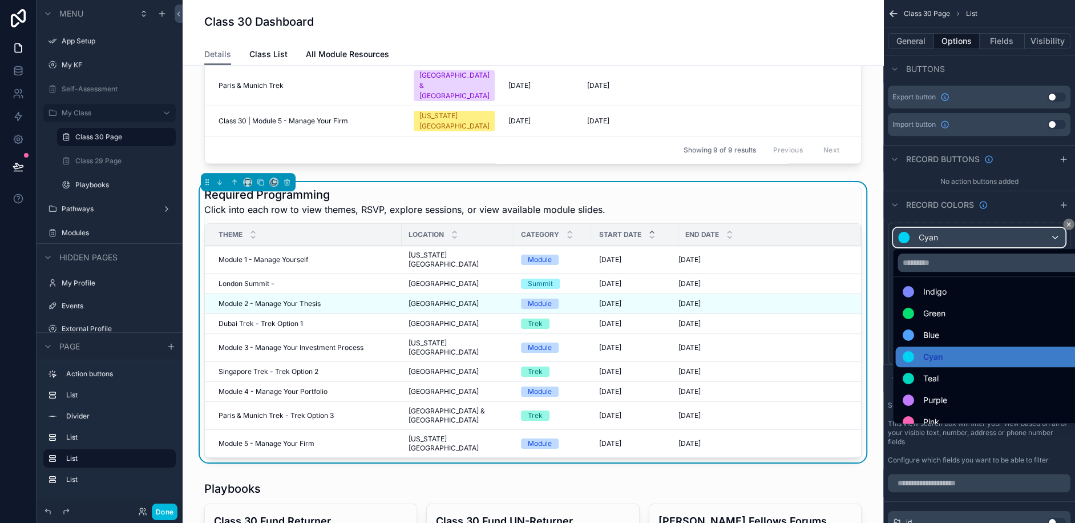
scroll to position [80, 0]
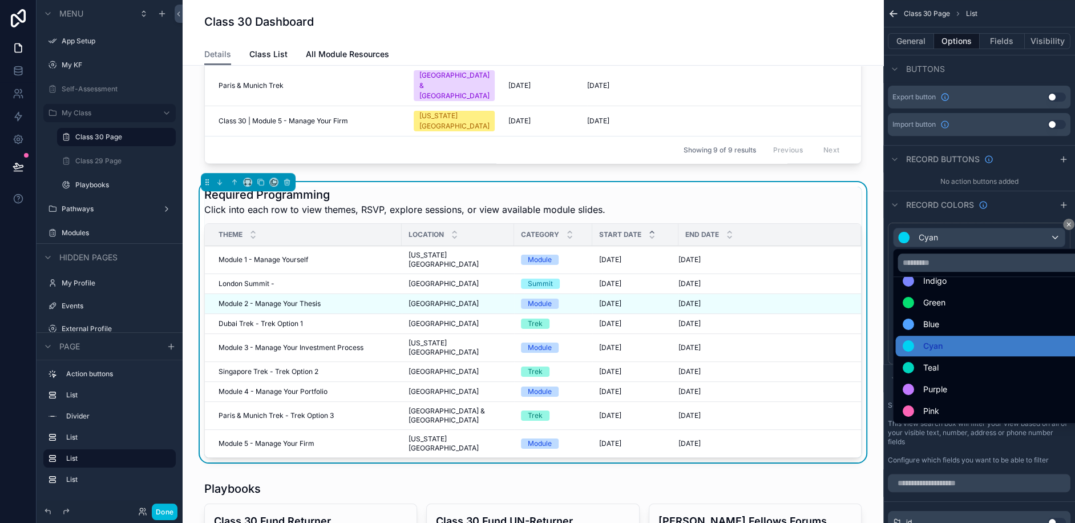
click at [934, 369] on span "Teal" at bounding box center [930, 368] width 15 height 14
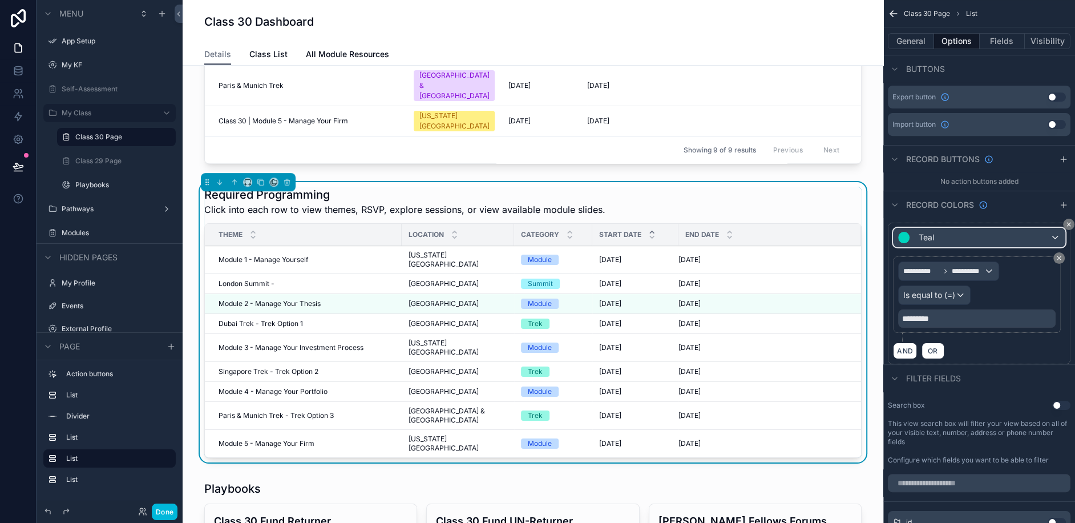
click at [1022, 239] on div "Teal" at bounding box center [978, 237] width 171 height 18
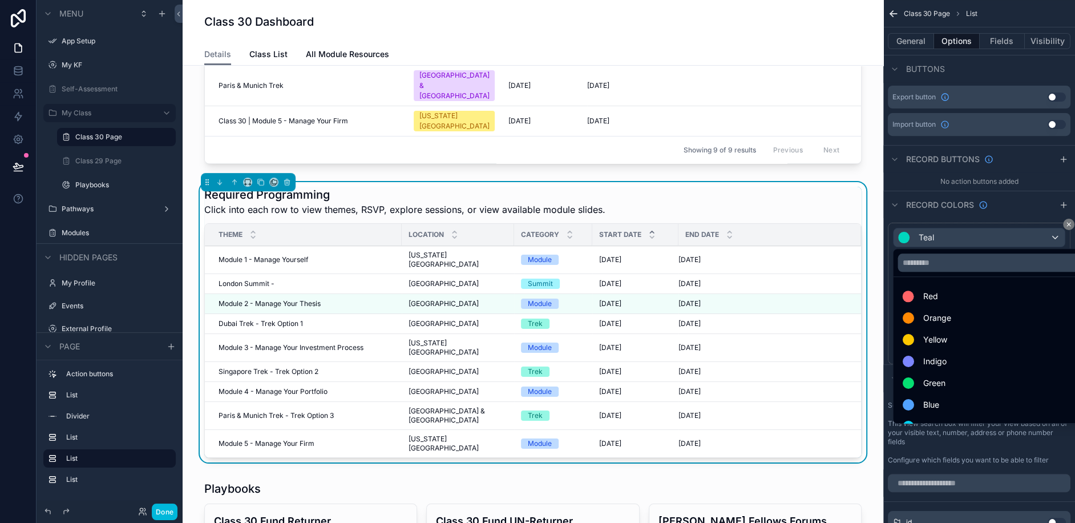
click at [927, 358] on span "Indigo" at bounding box center [934, 361] width 23 height 14
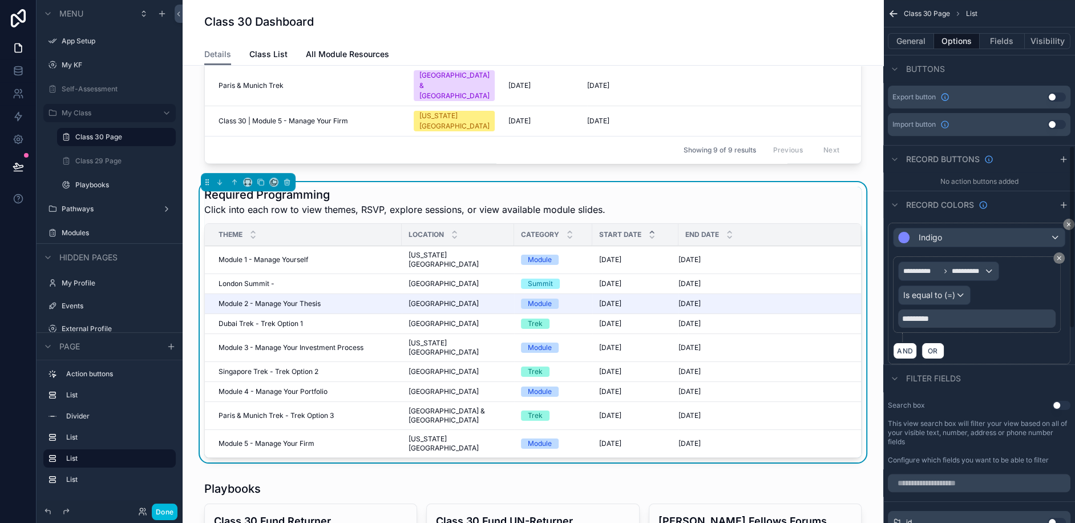
scroll to position [446, 0]
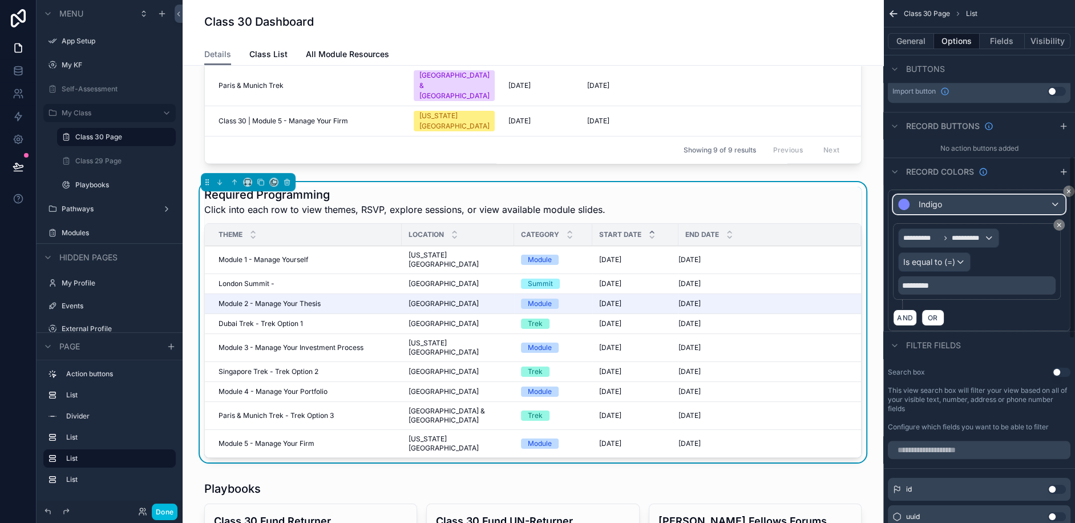
click at [951, 197] on div "Indigo" at bounding box center [978, 204] width 171 height 18
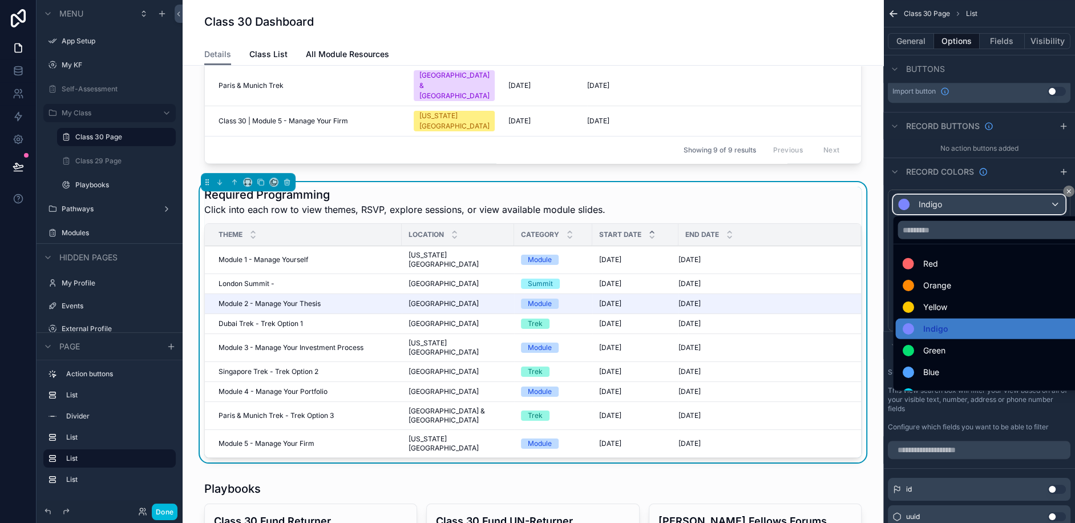
scroll to position [30, 0]
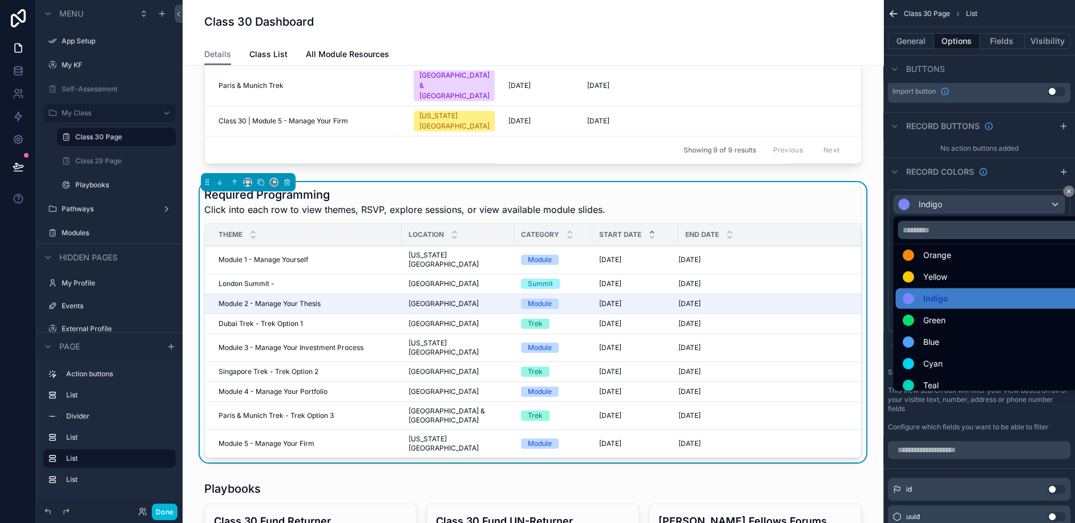
click at [948, 317] on div "Green" at bounding box center [992, 320] width 180 height 14
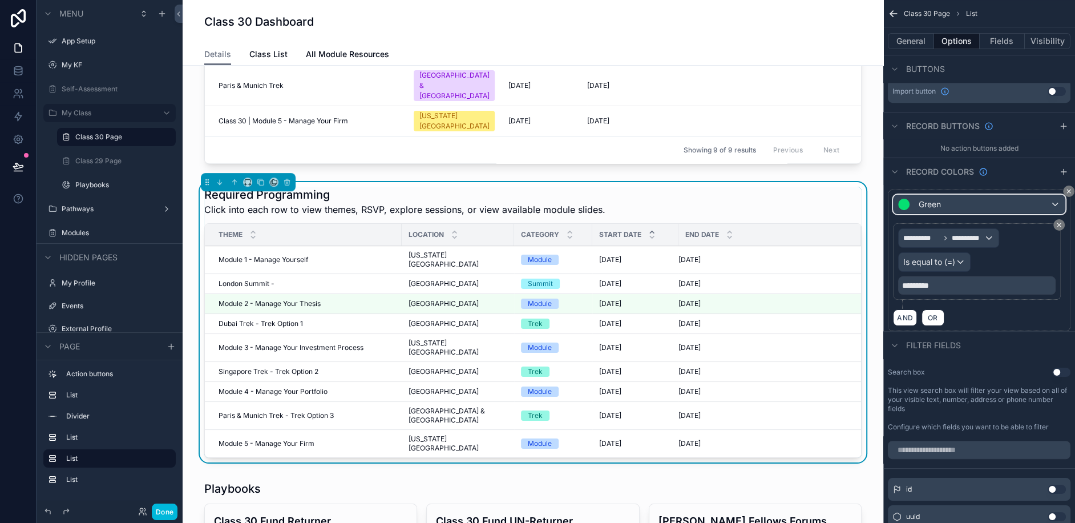
click at [942, 210] on div "Green" at bounding box center [978, 204] width 171 height 18
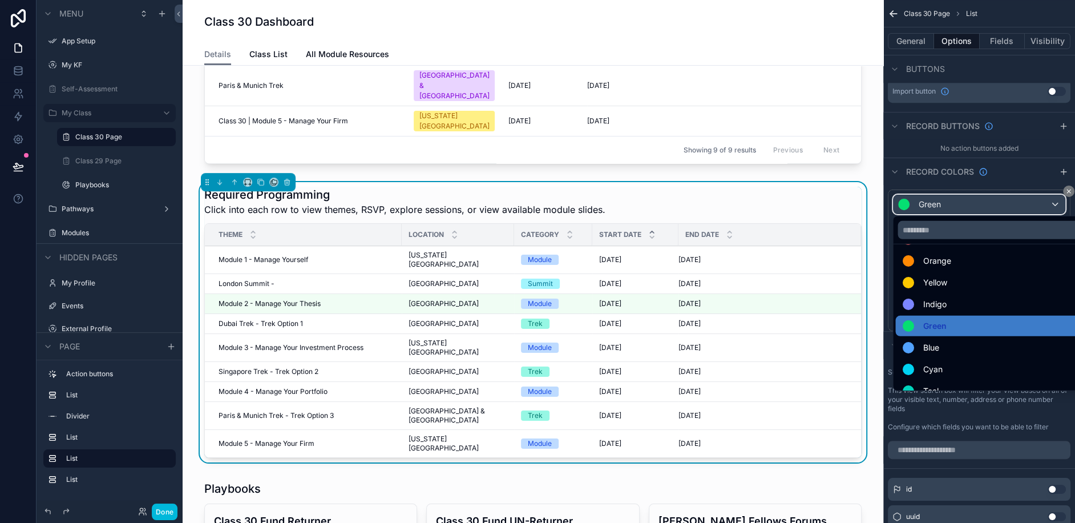
scroll to position [32, 0]
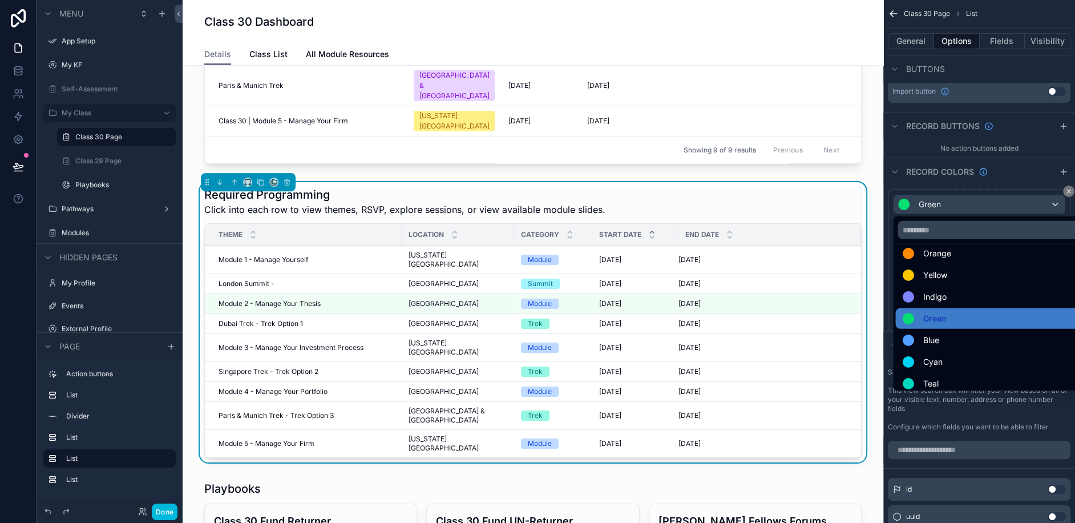
click at [933, 340] on span "Blue" at bounding box center [931, 340] width 16 height 14
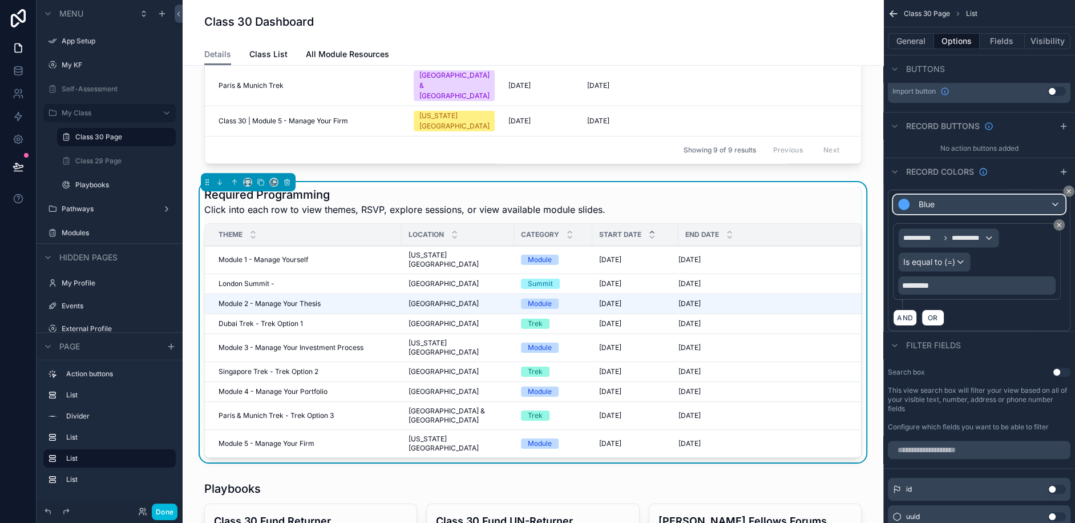
click at [958, 205] on div "Blue" at bounding box center [978, 204] width 171 height 18
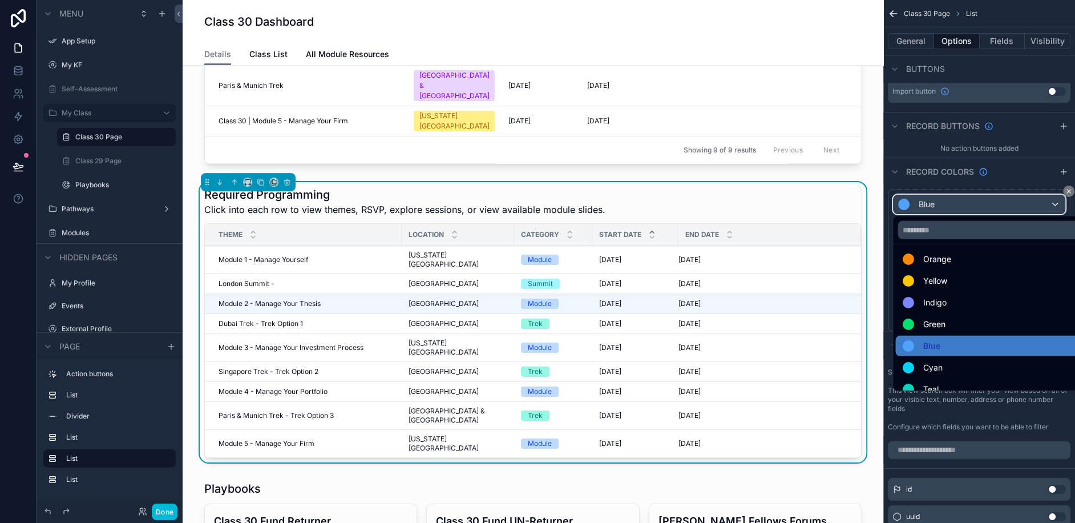
scroll to position [30, 0]
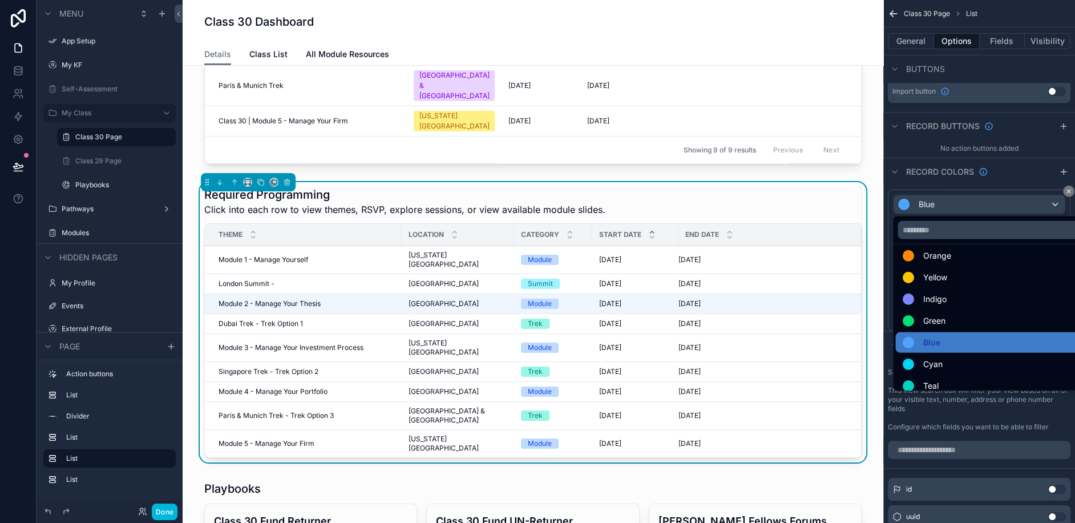
click at [936, 359] on span "Cyan" at bounding box center [932, 364] width 19 height 14
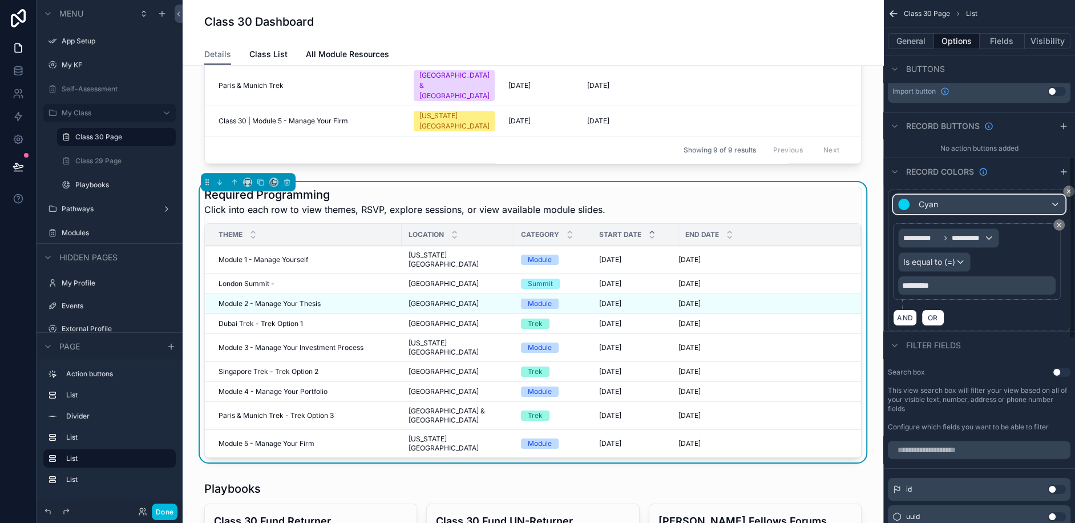
click at [949, 200] on div "Cyan" at bounding box center [978, 204] width 171 height 18
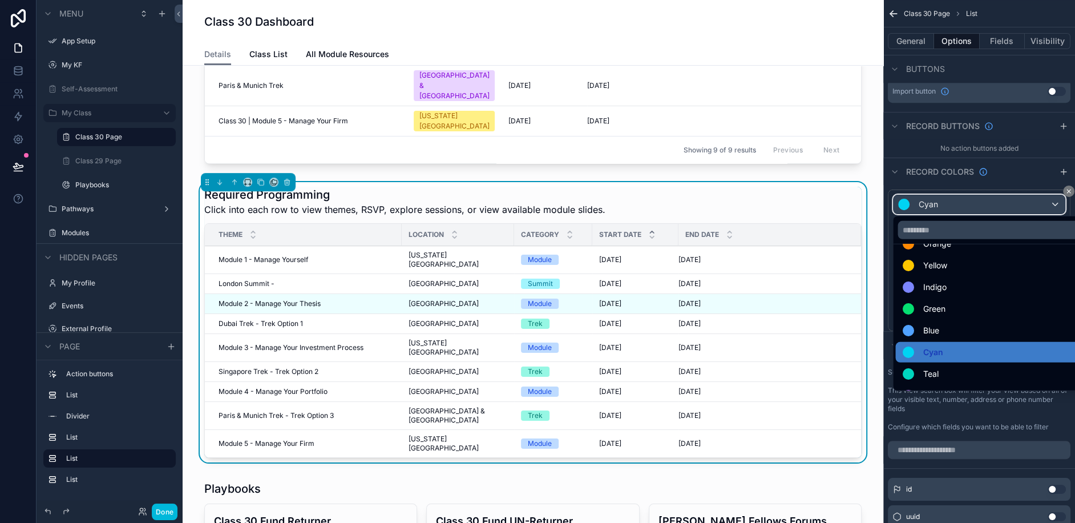
scroll to position [63, 0]
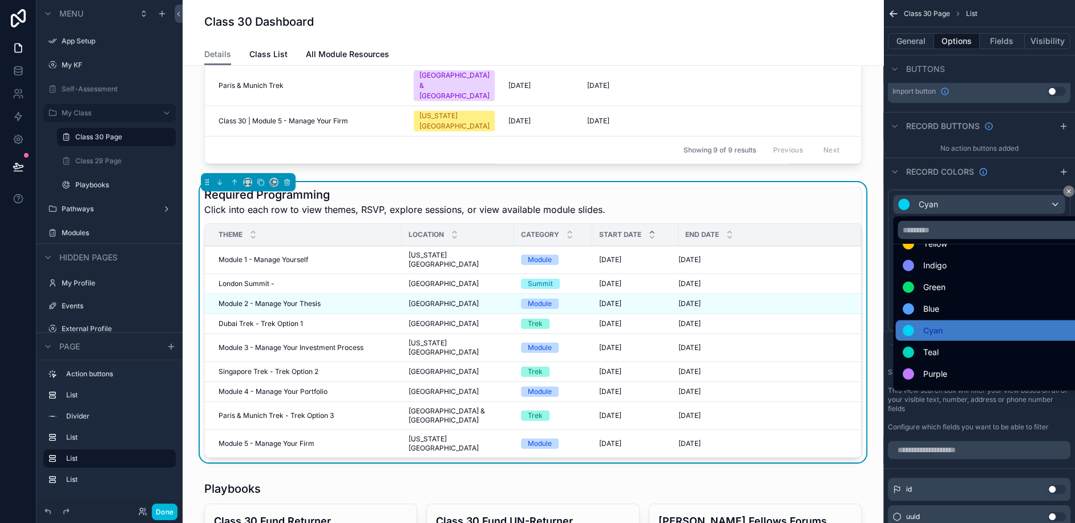
click at [941, 311] on div "Blue" at bounding box center [992, 309] width 180 height 14
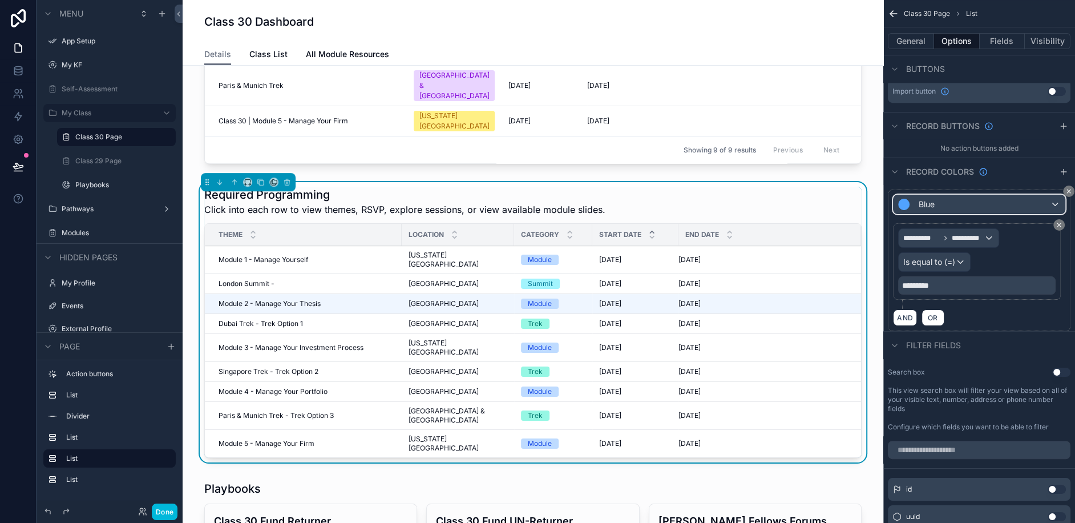
click at [954, 204] on div "Blue" at bounding box center [978, 204] width 171 height 18
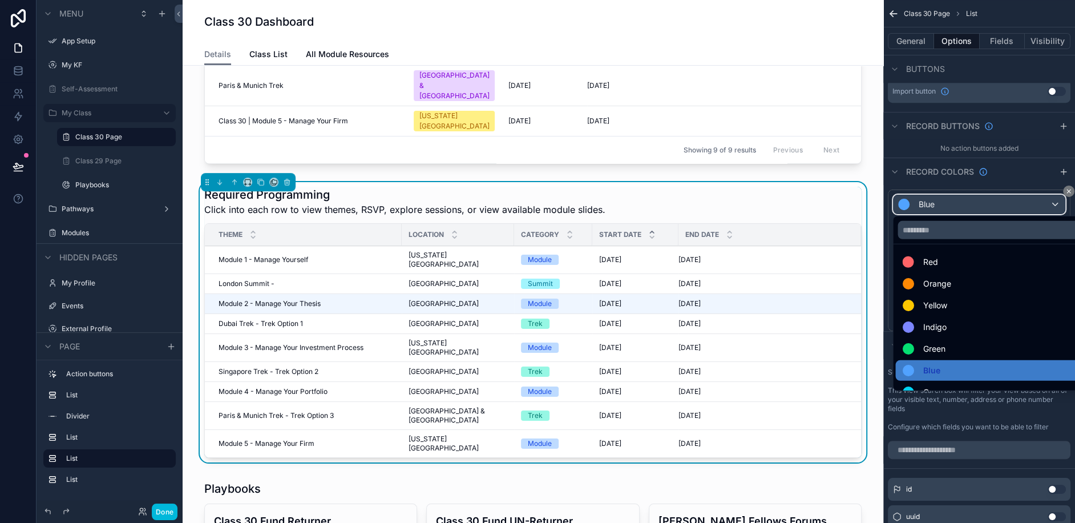
scroll to position [6, 0]
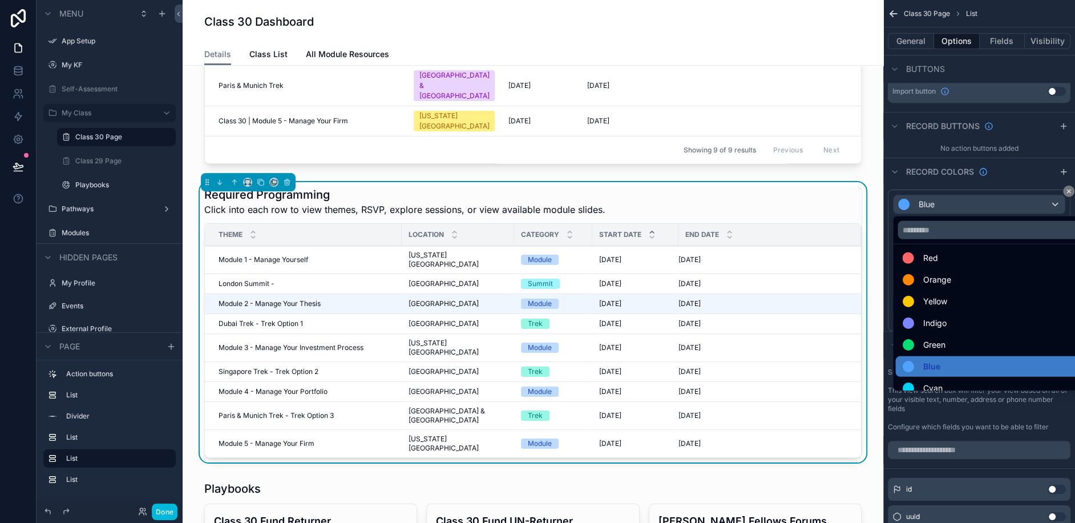
click at [916, 252] on span at bounding box center [910, 257] width 16 height 11
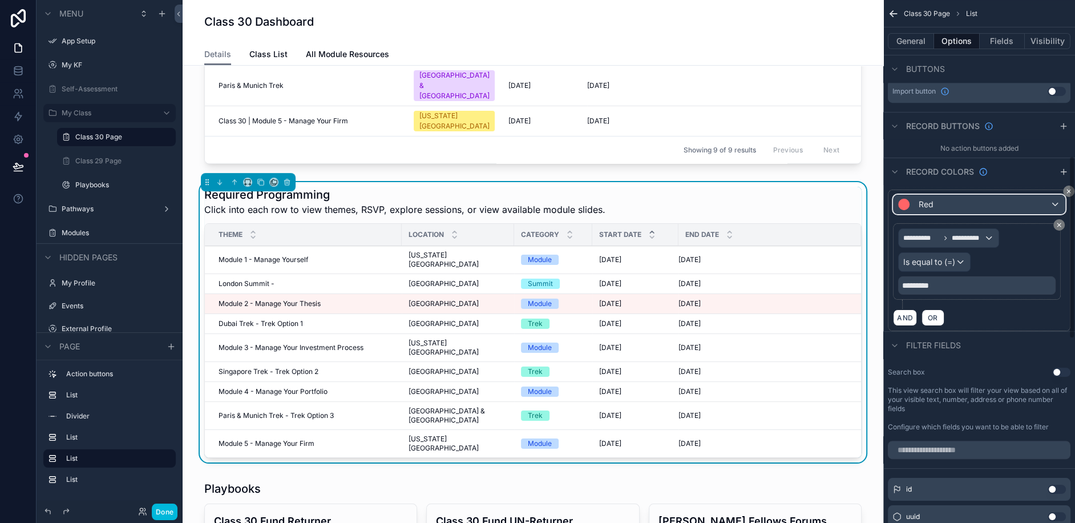
click at [957, 199] on div "Red" at bounding box center [978, 204] width 171 height 18
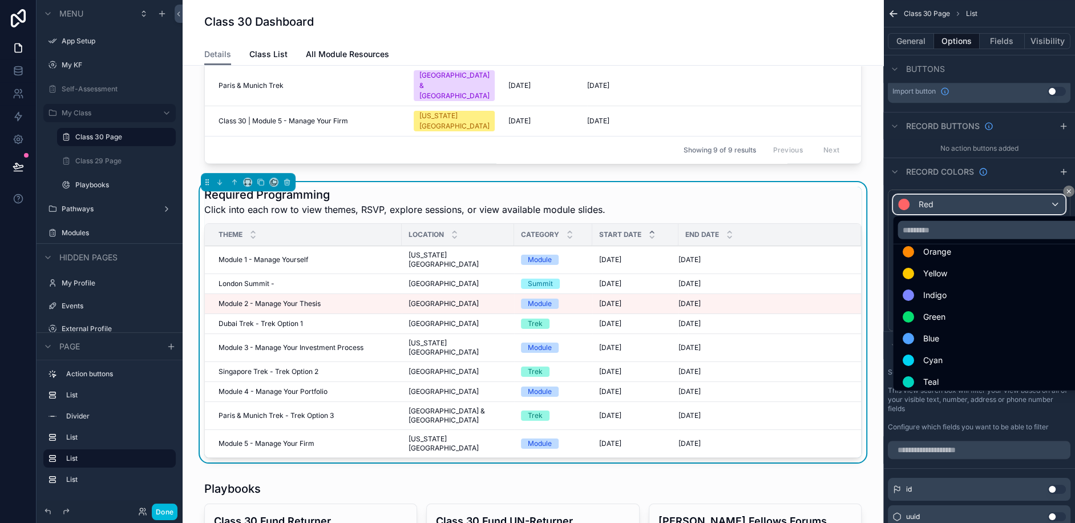
scroll to position [40, 0]
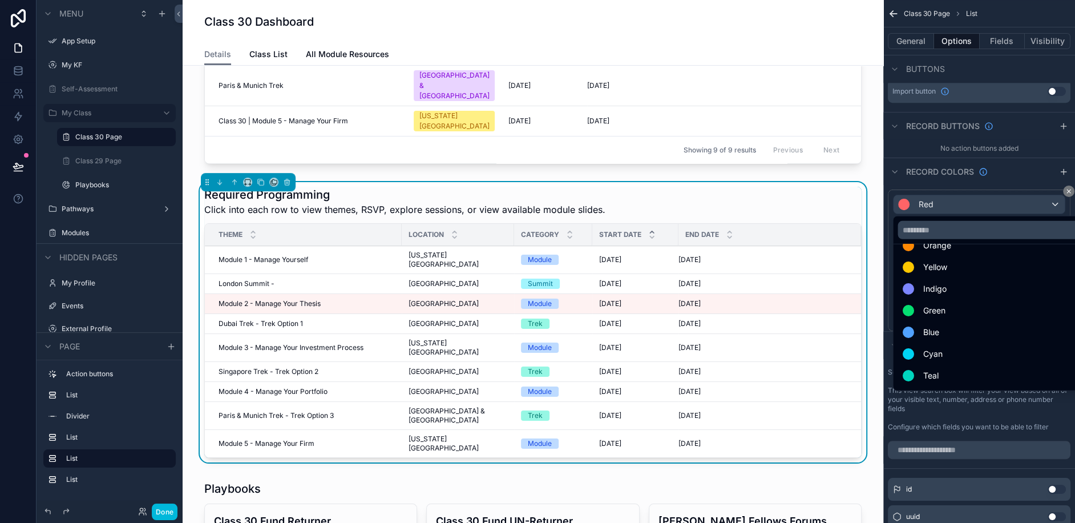
click at [935, 334] on span "Blue" at bounding box center [931, 332] width 16 height 14
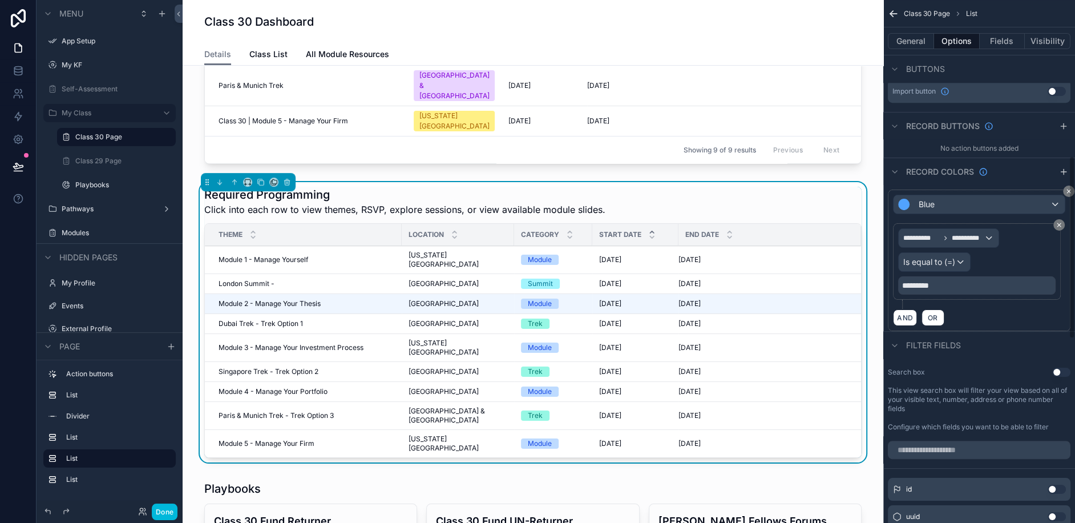
click at [875, 406] on div "Contact KF Team KF WhatsApp Community Upcoming Deadlines Deadline 12/31/2025 Sh…" at bounding box center [533, 484] width 701 height 1768
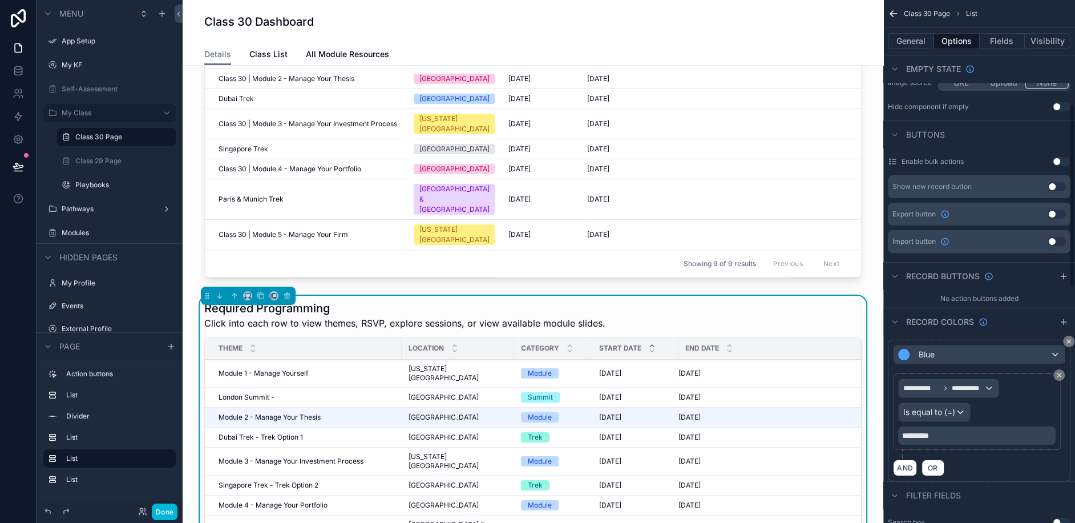
scroll to position [301, 0]
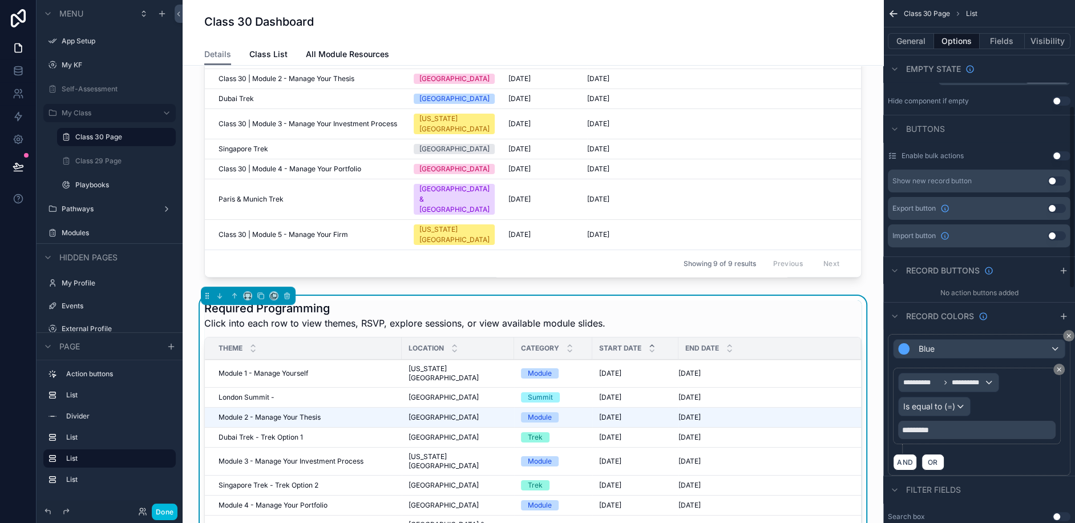
click at [894, 271] on icon "scrollable content" at bounding box center [894, 270] width 9 height 9
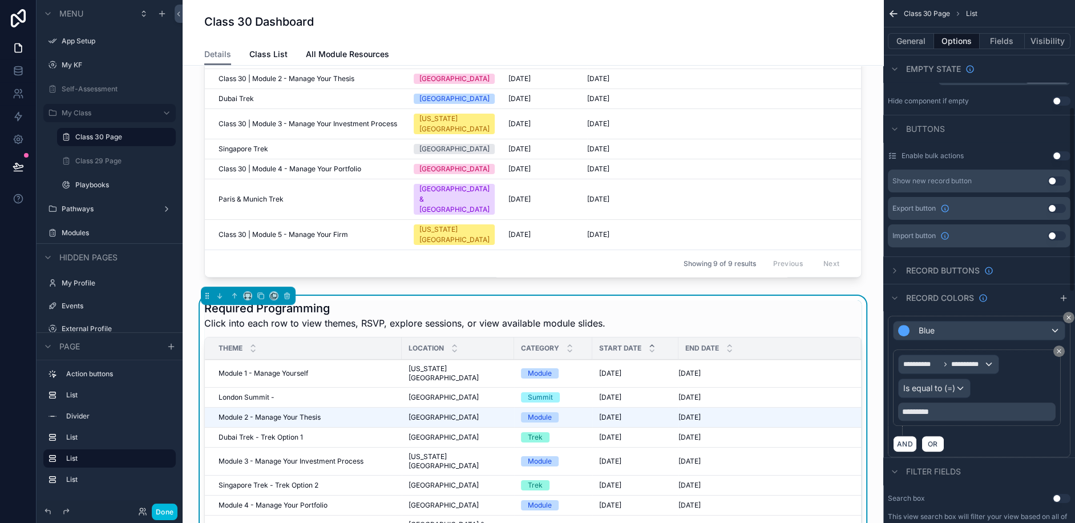
click at [895, 271] on icon "scrollable content" at bounding box center [894, 270] width 9 height 9
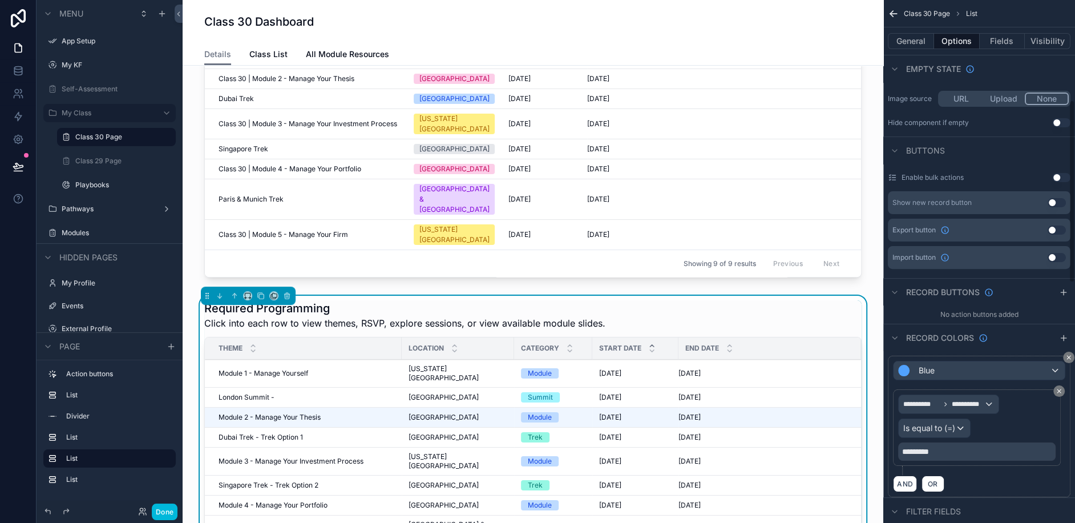
scroll to position [286, 0]
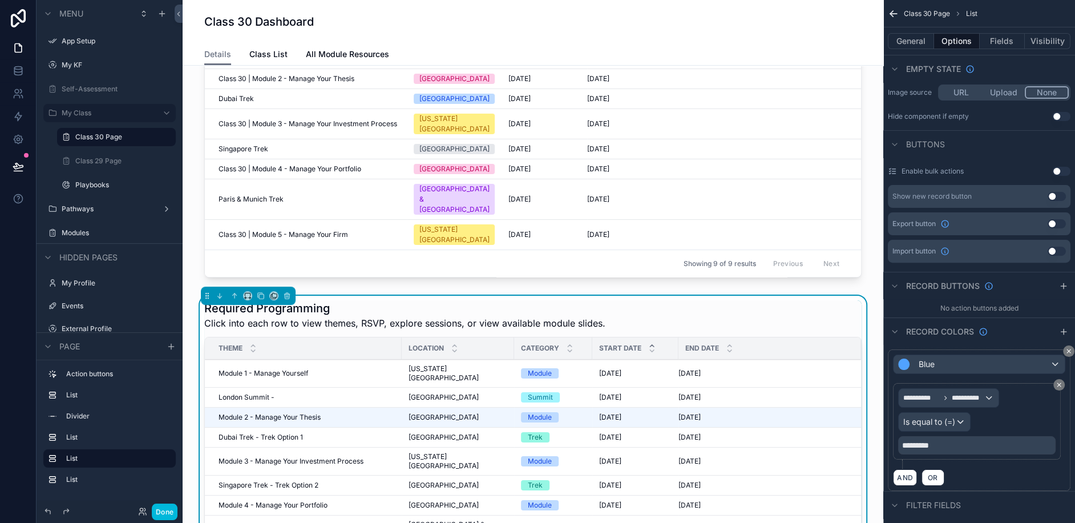
click at [1066, 288] on icon "scrollable content" at bounding box center [1063, 285] width 9 height 9
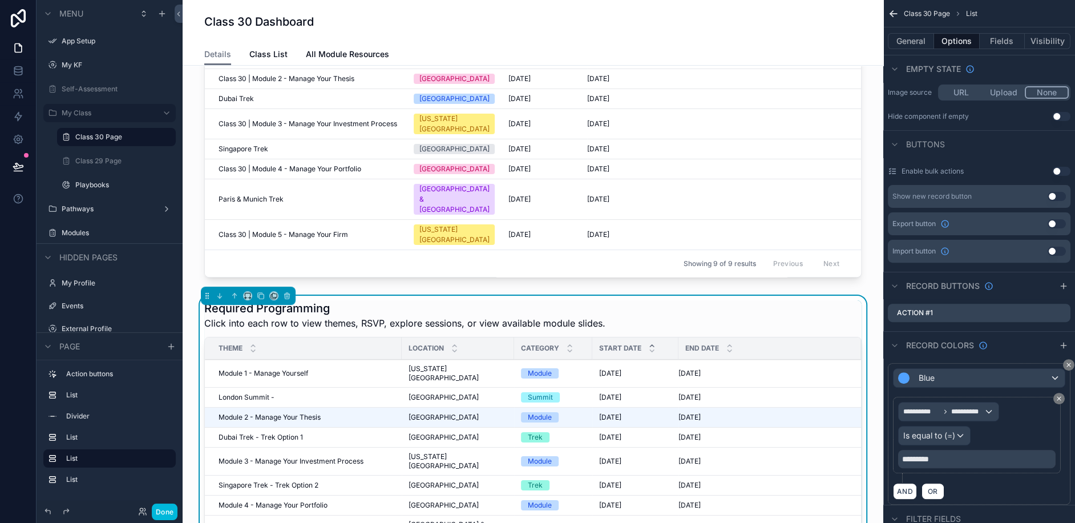
click at [0, 0] on icon "scrollable content" at bounding box center [0, 0] width 0 height 0
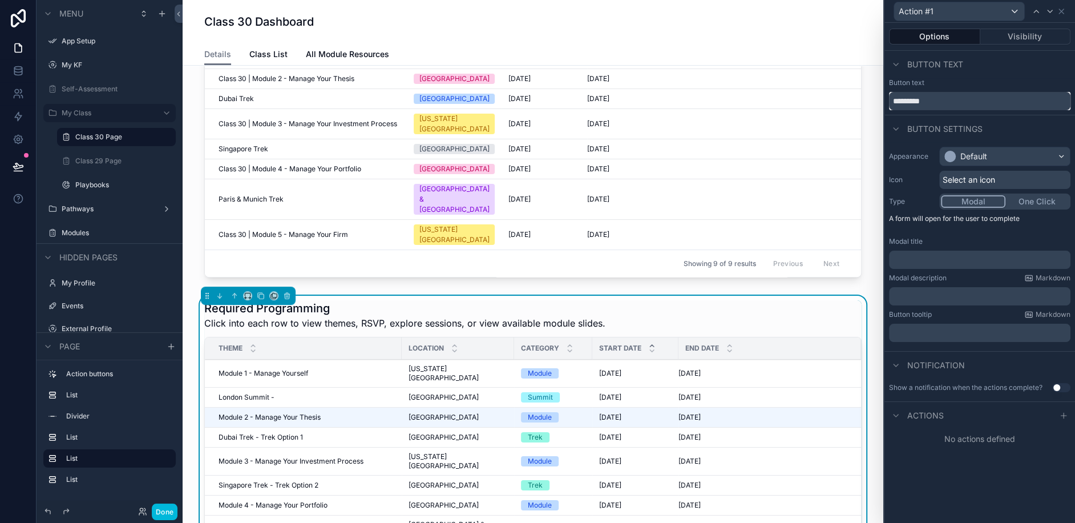
click at [935, 104] on input "*********" at bounding box center [979, 101] width 181 height 18
type input "****"
click at [908, 265] on div "﻿" at bounding box center [979, 259] width 181 height 18
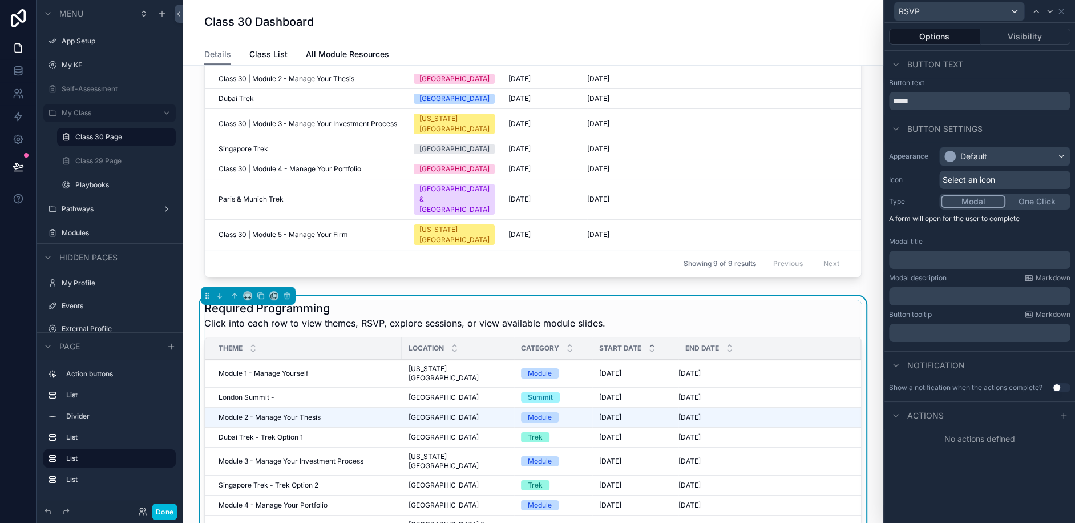
click at [912, 257] on p "﻿" at bounding box center [980, 259] width 175 height 11
click at [1063, 416] on icon at bounding box center [1063, 414] width 0 height 5
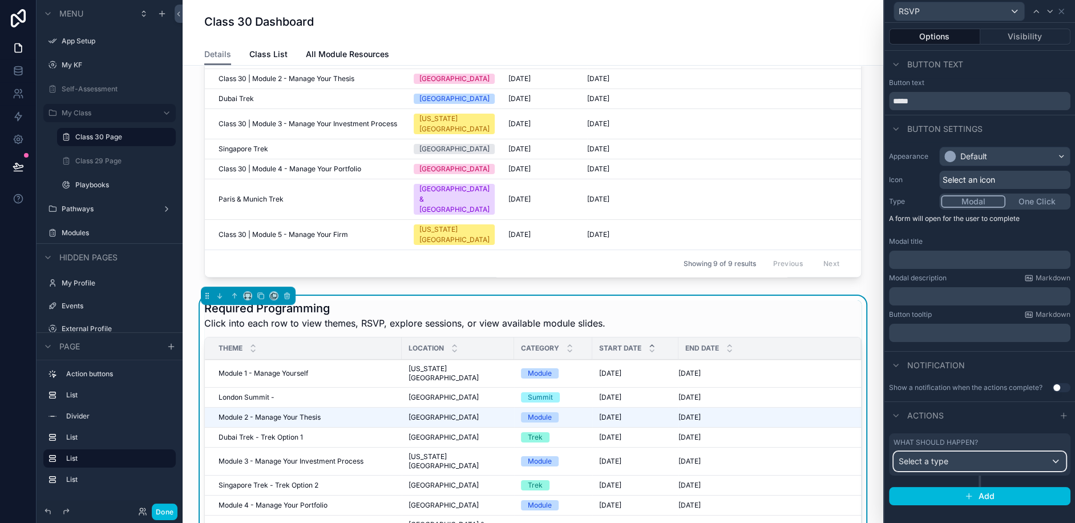
click at [967, 466] on div "Select a type" at bounding box center [979, 461] width 171 height 18
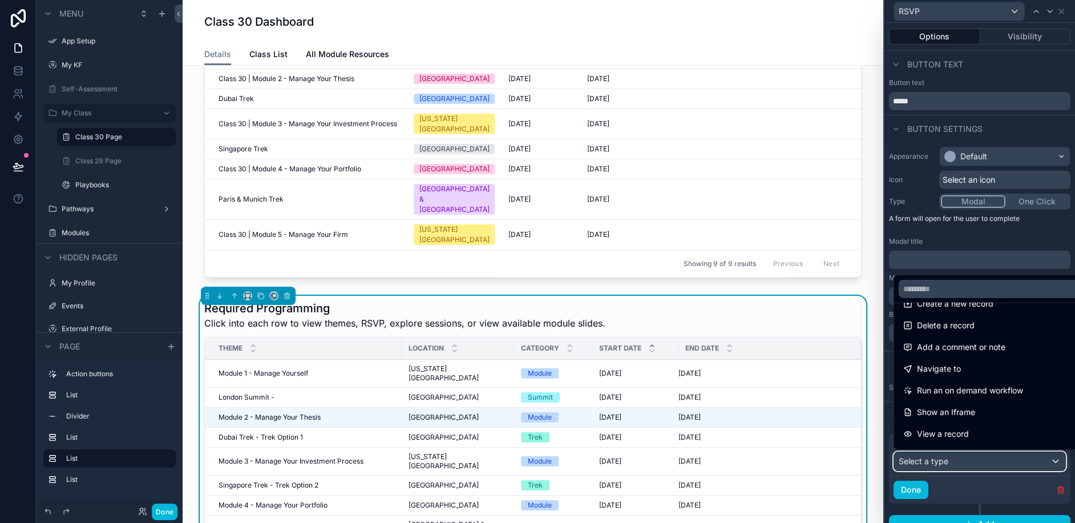
scroll to position [0, 0]
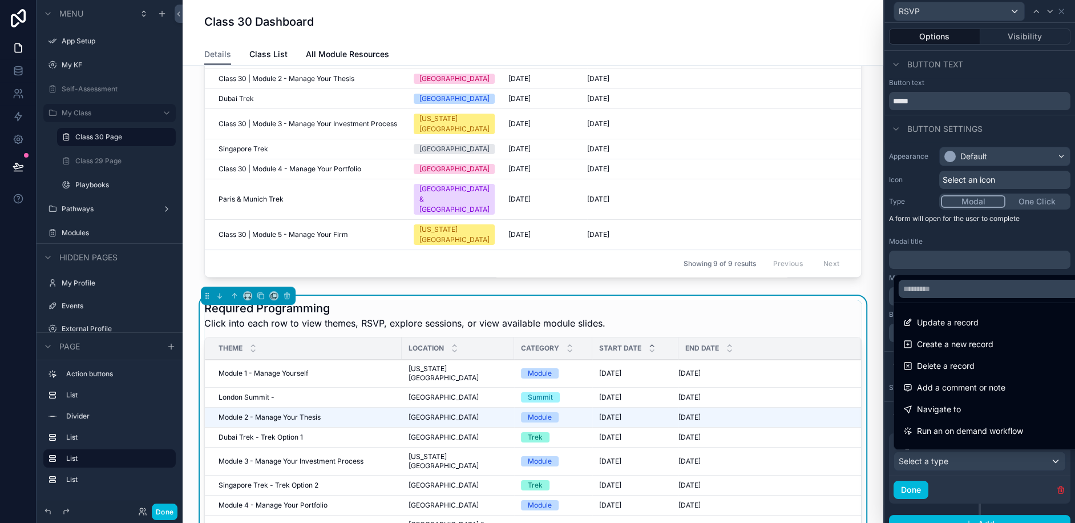
click at [937, 327] on span "Update a record" at bounding box center [948, 323] width 62 height 14
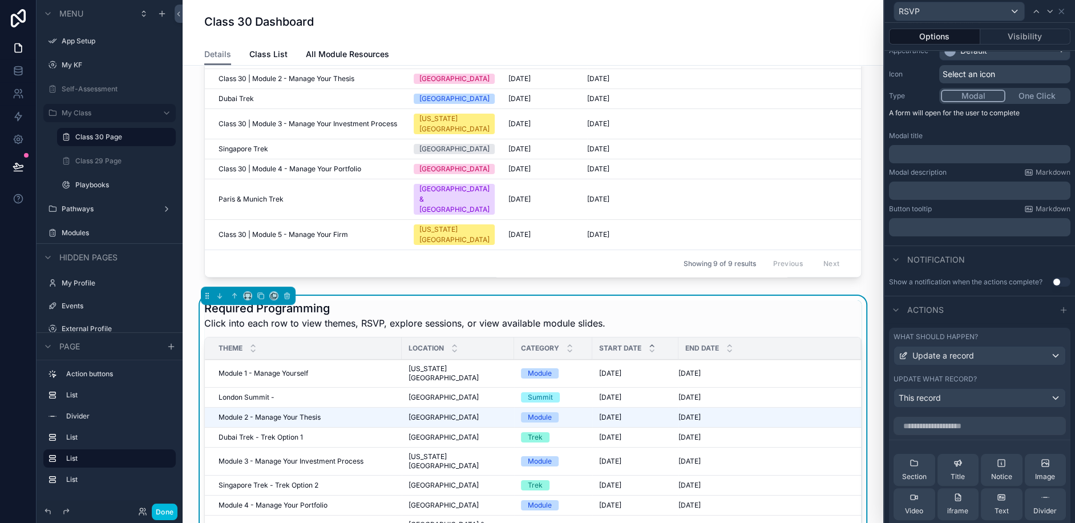
scroll to position [191, 0]
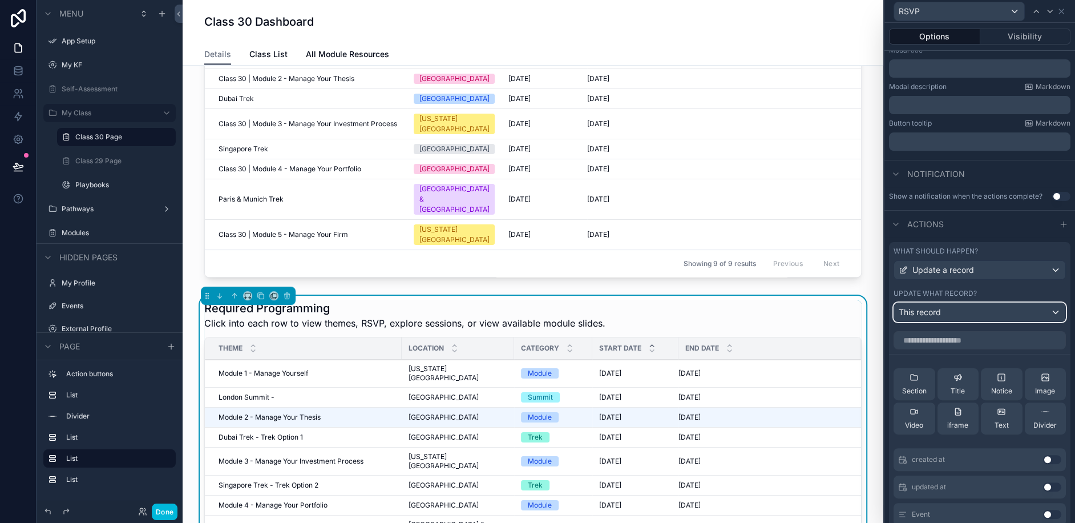
click at [955, 310] on div "This record" at bounding box center [979, 312] width 171 height 18
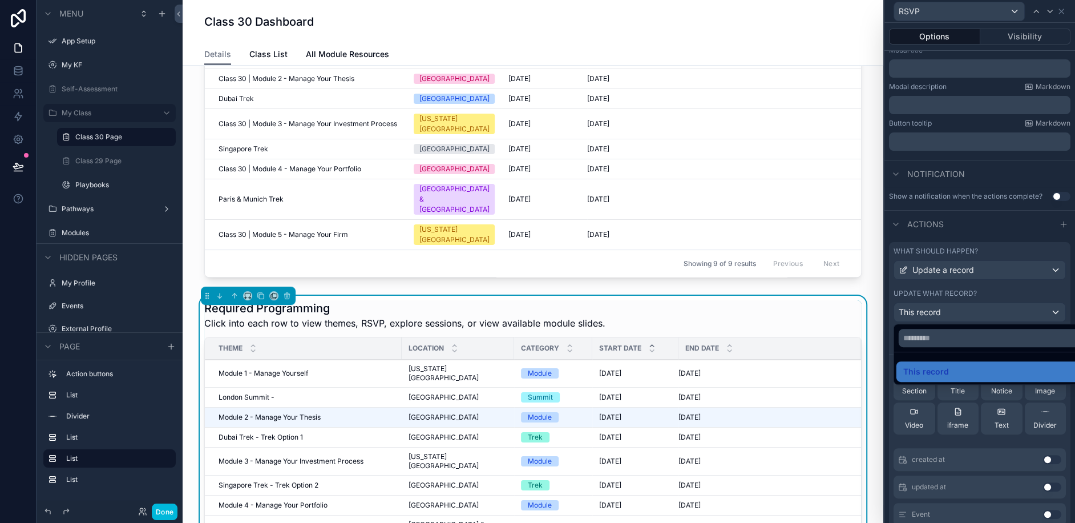
click at [955, 310] on div at bounding box center [979, 261] width 191 height 523
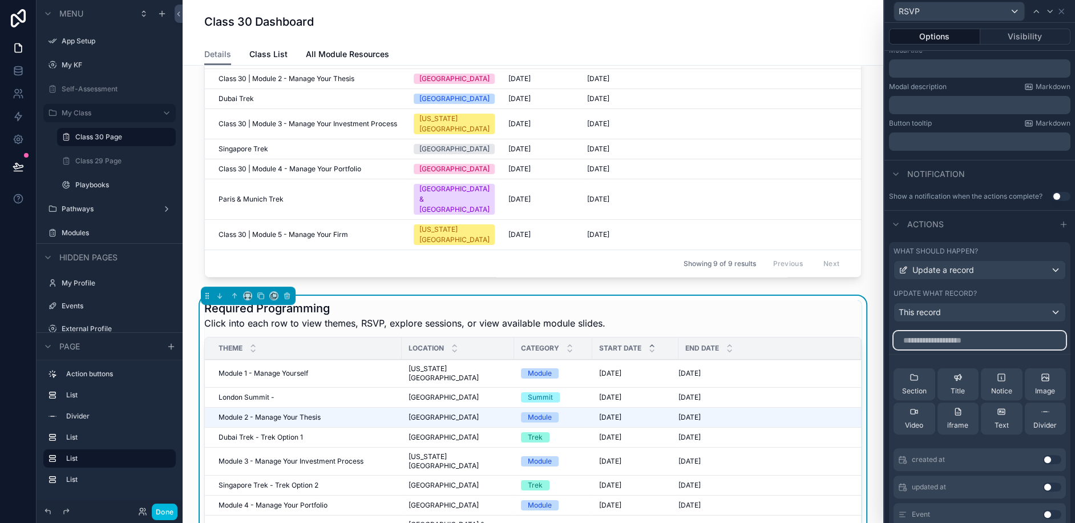
click at [948, 337] on input "text" at bounding box center [979, 340] width 172 height 18
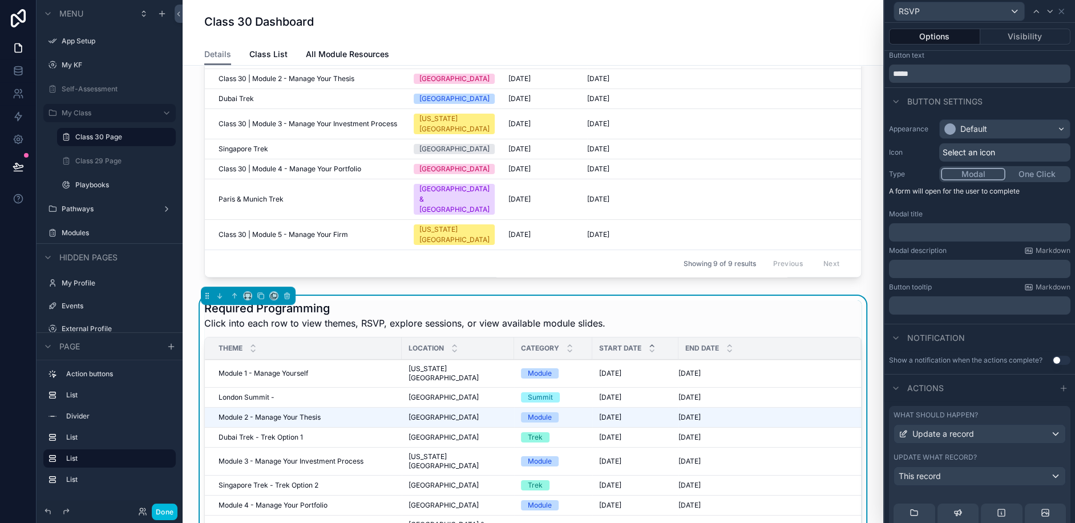
scroll to position [0, 0]
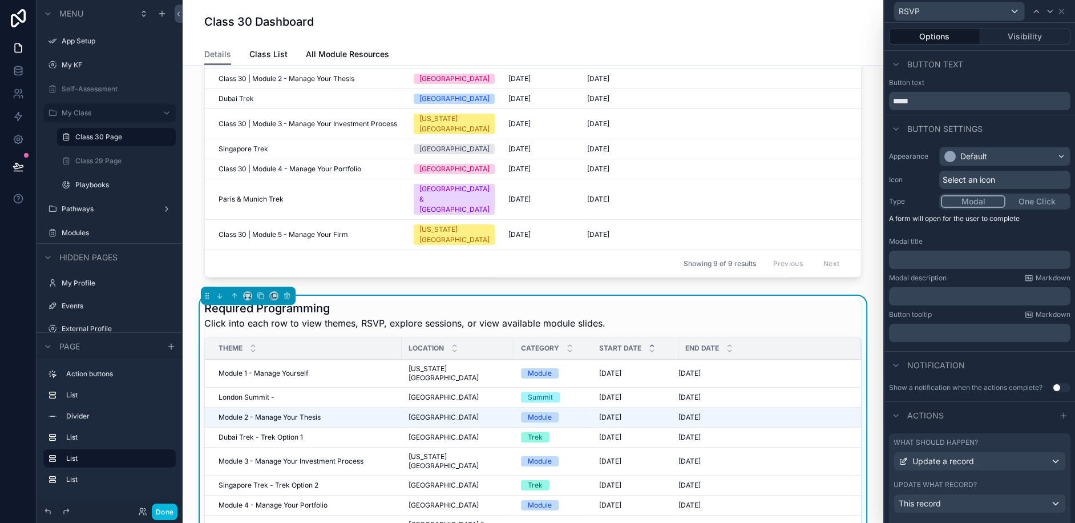
click at [1036, 199] on button "One Click" at bounding box center [1036, 201] width 63 height 13
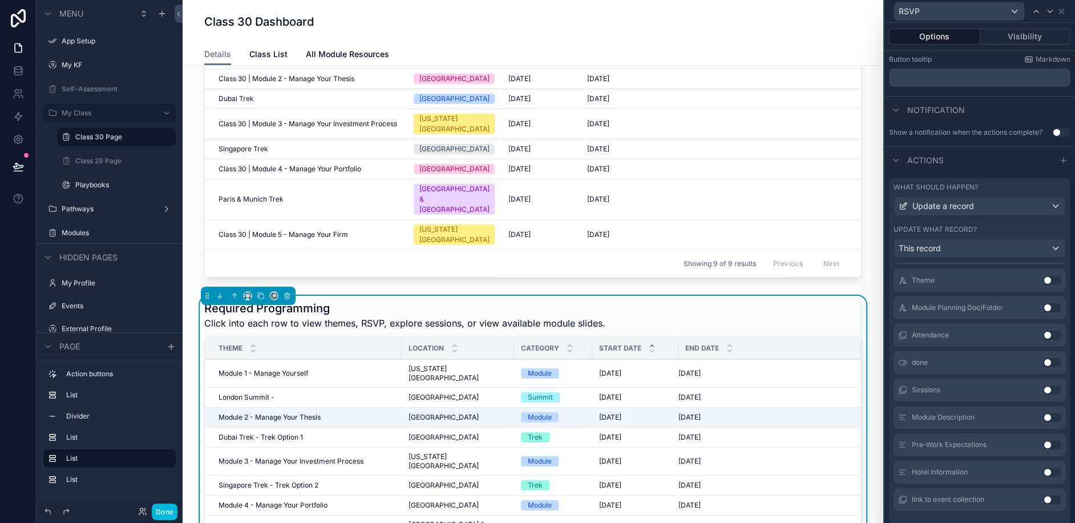
scroll to position [180, 0]
click at [1053, 327] on button "Use setting" at bounding box center [1052, 331] width 18 height 9
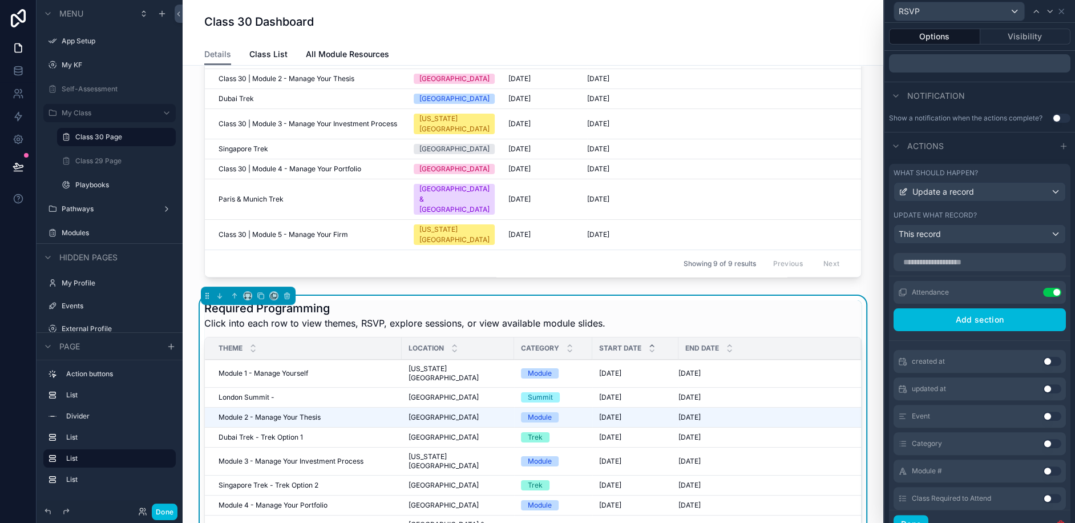
scroll to position [237, 0]
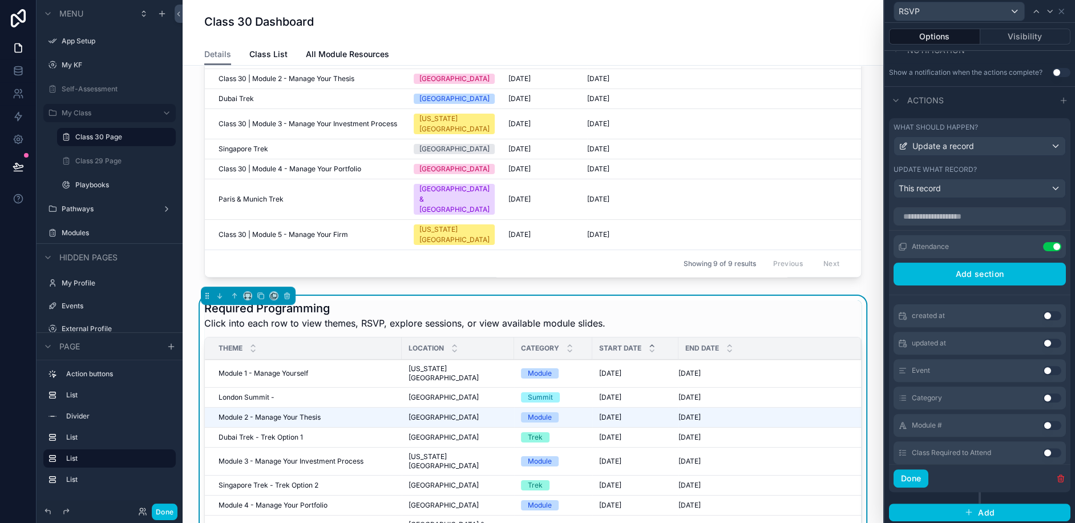
click at [907, 475] on button "Done" at bounding box center [910, 478] width 35 height 18
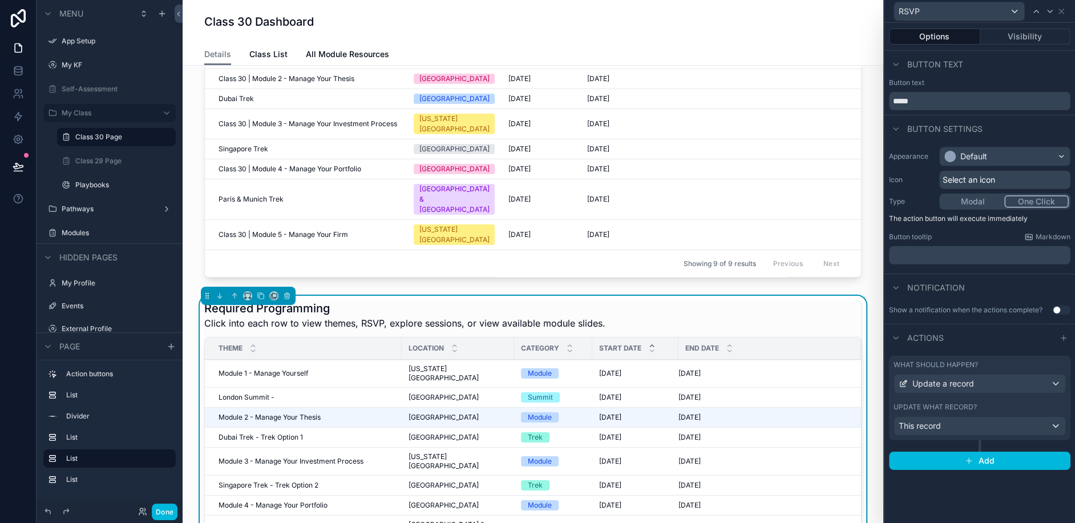
scroll to position [0, 0]
click at [167, 513] on button "Done" at bounding box center [165, 511] width 26 height 17
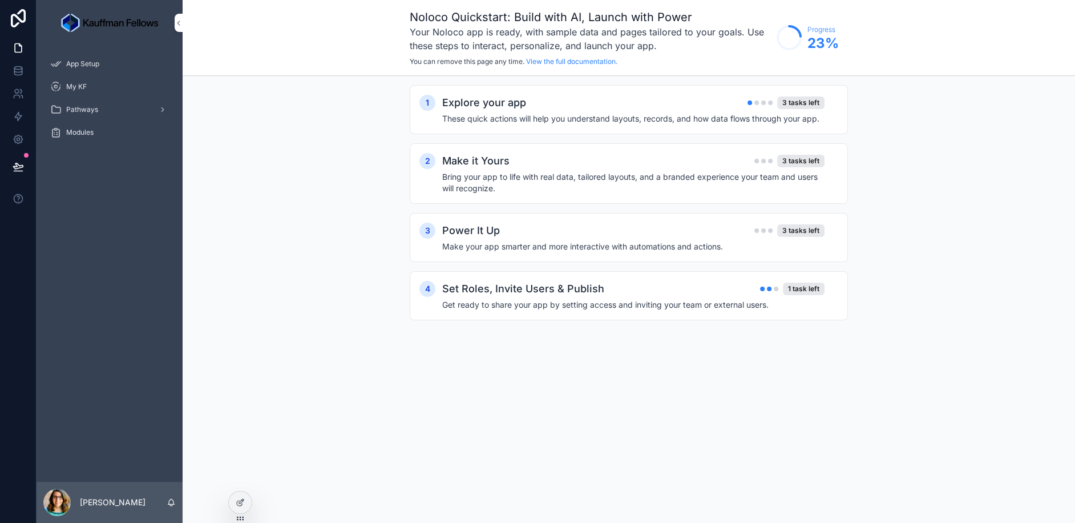
click at [0, 0] on icon at bounding box center [0, 0] width 0 height 0
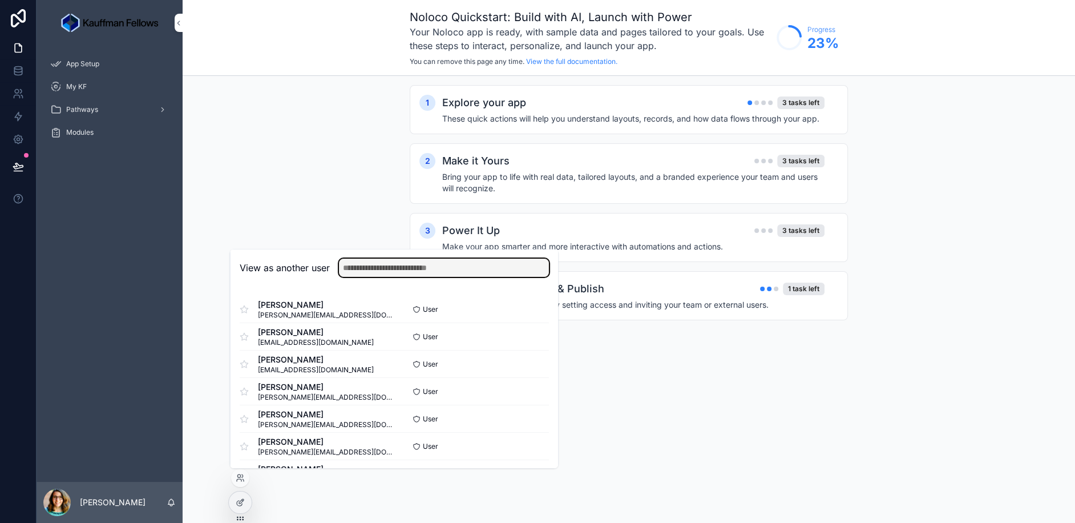
click at [427, 272] on input "text" at bounding box center [444, 267] width 210 height 18
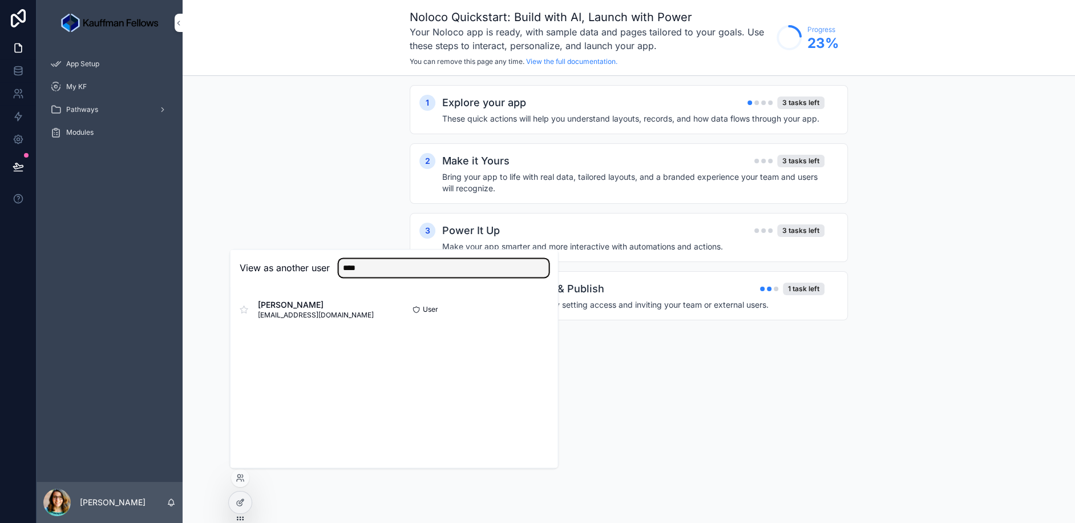
type input "****"
click at [0, 0] on button "Select" at bounding box center [0, 0] width 0 height 0
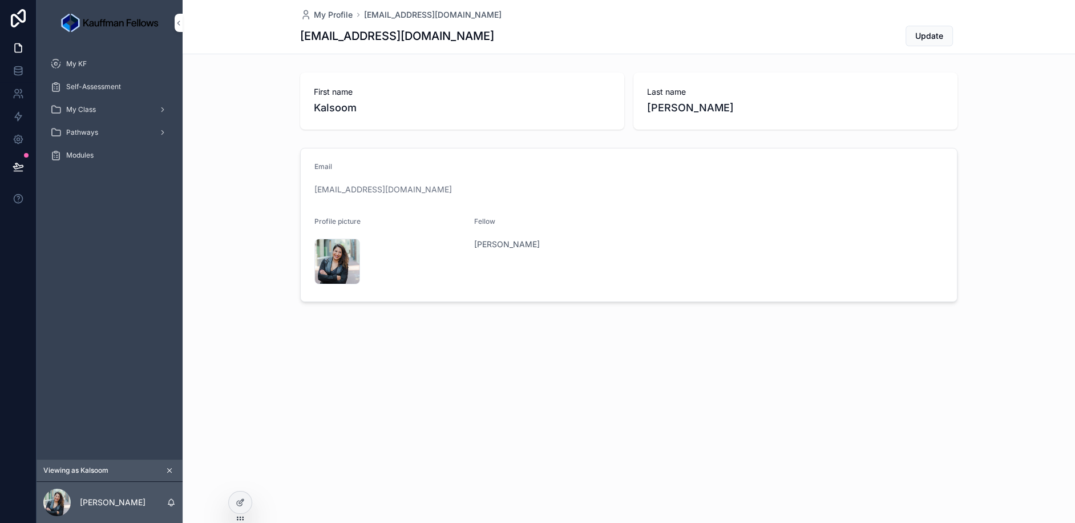
click at [112, 104] on div "My Class" at bounding box center [109, 109] width 119 height 18
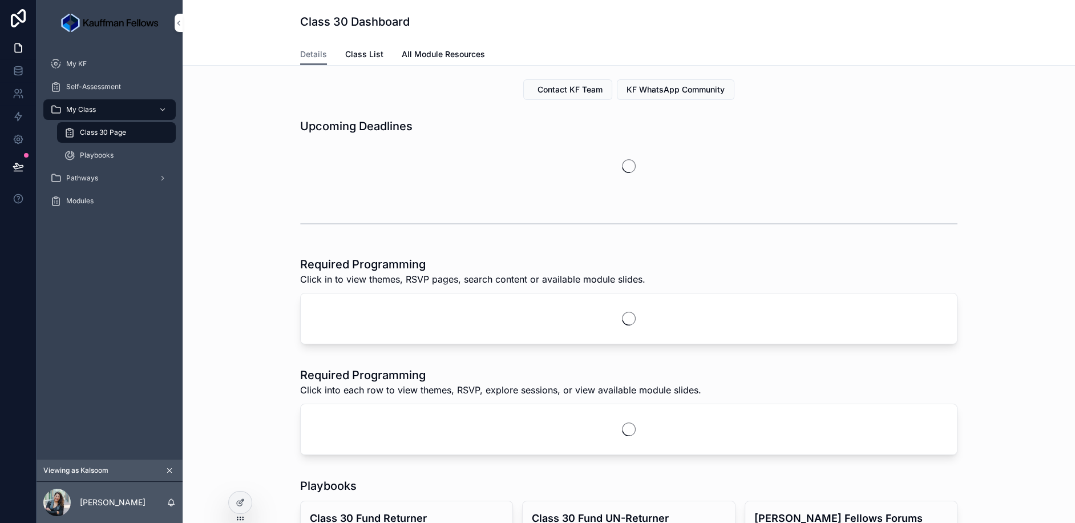
click at [107, 135] on span "Class 30 Page" at bounding box center [103, 132] width 46 height 9
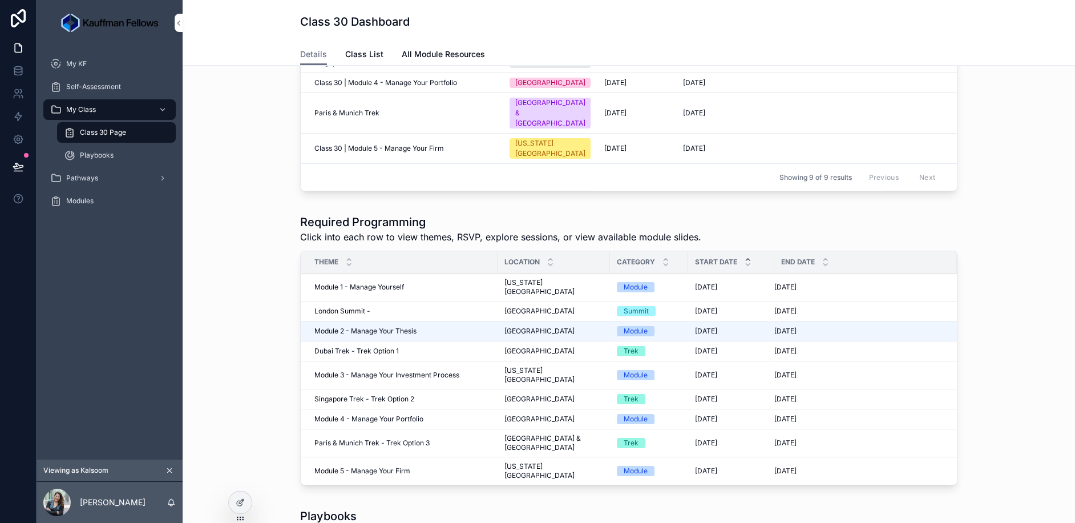
scroll to position [457, 0]
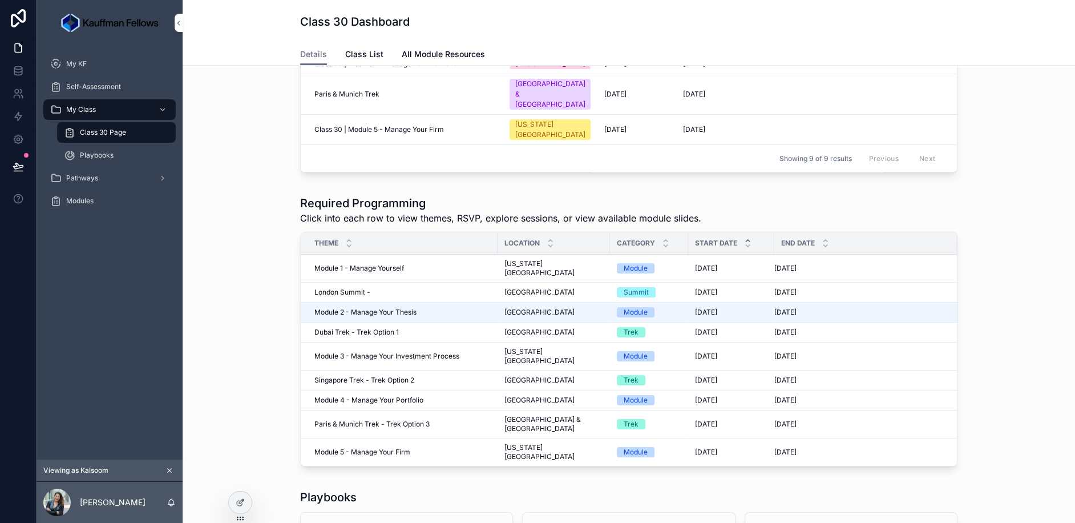
click at [0, 0] on span "RSVP" at bounding box center [0, 0] width 0 height 0
click at [250, 504] on div at bounding box center [240, 502] width 23 height 22
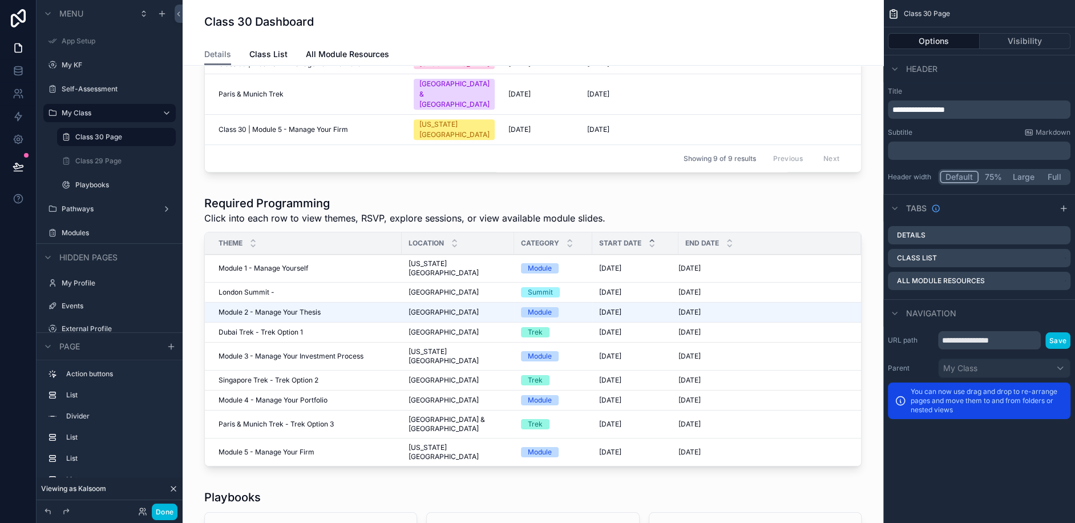
click at [856, 191] on div "scrollable content" at bounding box center [533, 333] width 682 height 285
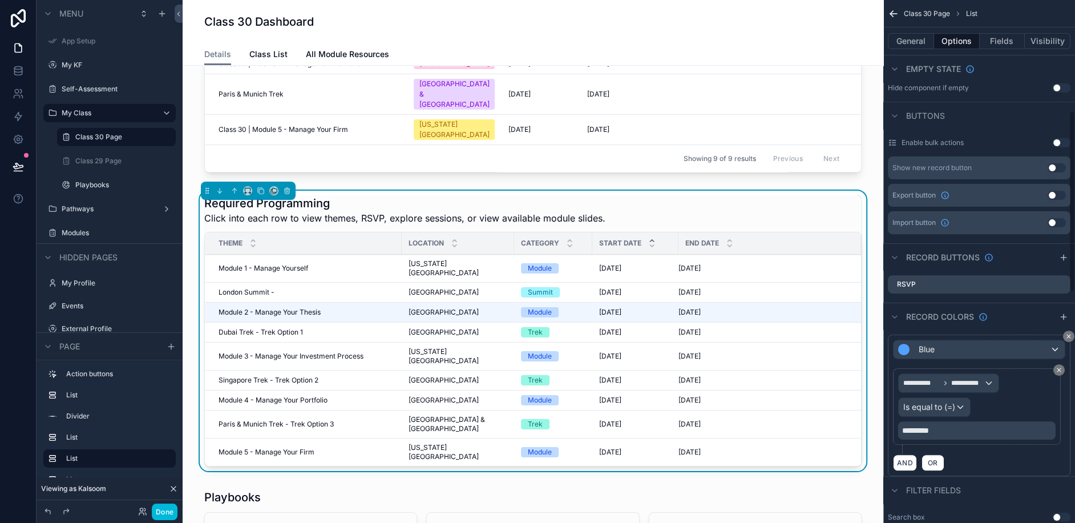
scroll to position [319, 0]
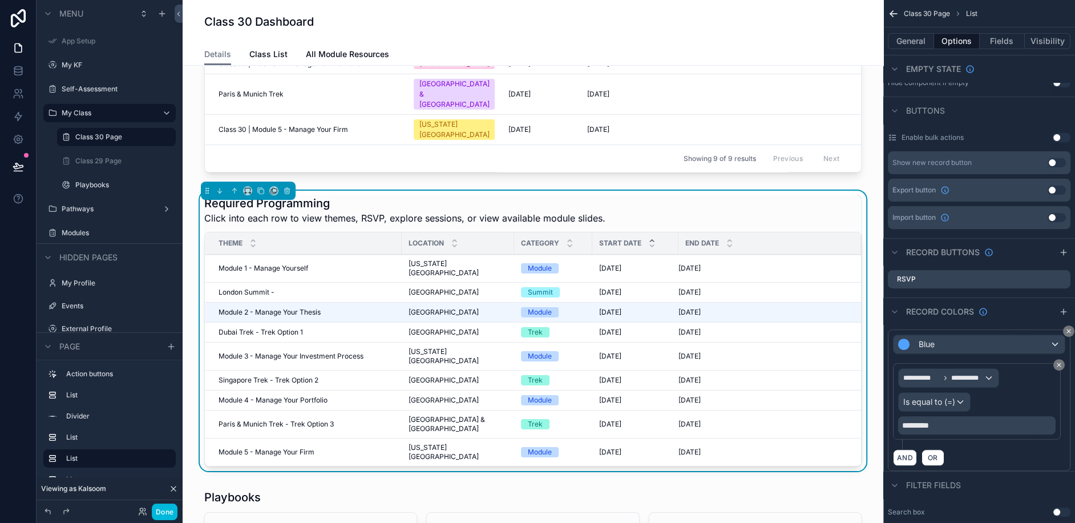
click at [0, 0] on icon "scrollable content" at bounding box center [0, 0] width 0 height 0
click at [1042, 260] on icon at bounding box center [1042, 259] width 9 height 9
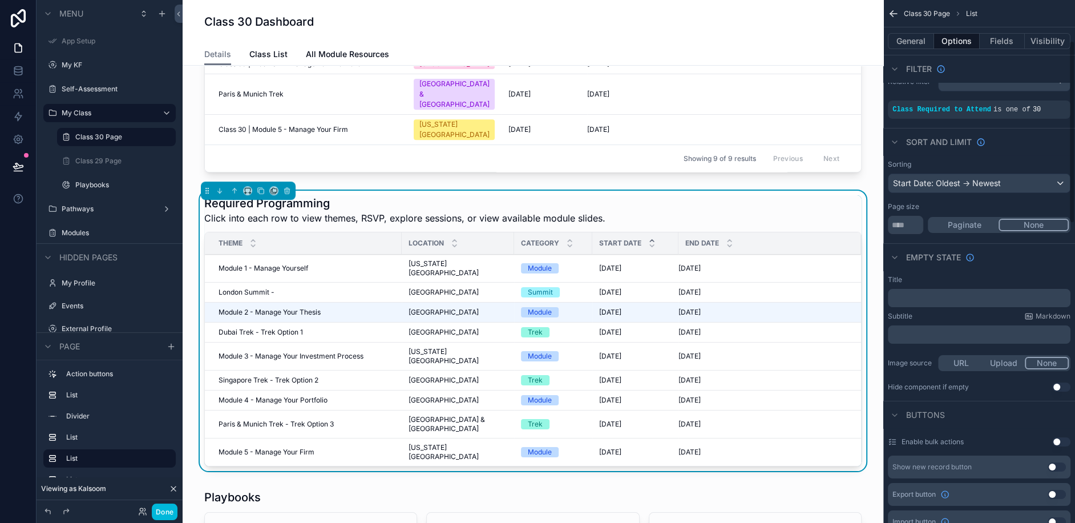
scroll to position [0, 0]
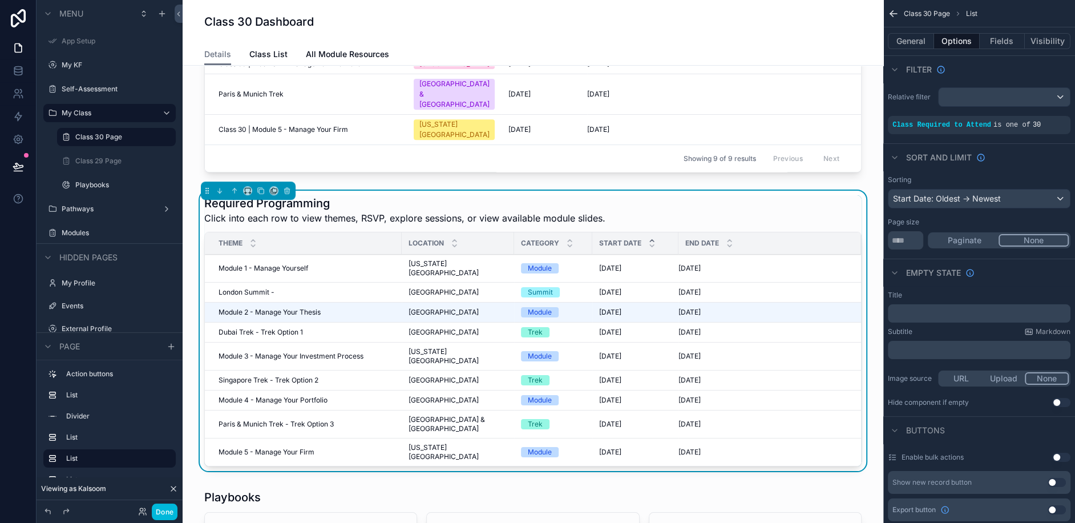
click at [1006, 37] on button "Fields" at bounding box center [1003, 41] width 46 height 16
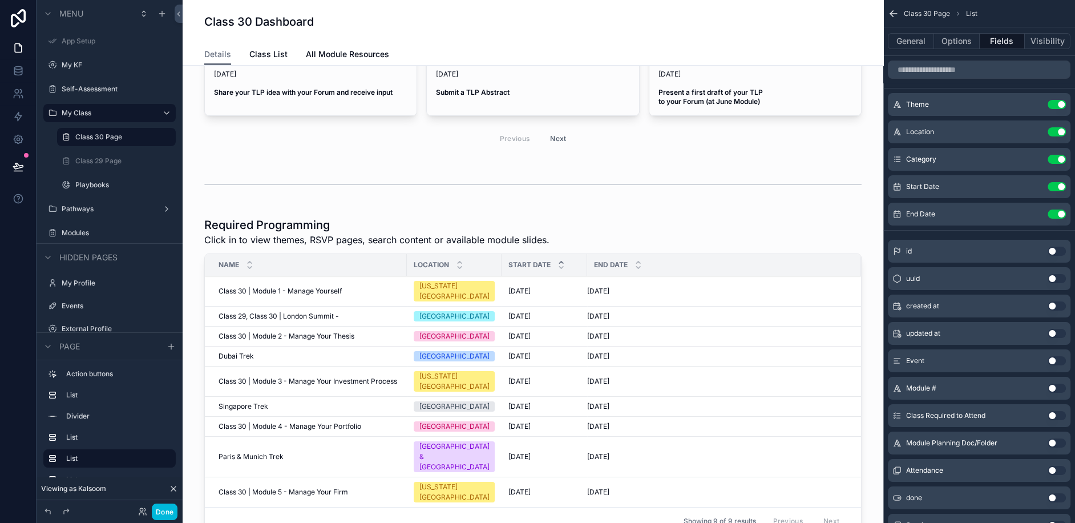
scroll to position [161, 0]
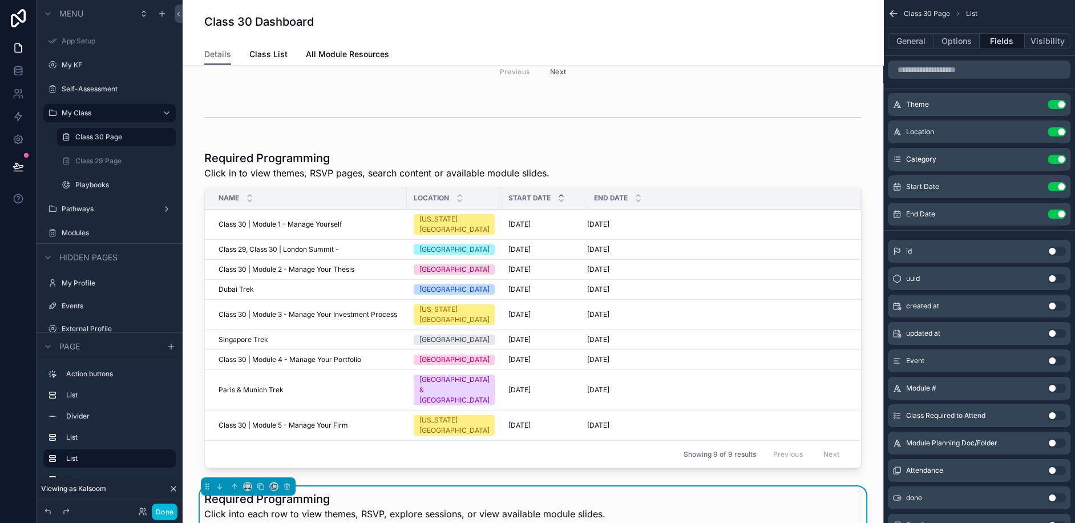
click at [810, 149] on div "scrollable content" at bounding box center [533, 310] width 682 height 331
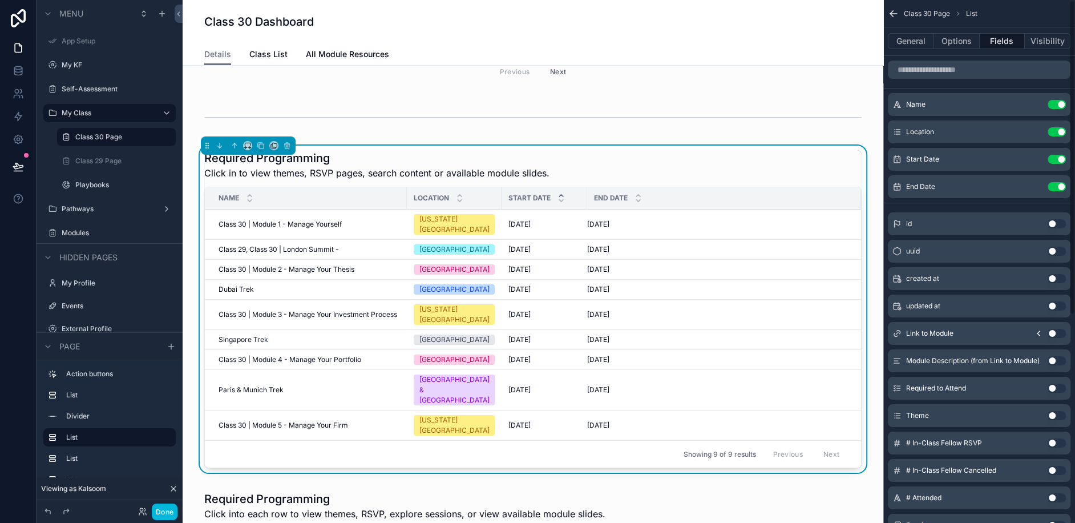
click at [965, 38] on button "Options" at bounding box center [957, 41] width 46 height 16
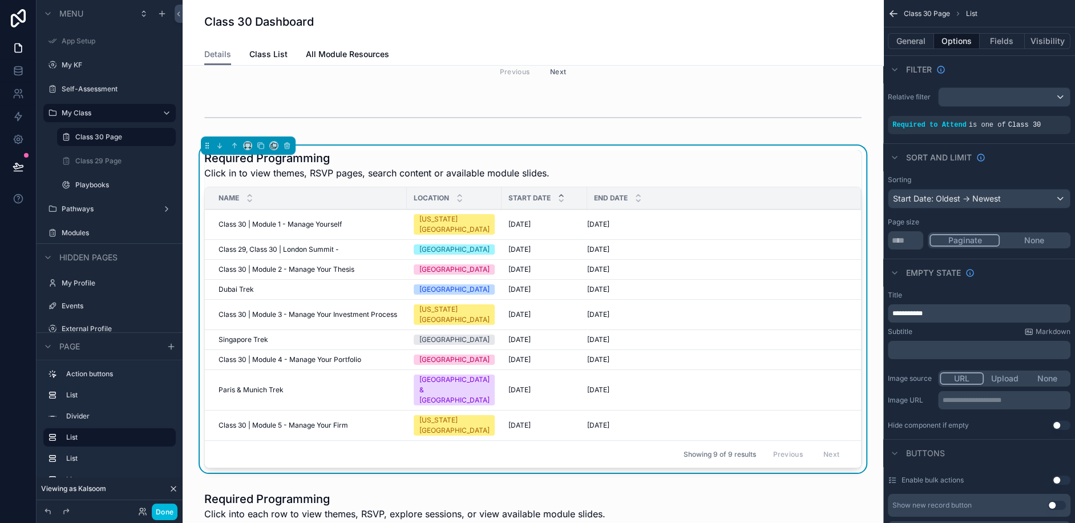
click at [909, 40] on button "General" at bounding box center [911, 41] width 46 height 16
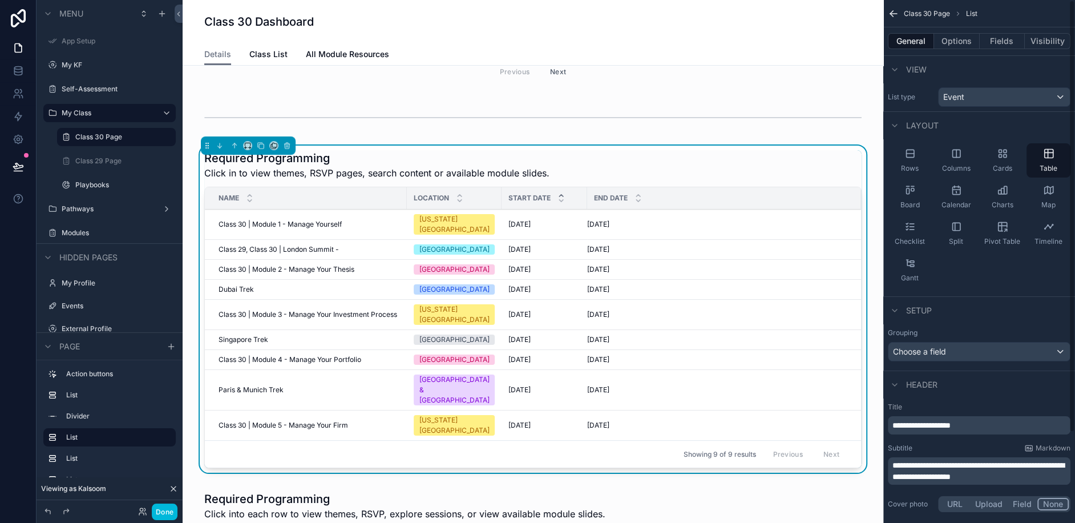
click at [1043, 43] on button "Visibility" at bounding box center [1048, 41] width 46 height 16
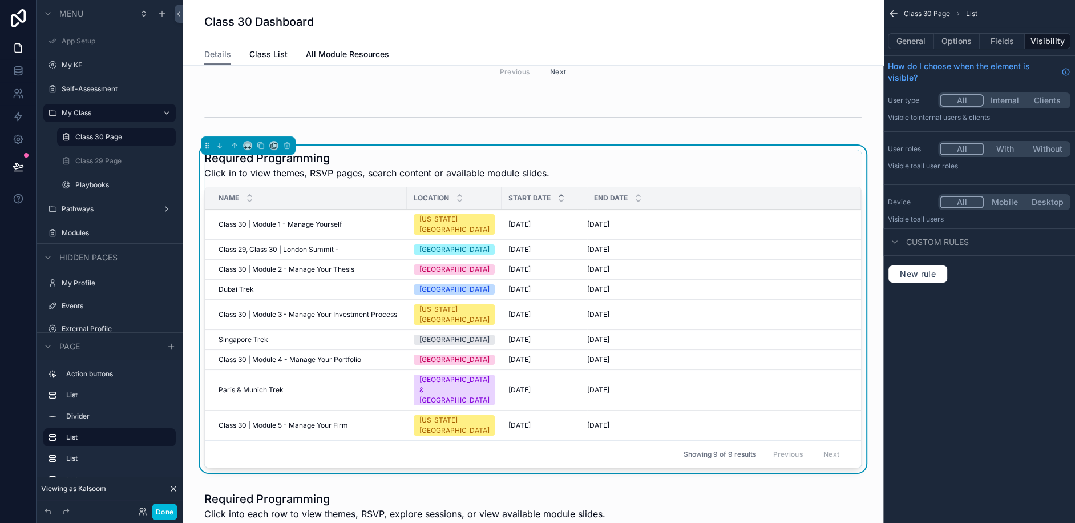
click at [1005, 98] on button "Internal" at bounding box center [1005, 100] width 43 height 13
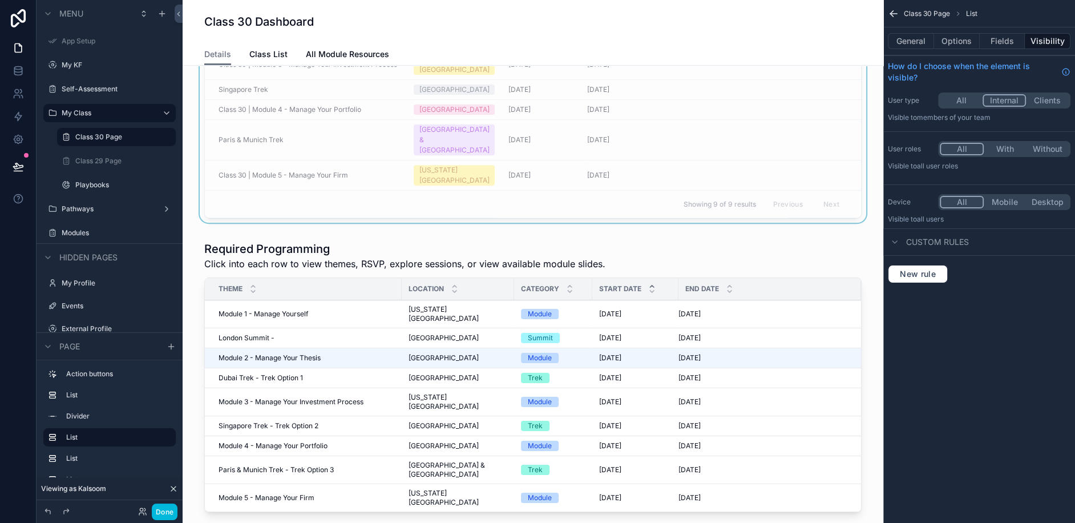
scroll to position [415, 0]
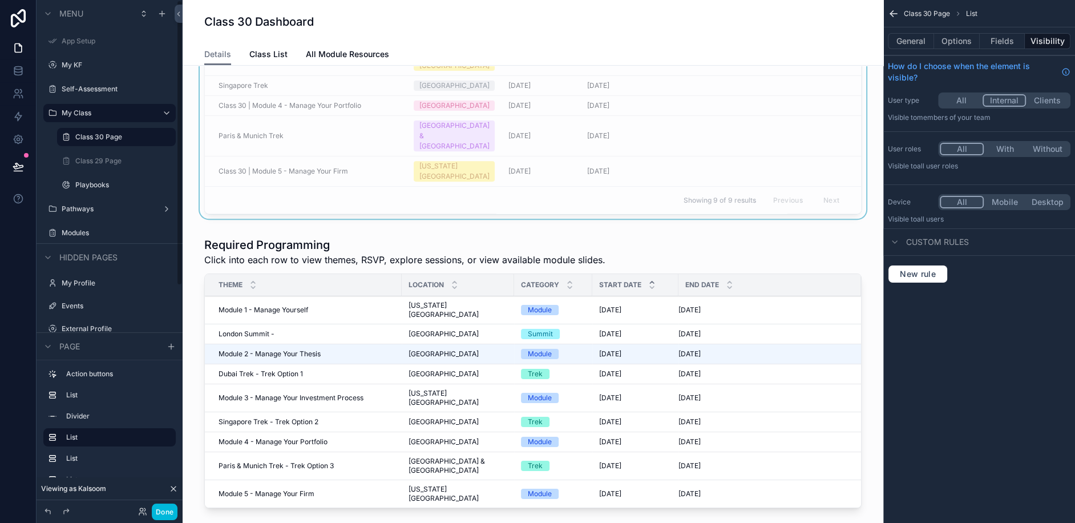
click at [115, 132] on label "Class 30 Page" at bounding box center [122, 136] width 94 height 9
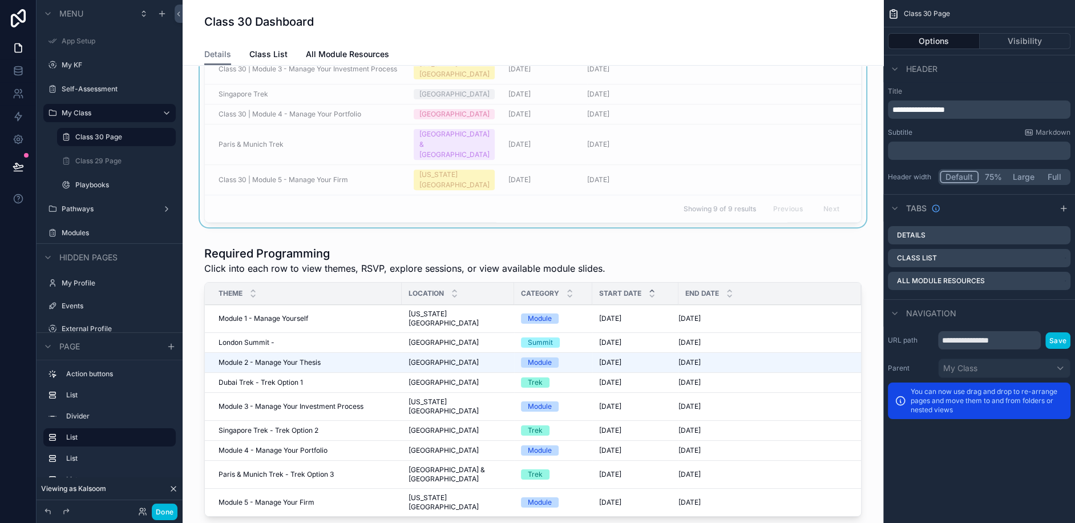
scroll to position [463, 0]
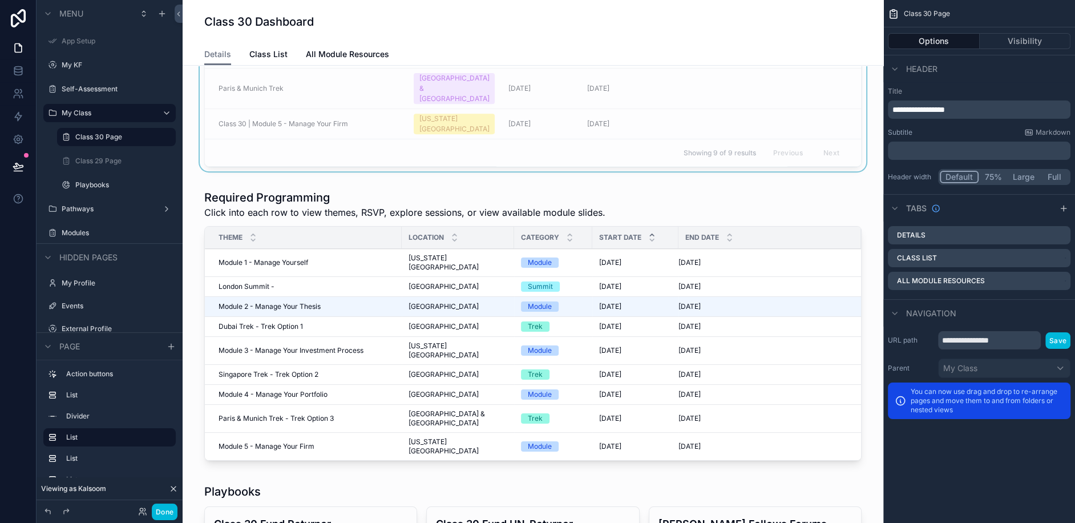
click at [278, 240] on div "scrollable content" at bounding box center [533, 327] width 682 height 285
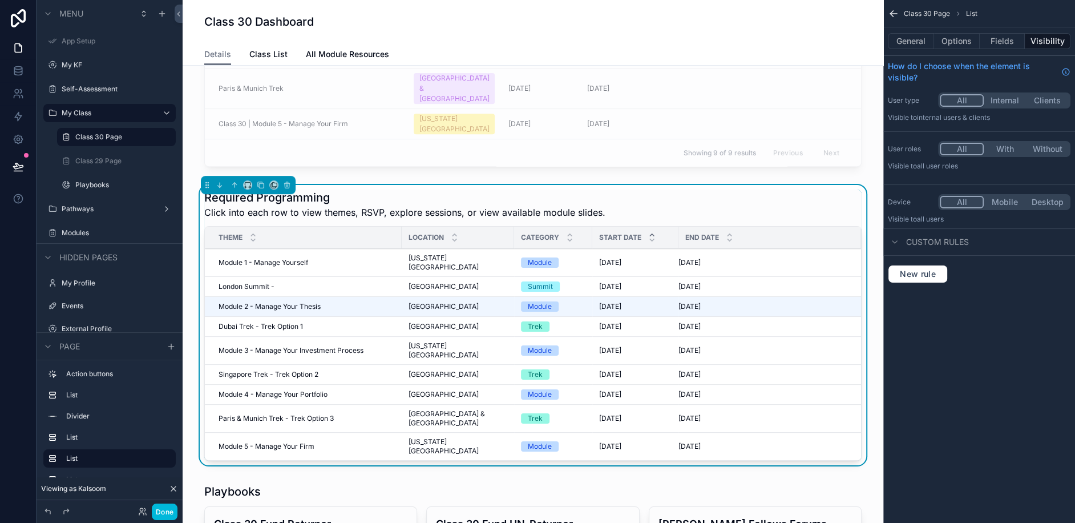
click at [711, 302] on div "[DATE] [DATE]" at bounding box center [762, 306] width 169 height 9
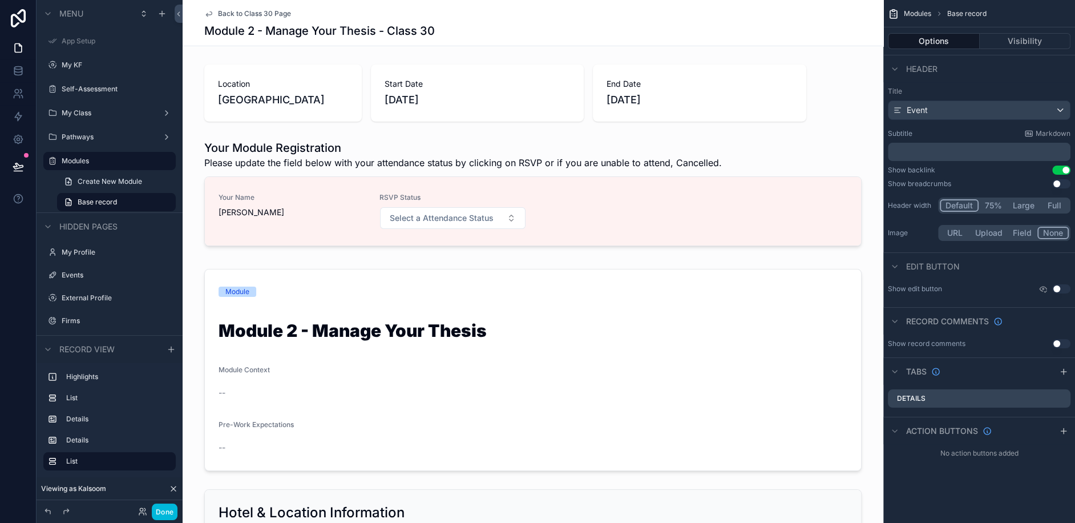
click at [476, 216] on div "scrollable content" at bounding box center [533, 195] width 701 height 120
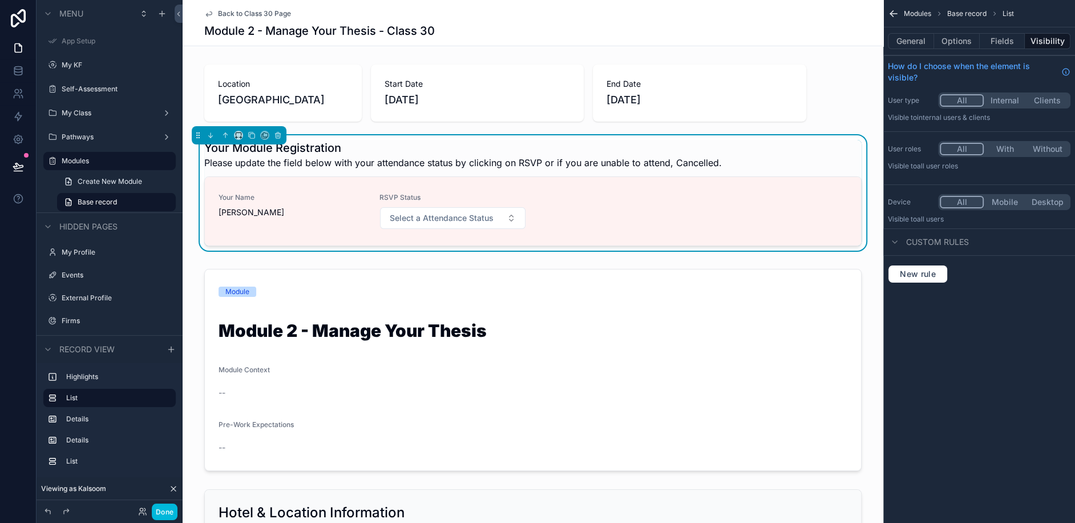
click at [199, 292] on div "scrollable content" at bounding box center [533, 369] width 701 height 211
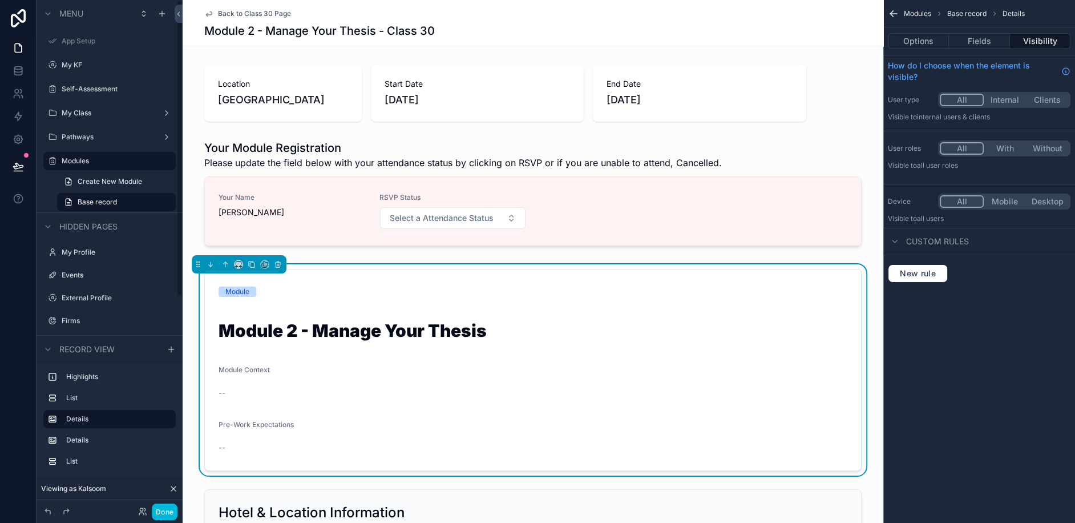
click at [825, 197] on div "scrollable content" at bounding box center [533, 195] width 701 height 120
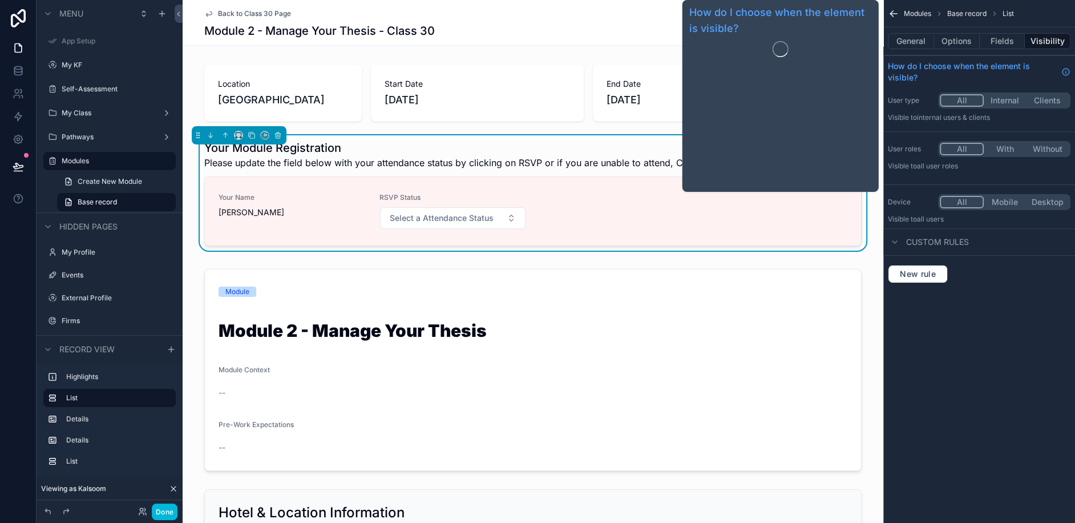
click at [951, 41] on button "Options" at bounding box center [957, 41] width 46 height 16
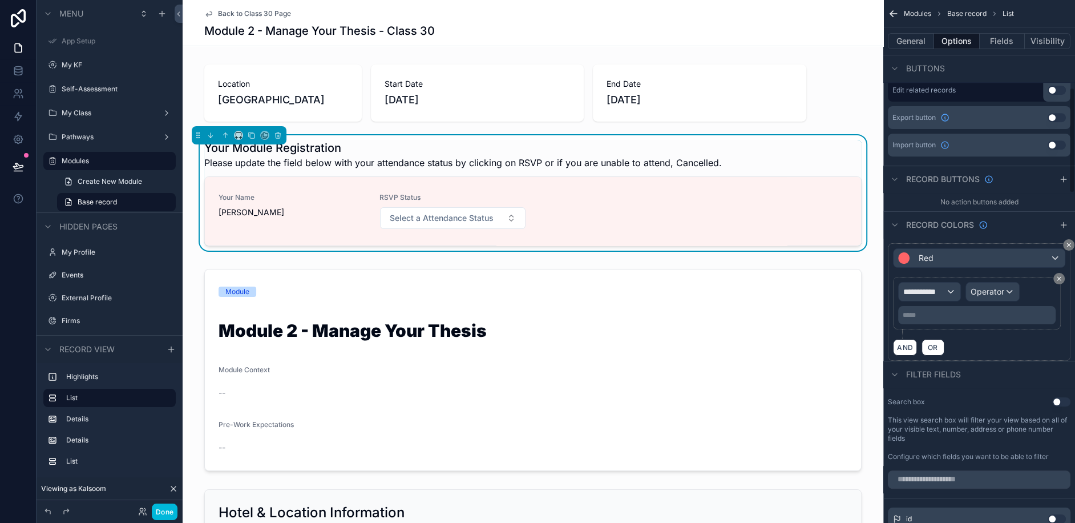
scroll to position [430, 0]
click at [976, 254] on div "Red" at bounding box center [978, 257] width 171 height 18
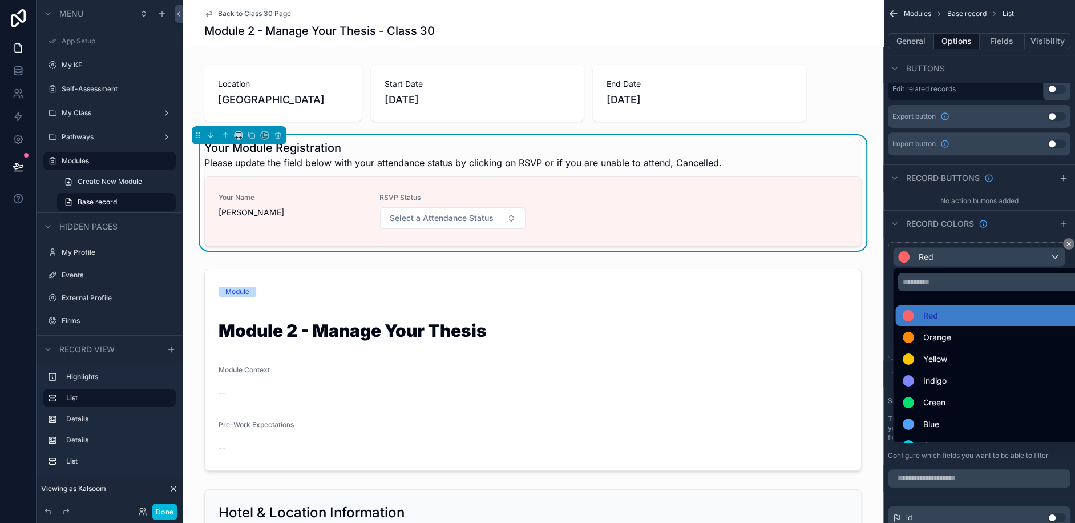
click at [923, 427] on span "Blue" at bounding box center [931, 424] width 16 height 14
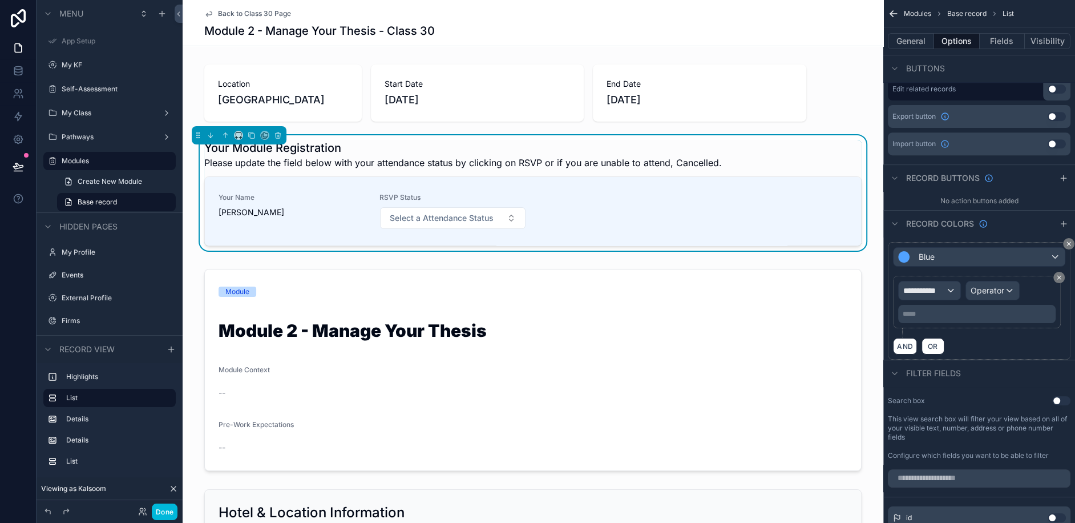
click at [873, 278] on div "scrollable content" at bounding box center [533, 369] width 701 height 211
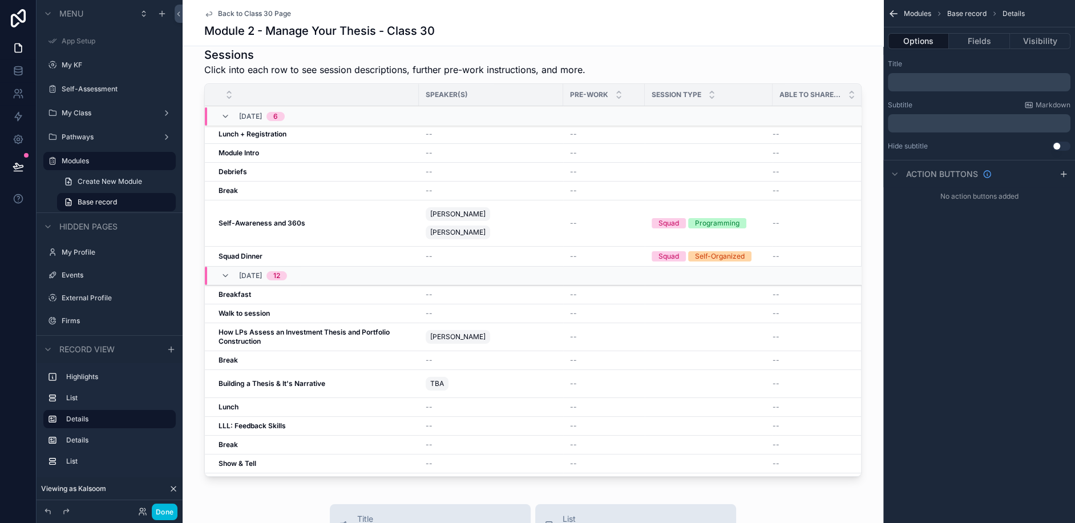
scroll to position [0, 0]
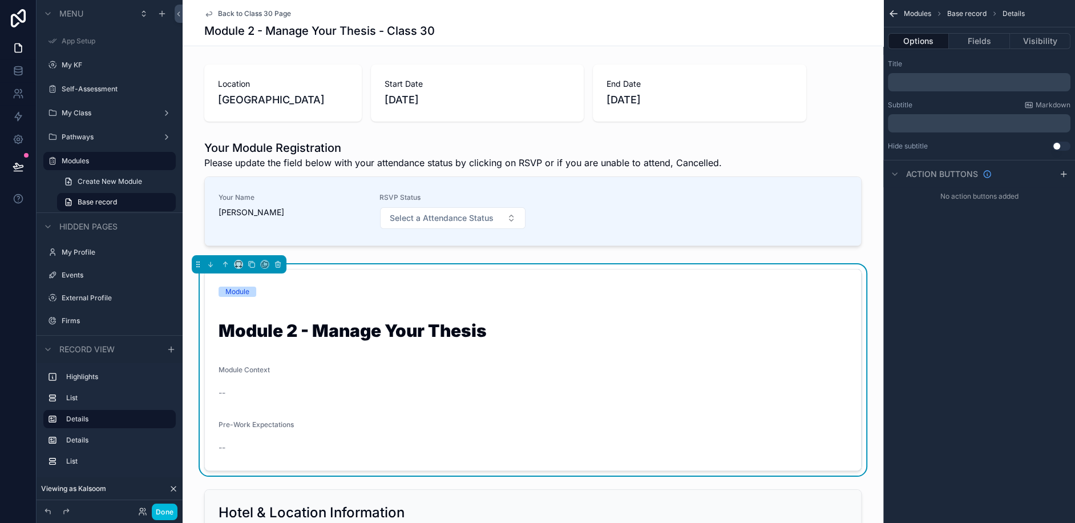
click at [326, 163] on div "scrollable content" at bounding box center [533, 195] width 701 height 120
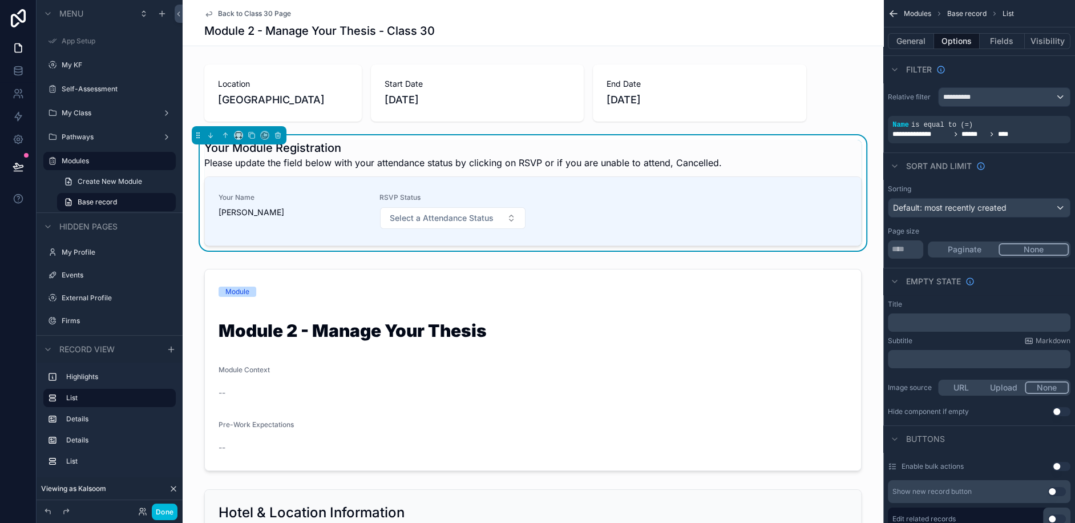
click at [915, 35] on button "General" at bounding box center [911, 41] width 46 height 16
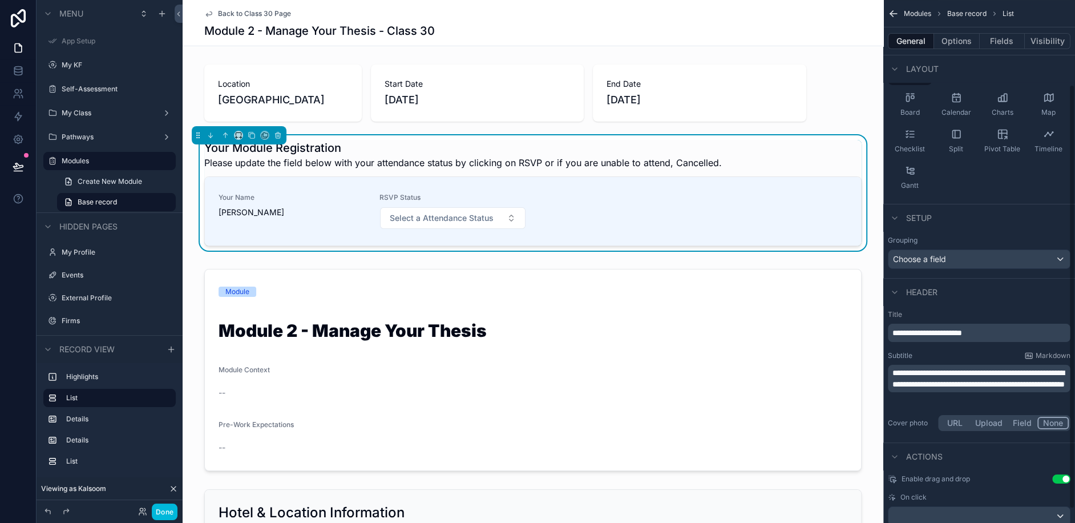
scroll to position [120, 0]
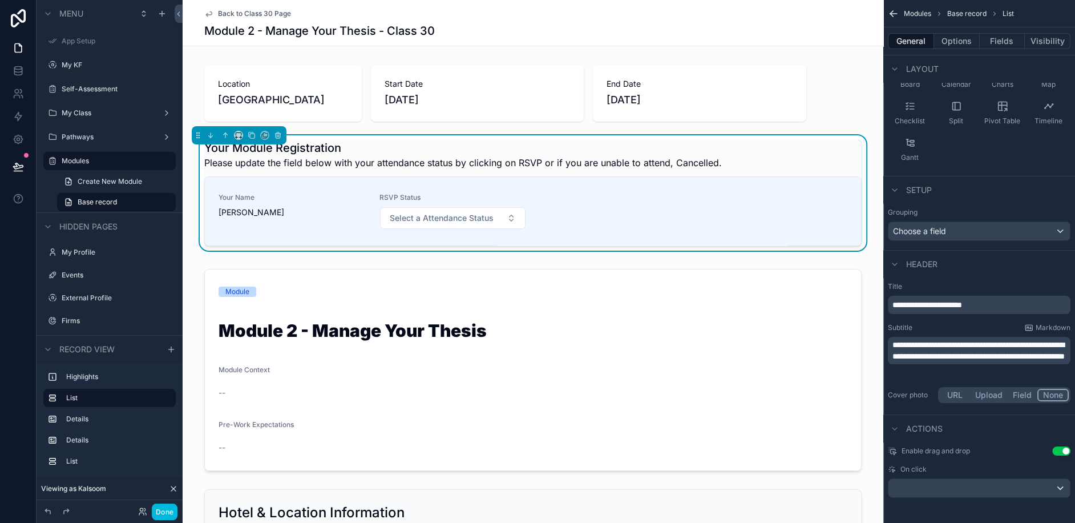
click at [962, 307] on span "**********" at bounding box center [927, 305] width 70 height 8
click at [1001, 304] on p "**********" at bounding box center [980, 304] width 176 height 11
click at [894, 301] on span "**********" at bounding box center [928, 305] width 72 height 8
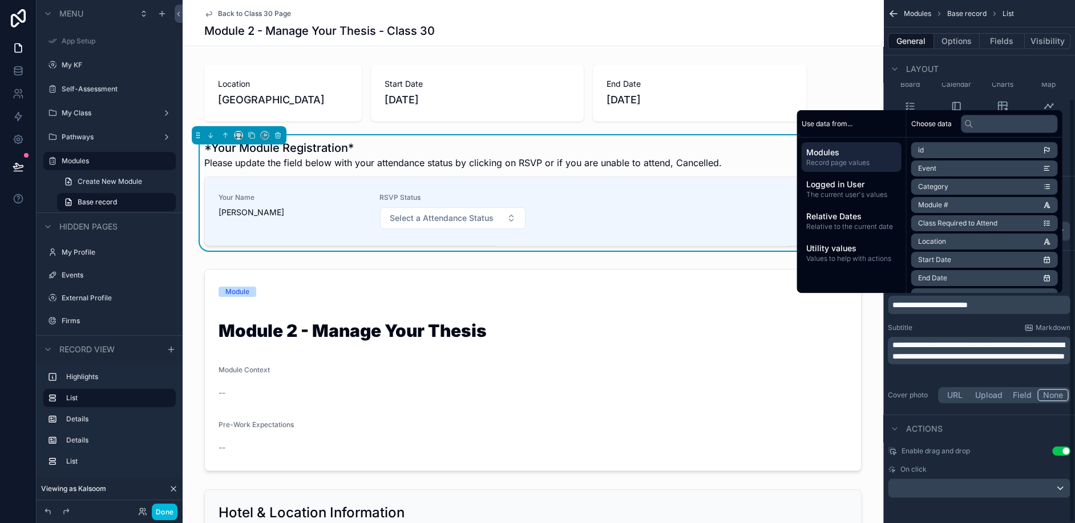
click at [1014, 304] on p "**********" at bounding box center [980, 304] width 176 height 11
click at [898, 303] on span "**********" at bounding box center [928, 305] width 72 height 8
click at [1046, 327] on span "Markdown" at bounding box center [1053, 327] width 35 height 9
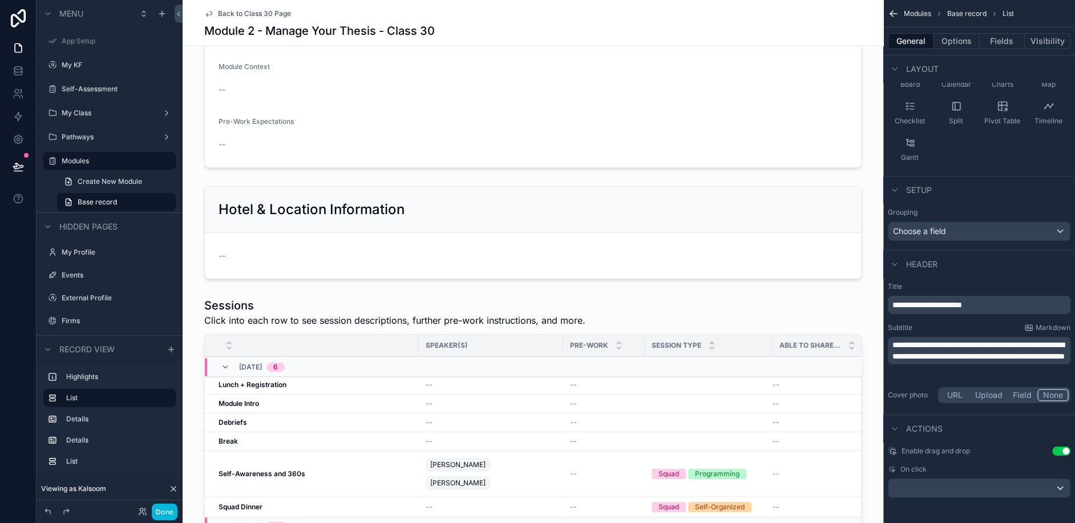
scroll to position [532, 0]
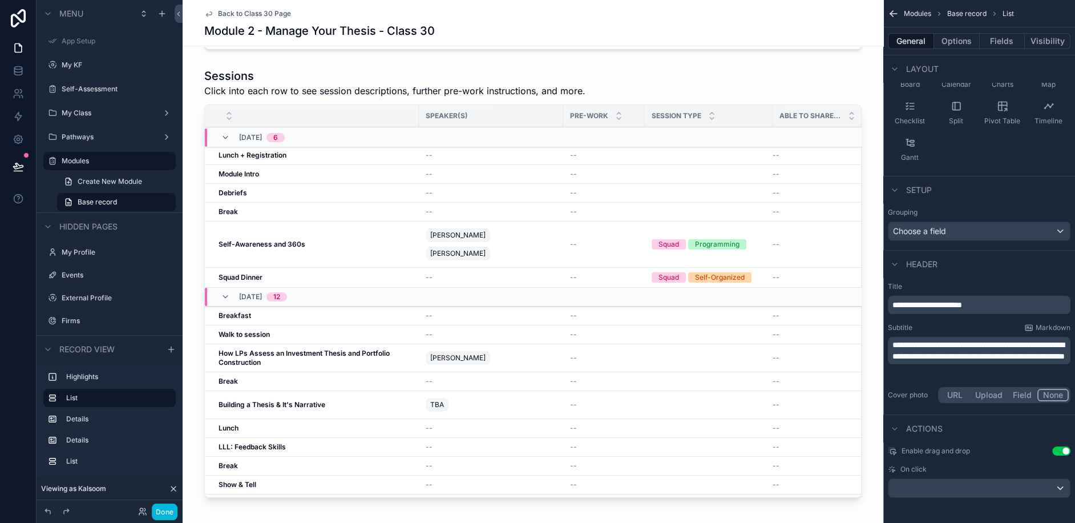
click at [483, 229] on div "scrollable content" at bounding box center [533, 284] width 701 height 443
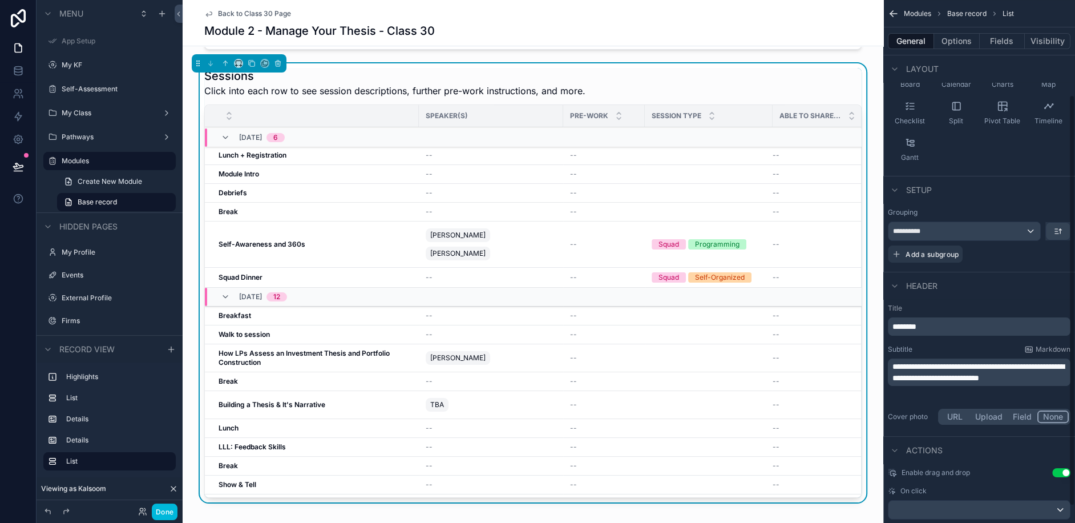
scroll to position [142, 0]
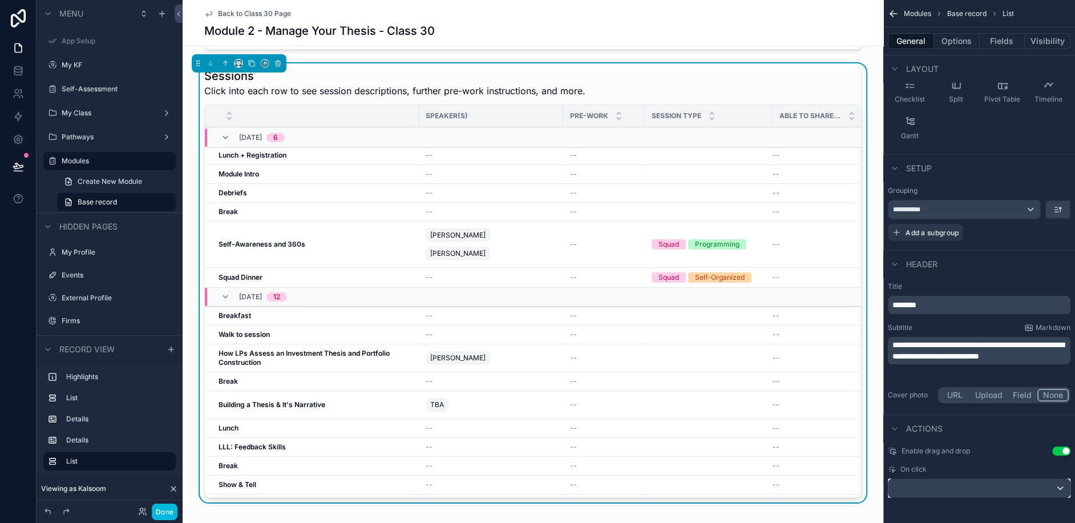
click at [1004, 487] on div "scrollable content" at bounding box center [978, 488] width 181 height 18
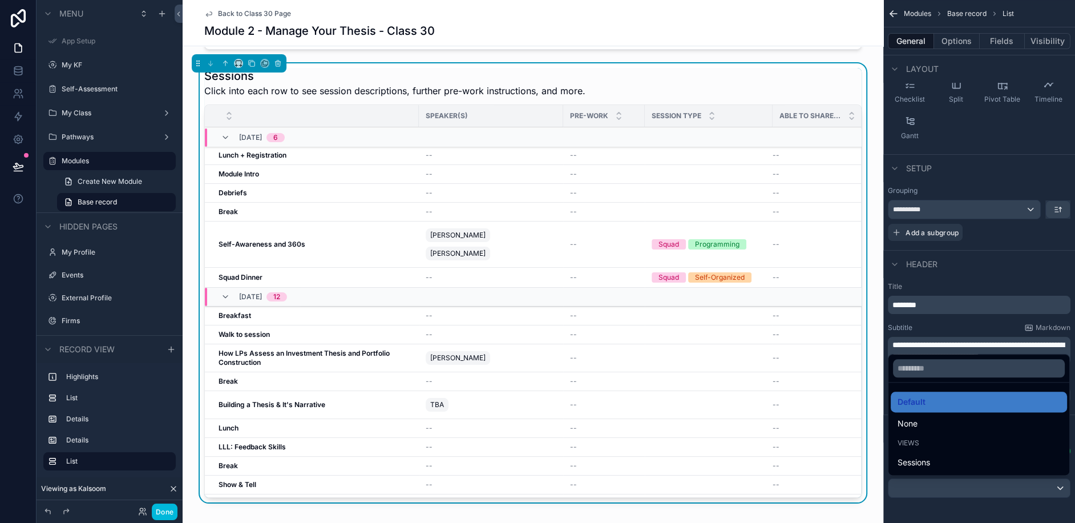
click at [961, 324] on div "scrollable content" at bounding box center [537, 261] width 1075 height 523
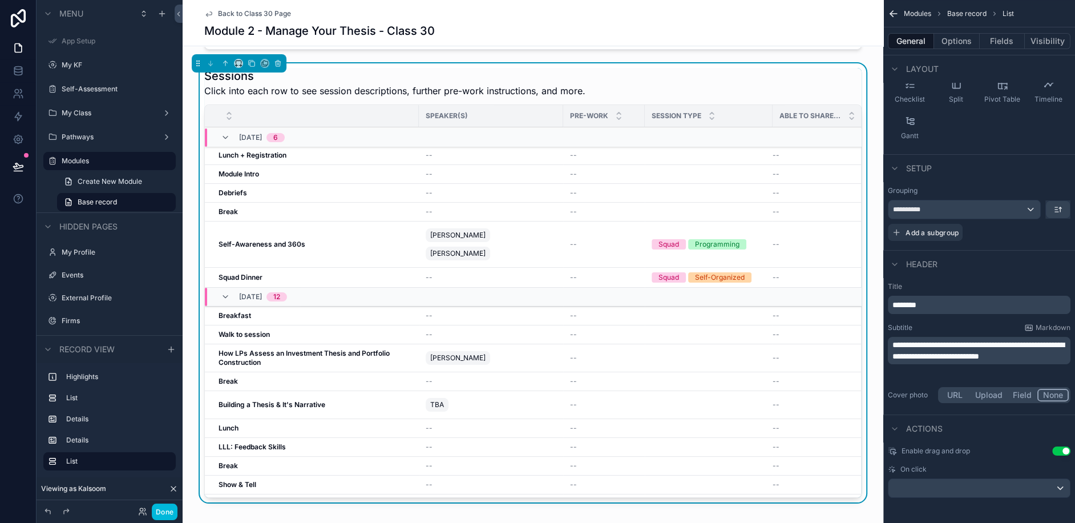
click at [1058, 447] on button "Use setting" at bounding box center [1061, 450] width 18 height 9
